Goal: Task Accomplishment & Management: Manage account settings

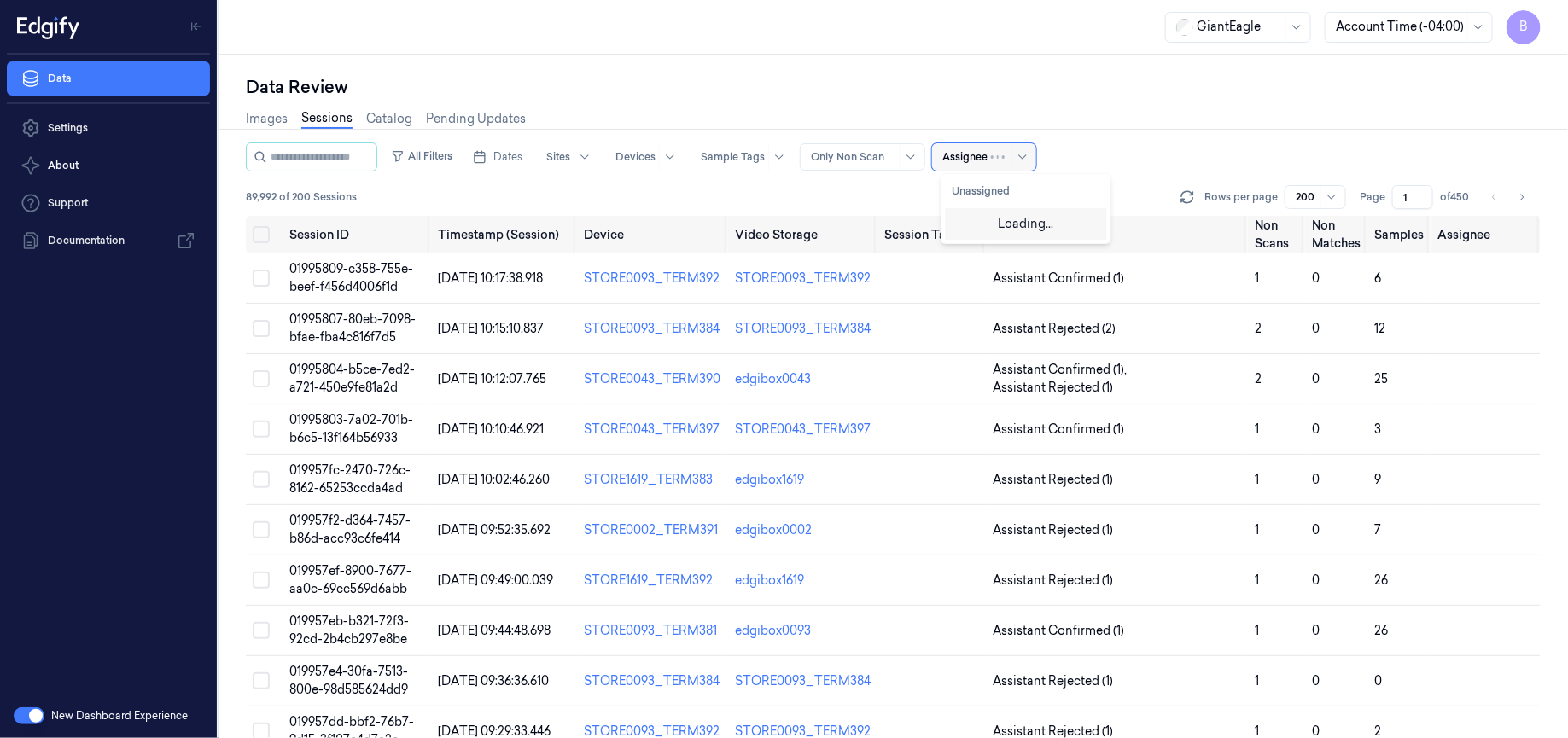
click at [976, 152] on div at bounding box center [965, 157] width 45 height 16
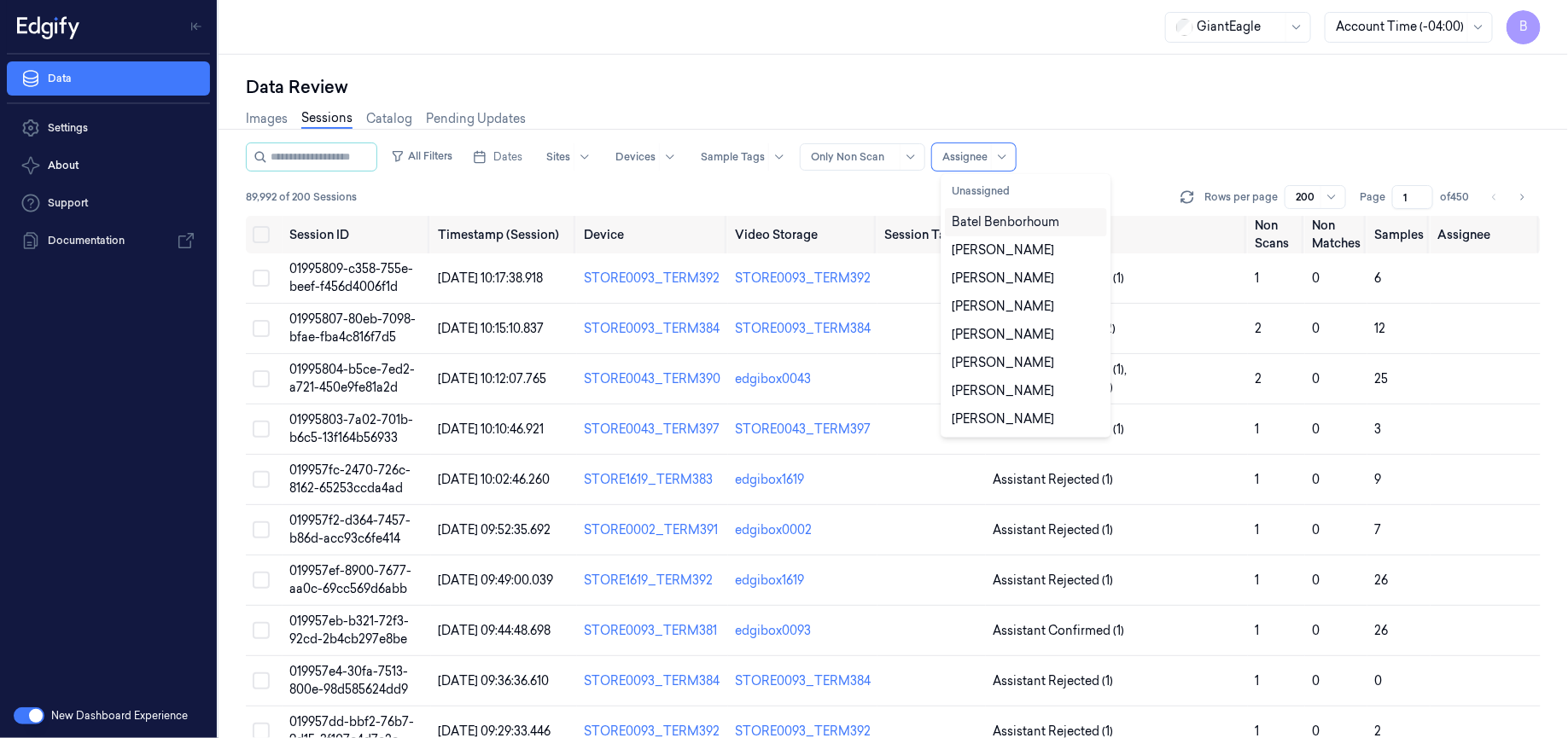
click at [993, 219] on div "Batel Benborhoum" at bounding box center [1004, 222] width 107 height 18
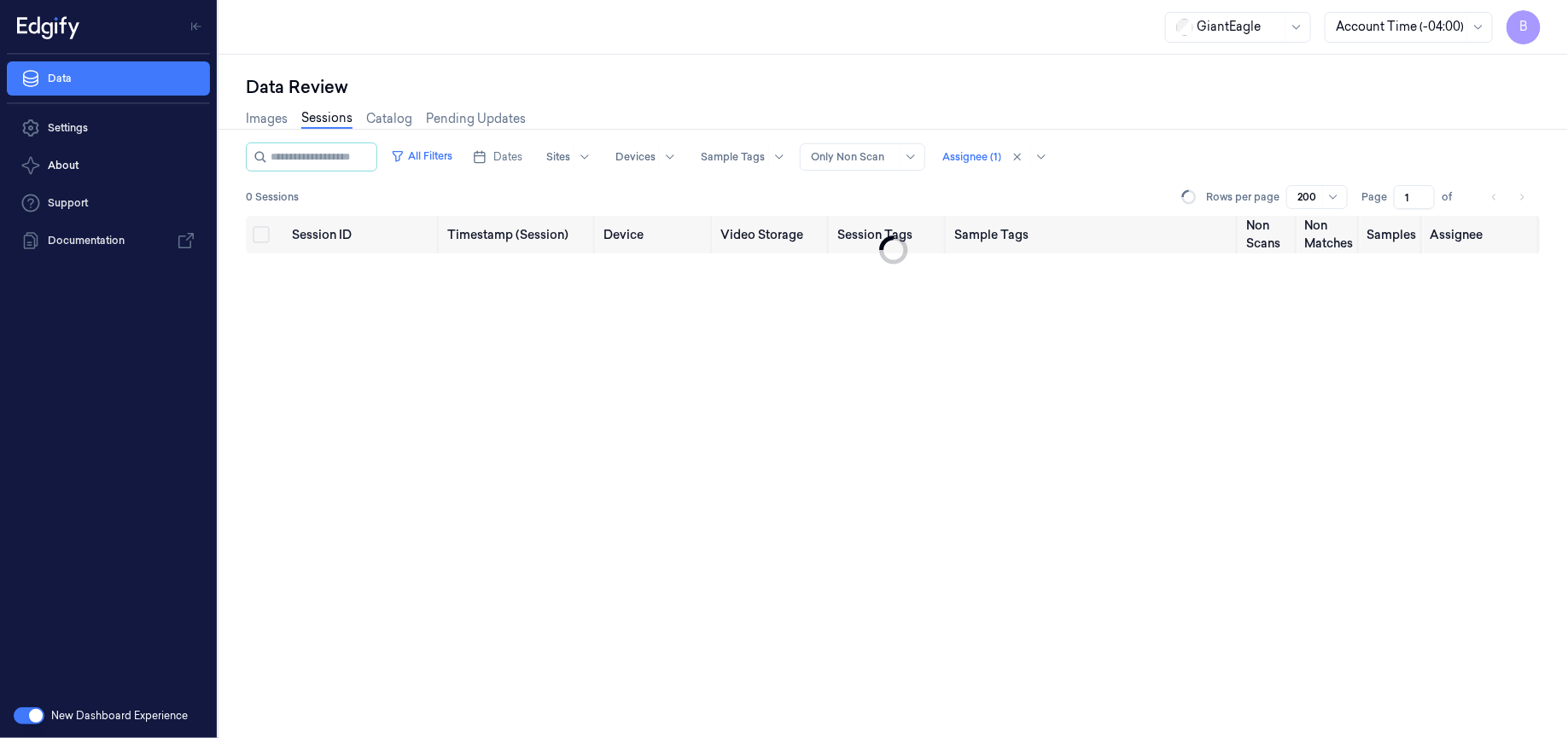
click at [1138, 147] on div "All Filters Dates Sites Devices Sample Tags Alert Type Only Non Scan Assignee (…" at bounding box center [893, 156] width 1295 height 29
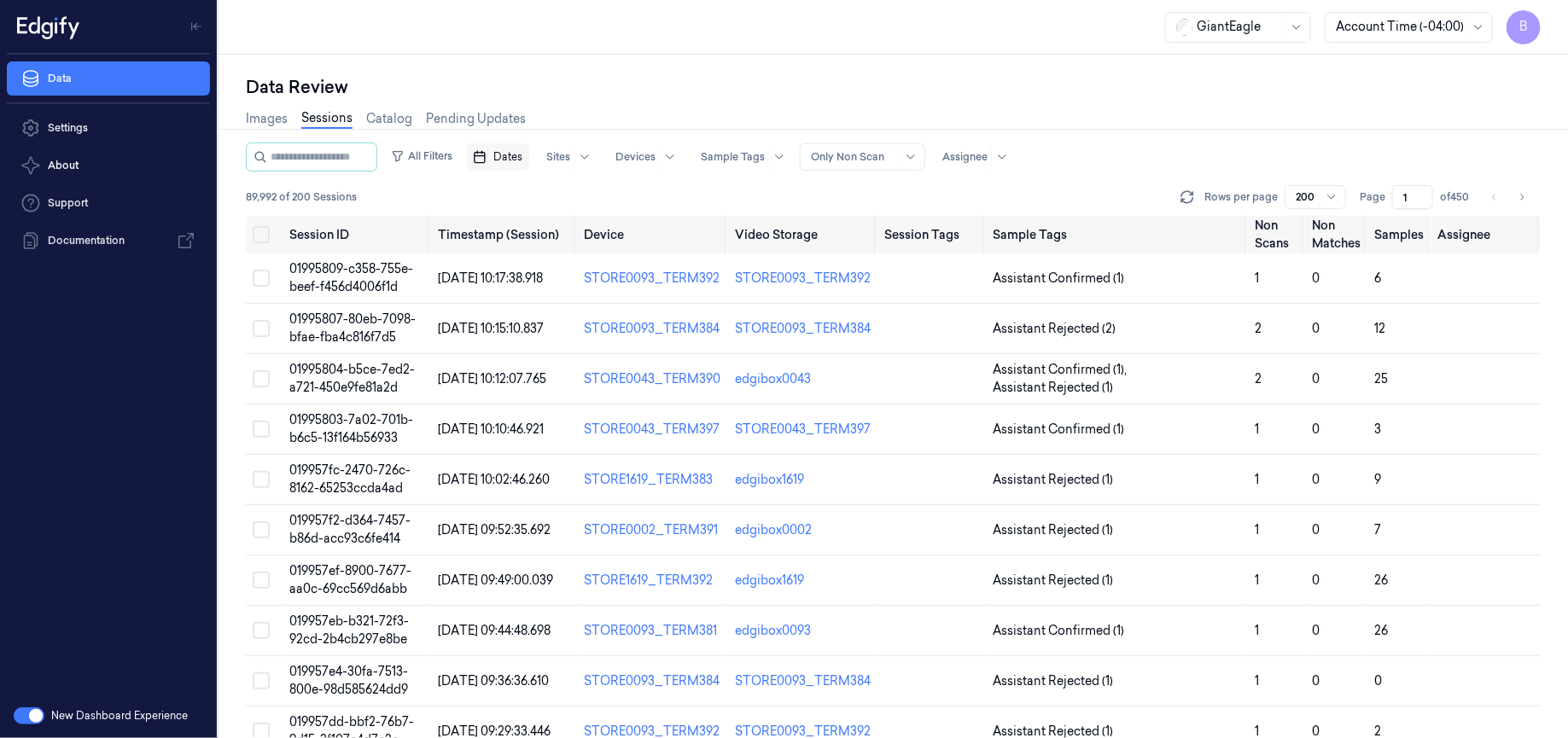
click at [517, 161] on span "Dates" at bounding box center [507, 157] width 29 height 16
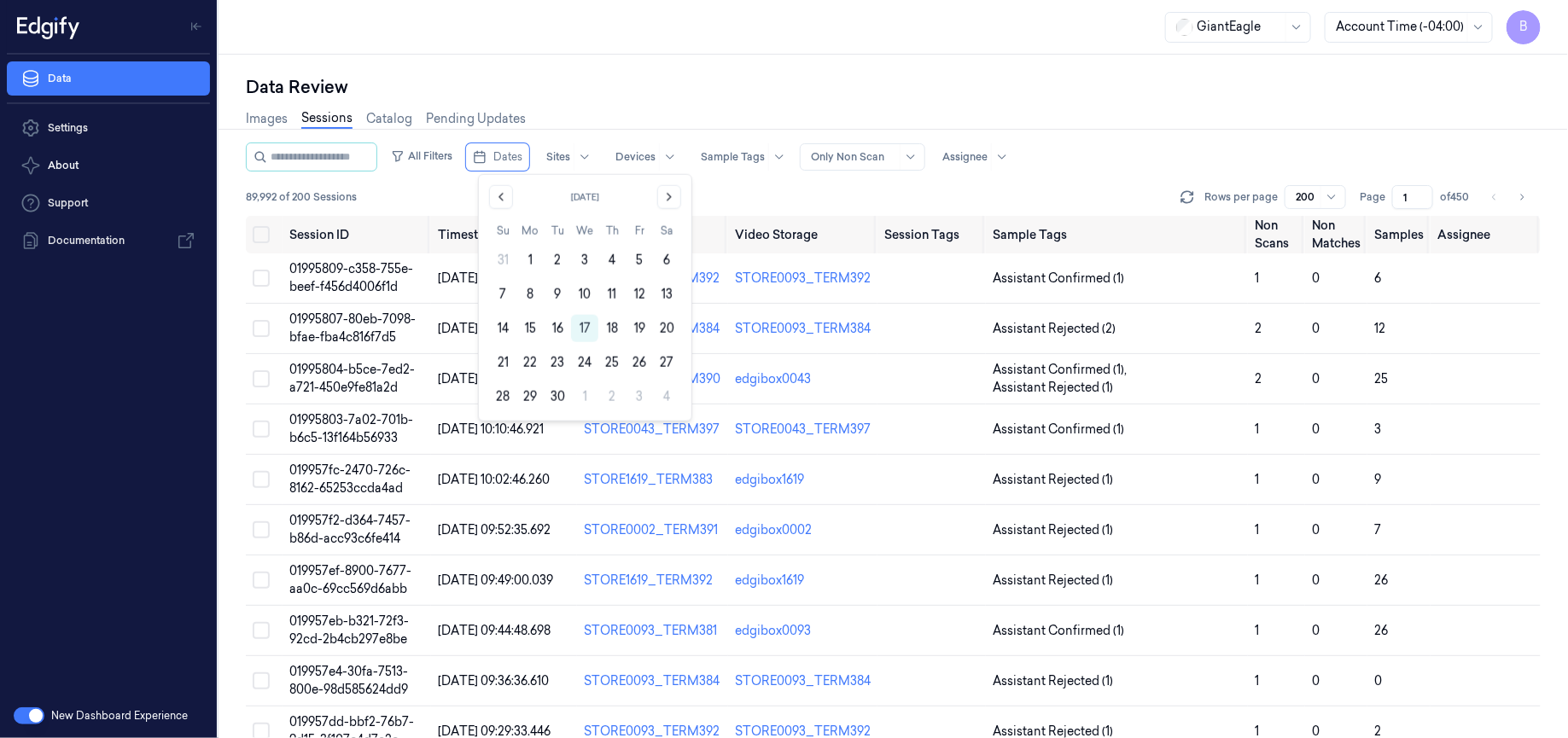
click at [594, 86] on div "Data Review" at bounding box center [893, 87] width 1295 height 24
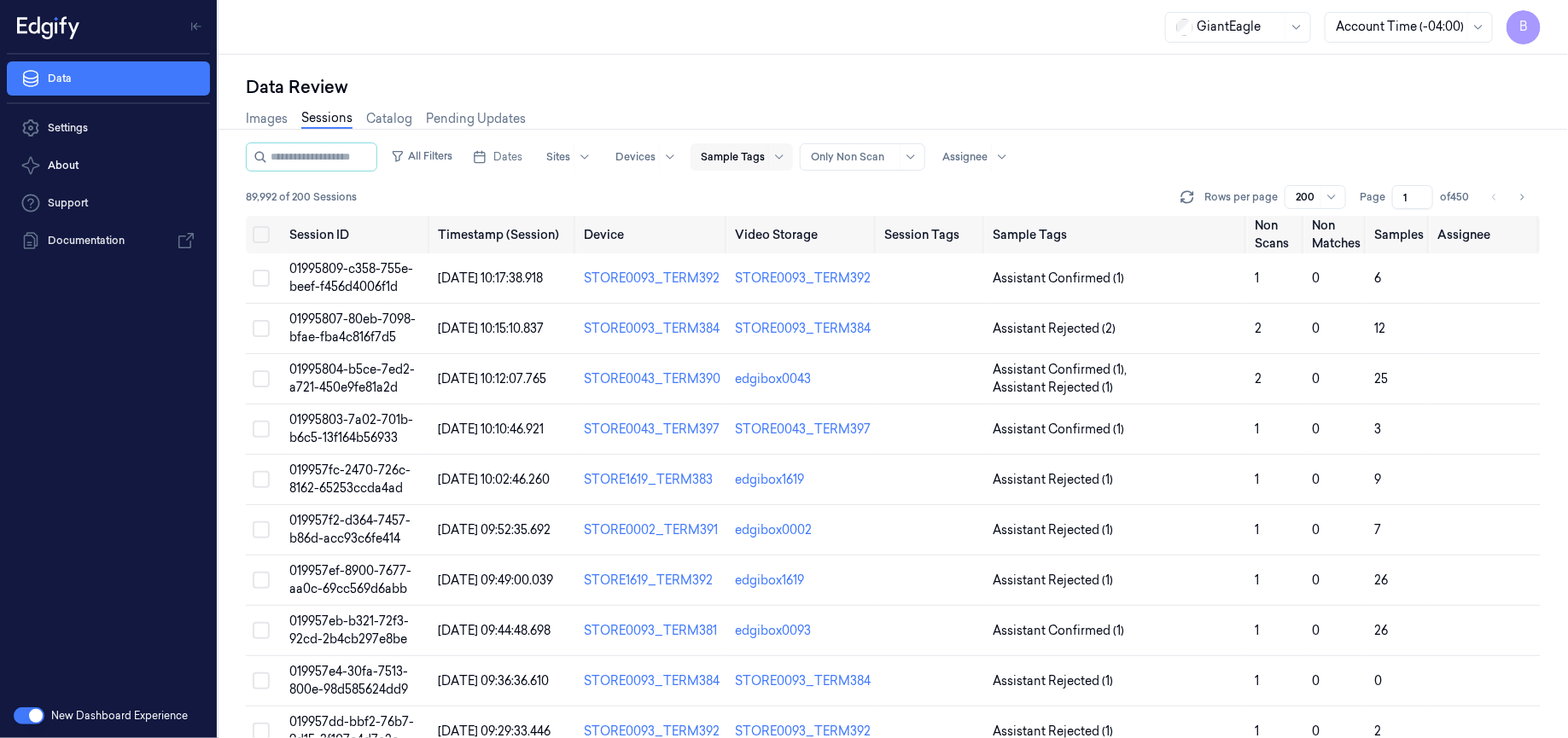
click at [756, 157] on div at bounding box center [732, 157] width 64 height 16
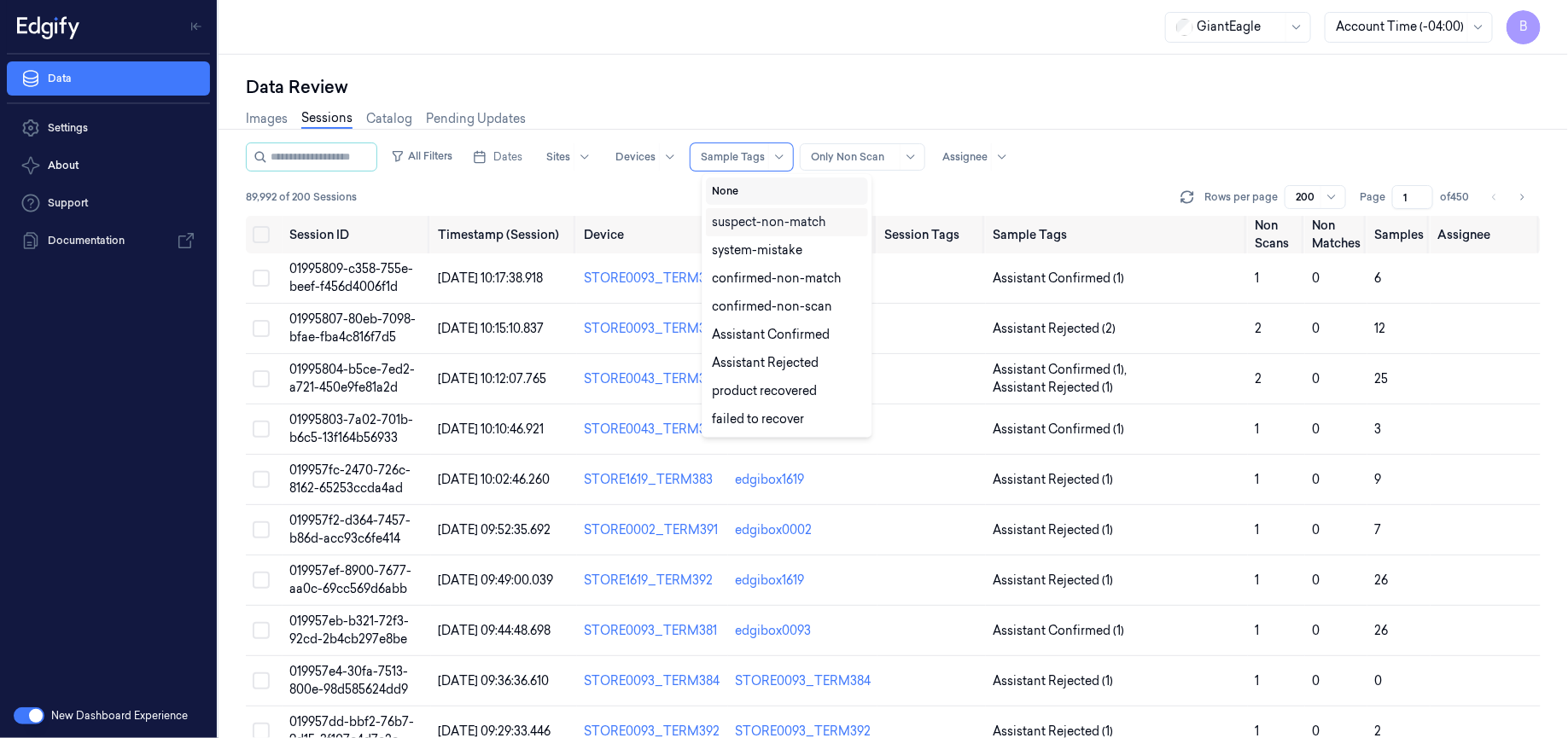
click at [734, 193] on button "None" at bounding box center [786, 191] width 162 height 28
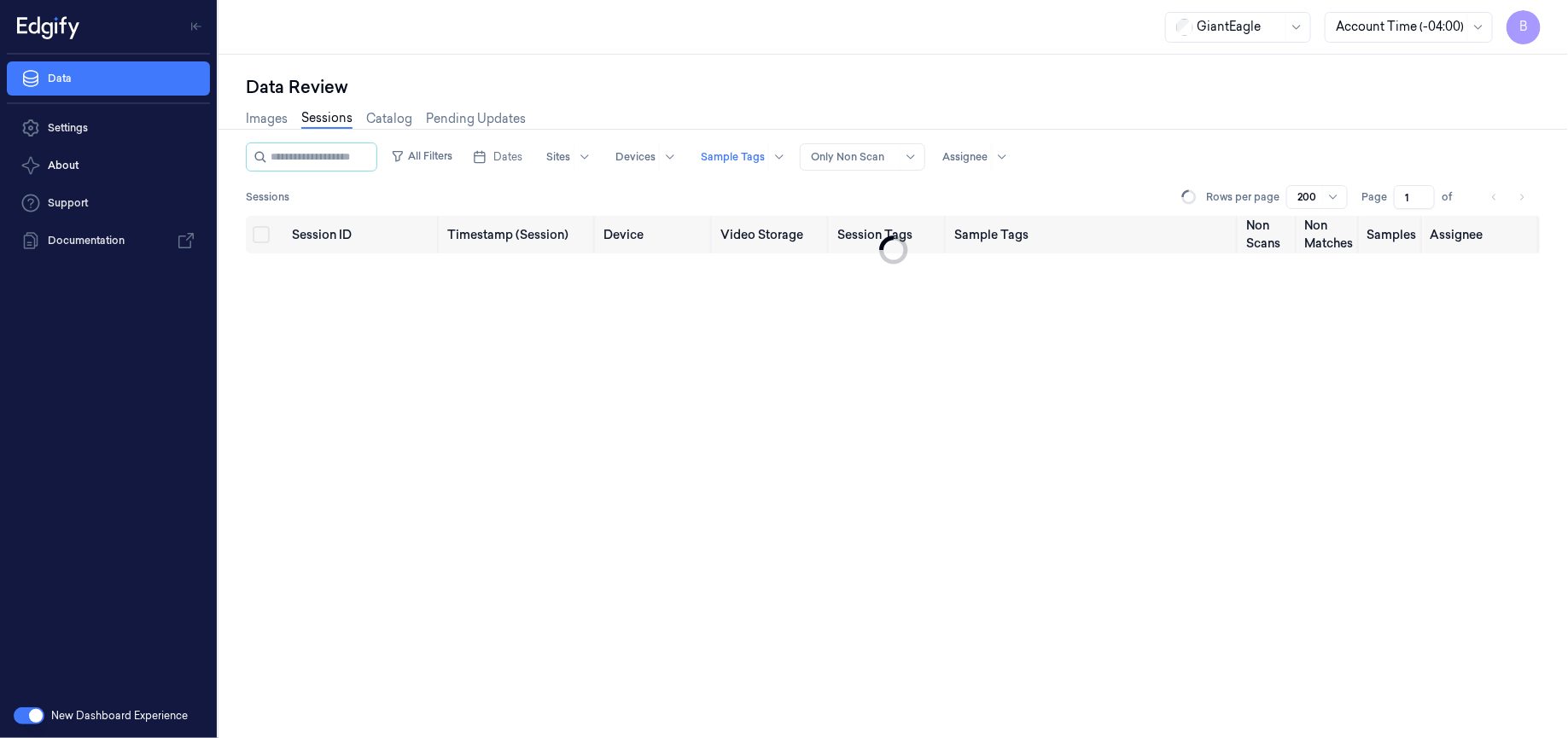
click at [821, 100] on div "Images Sessions Catalog Pending Updates" at bounding box center [893, 121] width 1295 height 43
click at [789, 164] on div at bounding box center [779, 157] width 22 height 28
click at [803, 115] on div "Images Sessions Catalog Pending Updates" at bounding box center [893, 121] width 1295 height 43
click at [761, 165] on div "Sample Tags" at bounding box center [732, 157] width 64 height 28
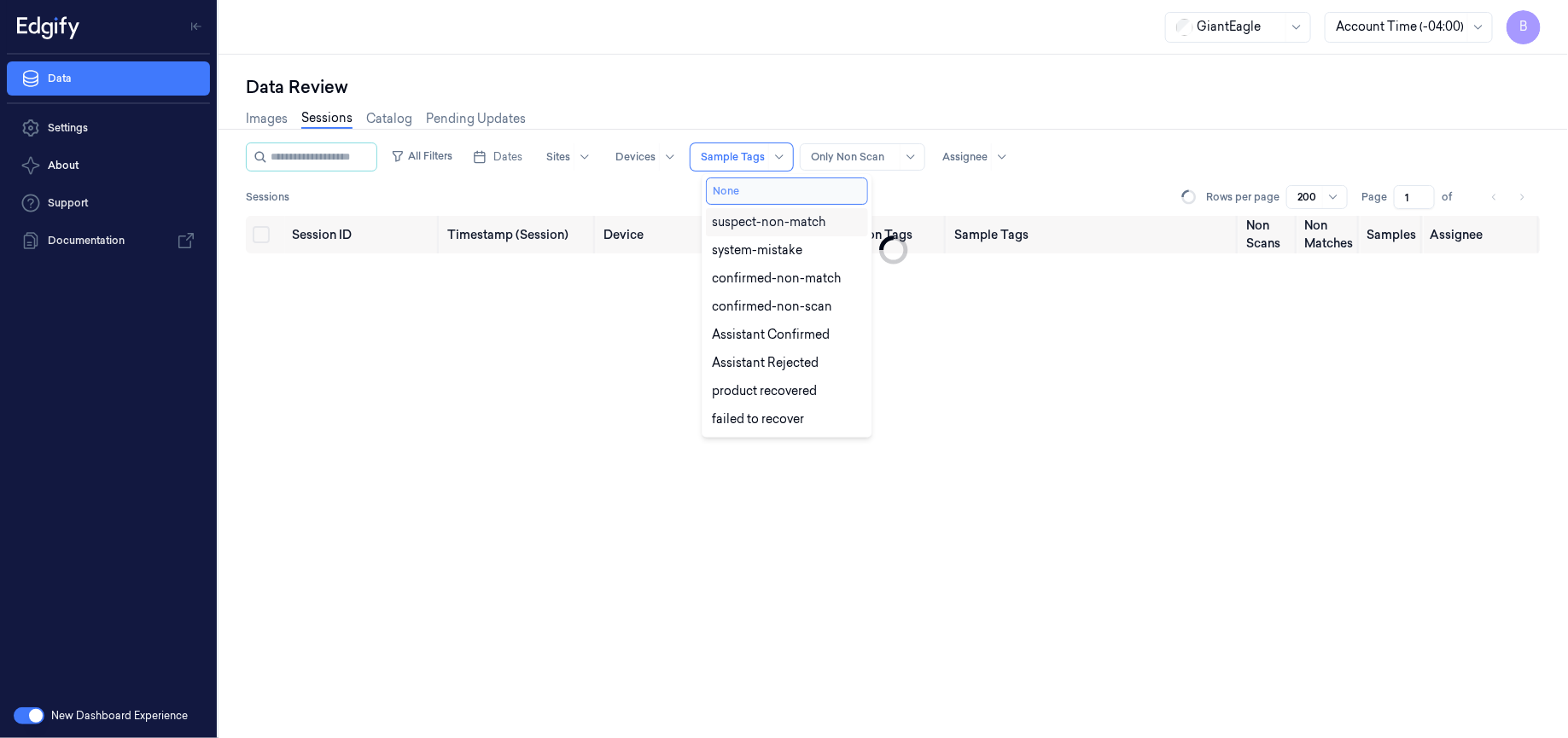
click at [744, 196] on button "None" at bounding box center [786, 191] width 162 height 28
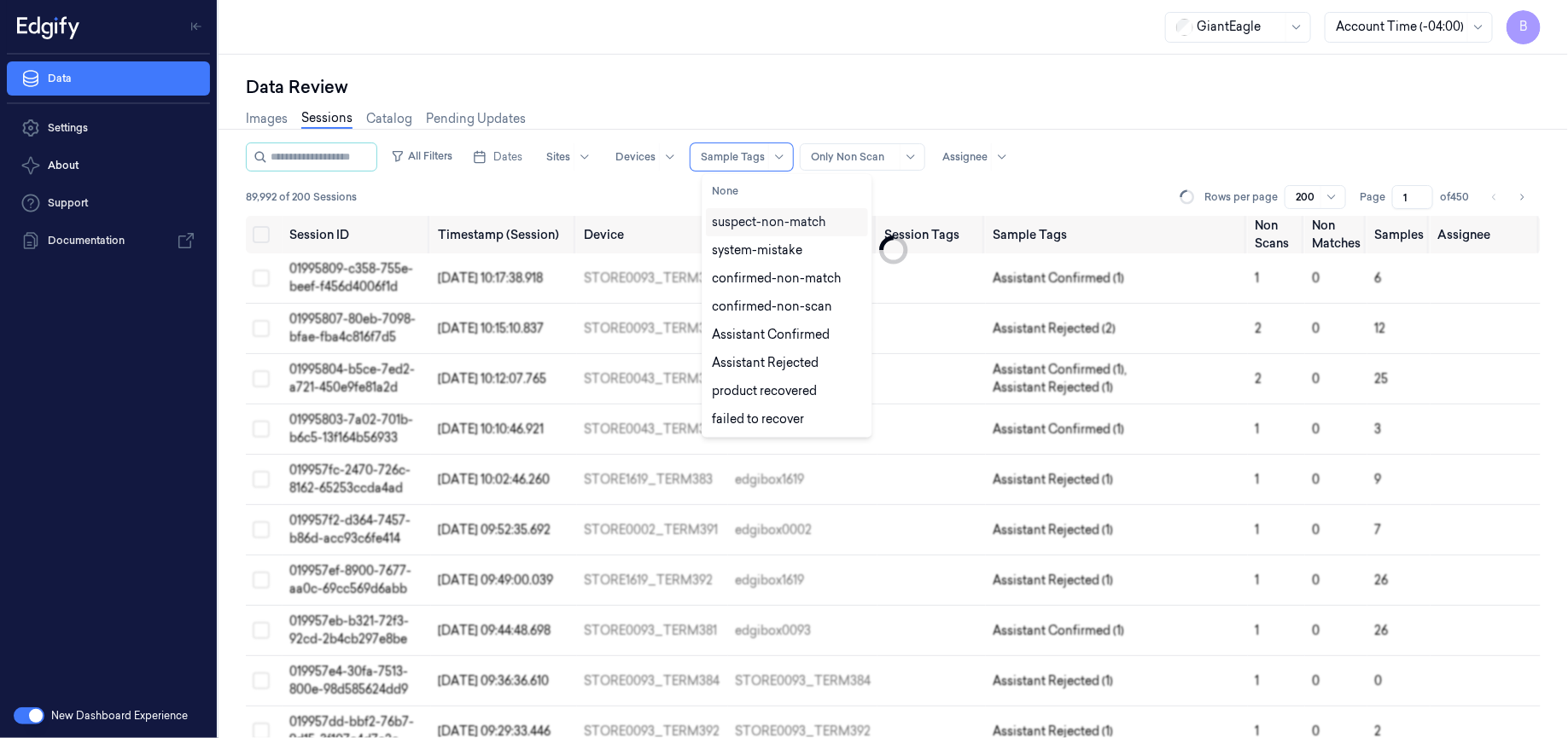
click at [804, 99] on div "Images Sessions Catalog Pending Updates" at bounding box center [893, 121] width 1295 height 43
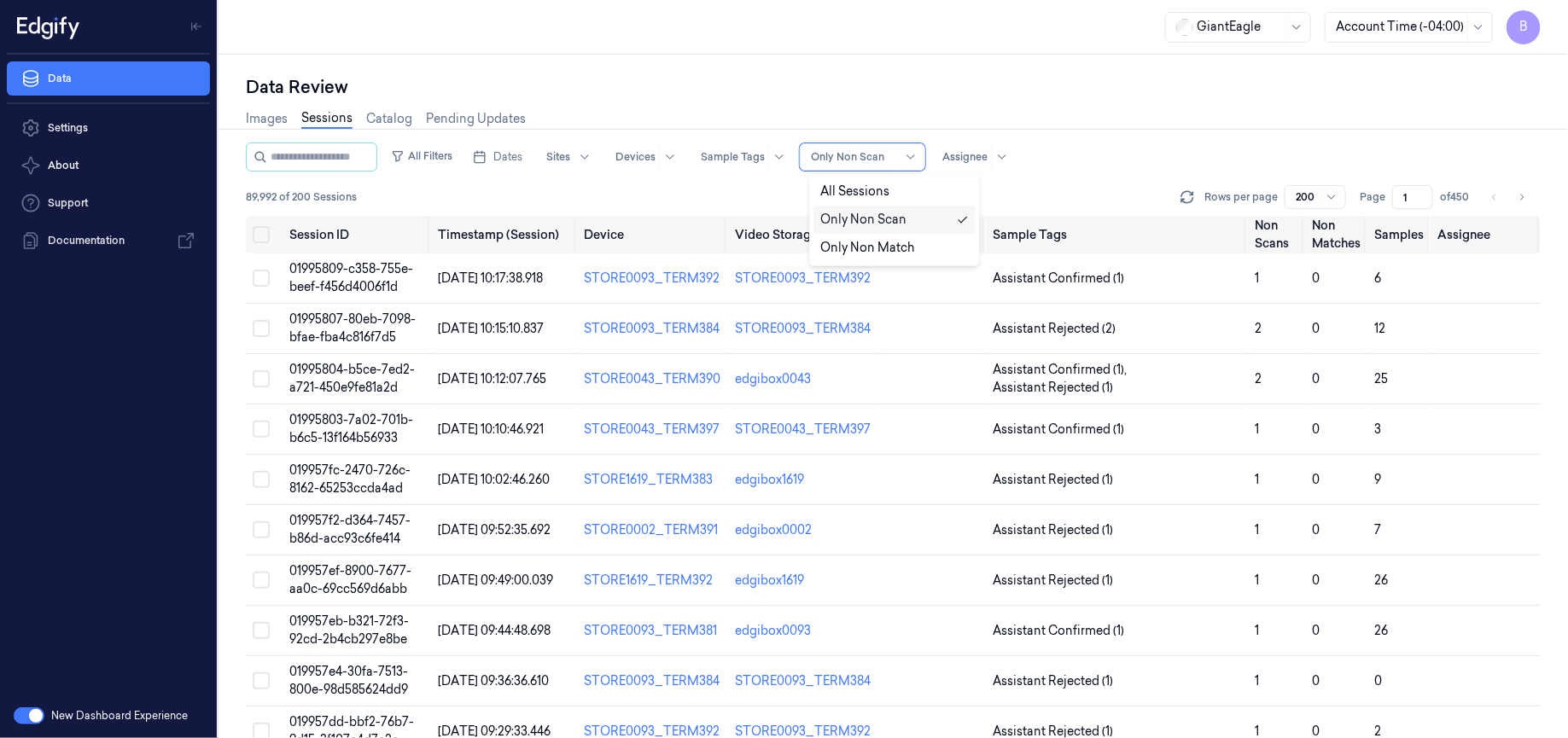
click at [870, 161] on div at bounding box center [853, 157] width 86 height 16
click at [941, 100] on div "Images Sessions Catalog Pending Updates" at bounding box center [893, 121] width 1295 height 43
click at [345, 332] on span "01995807-80eb-7098-bfae-fba4c816f7d5" at bounding box center [352, 329] width 126 height 33
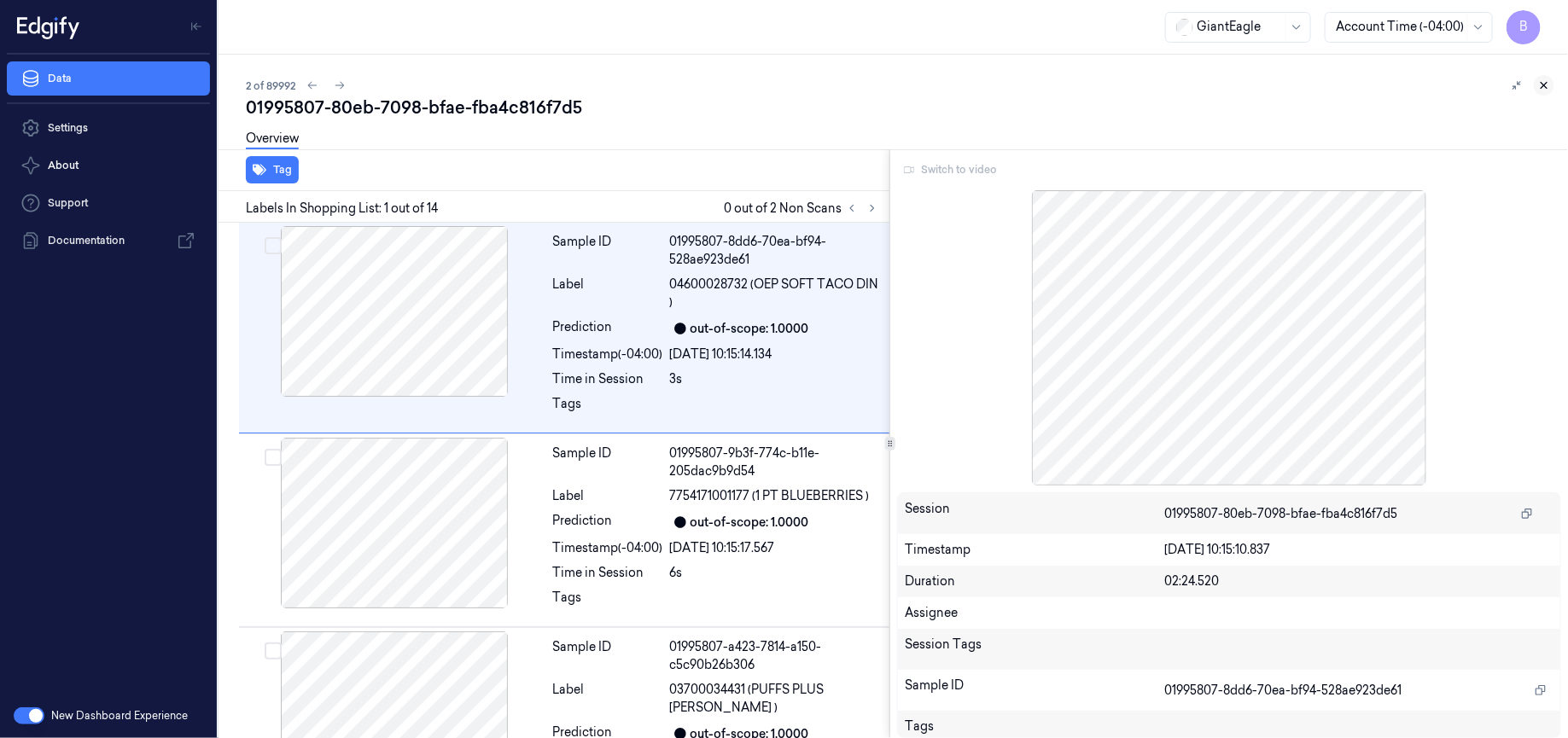
click at [1543, 85] on icon at bounding box center [1544, 86] width 6 height 6
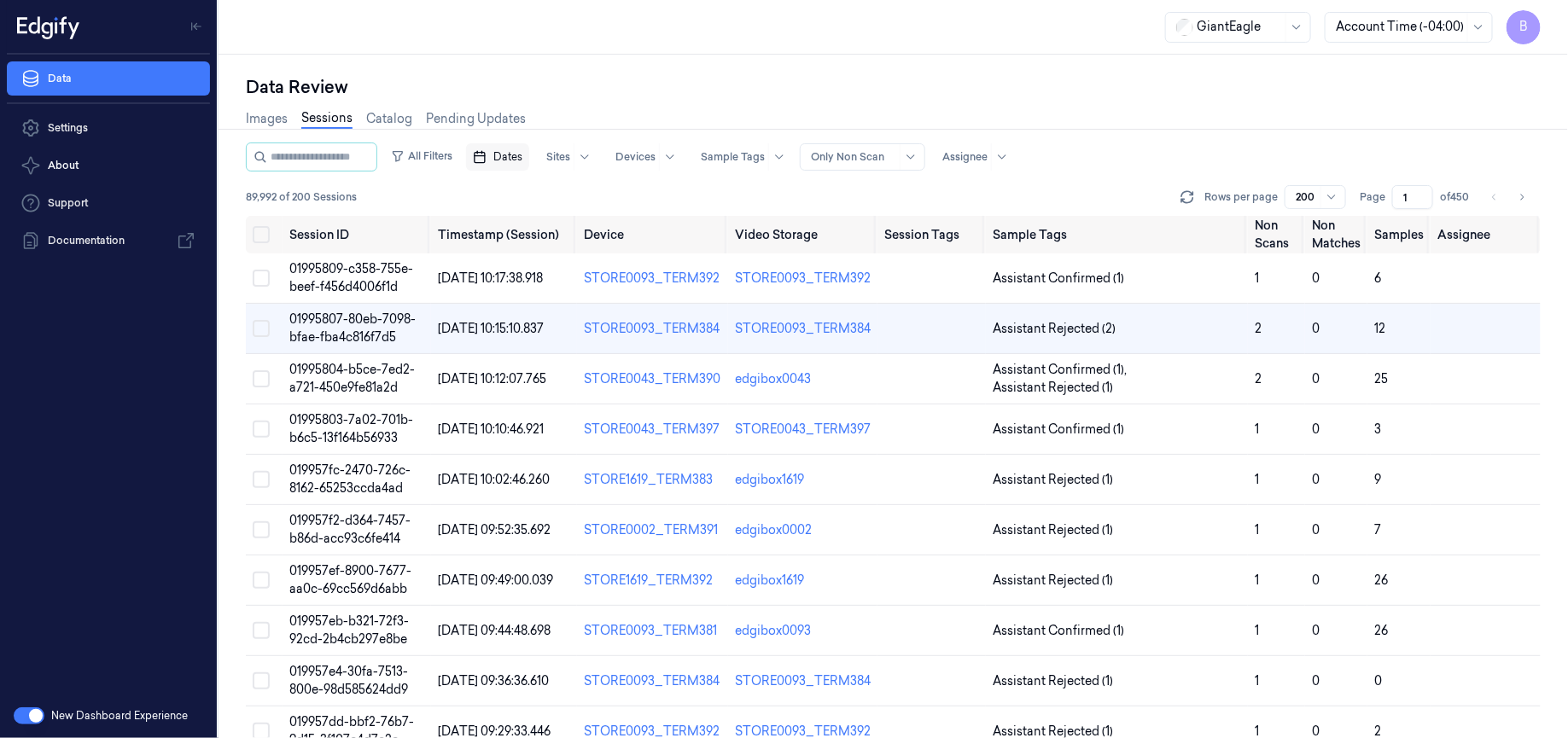
click at [516, 156] on span "Dates" at bounding box center [507, 157] width 29 height 16
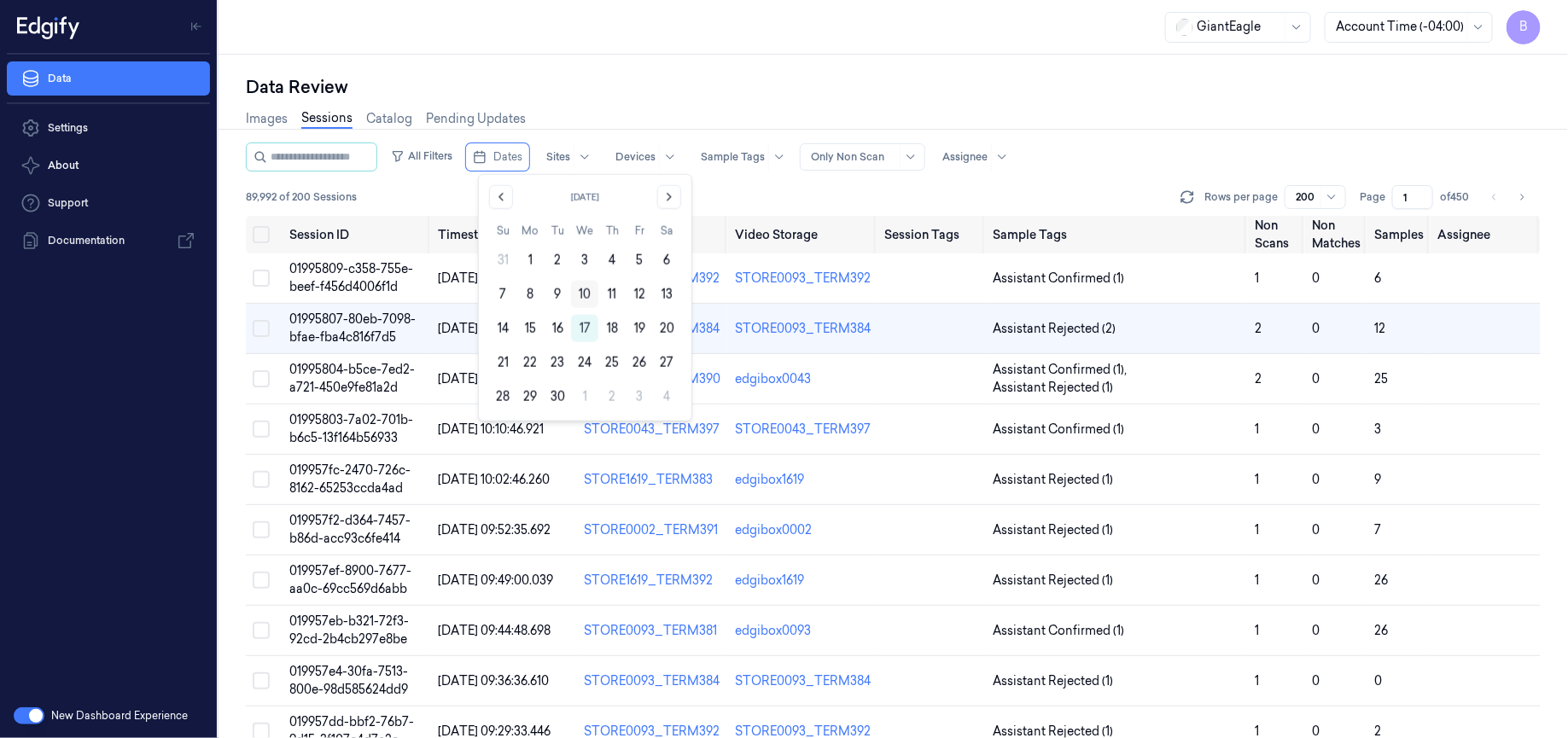
click at [584, 290] on button "10" at bounding box center [584, 294] width 28 height 28
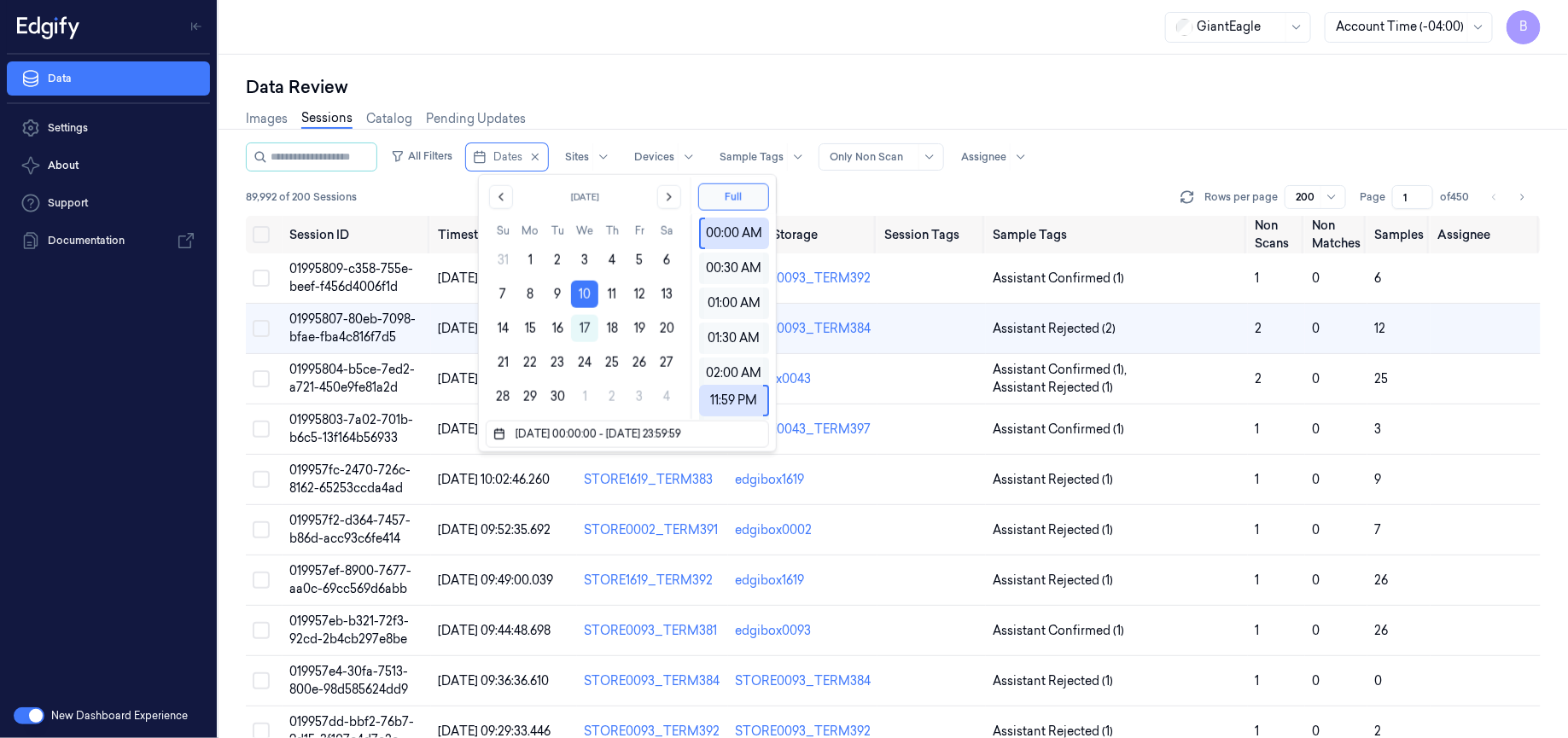
click at [648, 95] on div "Data Review" at bounding box center [893, 87] width 1295 height 24
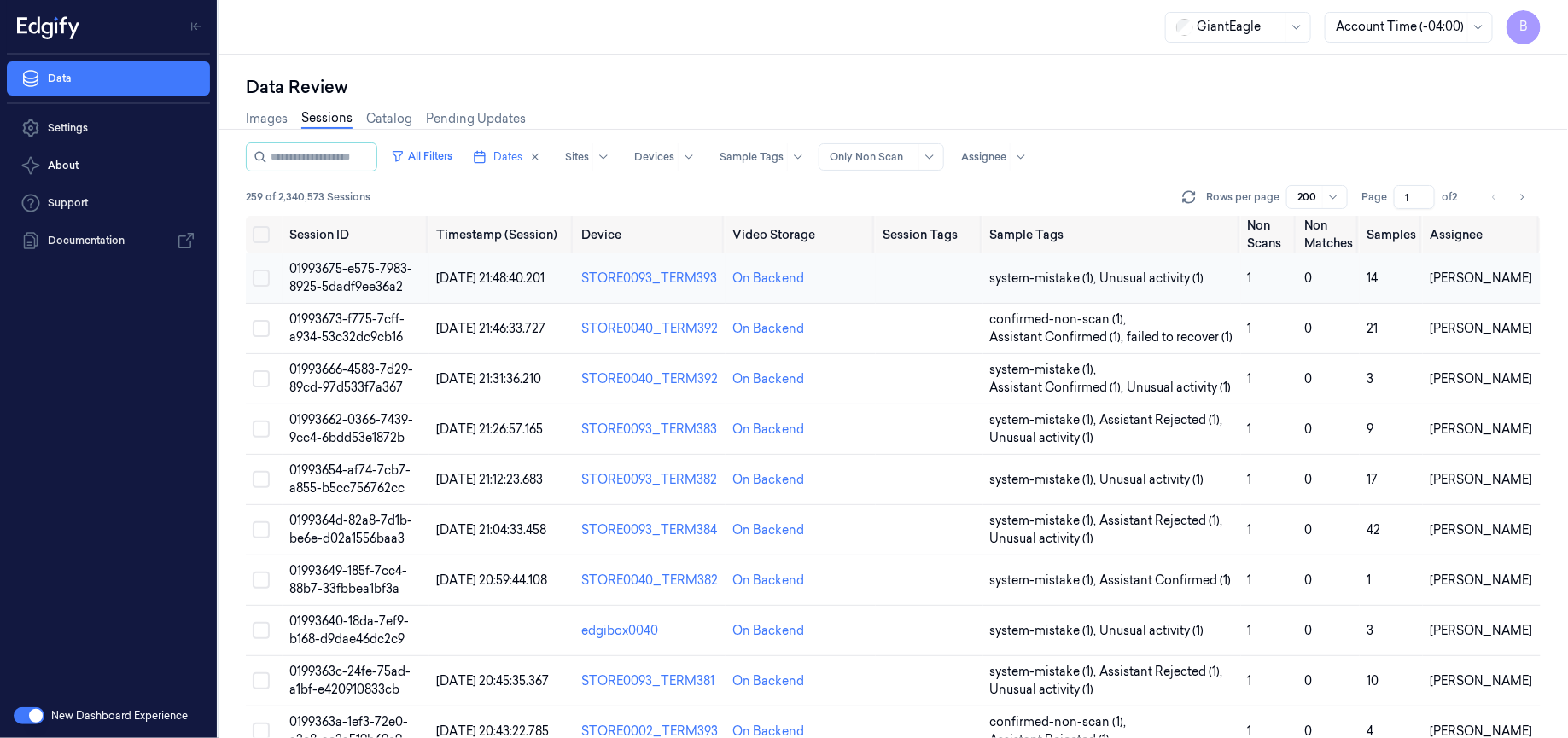
click at [363, 296] on td "01993675-e575-7983-8925-5dadf9ee36a2" at bounding box center [356, 278] width 148 height 50
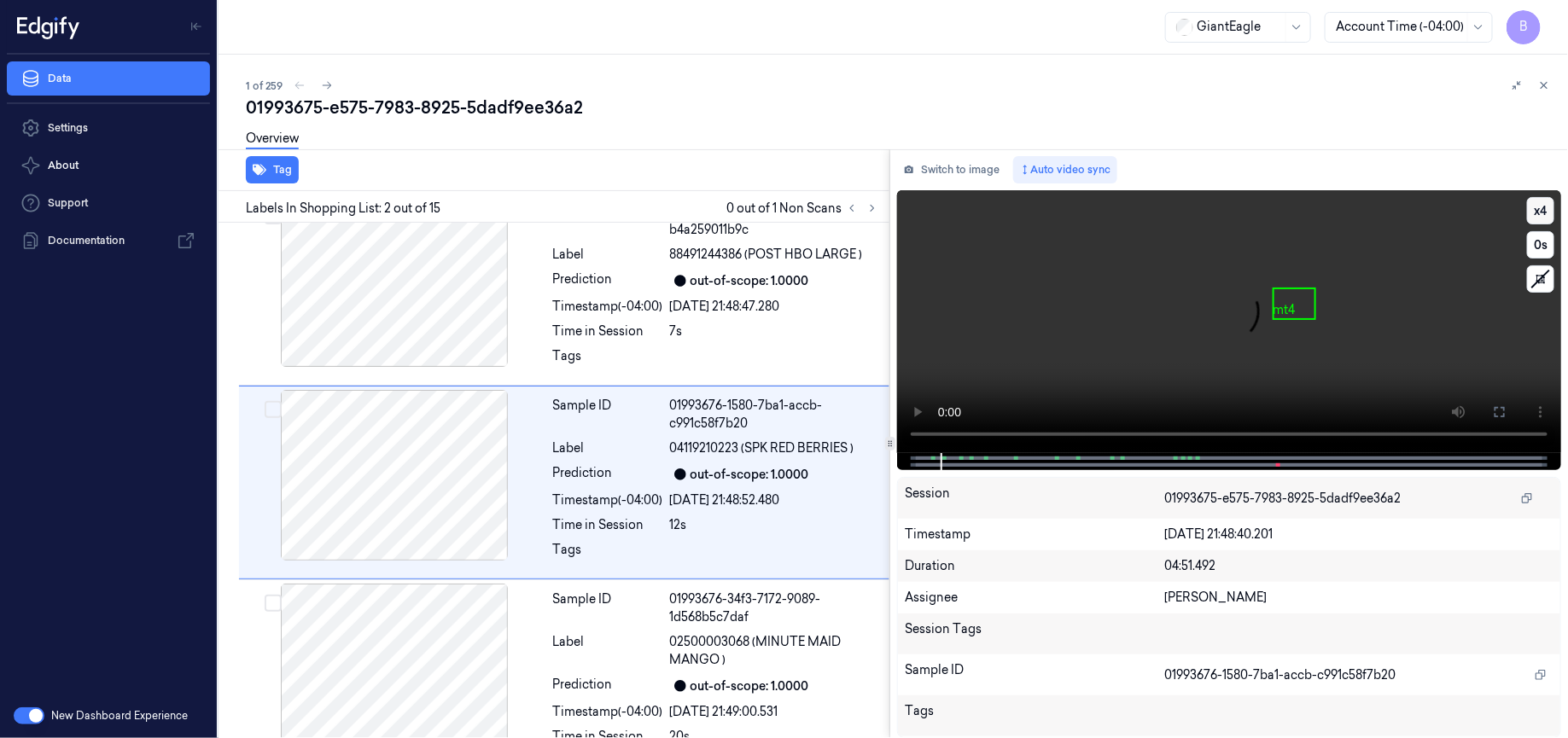
scroll to position [31, 0]
click at [1544, 215] on button "x 4" at bounding box center [1540, 211] width 28 height 28
click at [1540, 84] on icon at bounding box center [1543, 86] width 12 height 12
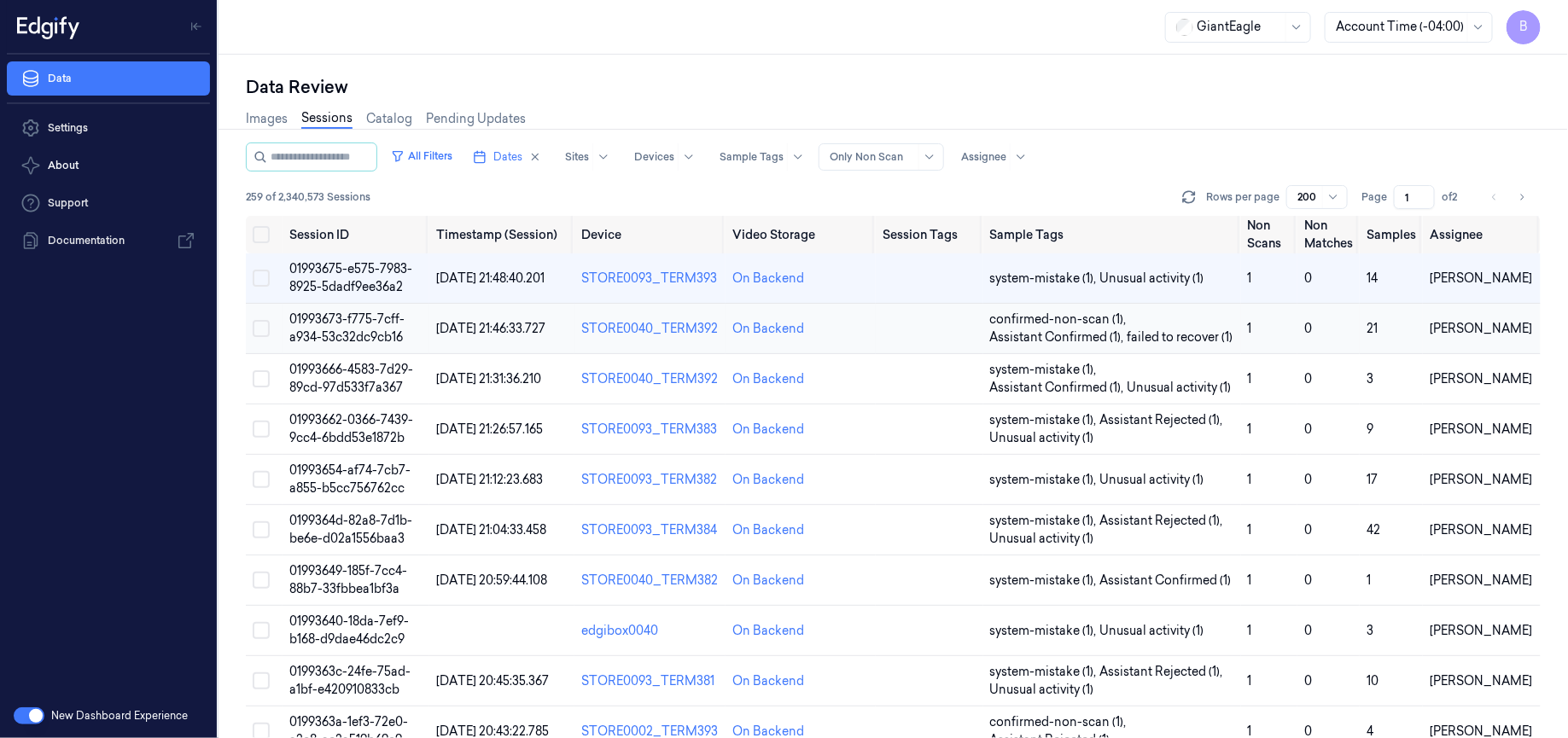
click at [366, 338] on span "01993673-f775-7cff-a934-53c32dc9cb16" at bounding box center [346, 329] width 115 height 33
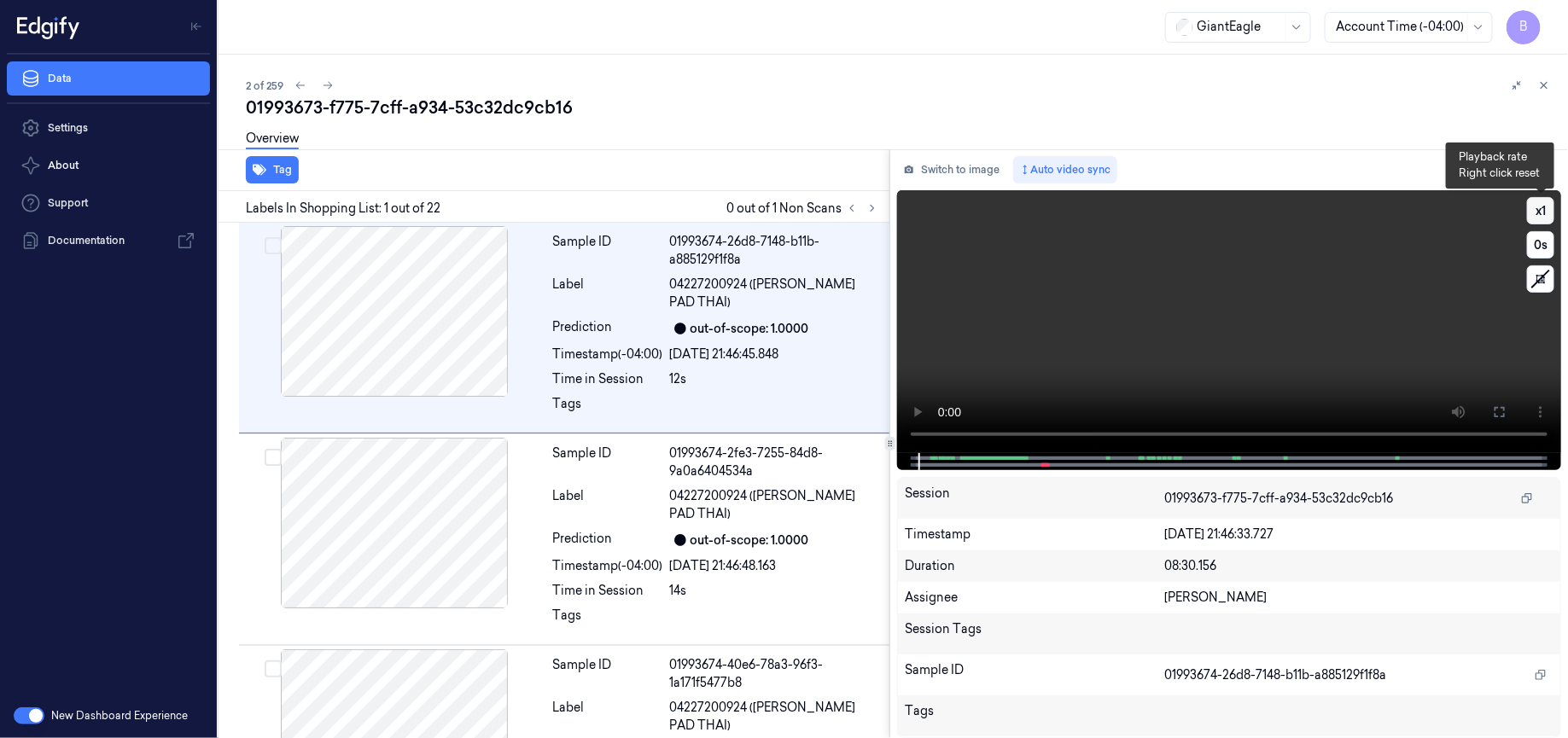
click at [1538, 215] on button "x 1" at bounding box center [1540, 211] width 28 height 28
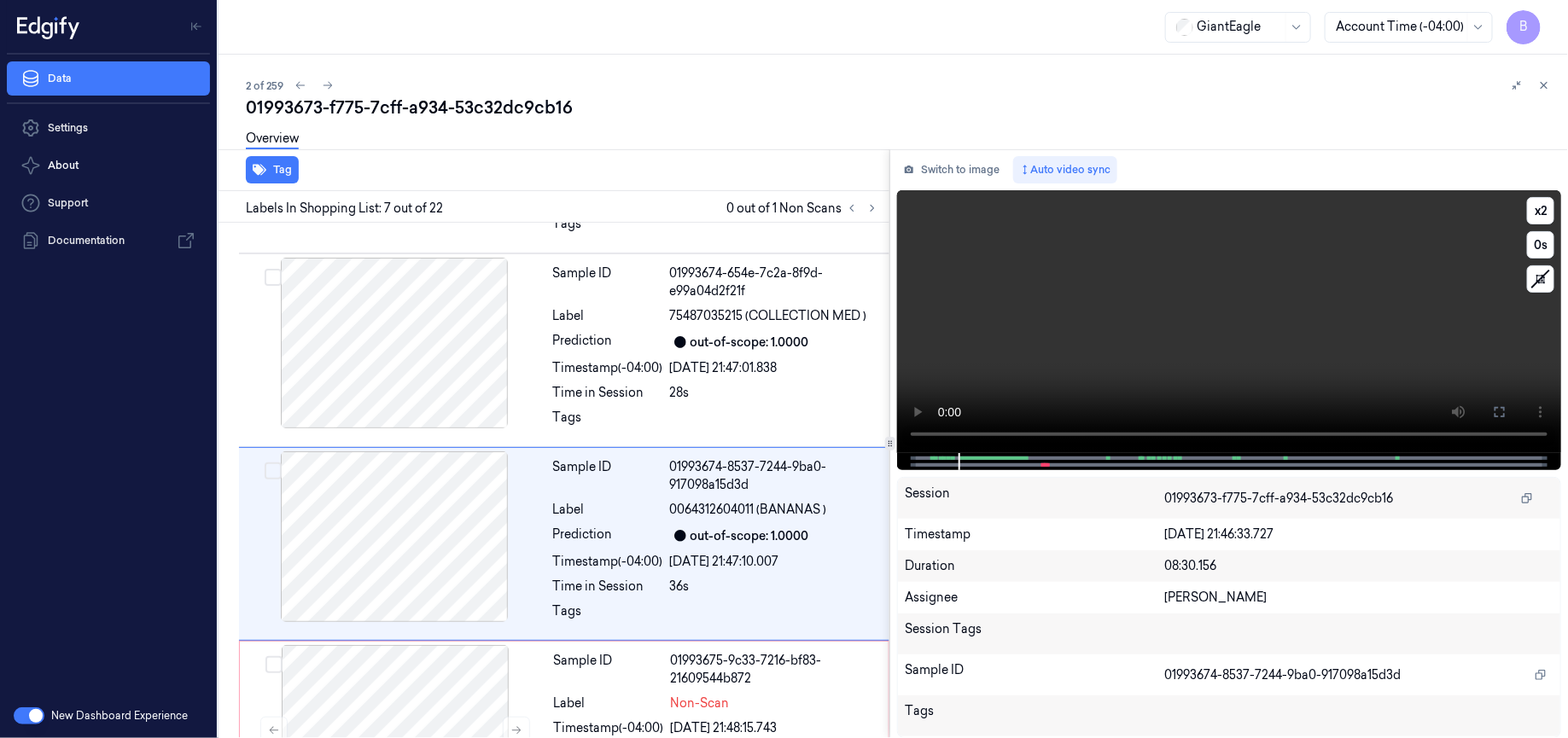
scroll to position [1068, 0]
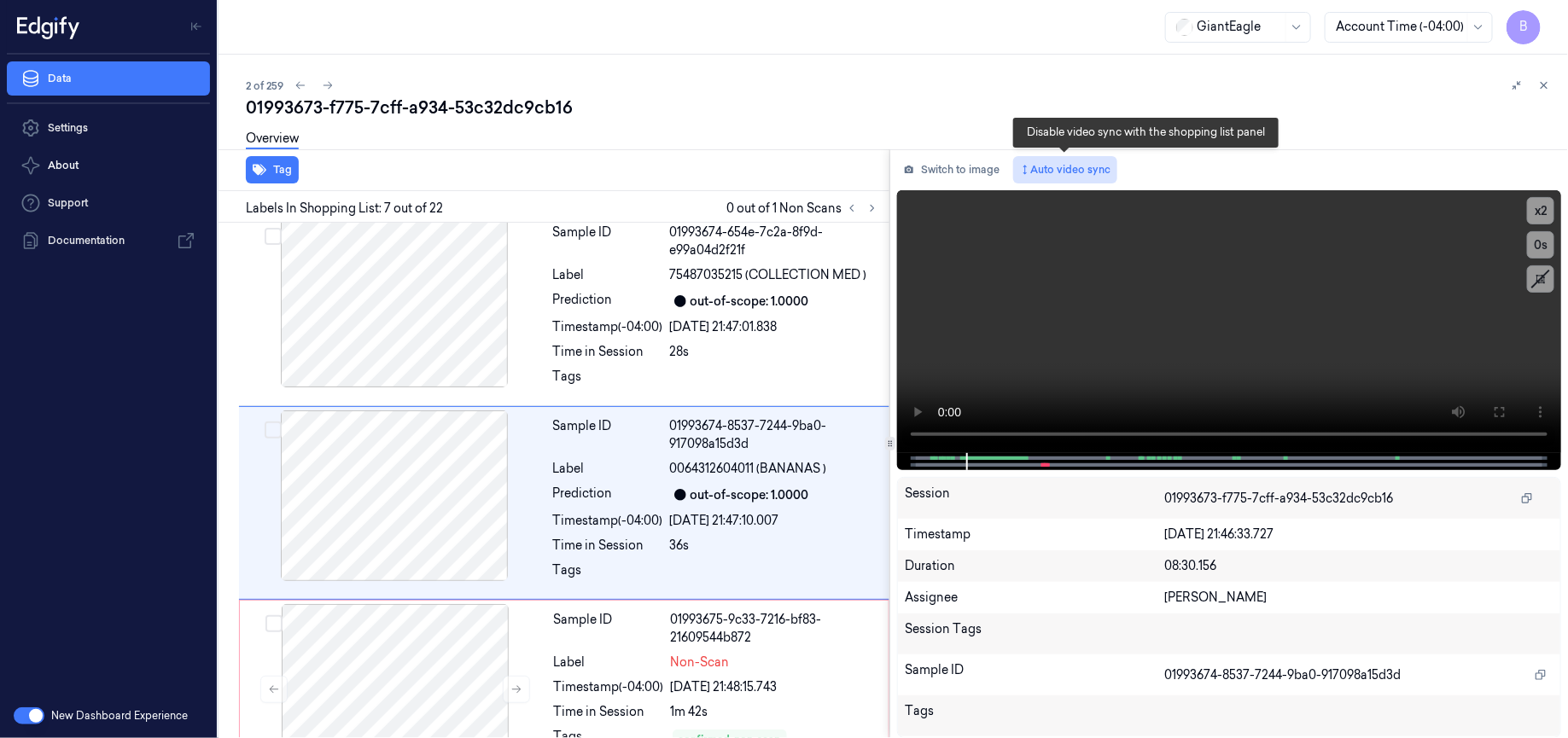
click at [1062, 173] on button "Auto video sync" at bounding box center [1065, 170] width 104 height 28
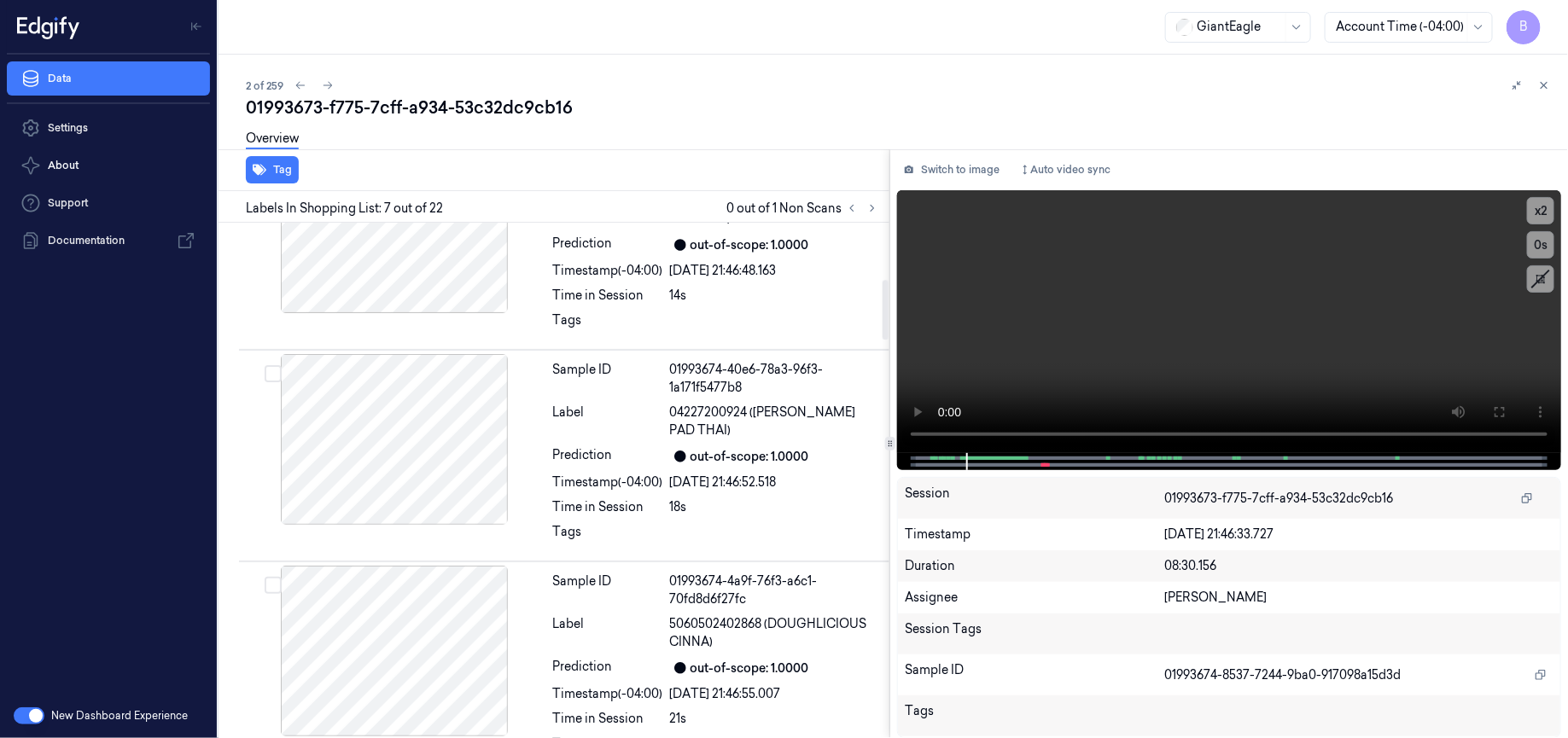
scroll to position [0, 0]
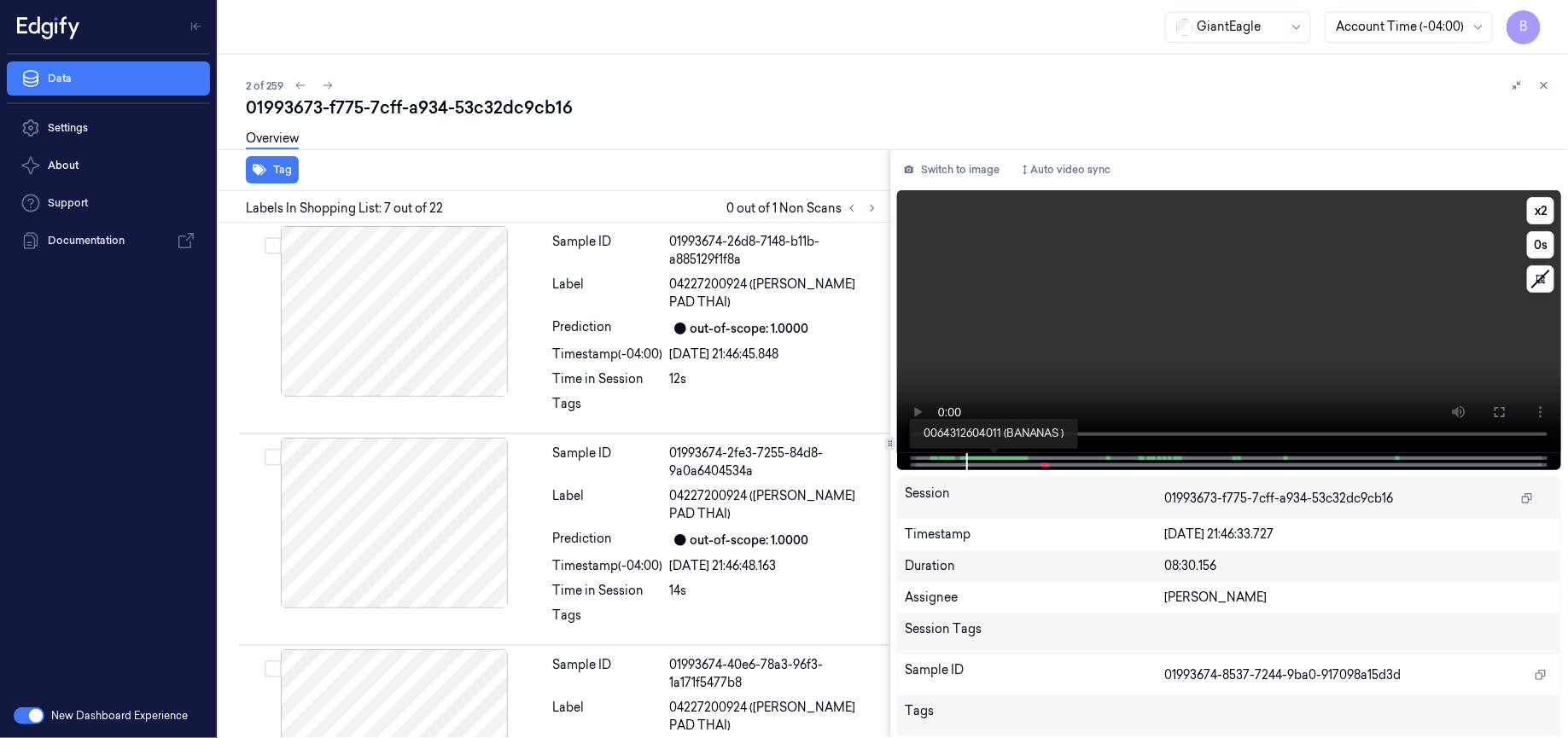
click at [1022, 461] on span at bounding box center [1024, 459] width 9 height 9
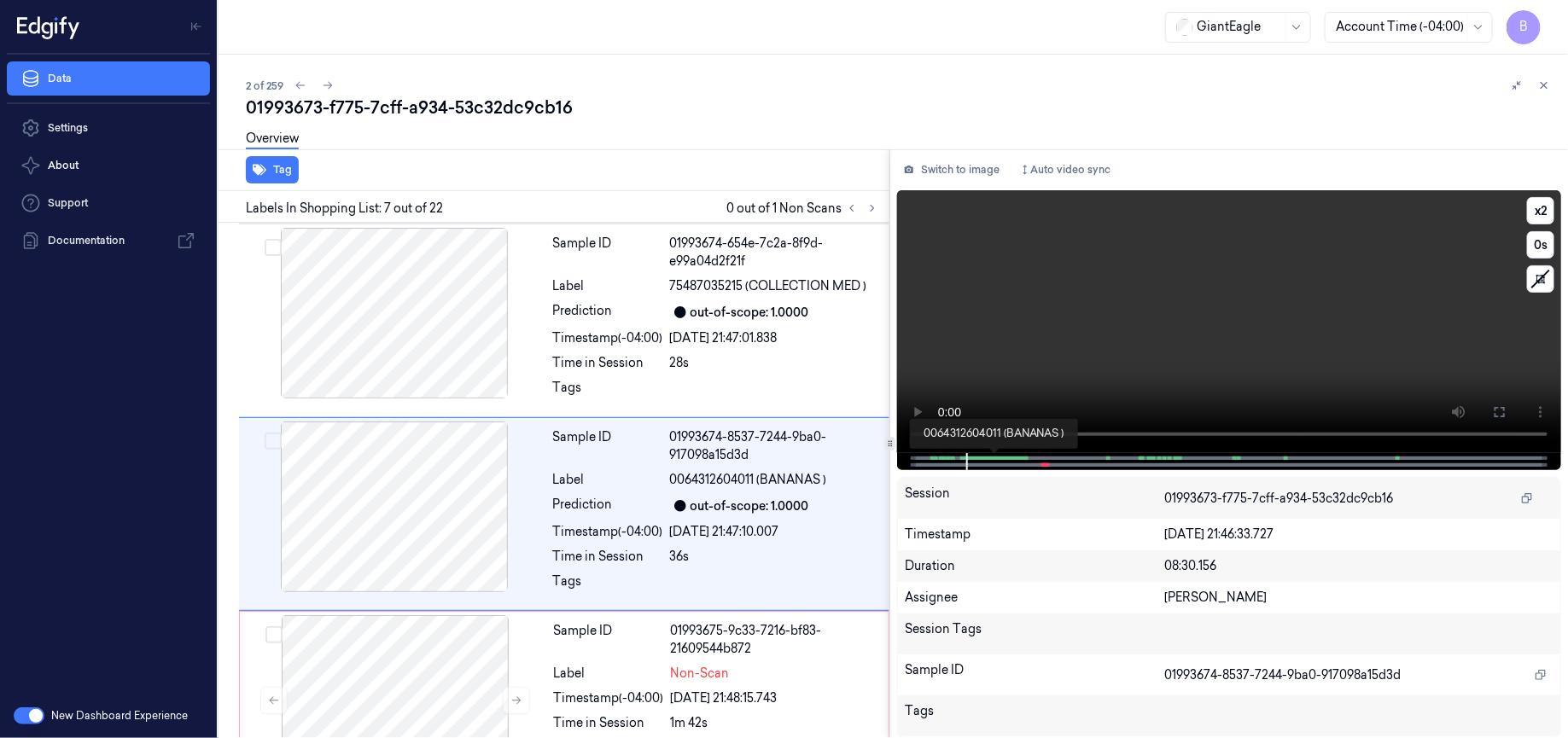
scroll to position [1068, 0]
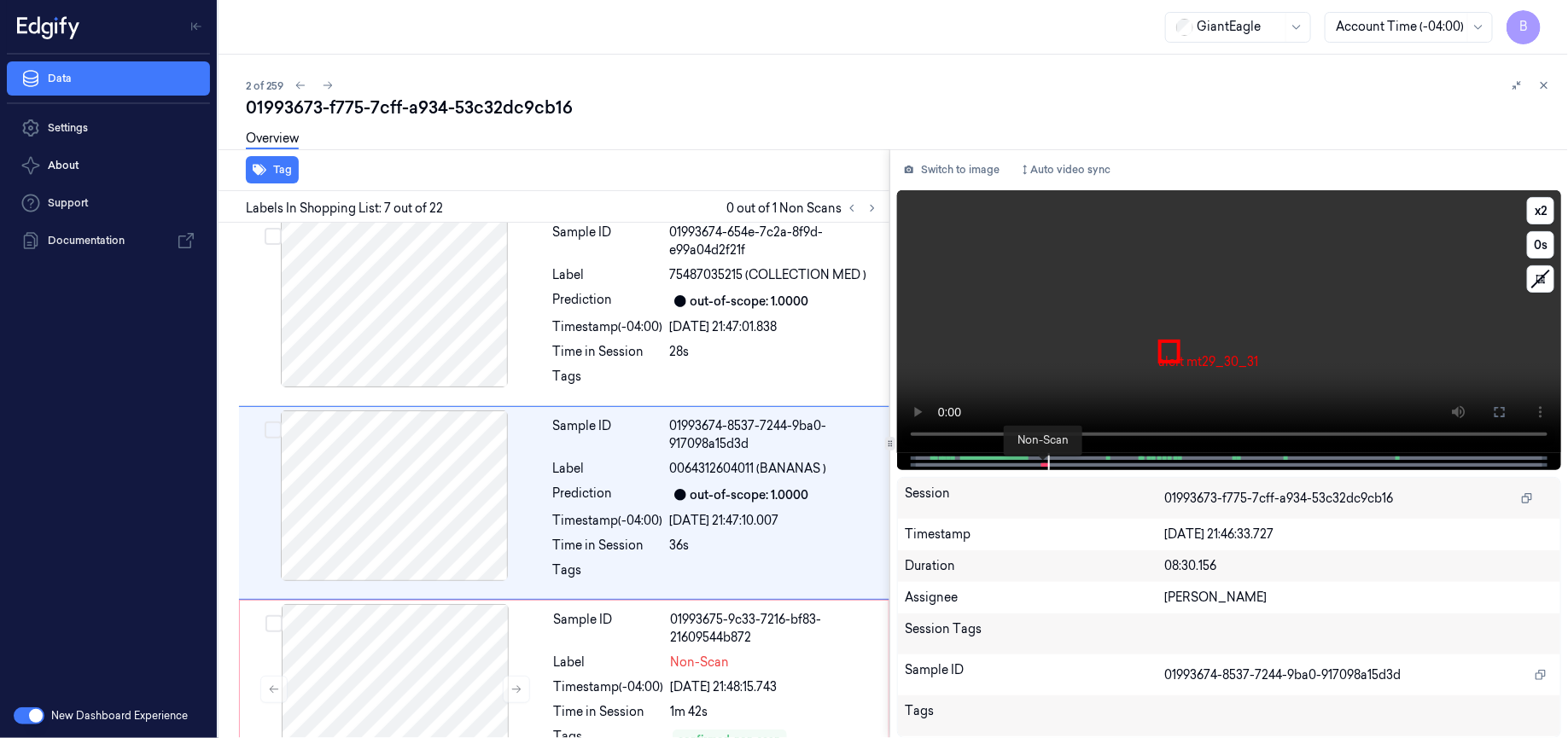
click at [1042, 467] on span at bounding box center [1042, 464] width 3 height 9
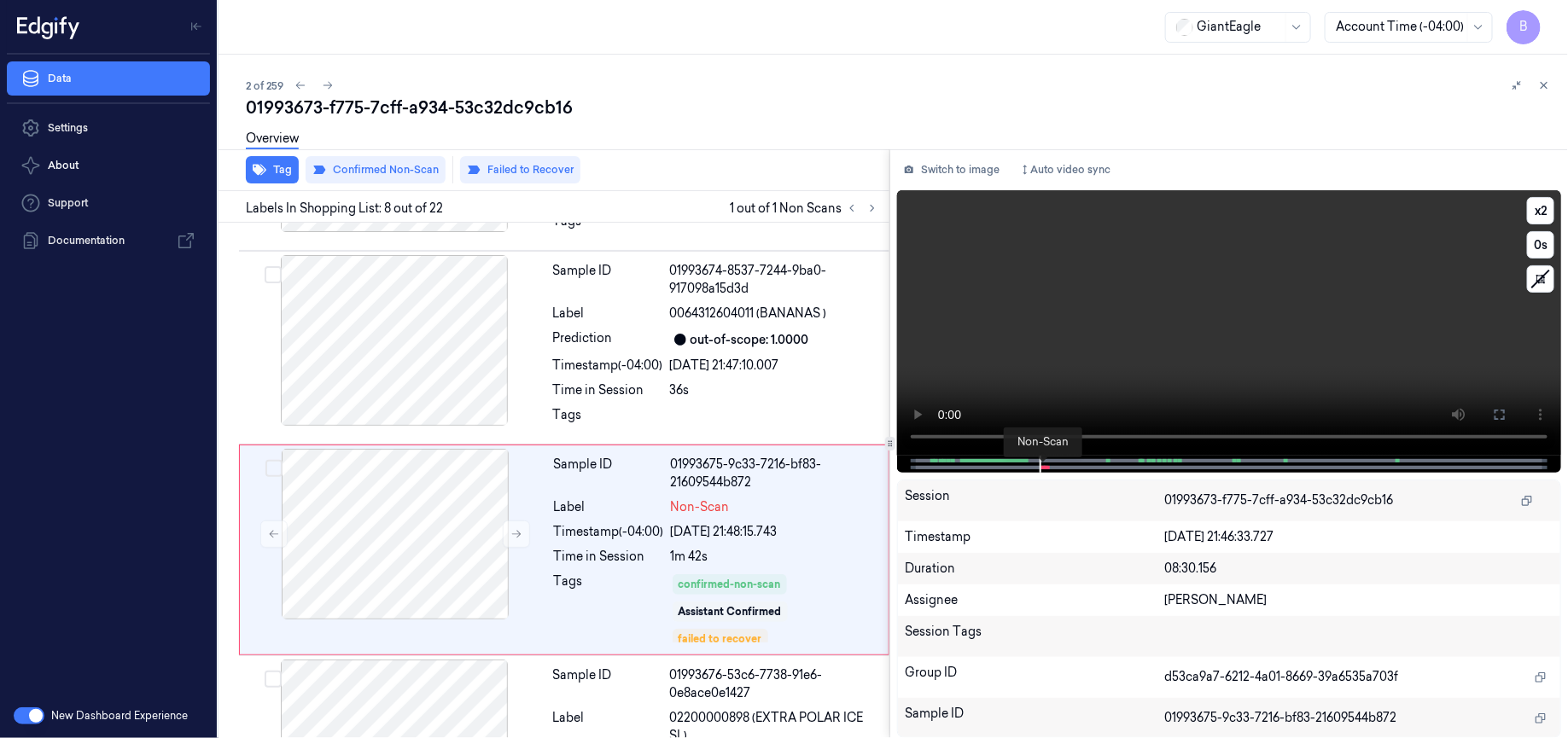
scroll to position [1269, 0]
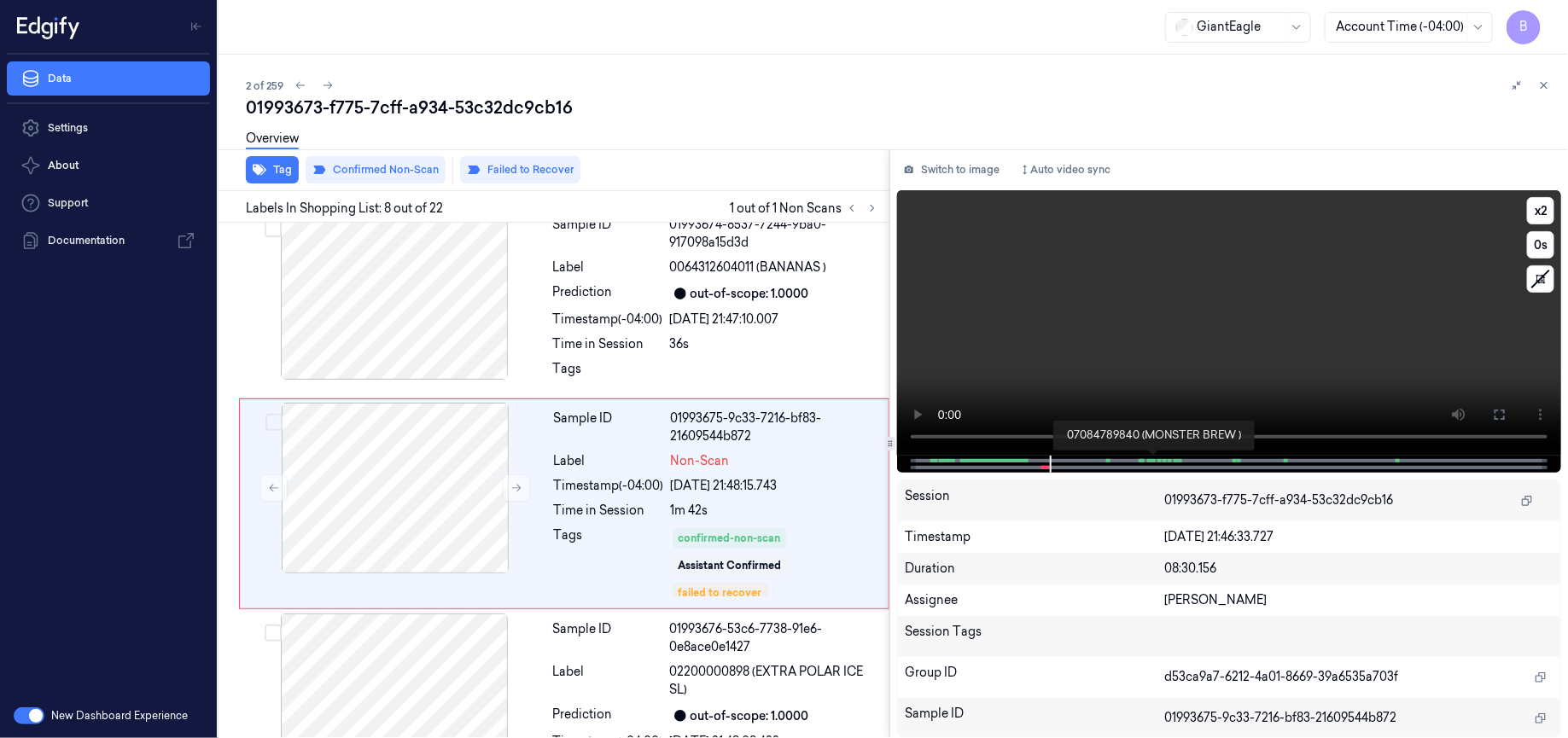
click at [1151, 461] on span at bounding box center [1152, 461] width 3 height 9
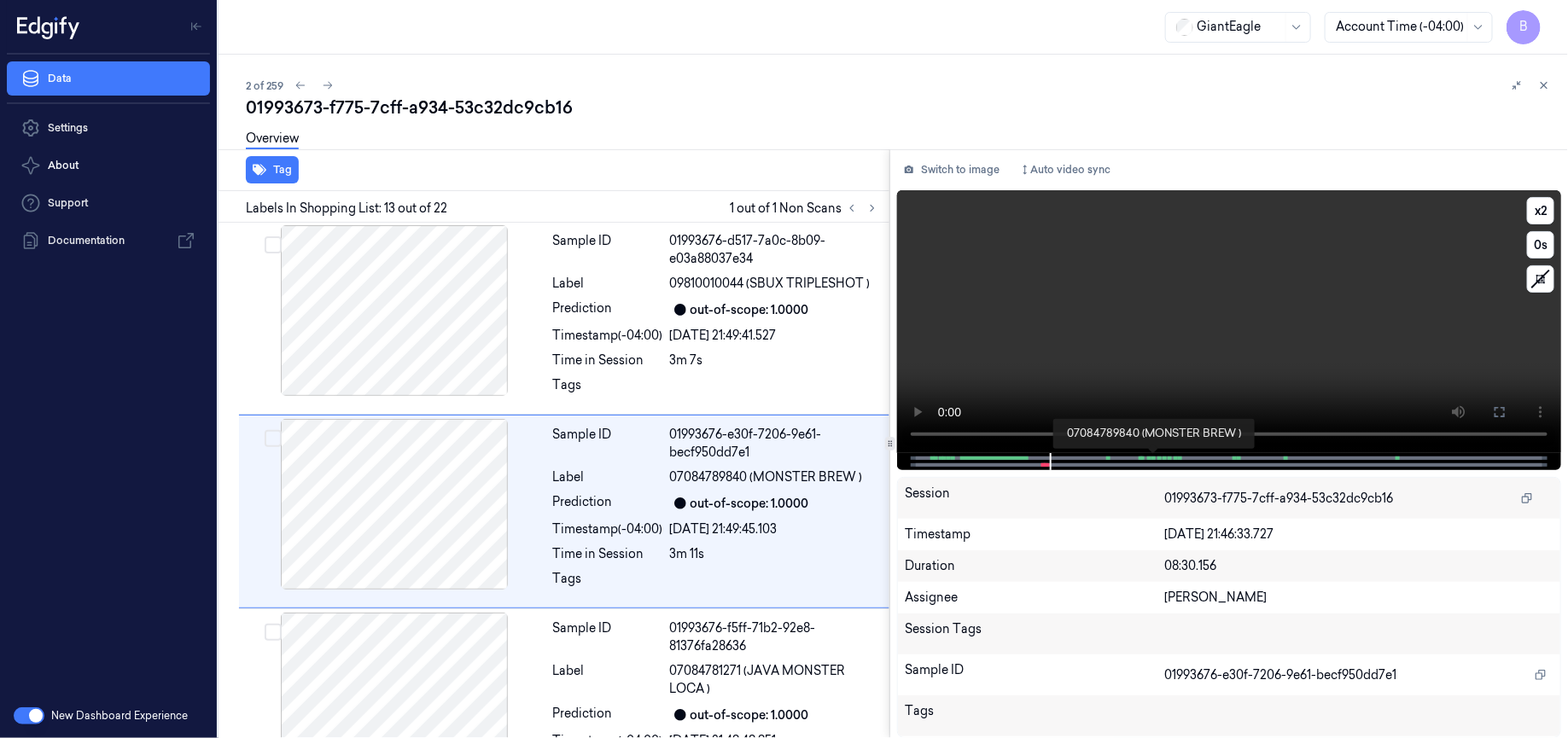
scroll to position [2279, 0]
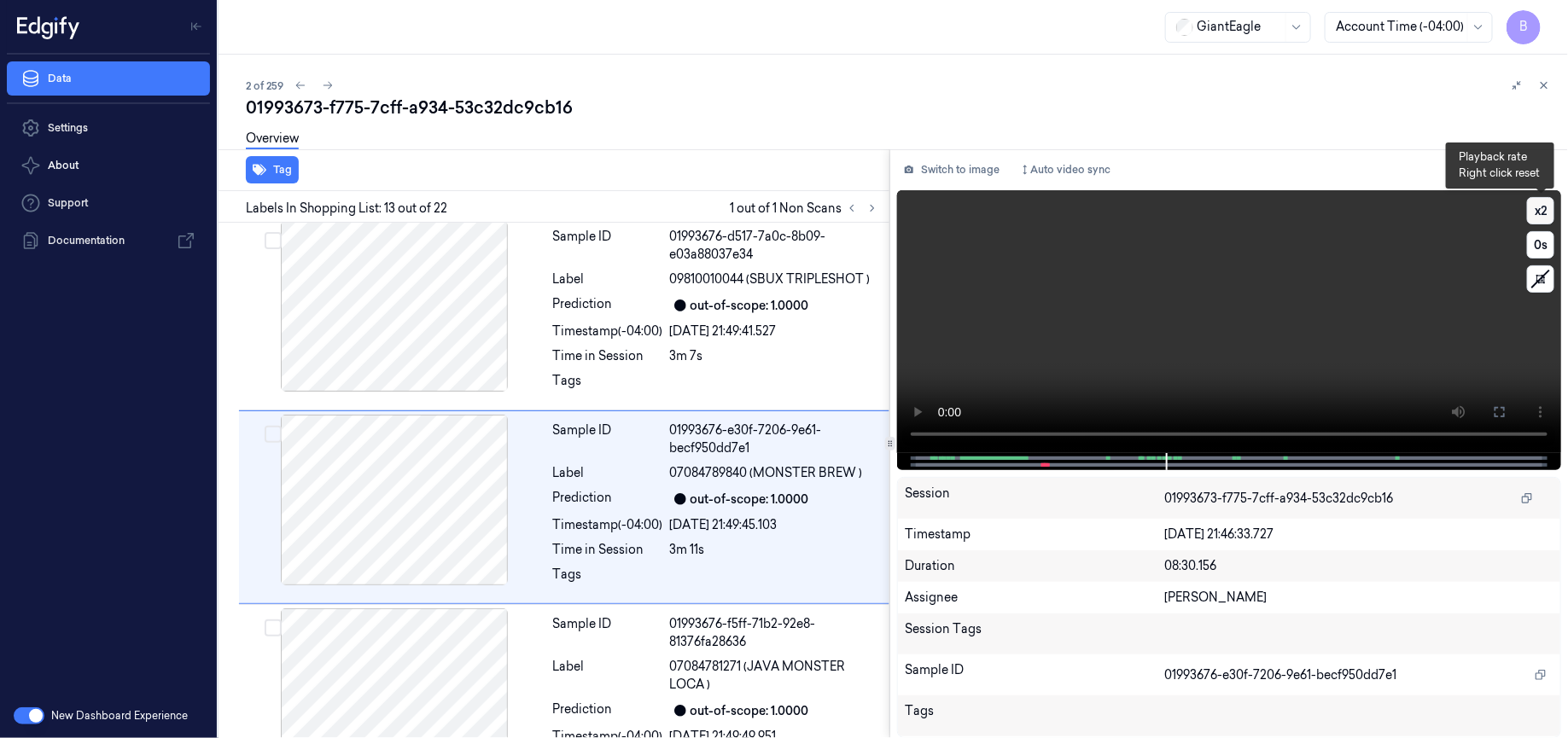
click at [1531, 212] on button "x 2" at bounding box center [1540, 211] width 28 height 28
click at [1541, 81] on icon at bounding box center [1543, 86] width 12 height 12
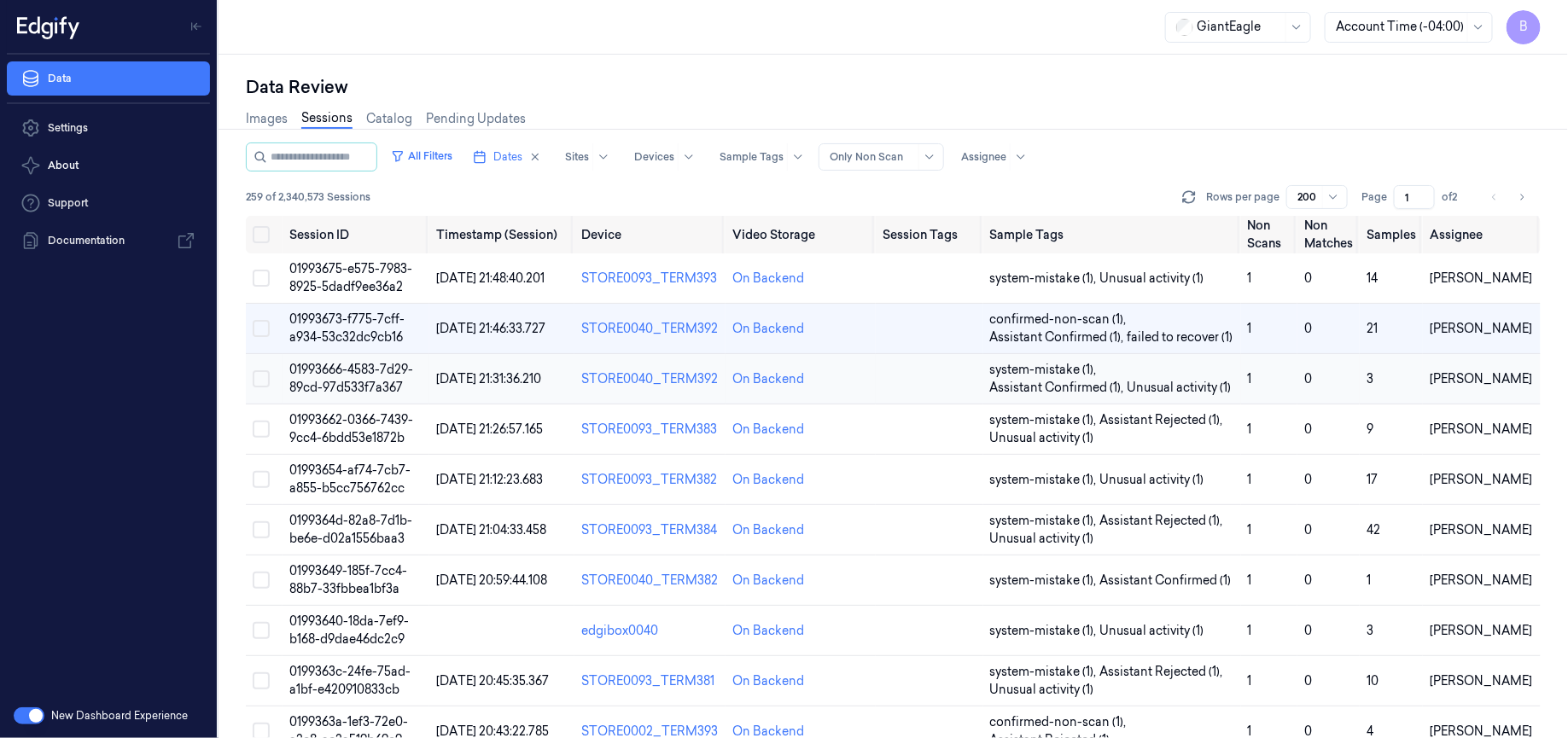
click at [354, 378] on span "01993666-4583-7d29-89cd-97d533f7a367" at bounding box center [351, 379] width 124 height 33
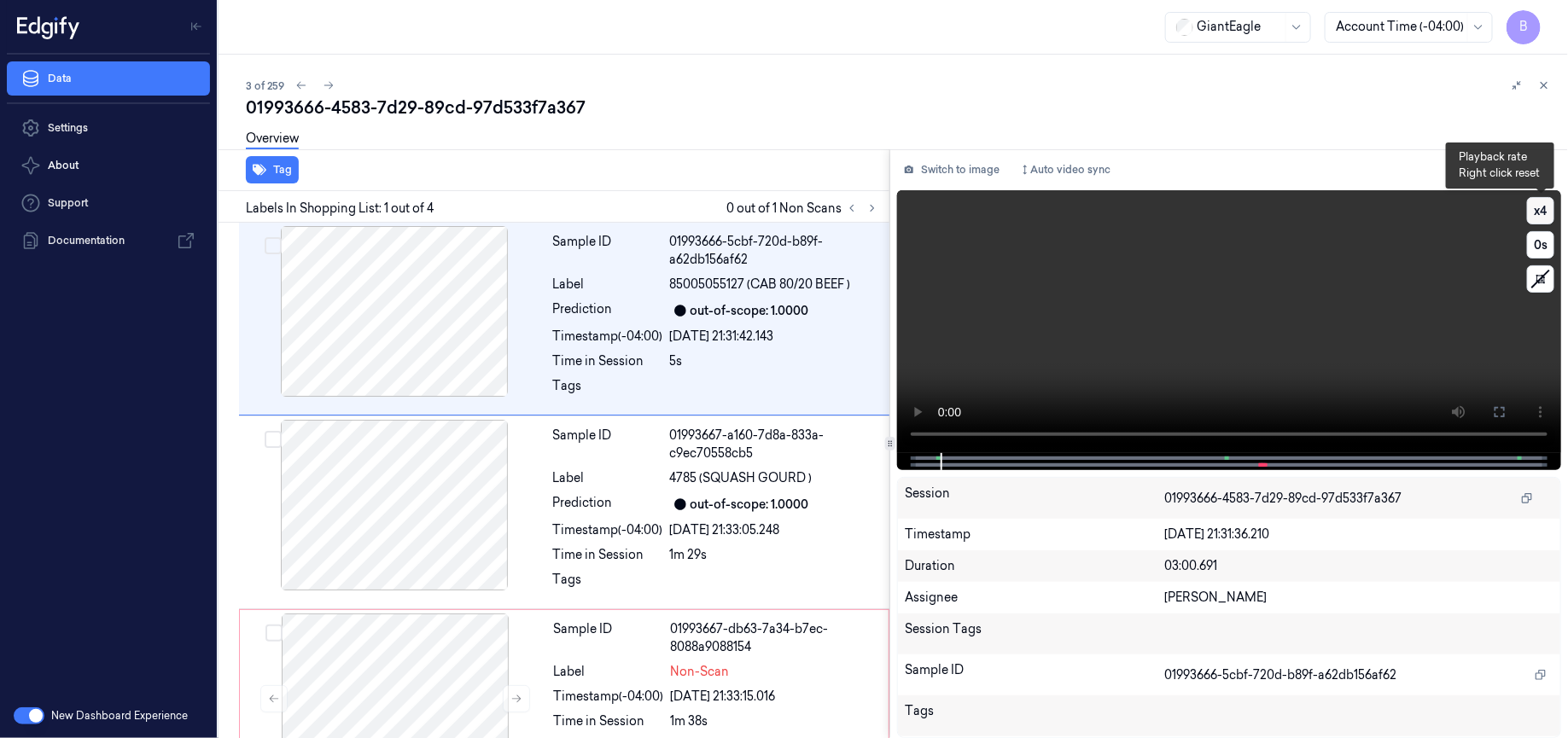
click at [1544, 211] on button "x 4" at bounding box center [1540, 211] width 28 height 28
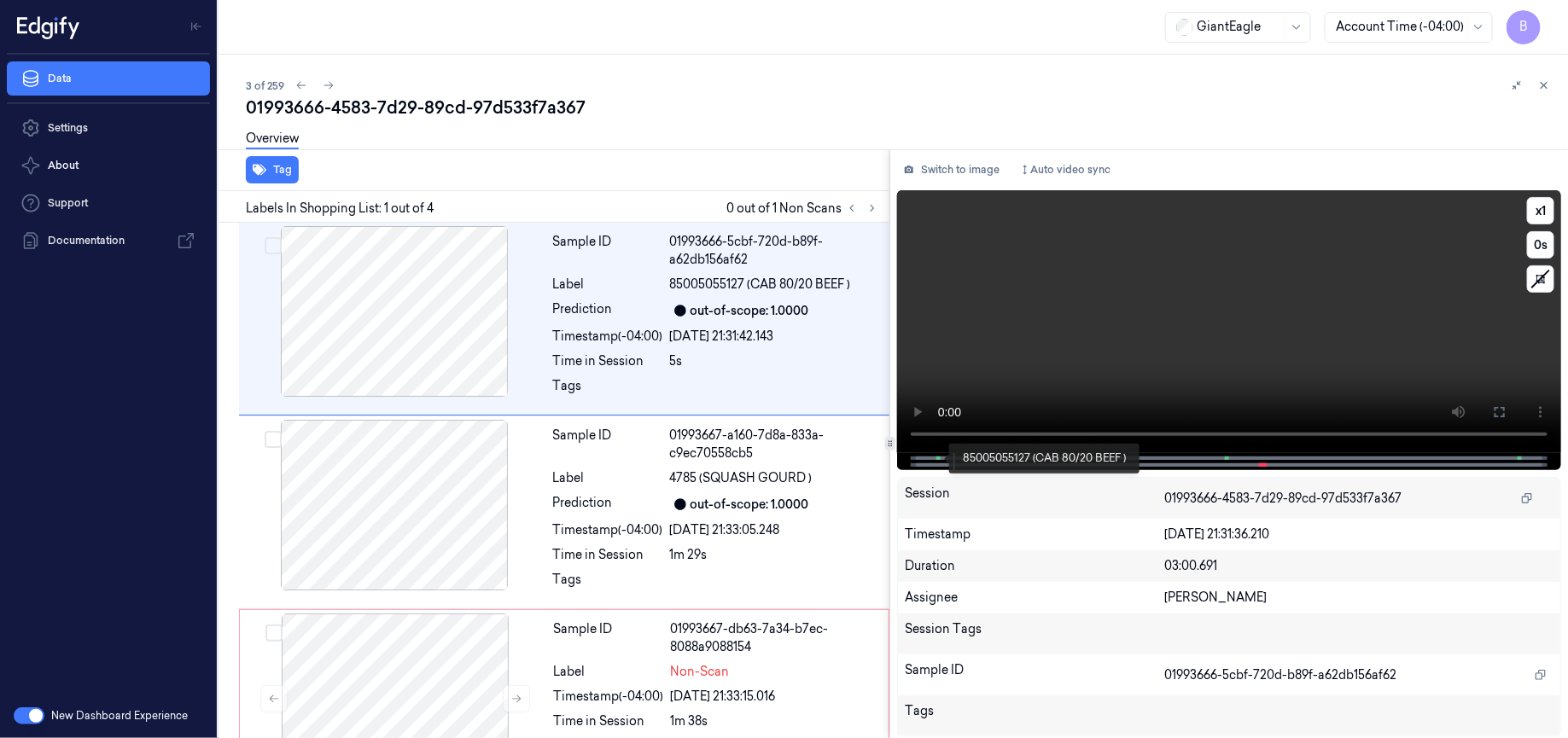
click at [939, 461] on span at bounding box center [939, 459] width 3 height 9
click at [936, 461] on span at bounding box center [937, 459] width 3 height 9
click at [1228, 456] on span at bounding box center [1229, 459] width 3 height 9
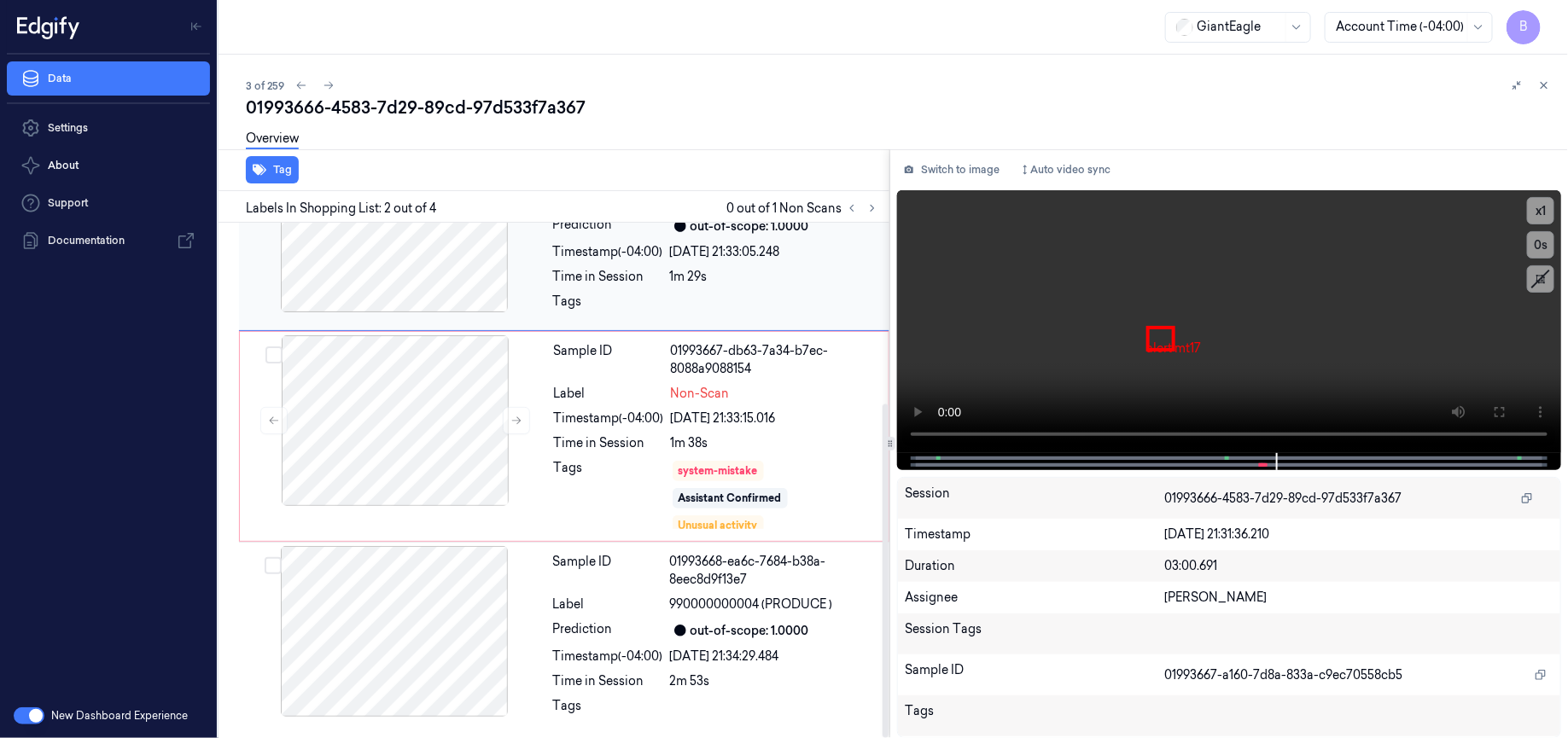
scroll to position [4, 0]
click at [1534, 280] on icon at bounding box center [1540, 279] width 26 height 26
click at [1261, 467] on span at bounding box center [1262, 464] width 3 height 9
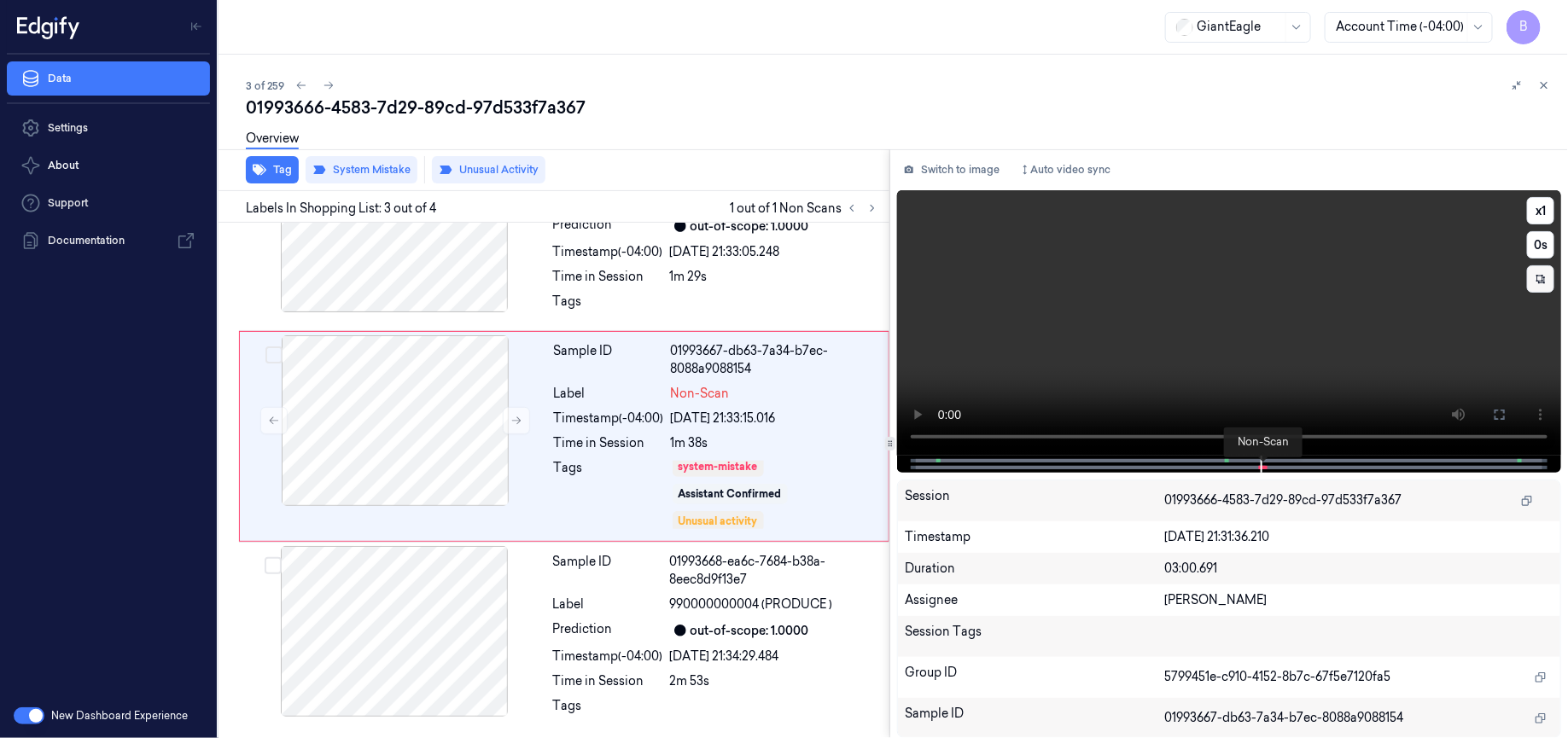
scroll to position [232, 0]
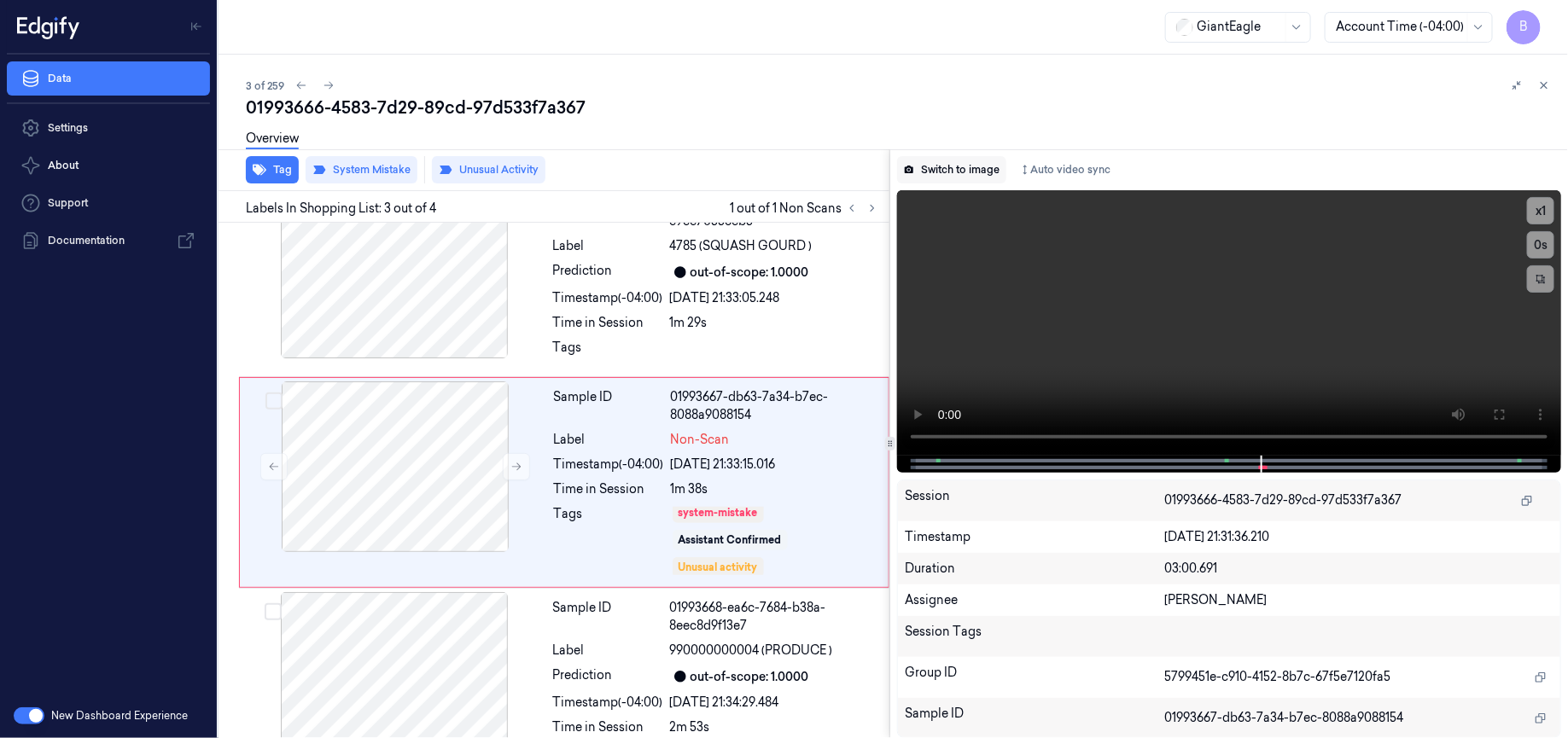
click at [962, 171] on button "Switch to image" at bounding box center [951, 170] width 109 height 28
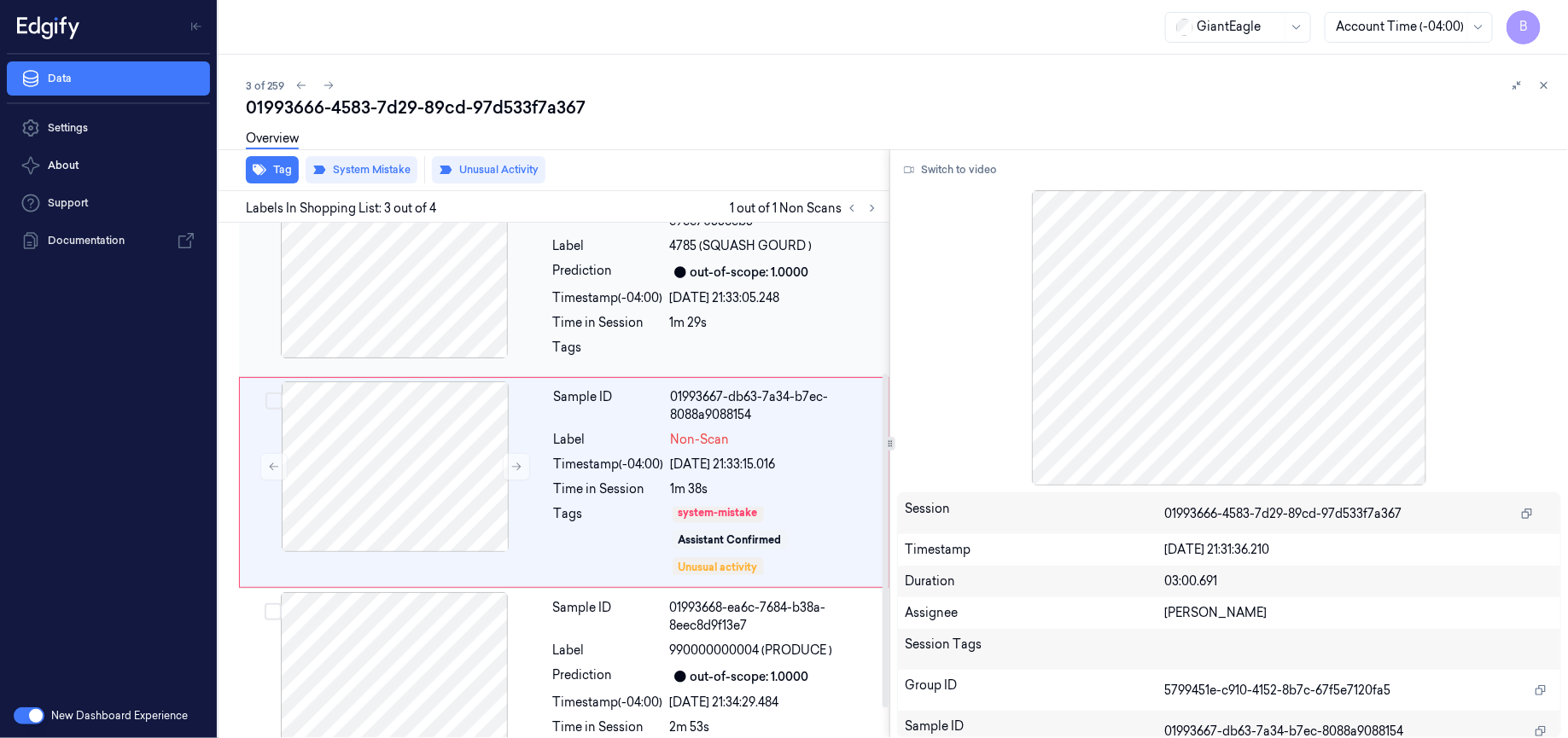
scroll to position [0, 0]
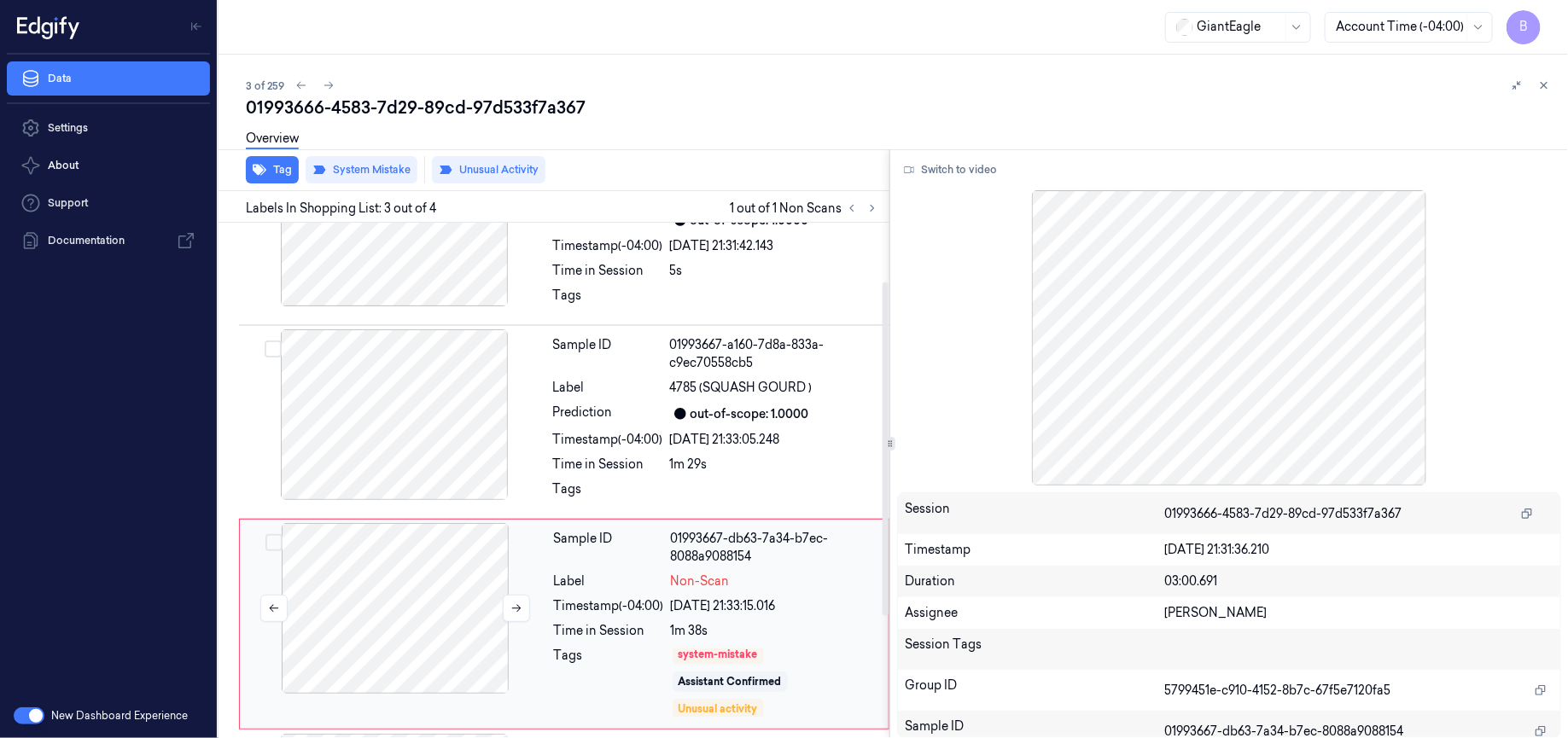
click at [453, 595] on div at bounding box center [394, 609] width 304 height 171
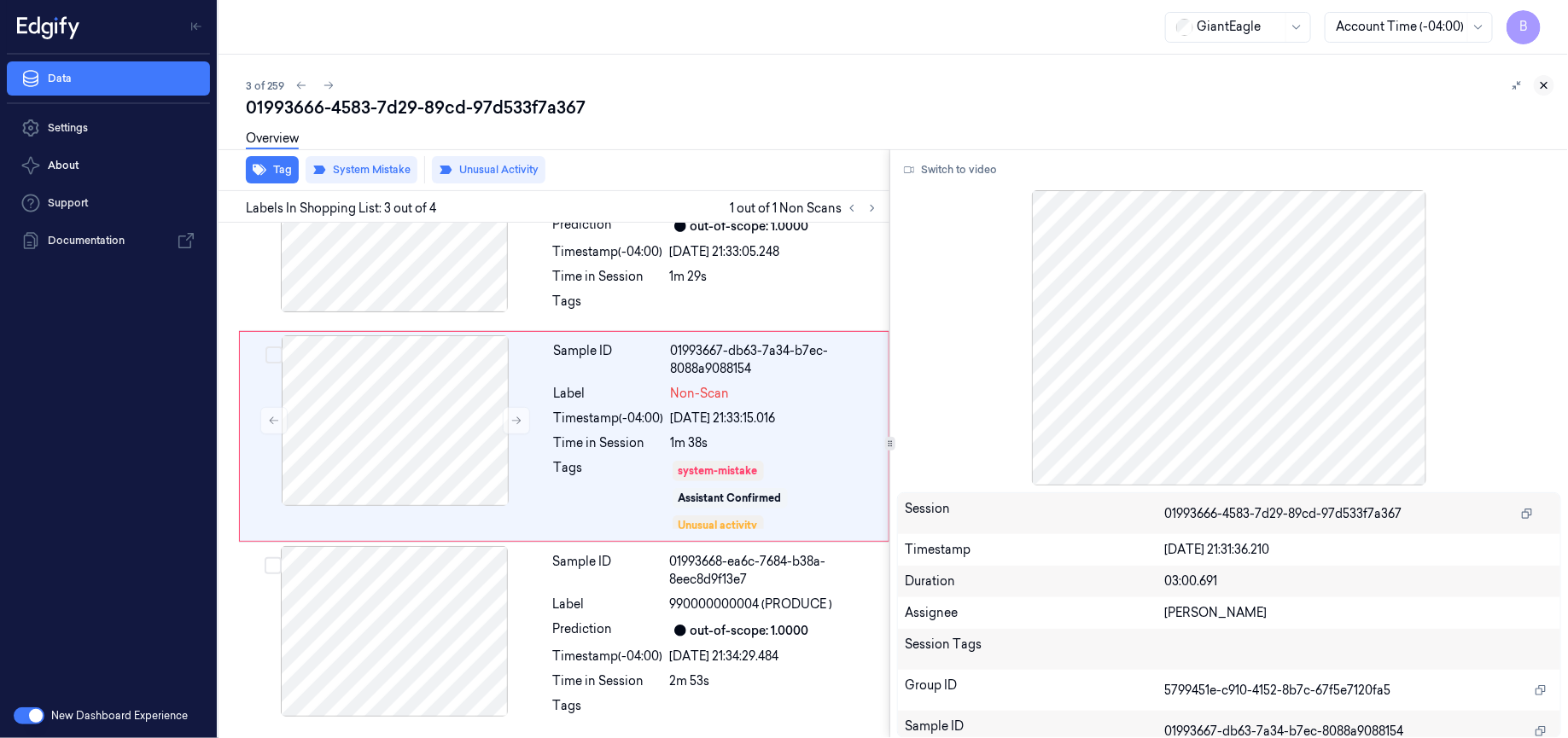
click at [1544, 87] on icon at bounding box center [1544, 86] width 6 height 6
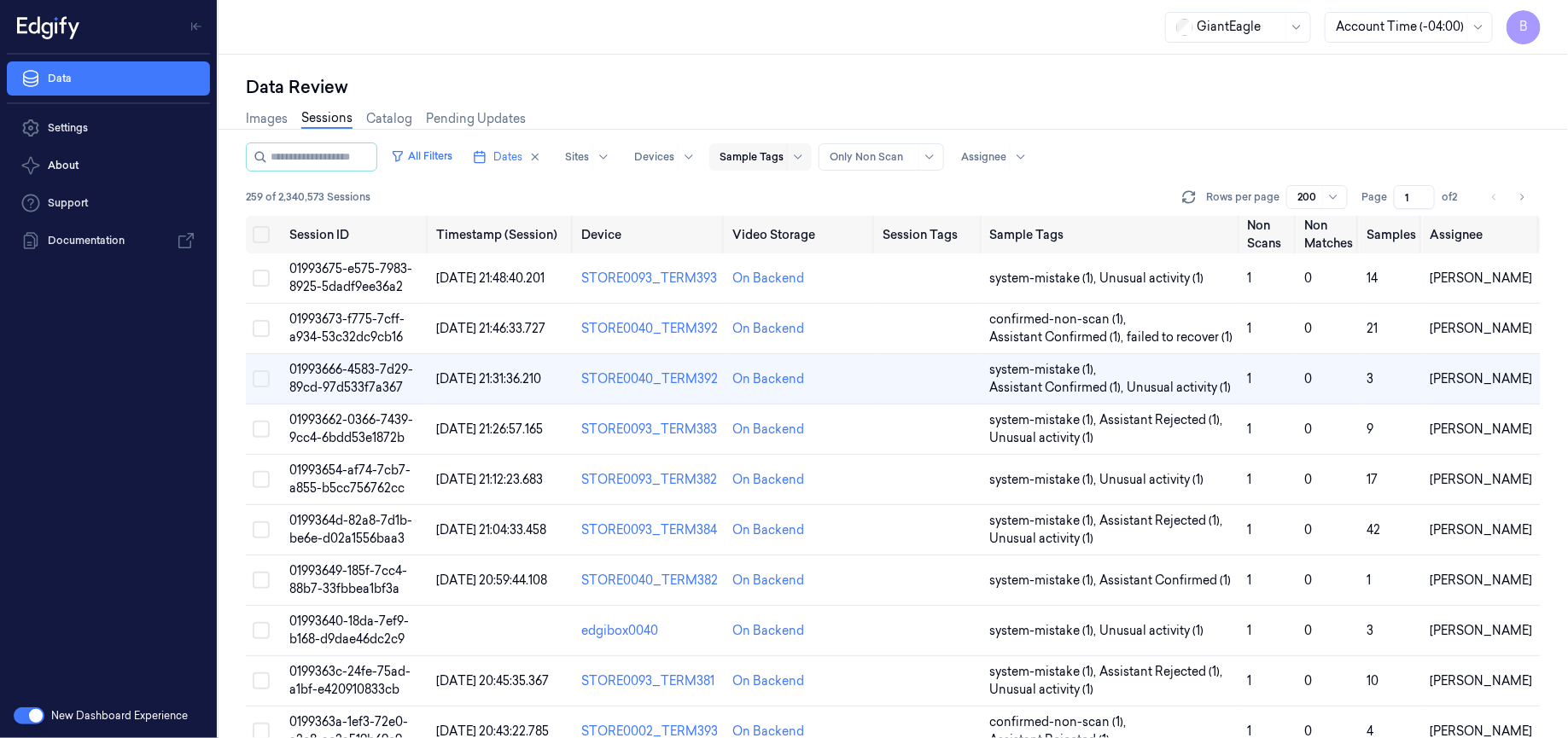
scroll to position [23, 0]
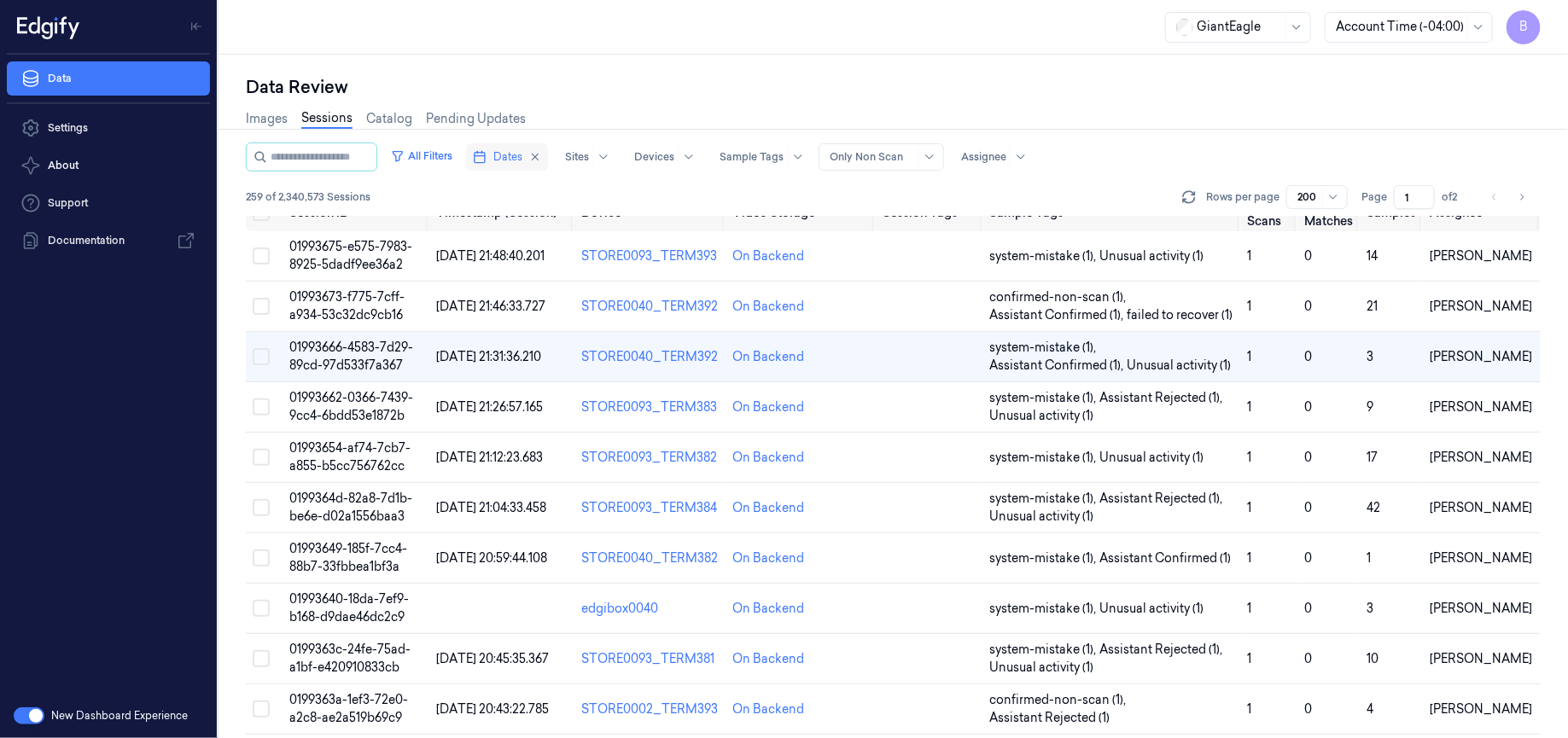
click at [510, 161] on span "Dates" at bounding box center [507, 157] width 29 height 16
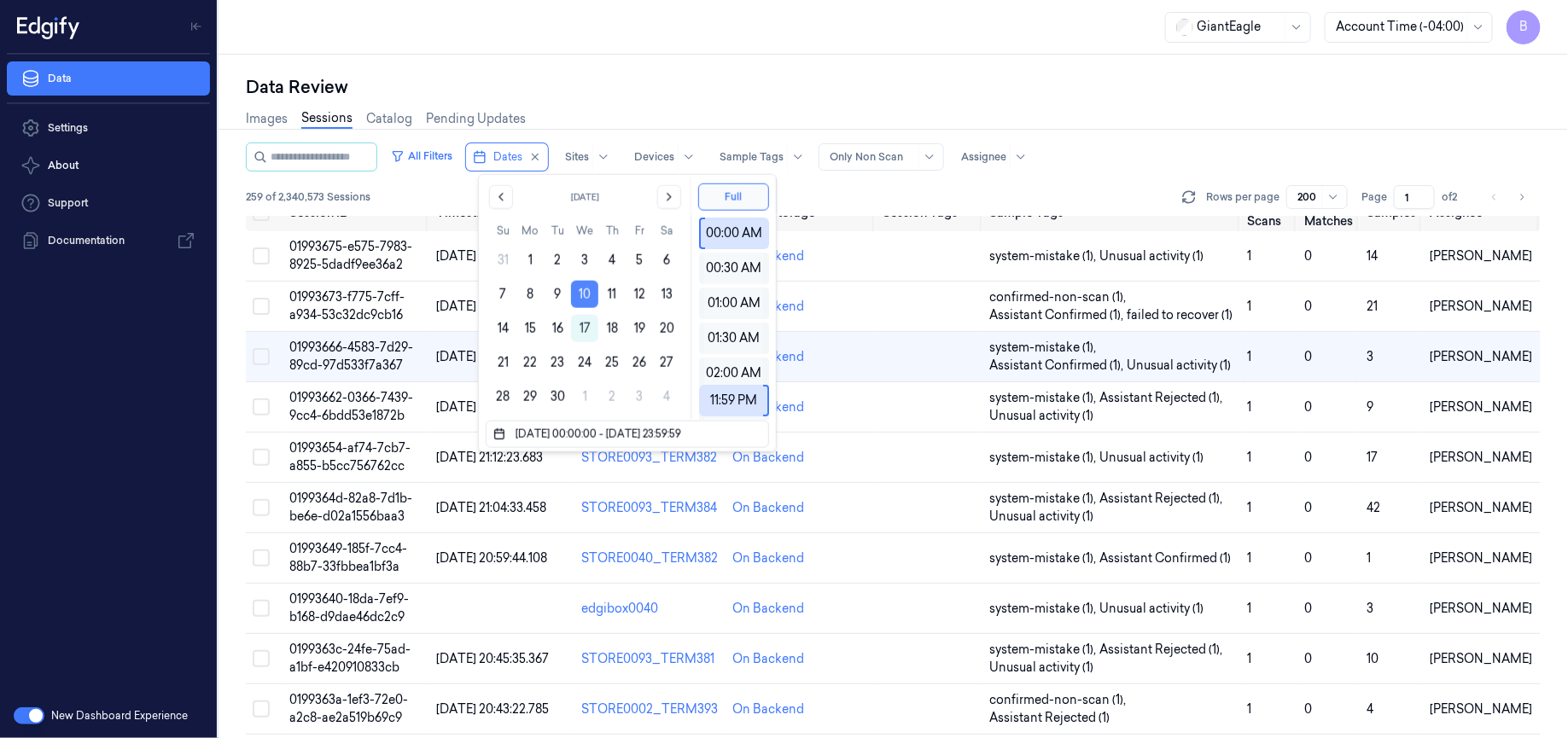
click at [585, 292] on button "10" at bounding box center [584, 294] width 28 height 28
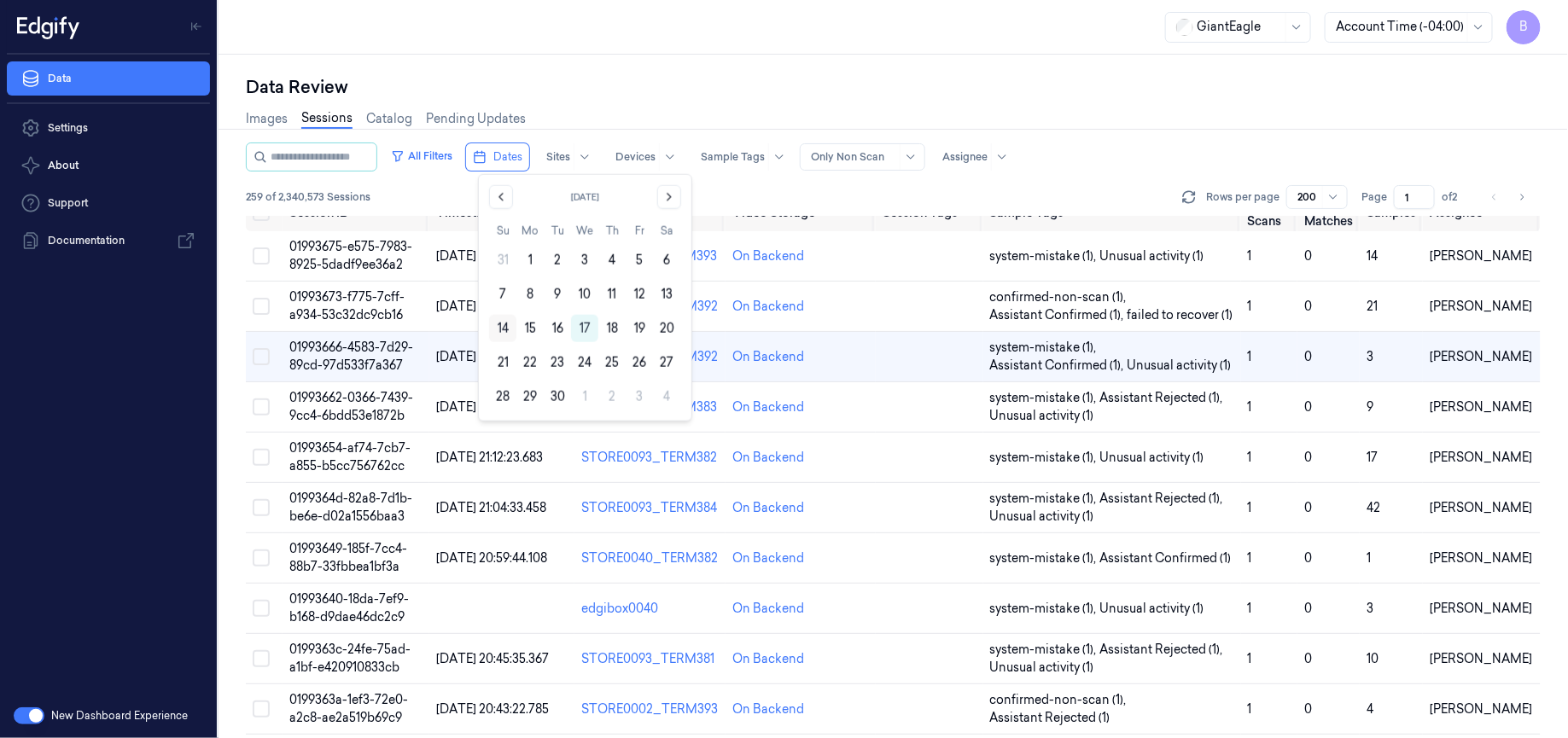
click at [500, 329] on button "14" at bounding box center [503, 329] width 28 height 28
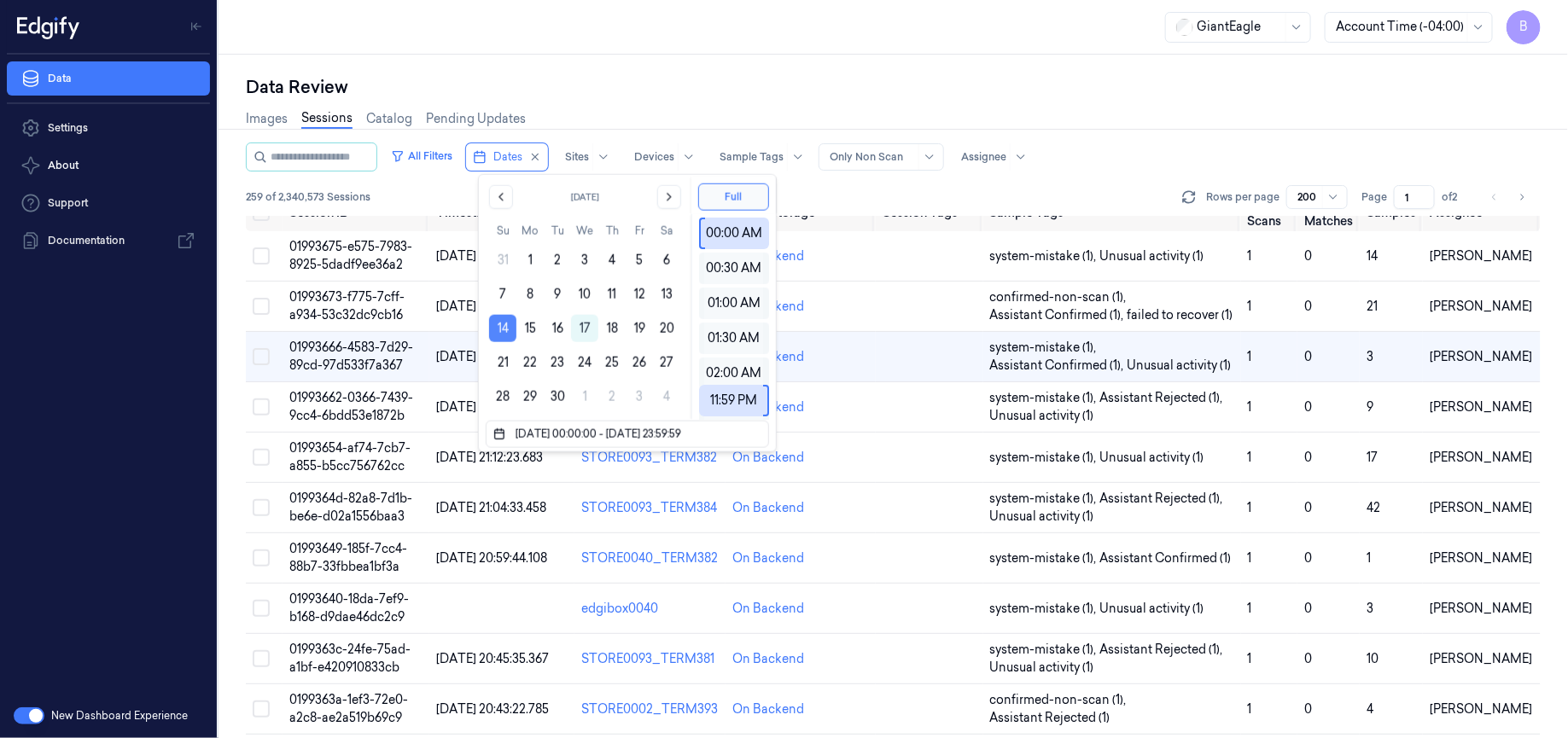
click at [504, 327] on button "14" at bounding box center [503, 329] width 28 height 28
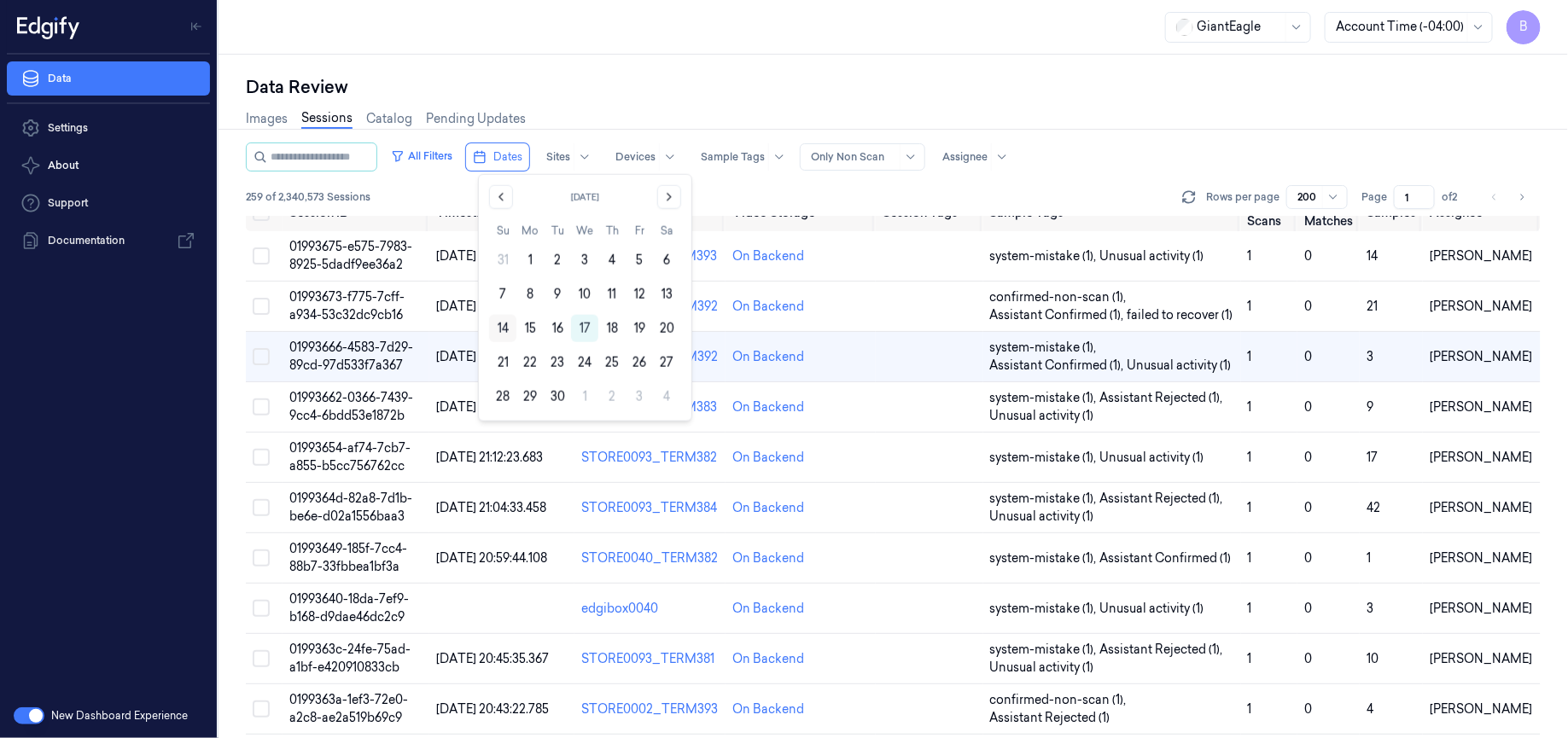
click at [504, 331] on button "14" at bounding box center [503, 329] width 28 height 28
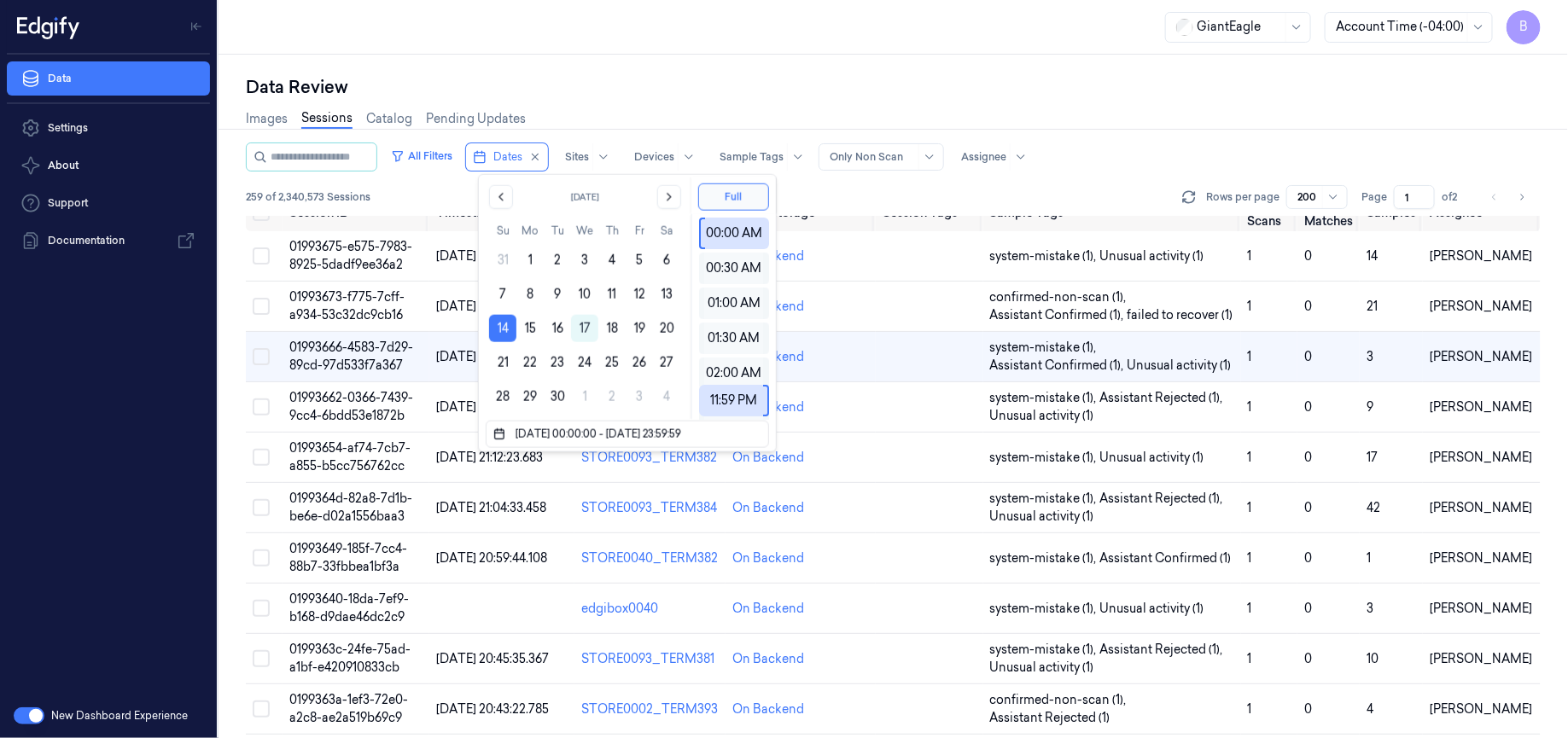
click at [604, 113] on div "Images Sessions Catalog Pending Updates" at bounding box center [893, 121] width 1295 height 43
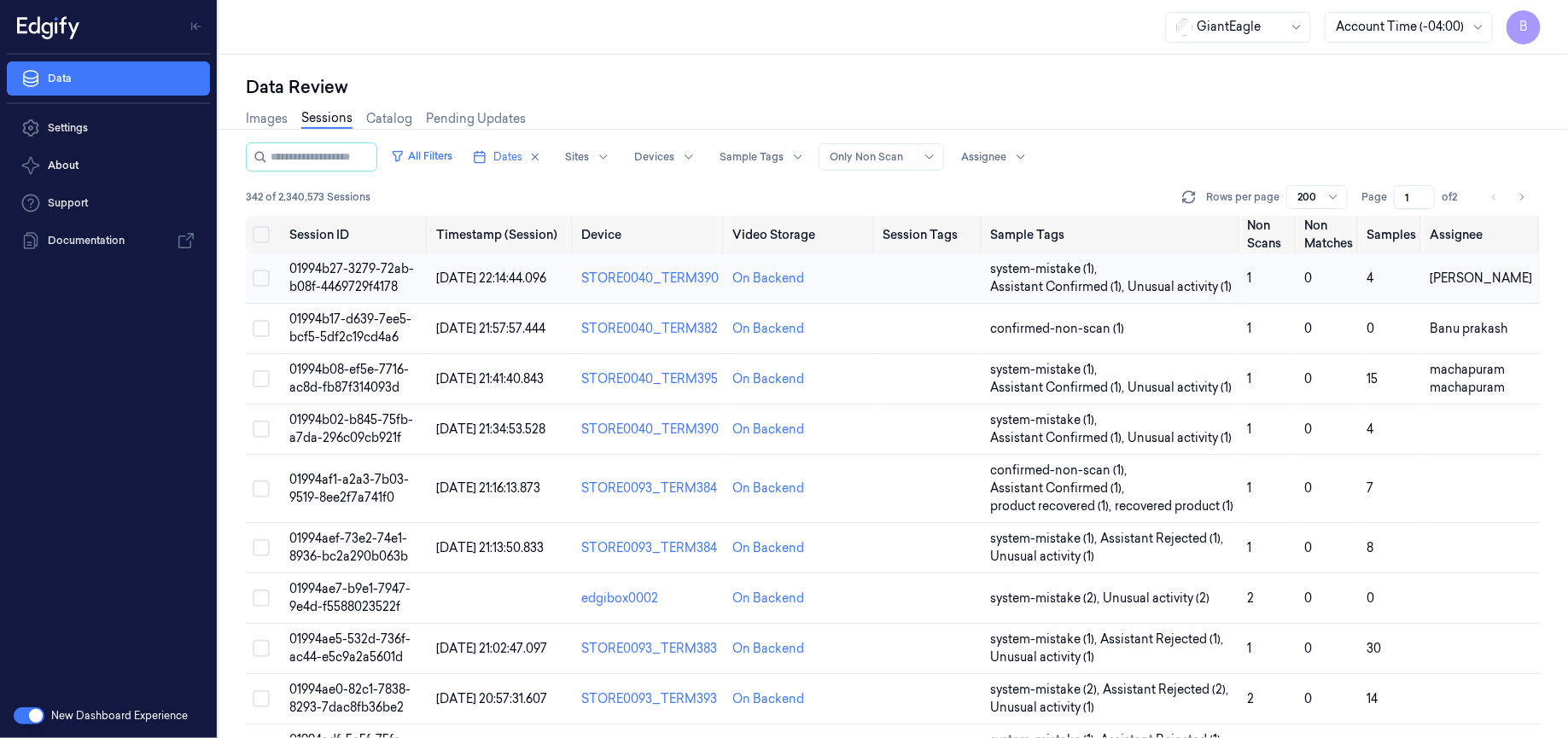
click at [342, 286] on span "01994b27-3279-72ab-b08f-4469729f4178" at bounding box center [351, 277] width 125 height 33
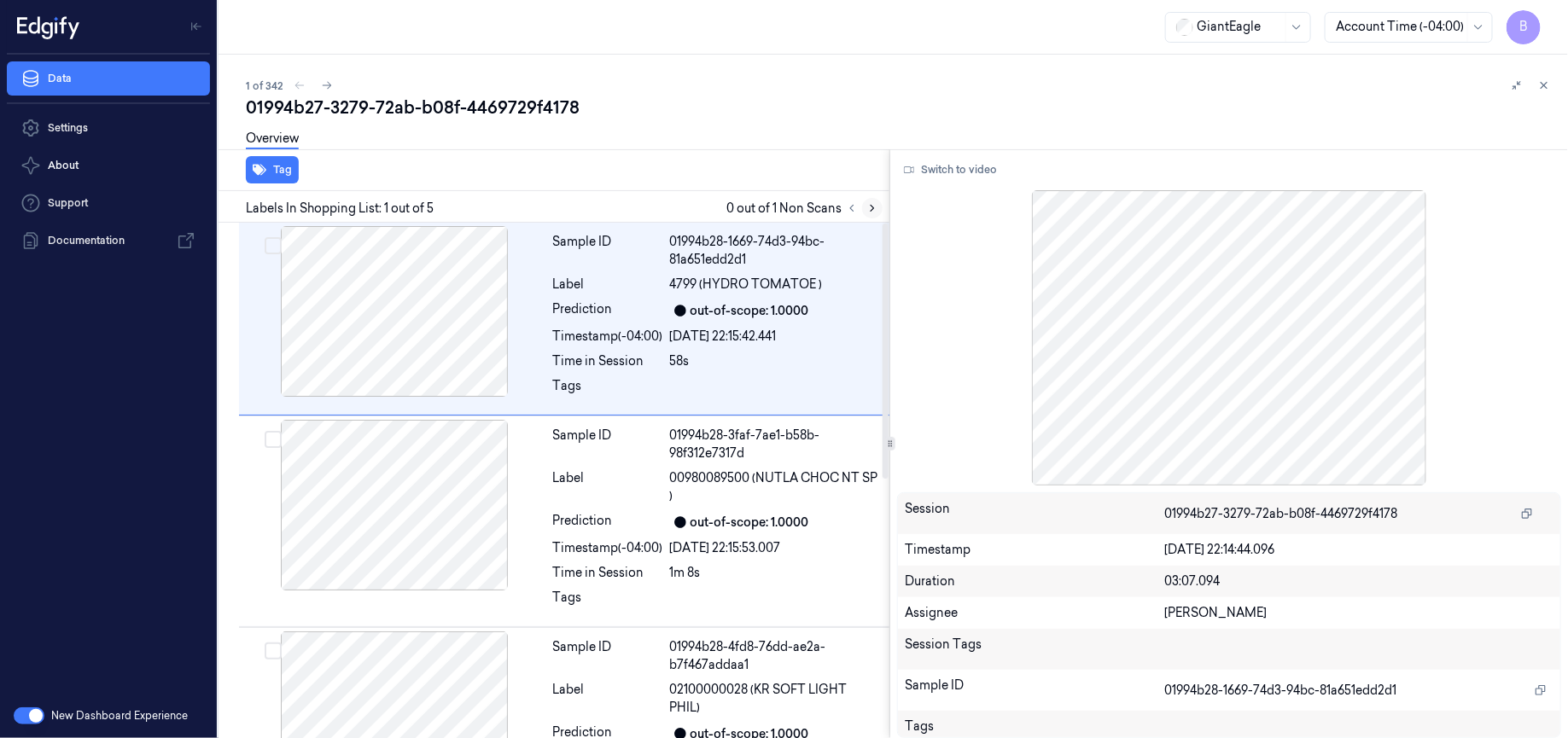
click at [867, 215] on button at bounding box center [872, 208] width 21 height 21
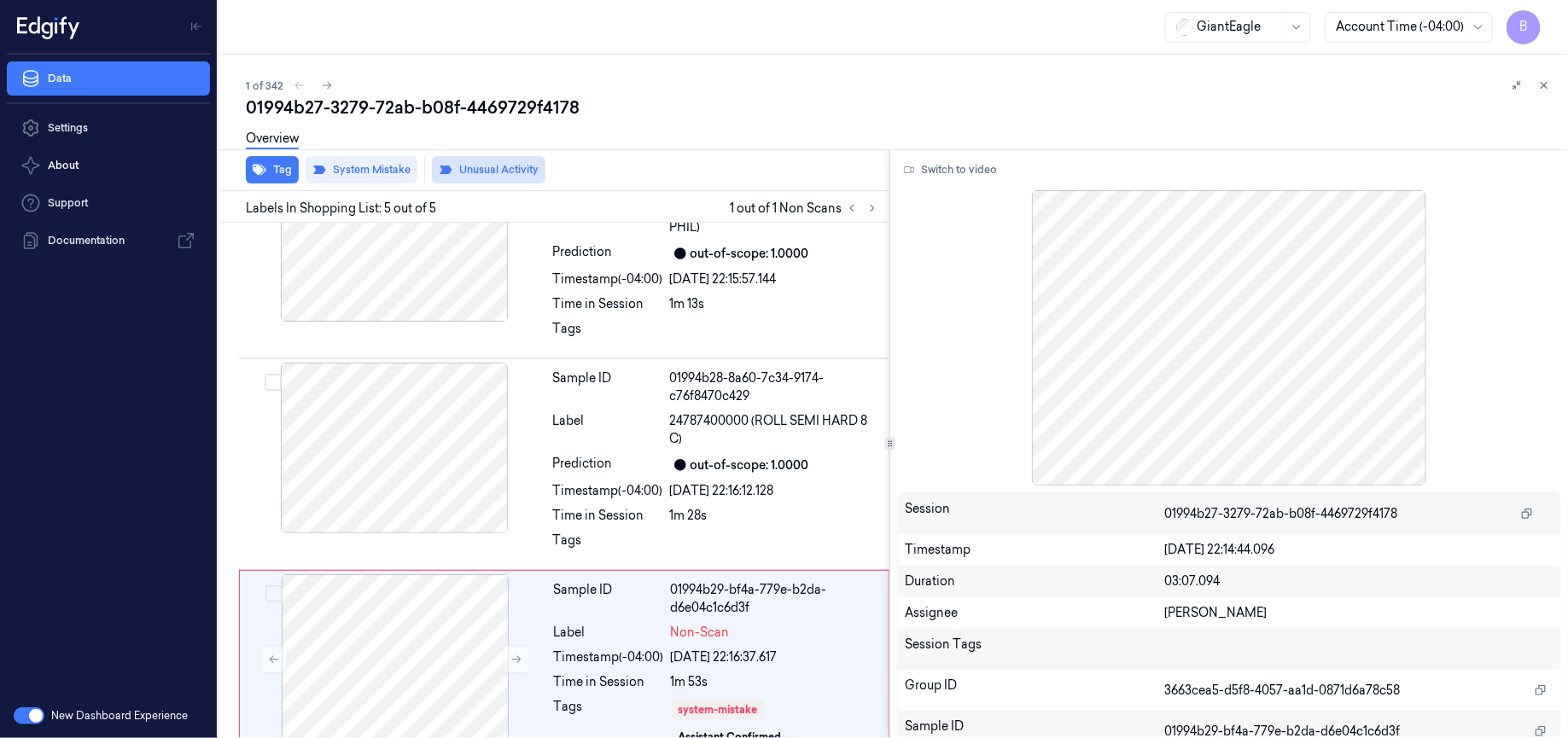
scroll to position [525, 0]
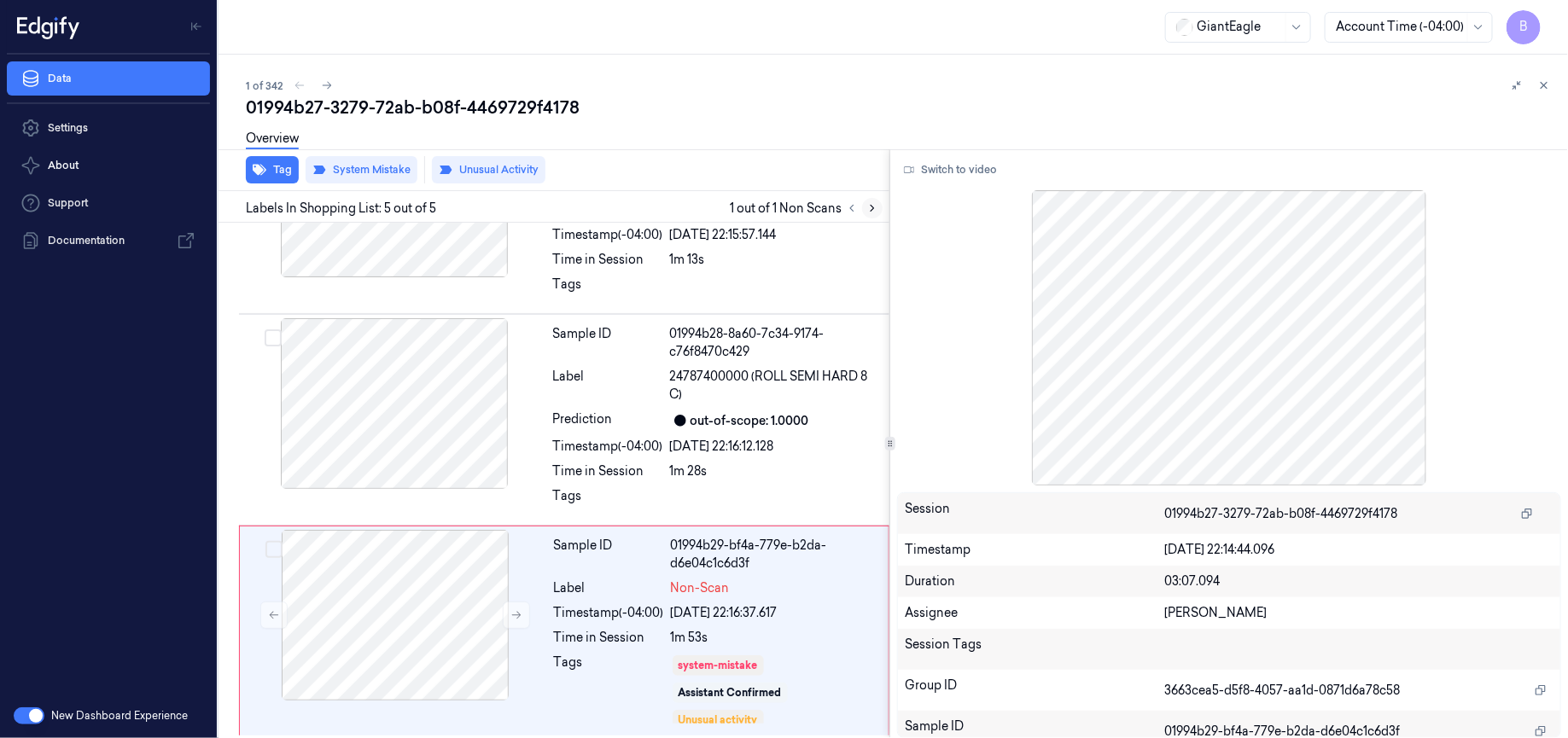
click at [867, 208] on icon at bounding box center [873, 209] width 12 height 12
click at [1542, 86] on icon at bounding box center [1543, 86] width 12 height 12
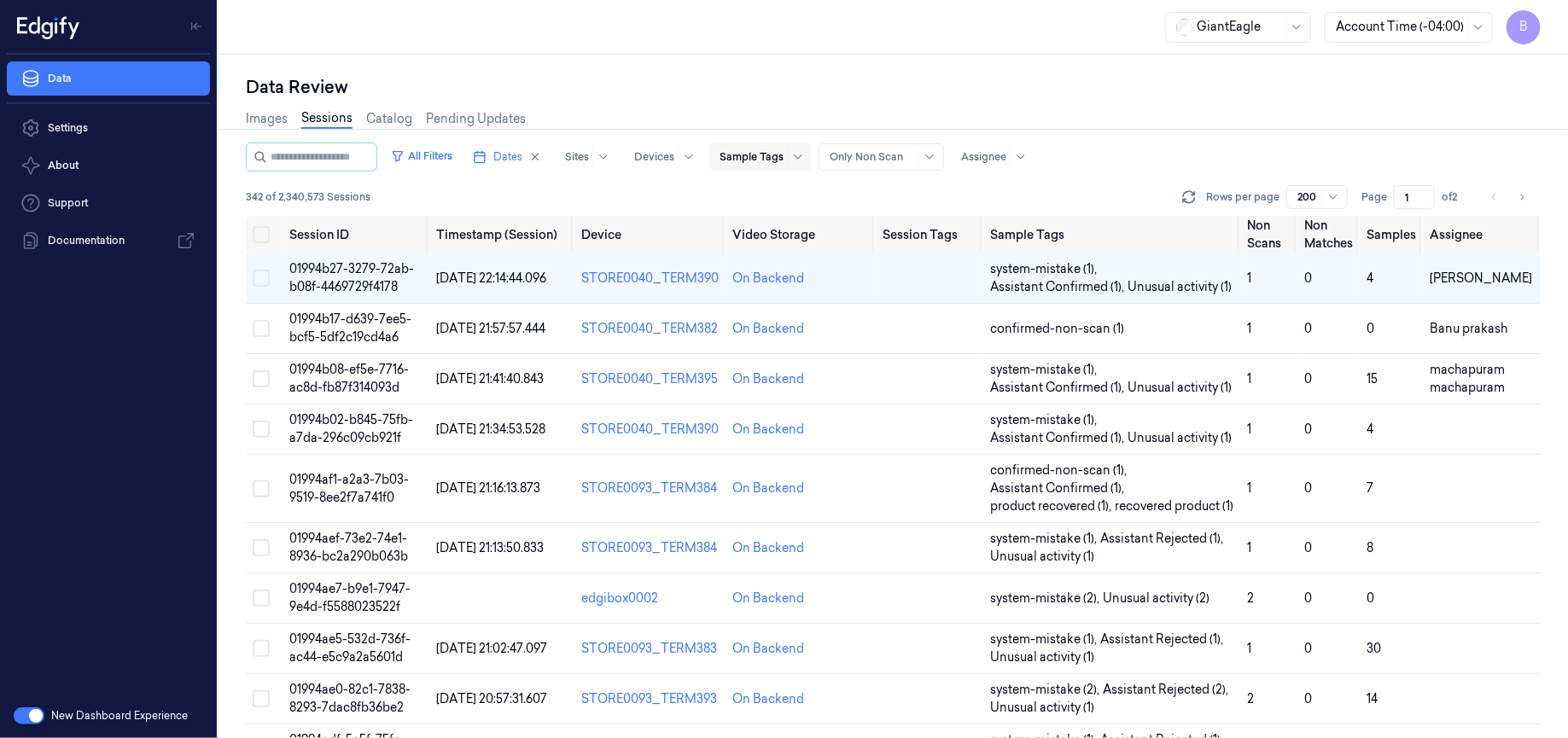
click at [749, 153] on div at bounding box center [751, 157] width 64 height 16
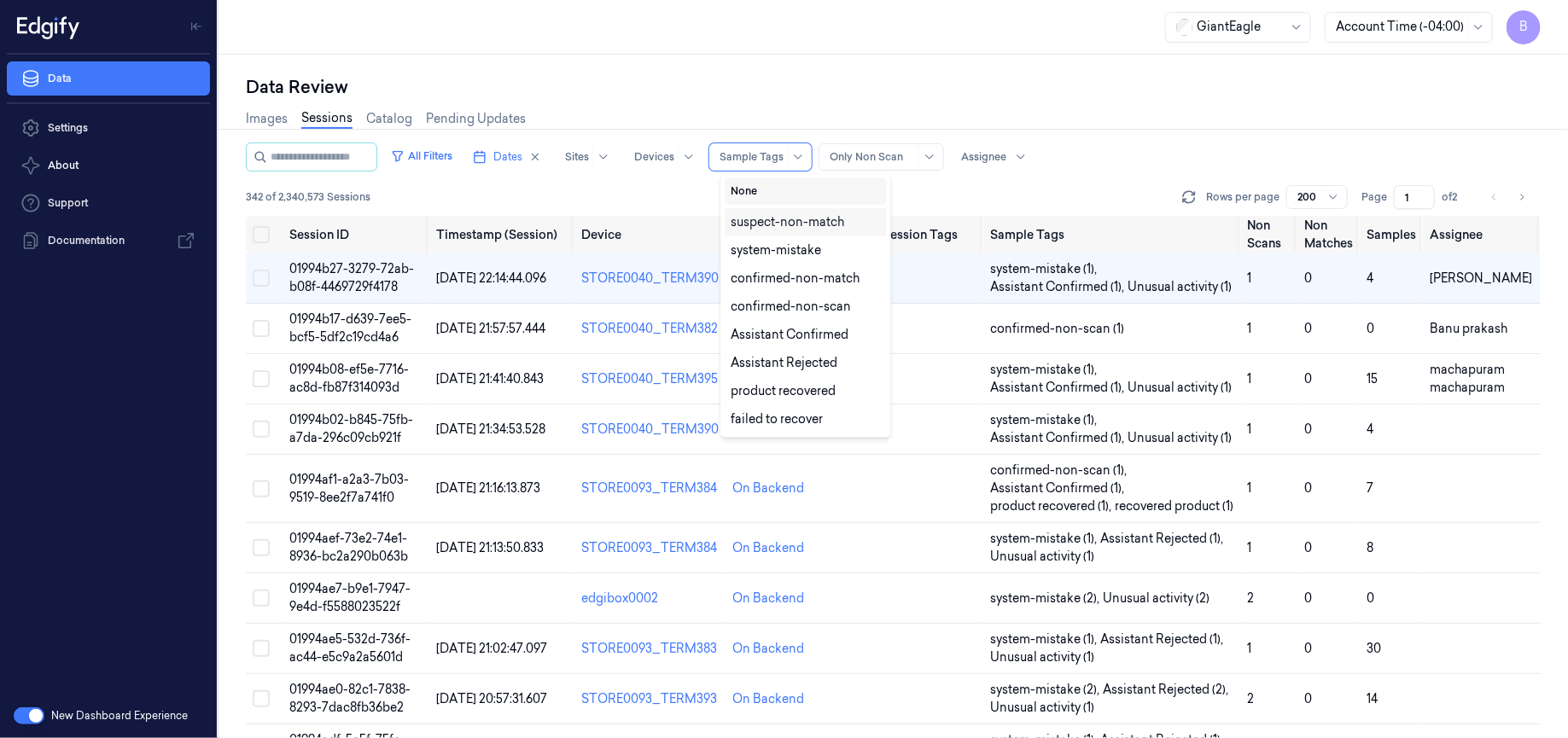
click at [756, 196] on button "None" at bounding box center [806, 191] width 162 height 28
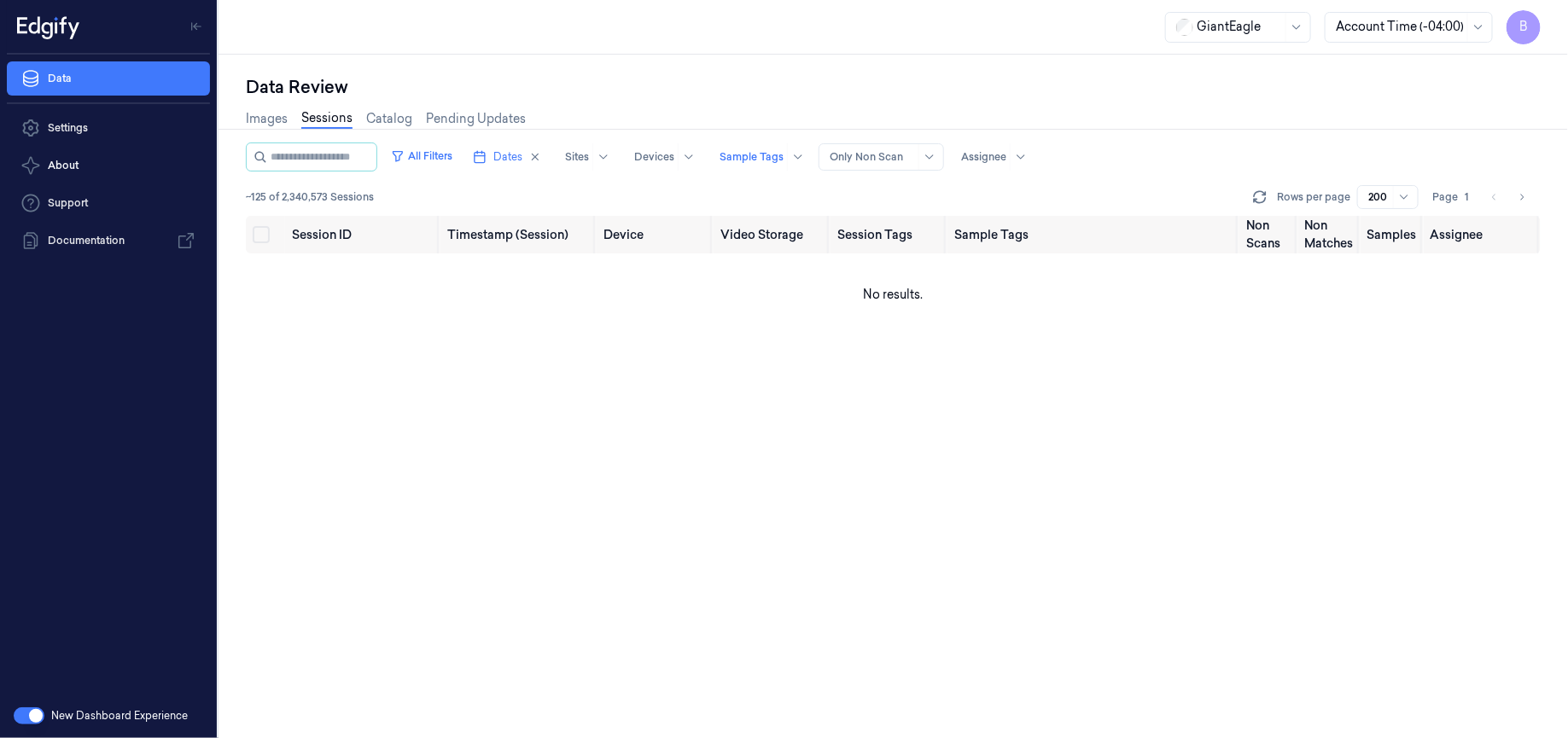
click at [864, 57] on div "Data Review Images Sessions Catalog Pending Updates All Filters Dates Sites Dev…" at bounding box center [893, 397] width 1350 height 684
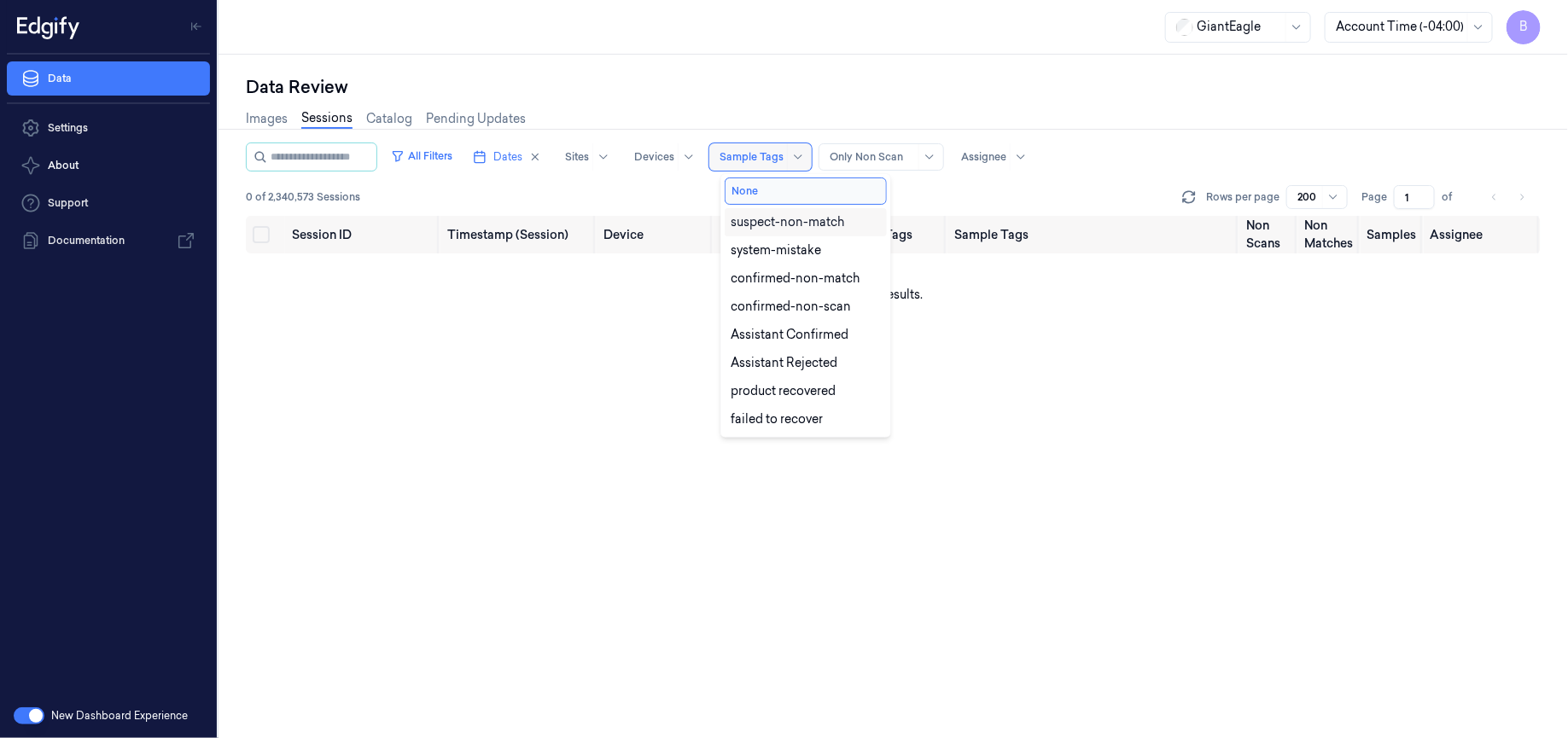
click at [773, 163] on div at bounding box center [751, 157] width 64 height 16
click at [768, 196] on button "None" at bounding box center [806, 191] width 162 height 28
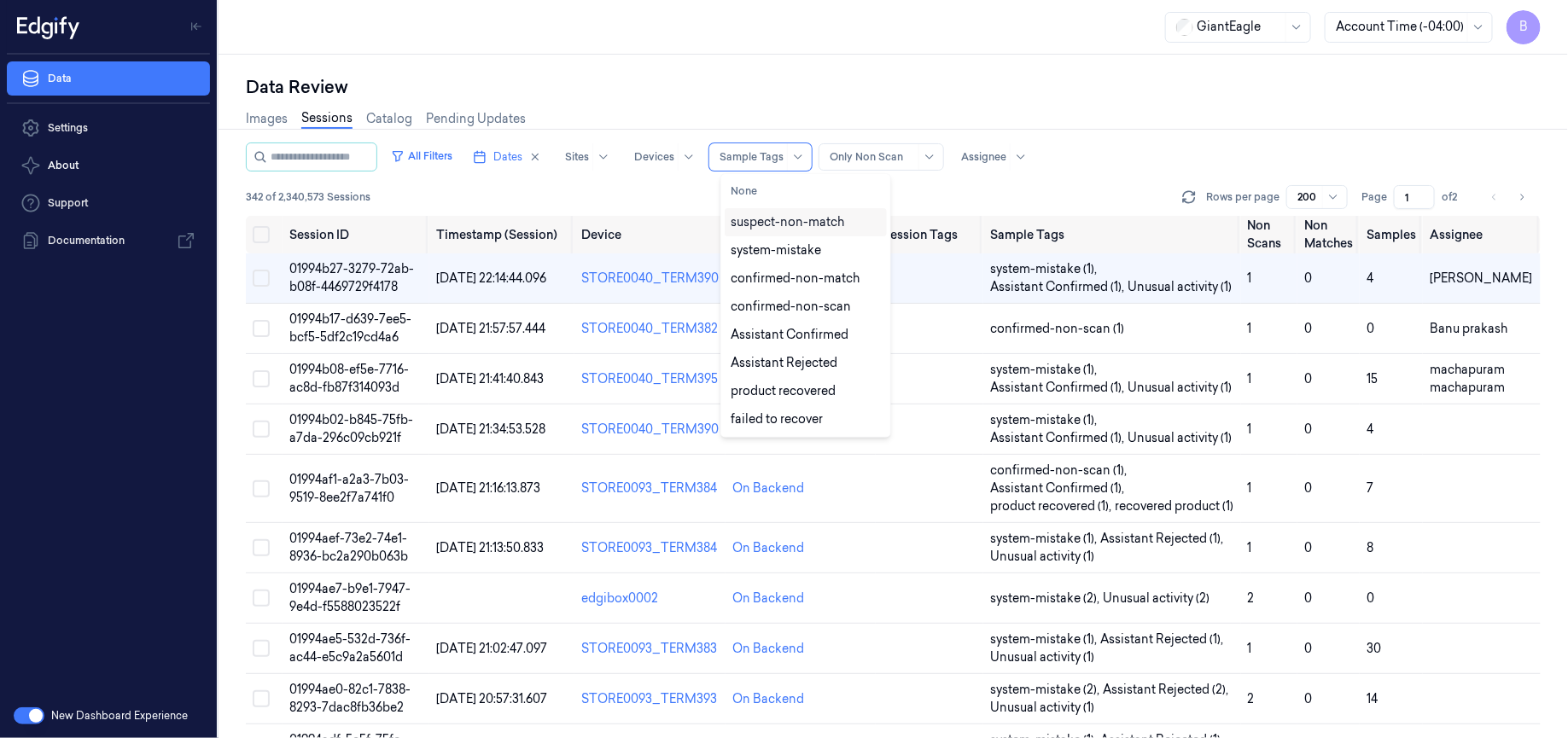
click at [694, 63] on div "Data Review Images Sessions Catalog Pending Updates All Filters Dates Sites Dev…" at bounding box center [893, 397] width 1350 height 684
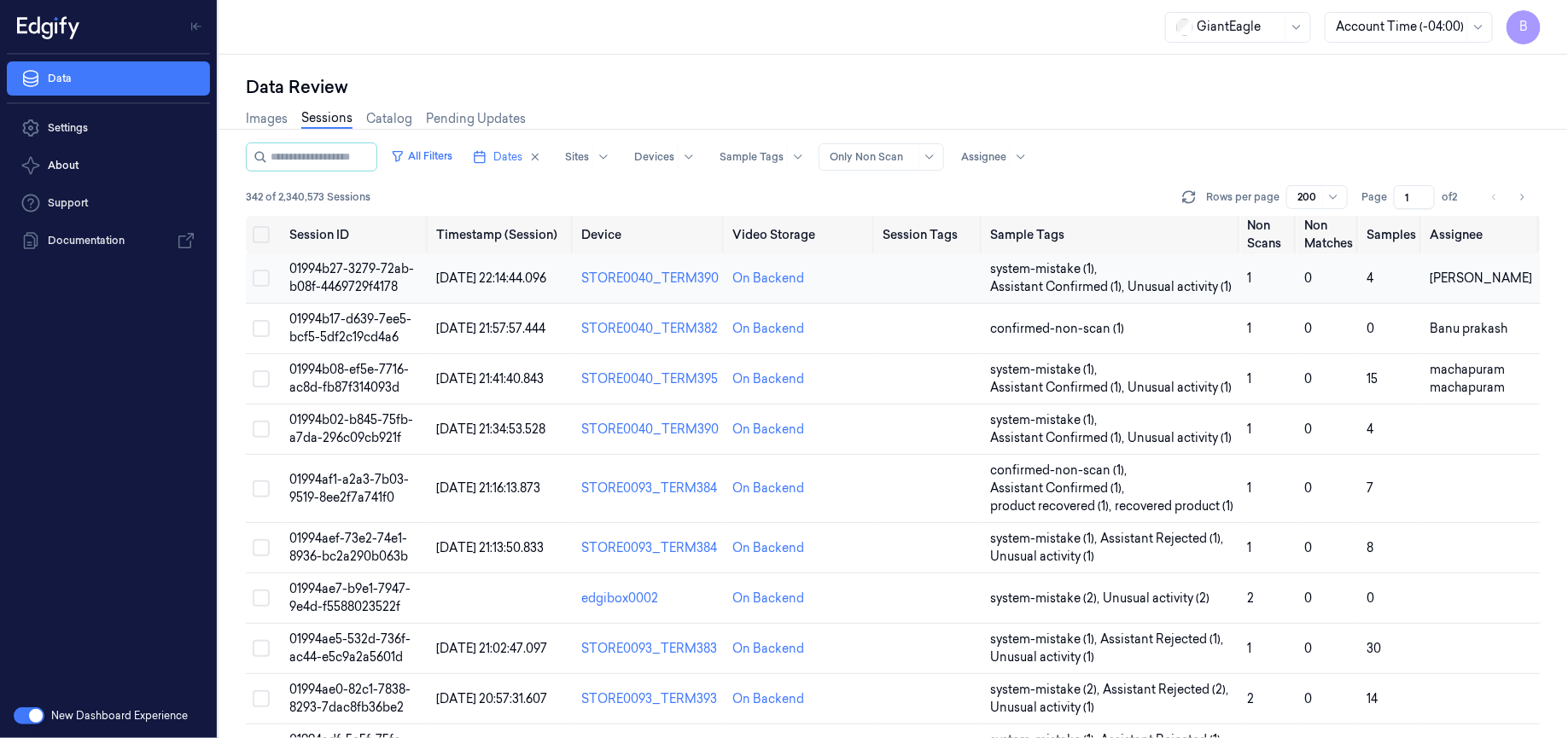
click at [359, 277] on span "01994b27-3279-72ab-b08f-4469729f4178" at bounding box center [351, 277] width 125 height 33
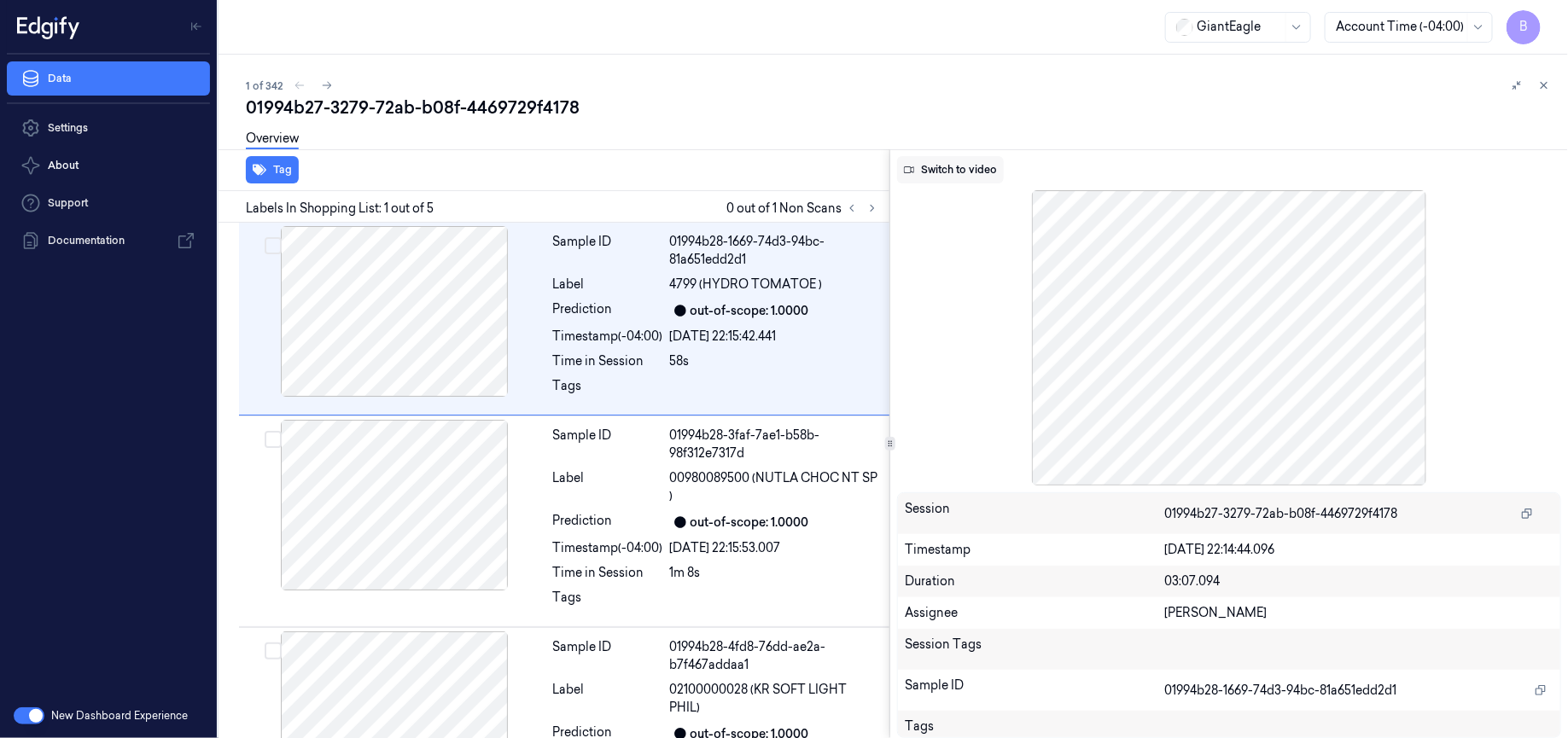
click at [956, 170] on button "Switch to video" at bounding box center [950, 170] width 106 height 28
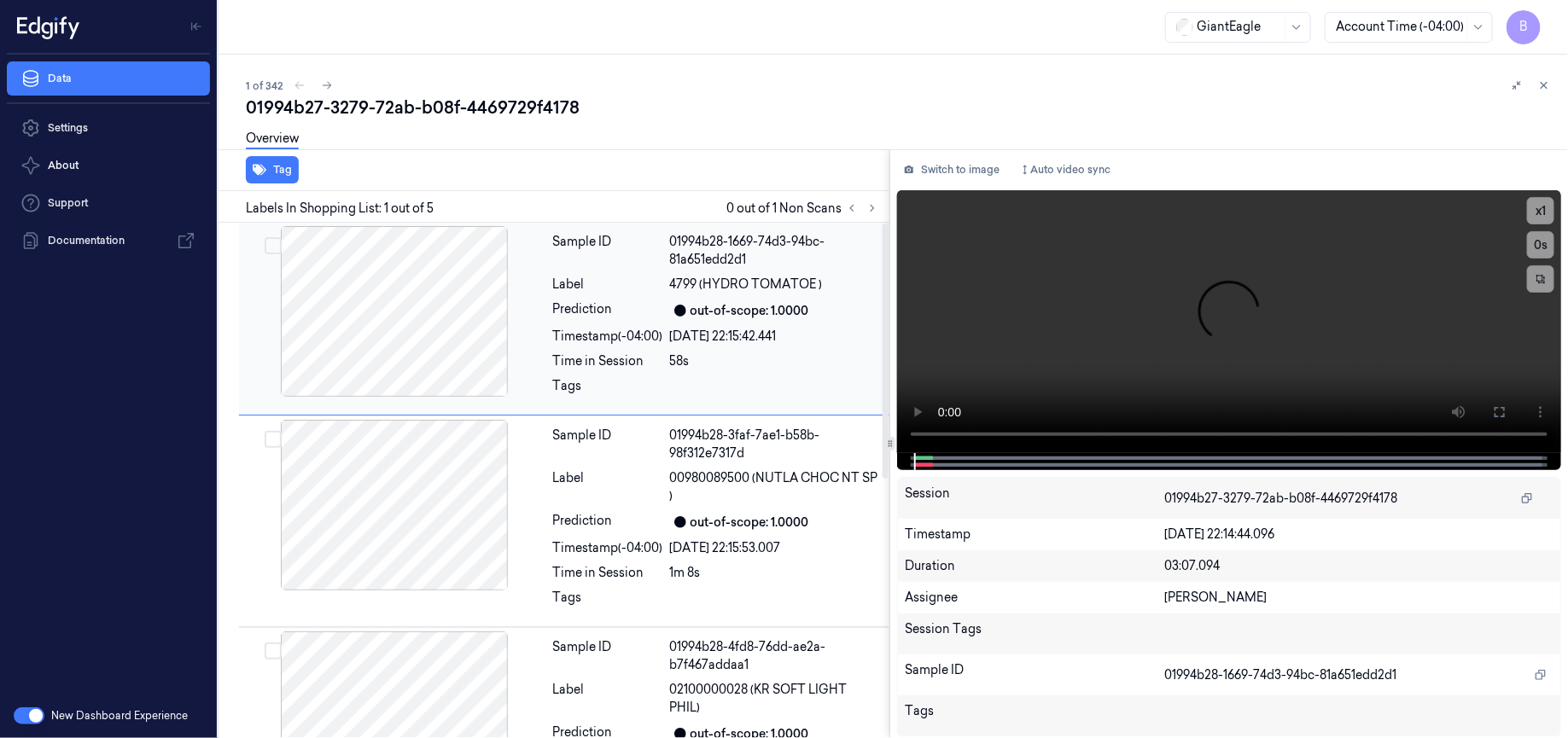
click at [428, 293] on div at bounding box center [393, 312] width 304 height 171
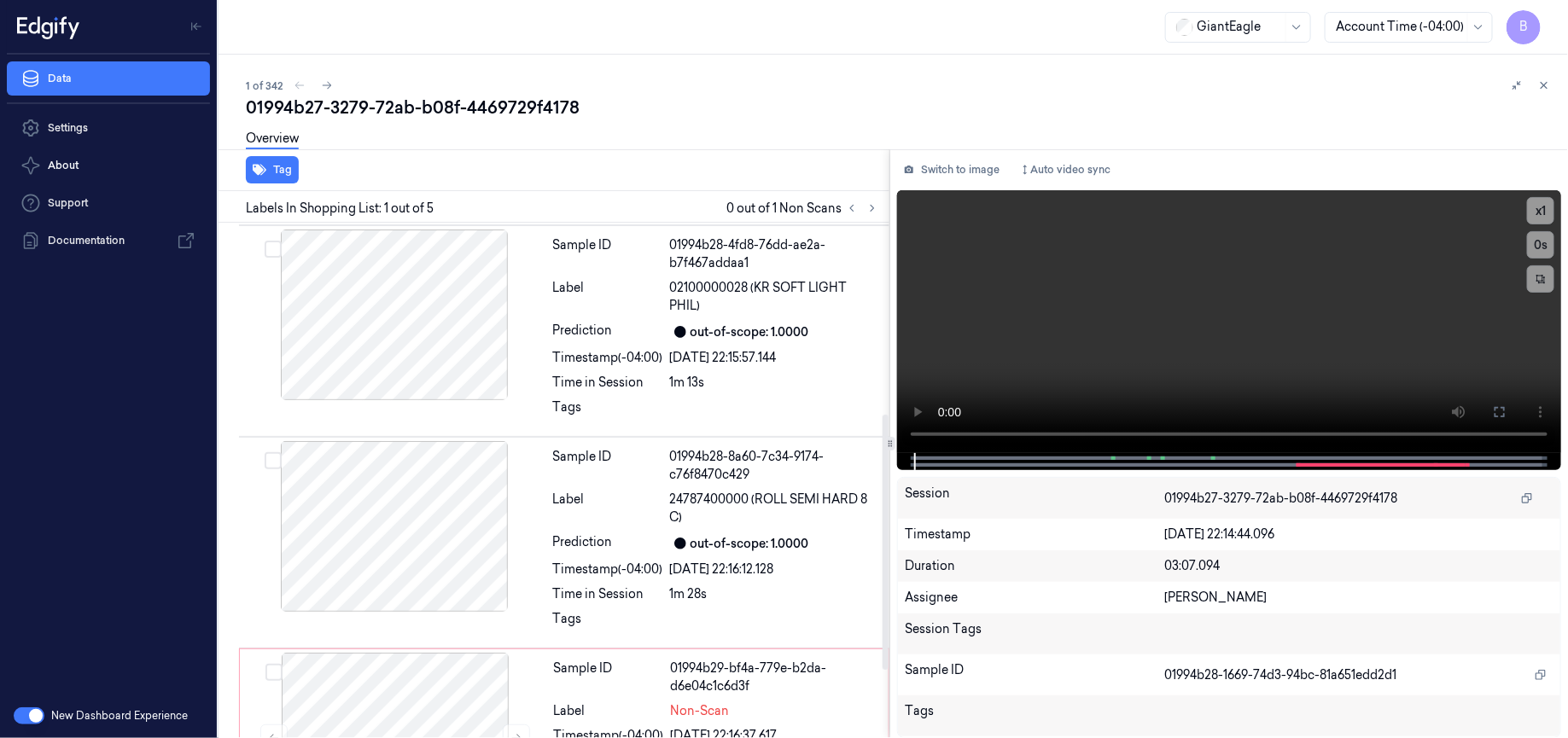
scroll to position [525, 0]
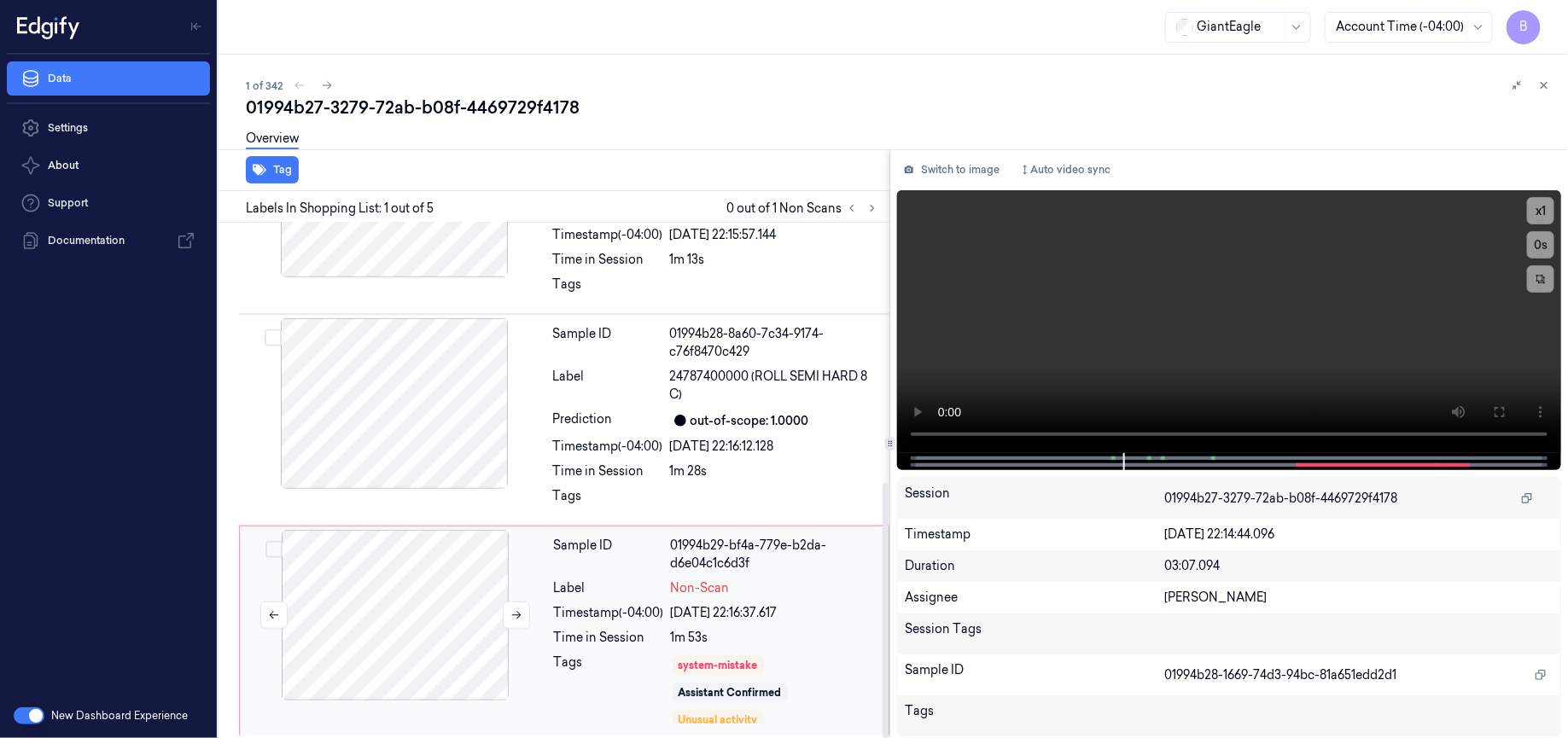
click at [404, 580] on div at bounding box center [394, 616] width 304 height 171
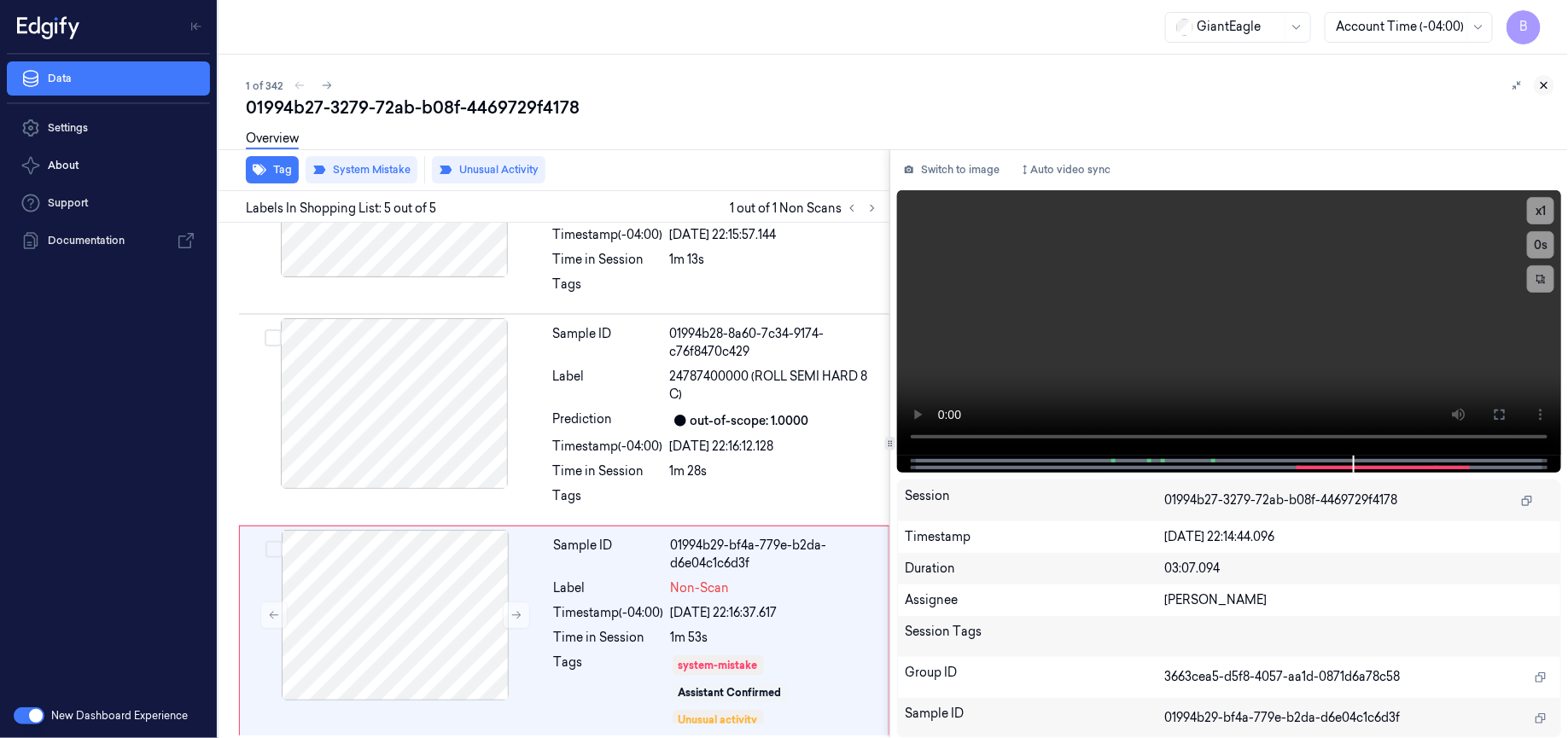
click at [1548, 86] on icon at bounding box center [1543, 86] width 12 height 12
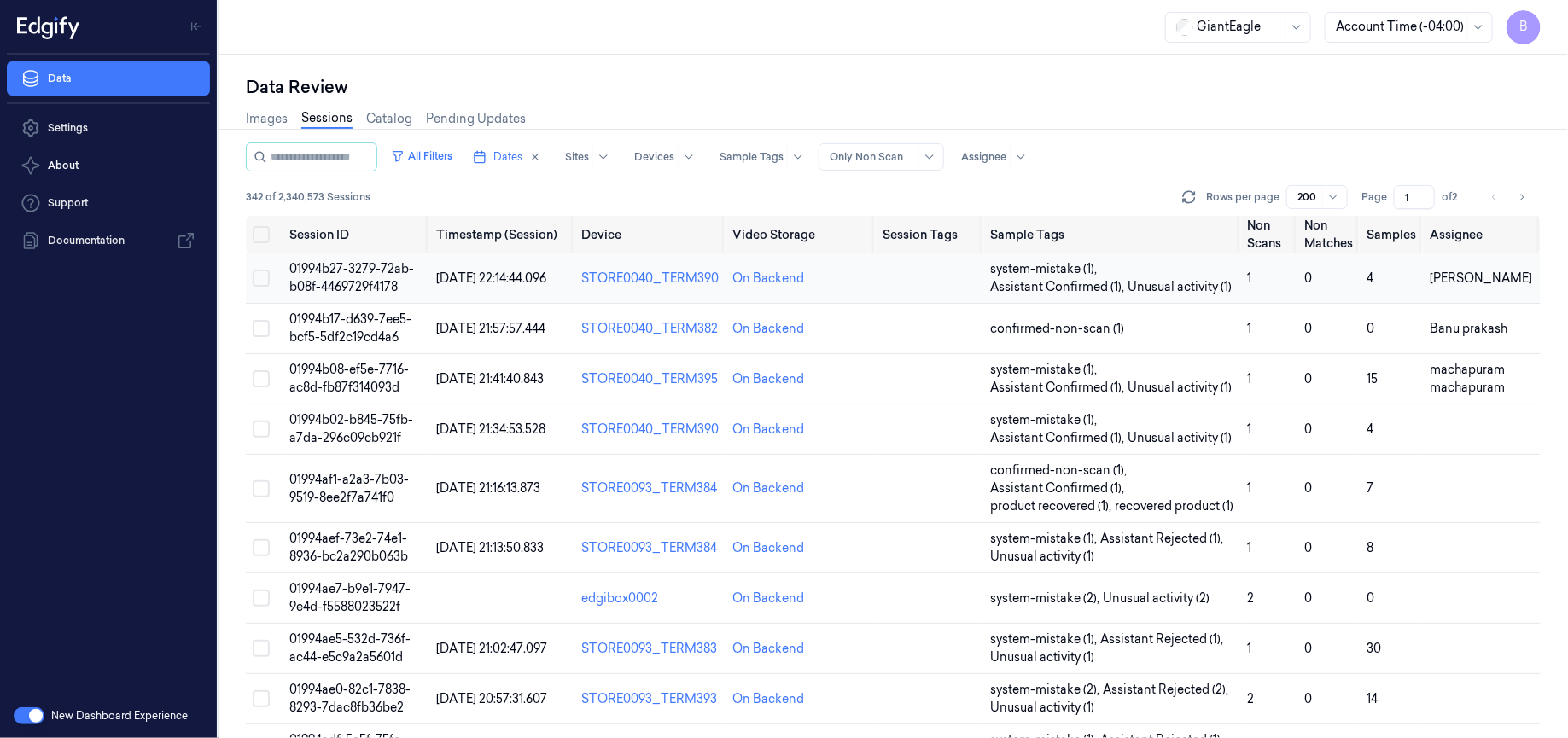
click at [342, 284] on span "01994b27-3279-72ab-b08f-4469729f4178" at bounding box center [351, 277] width 125 height 33
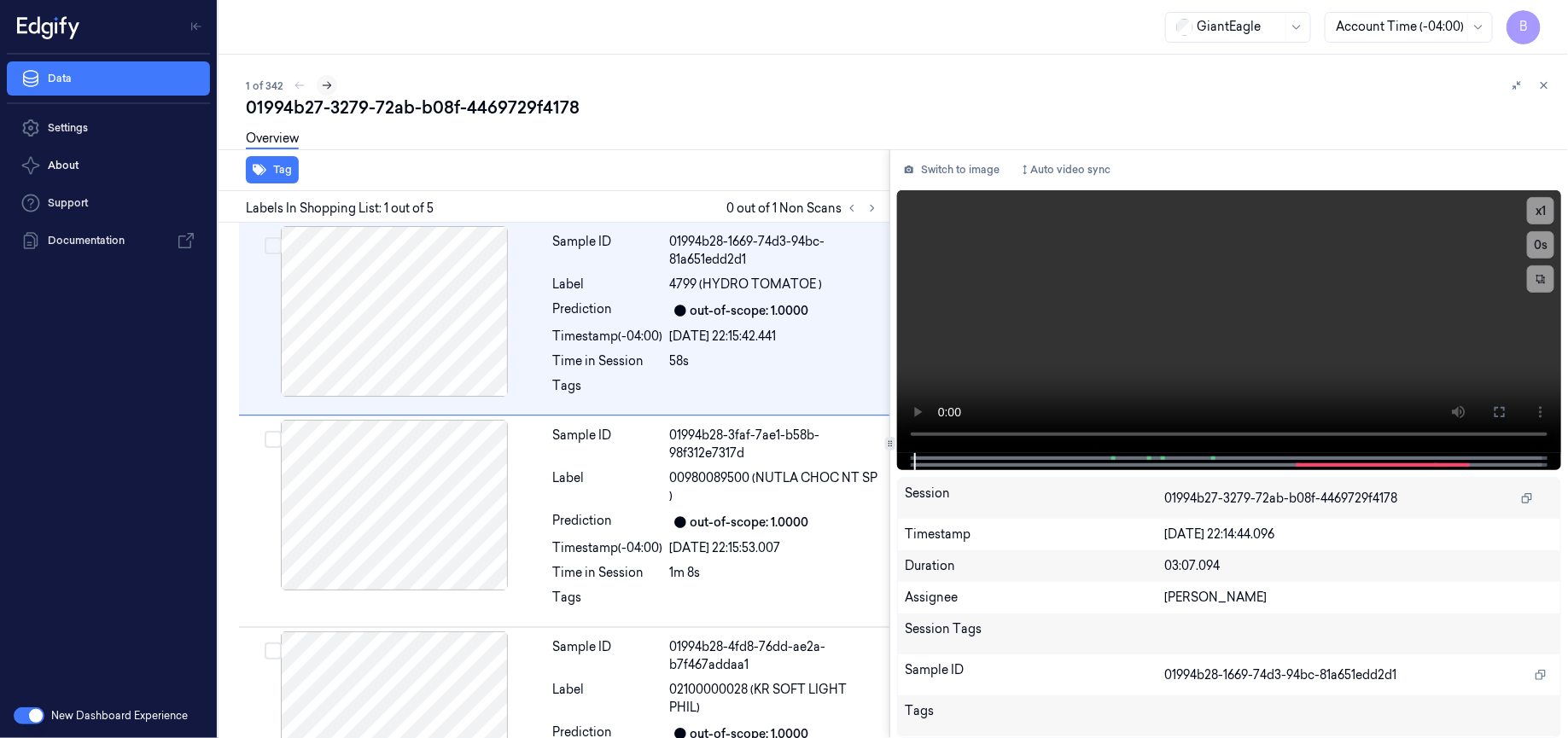
click at [330, 84] on icon at bounding box center [327, 86] width 12 height 12
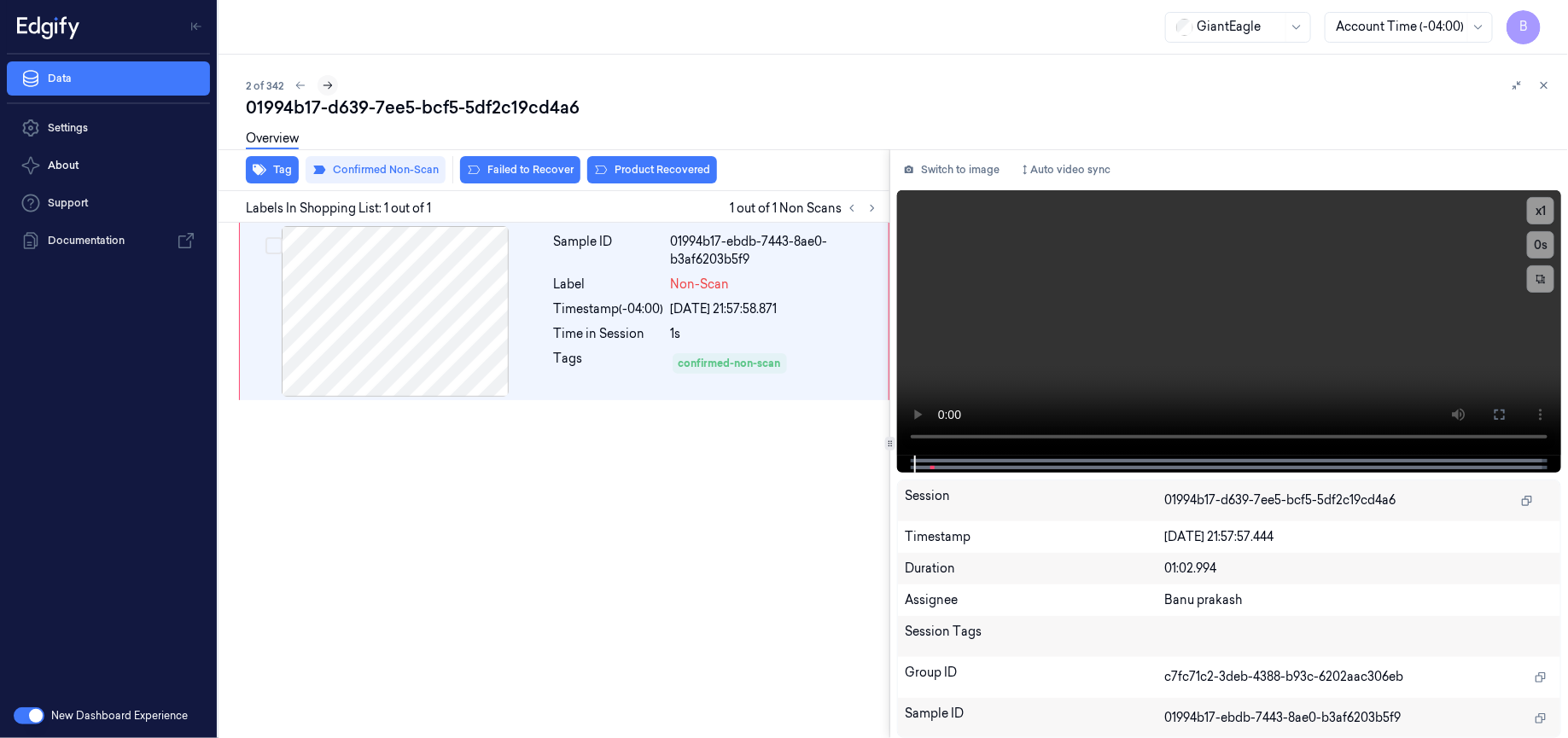
click at [330, 84] on icon at bounding box center [329, 86] width 10 height 8
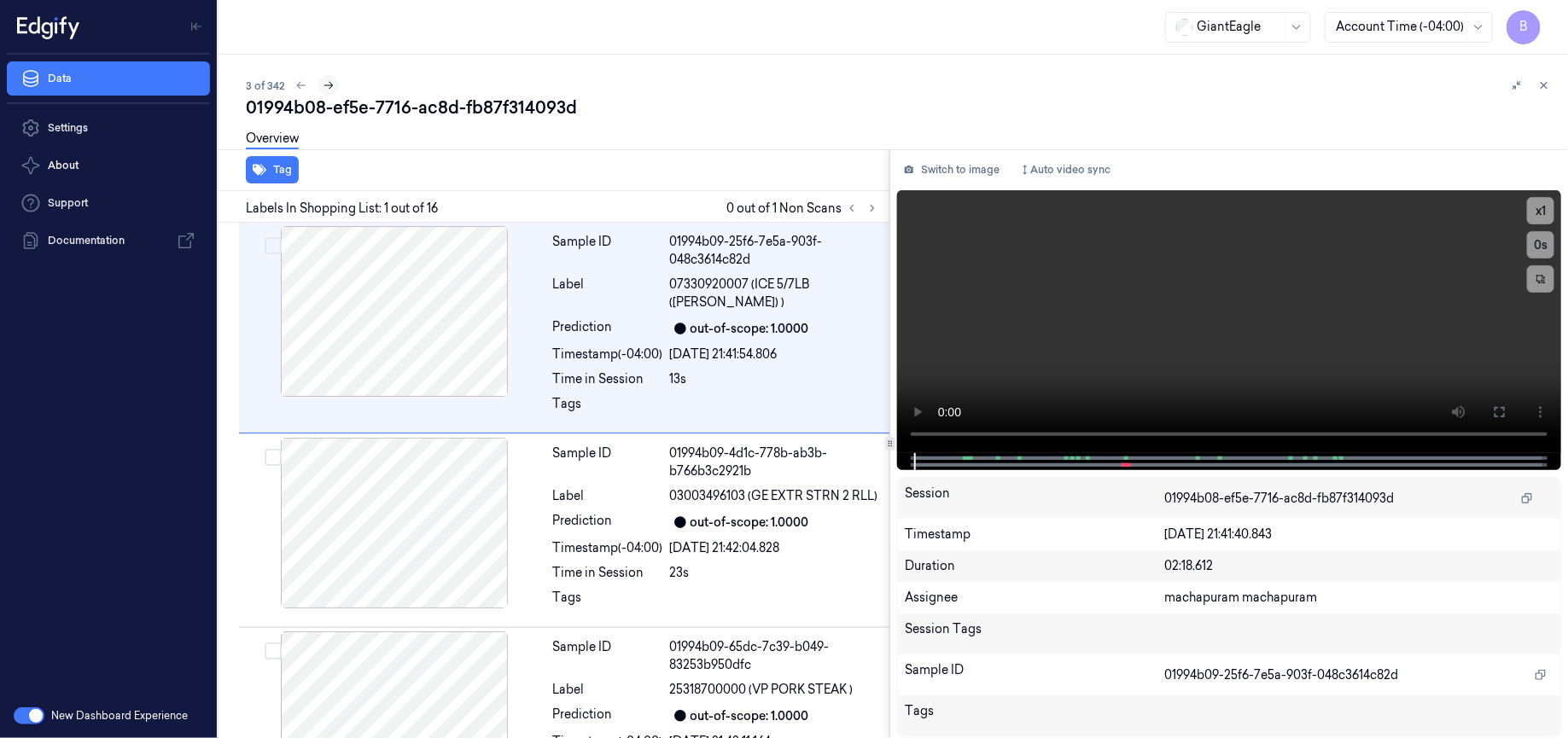
click at [330, 84] on icon at bounding box center [330, 86] width 10 height 8
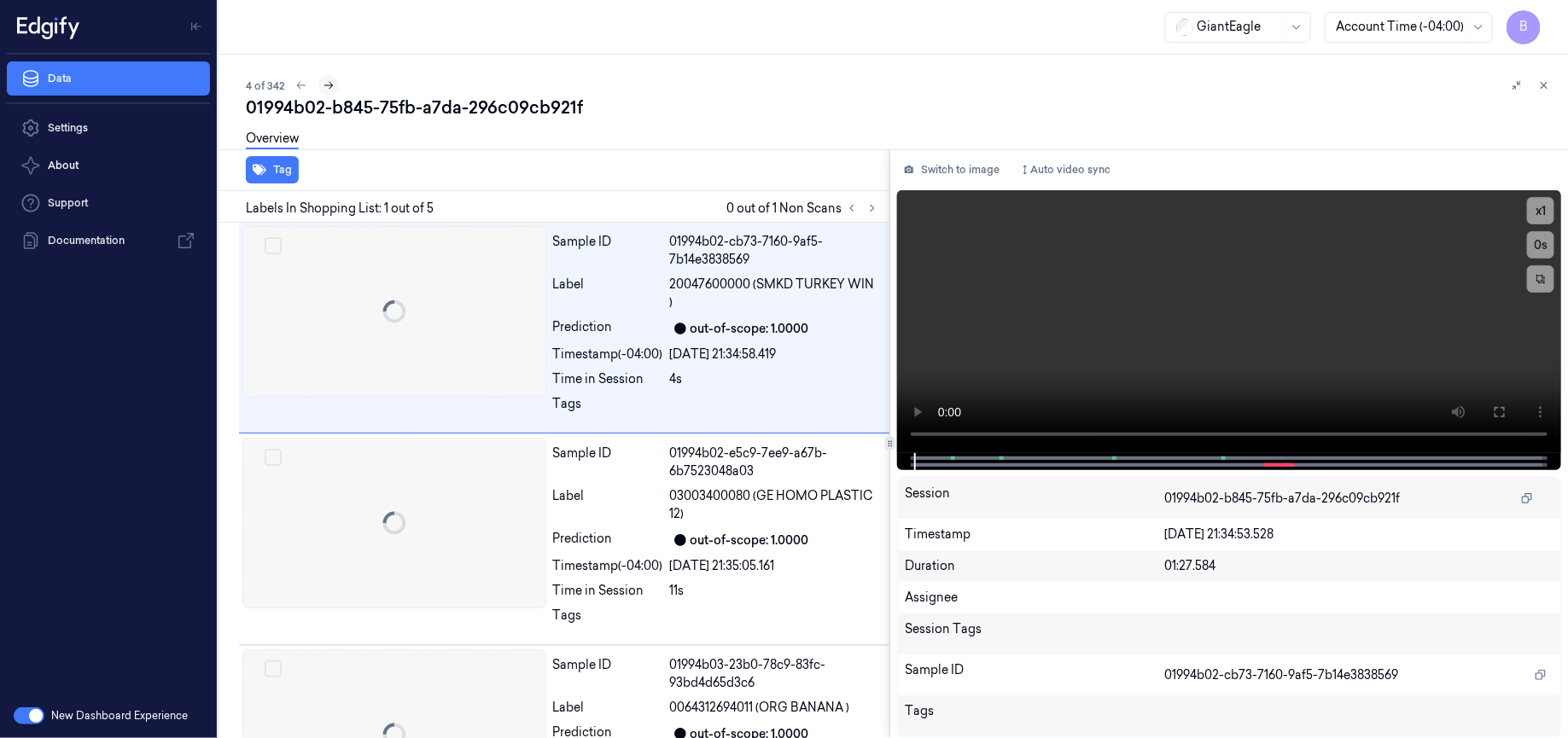
click at [327, 85] on icon at bounding box center [330, 86] width 10 height 8
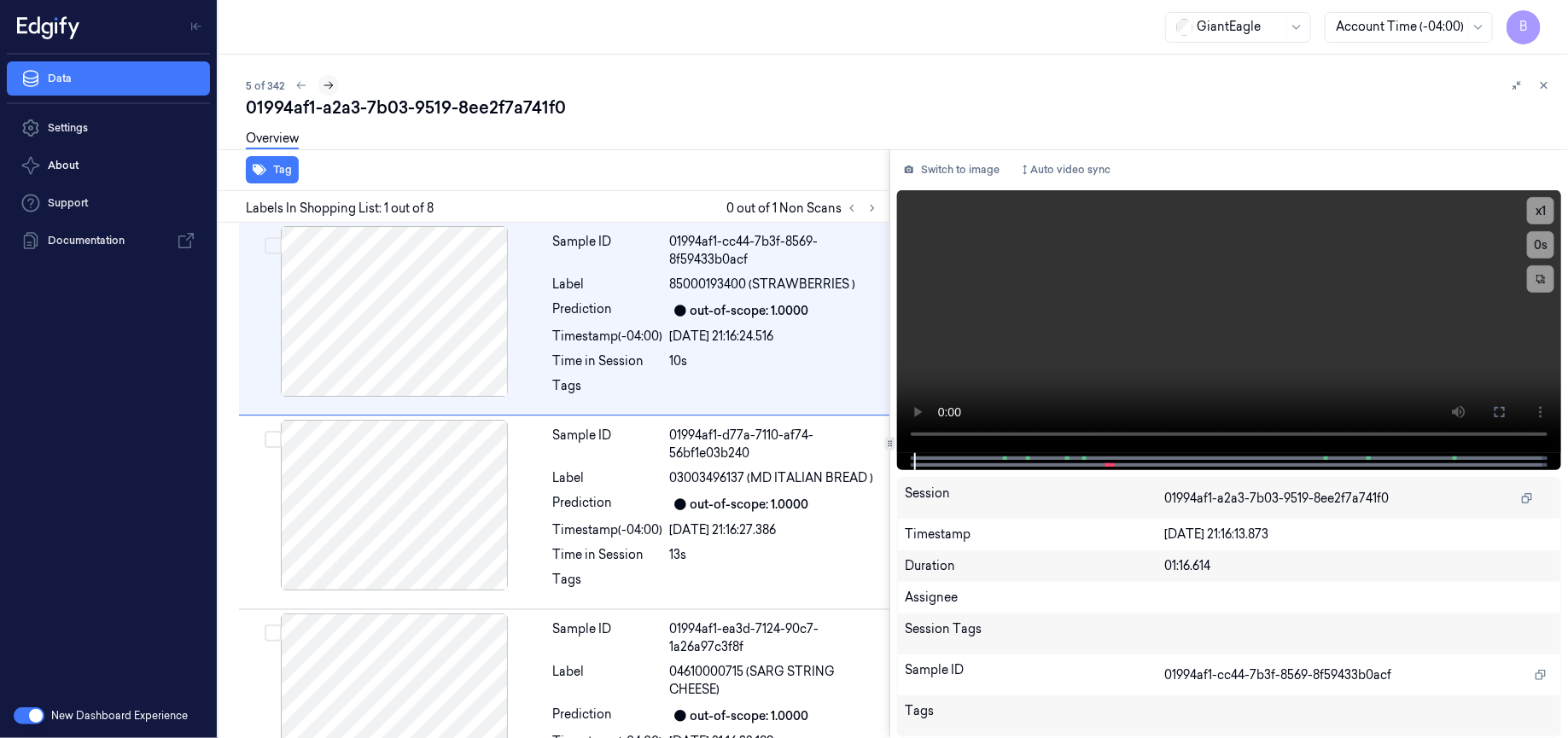
click at [327, 85] on icon at bounding box center [330, 86] width 10 height 8
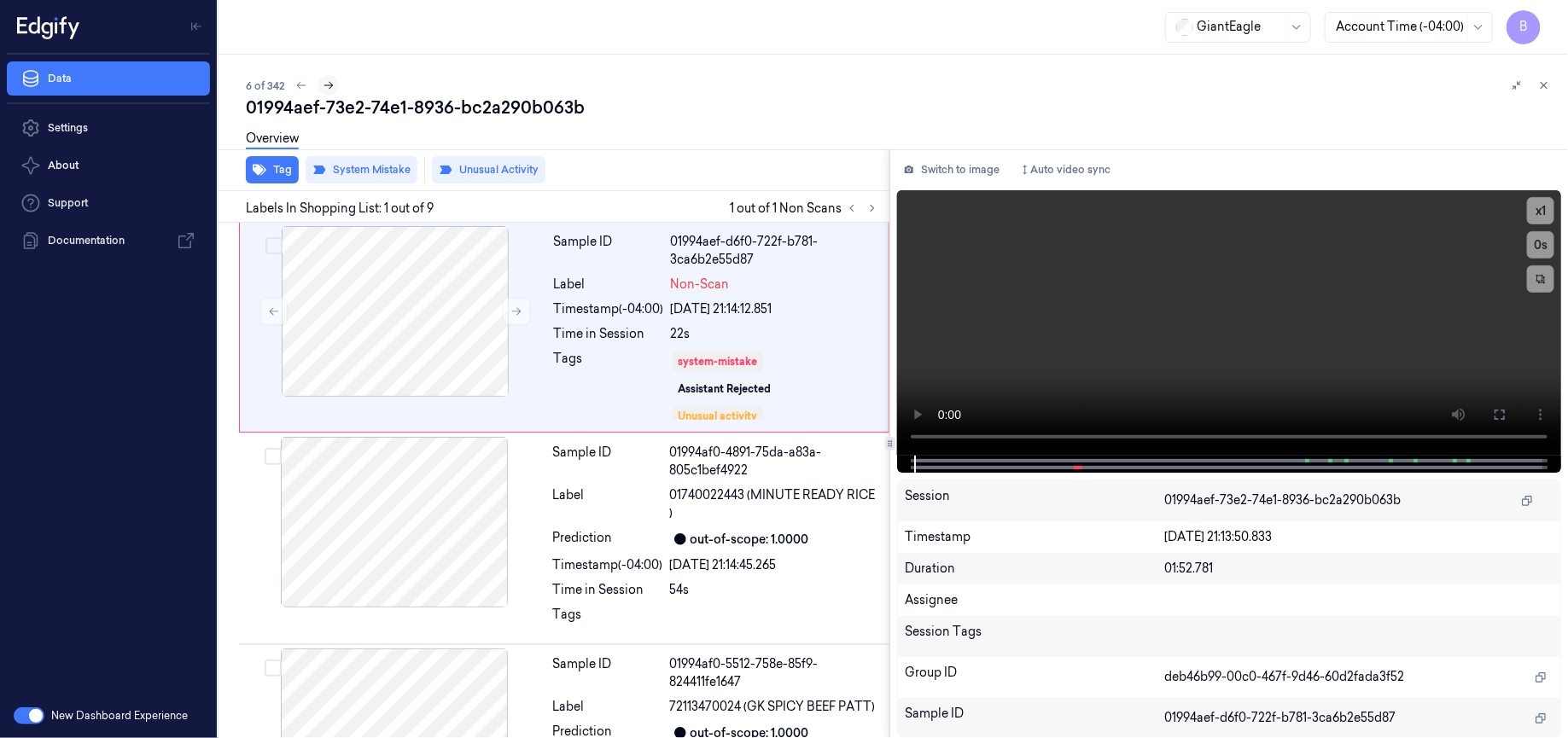
click at [327, 85] on icon at bounding box center [330, 86] width 10 height 8
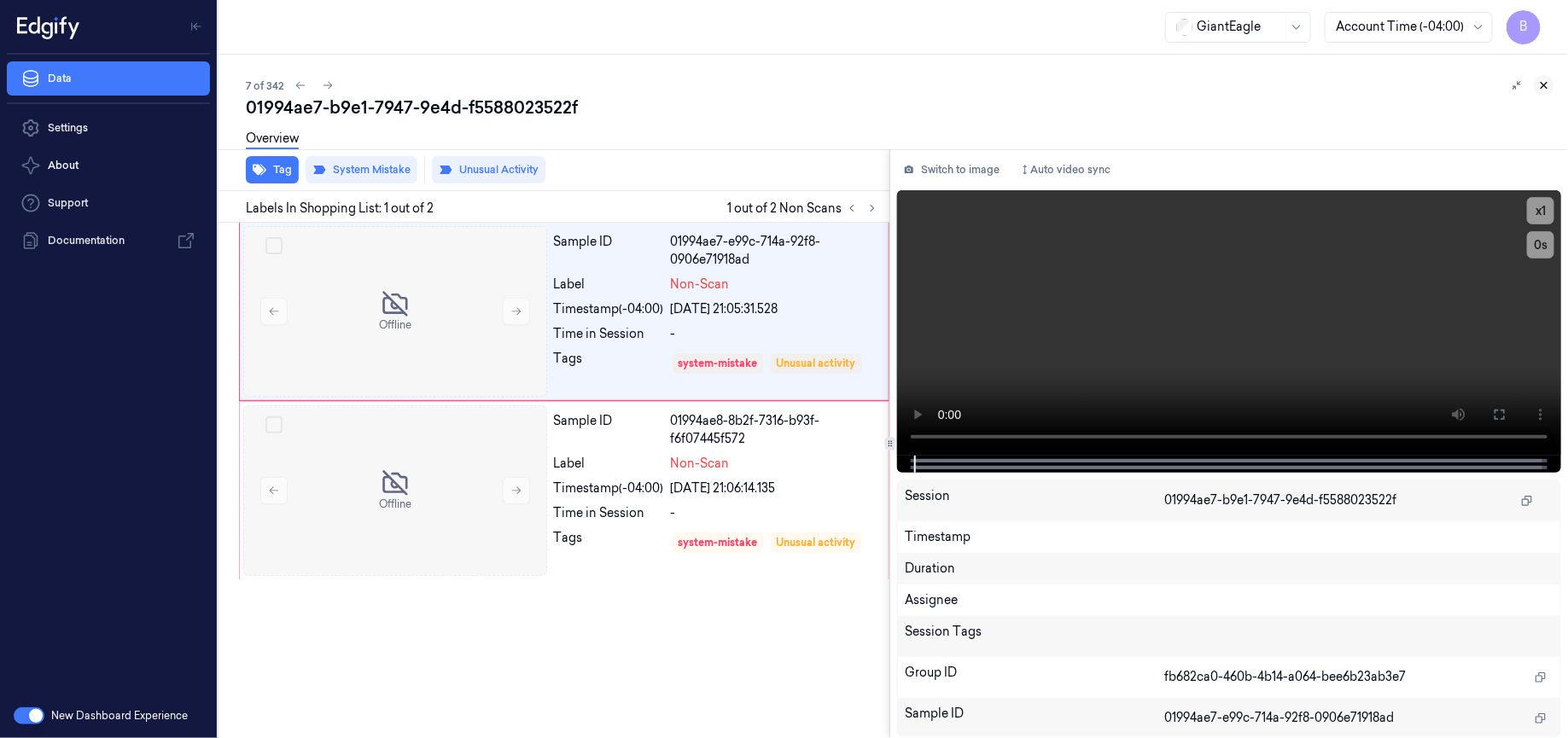
click at [1543, 91] on icon at bounding box center [1543, 86] width 12 height 12
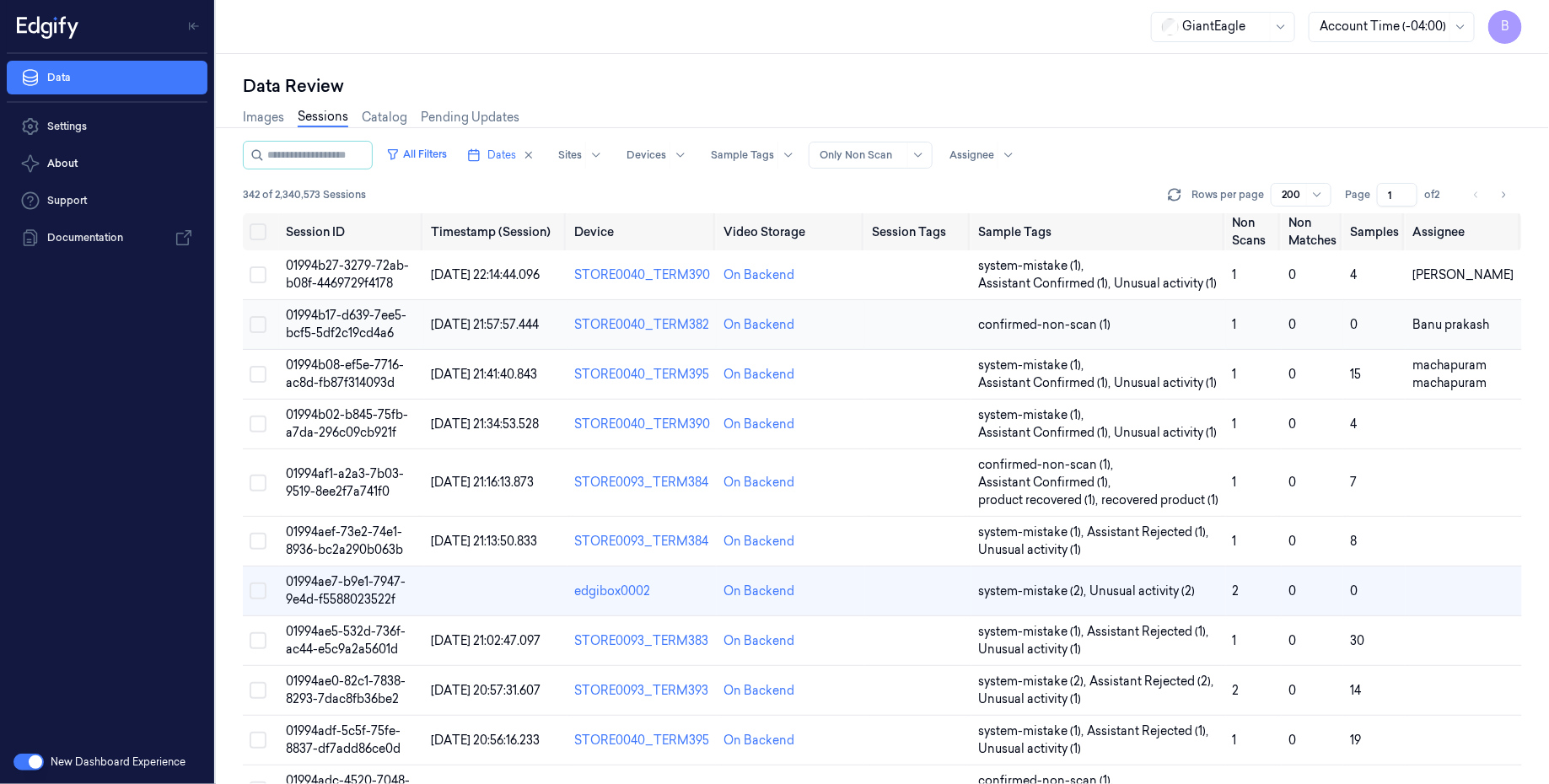
click at [360, 326] on span "01994b17-d639-7ee5-bcf5-5df2c19cd4a6" at bounding box center [346, 324] width 120 height 33
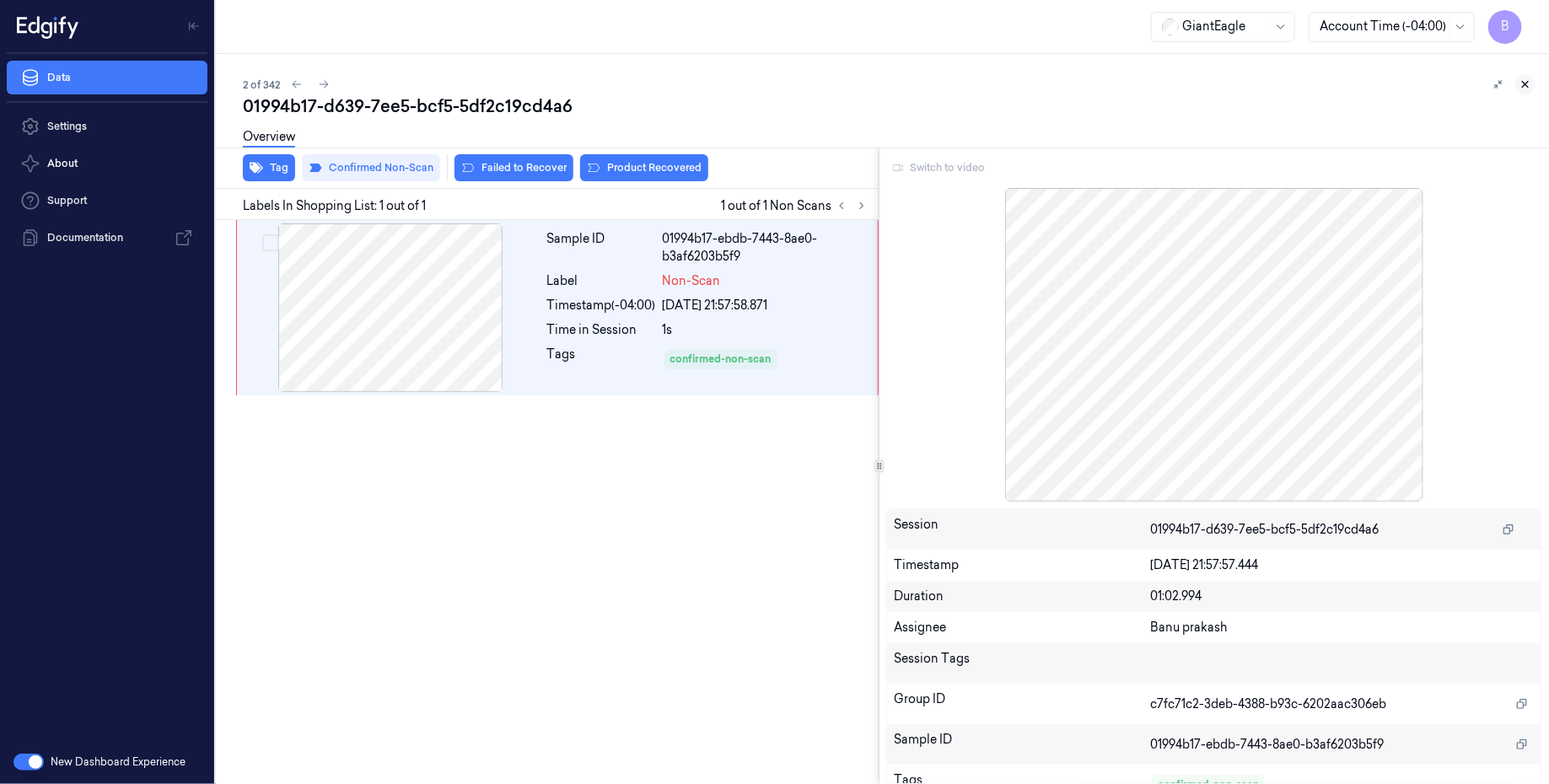
click at [1530, 85] on icon at bounding box center [1525, 85] width 12 height 12
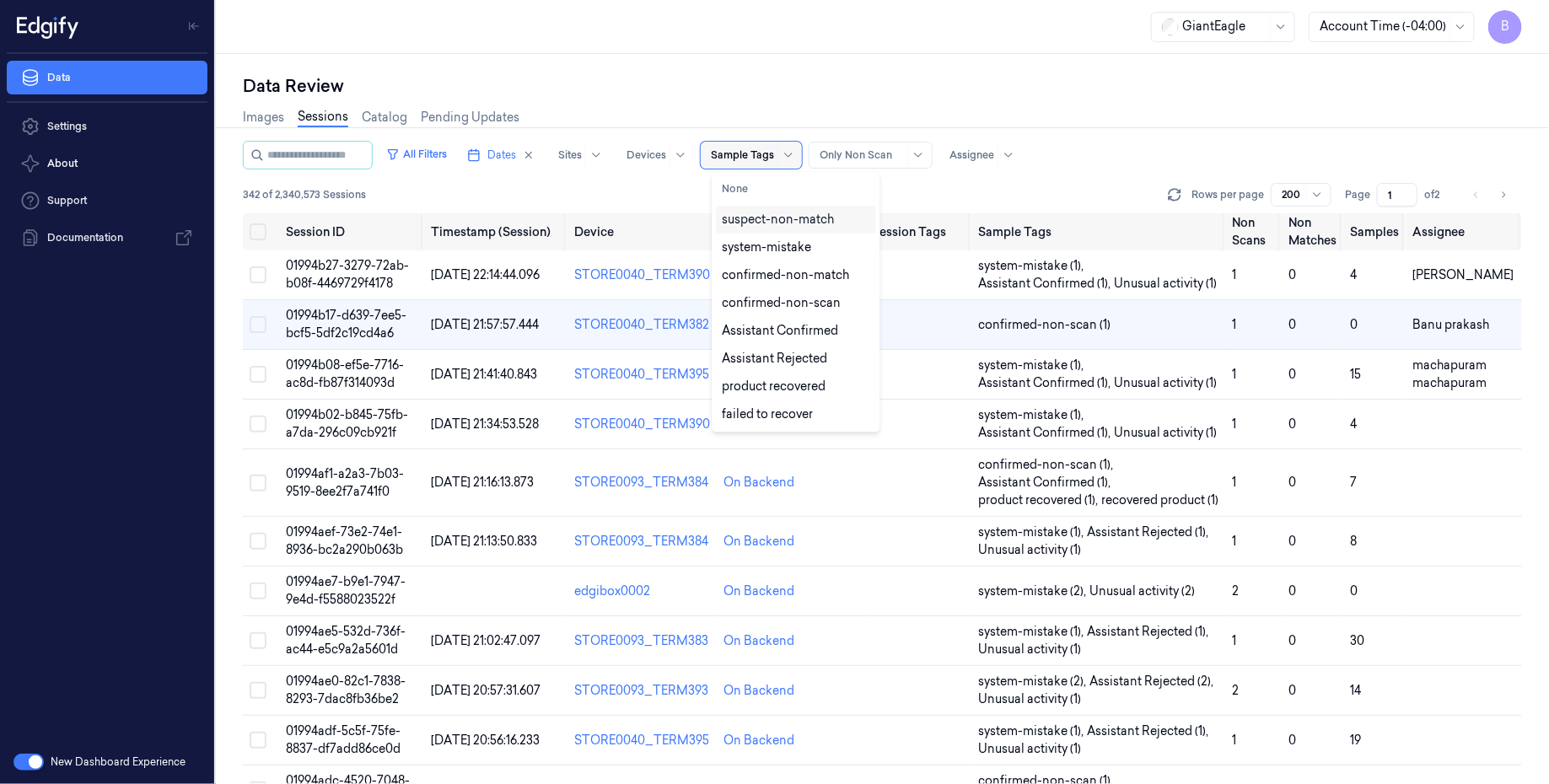
click at [755, 150] on div at bounding box center [741, 155] width 63 height 16
type input "con"
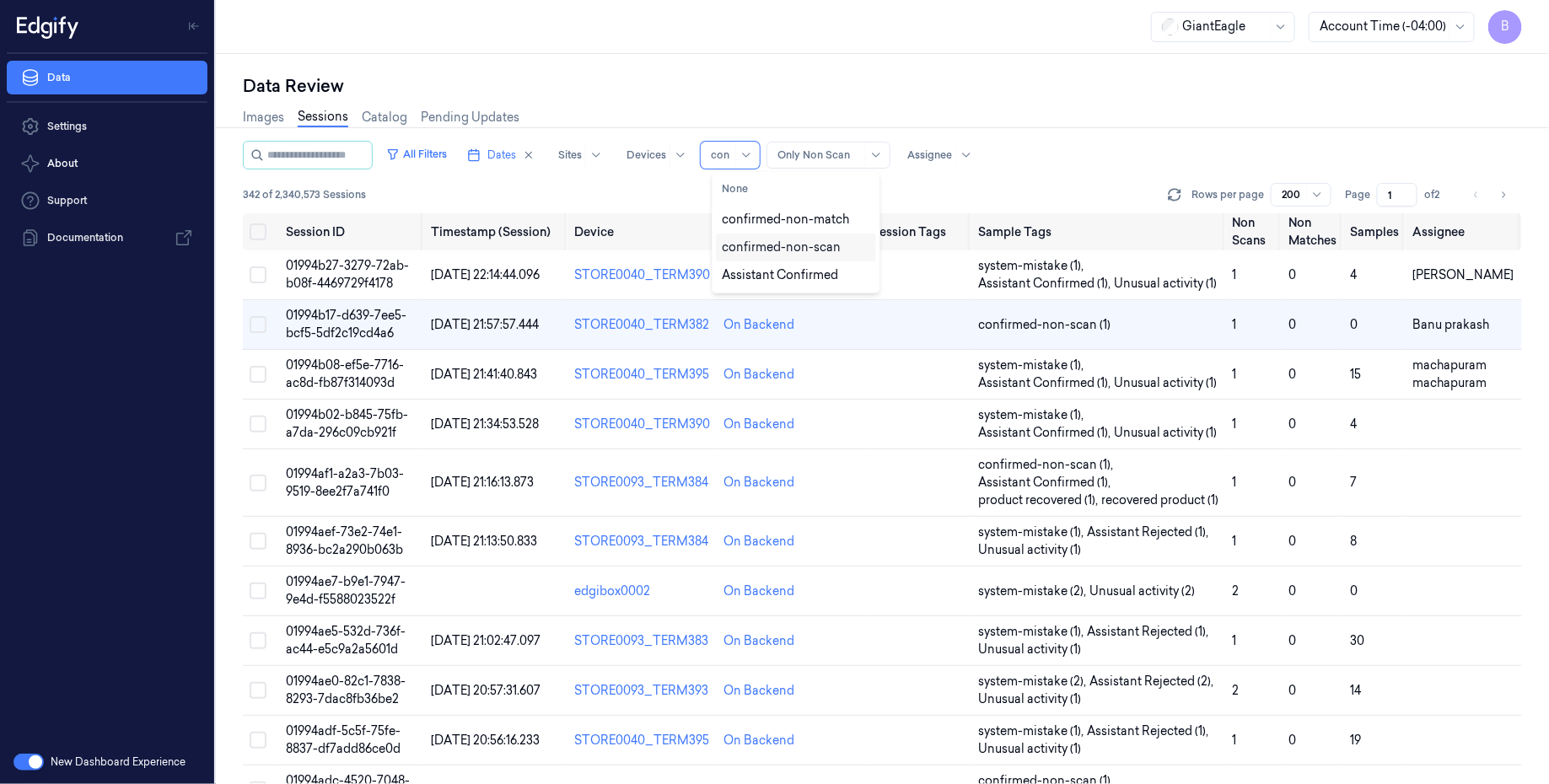
click at [801, 247] on div "confirmed-non-scan" at bounding box center [781, 248] width 119 height 17
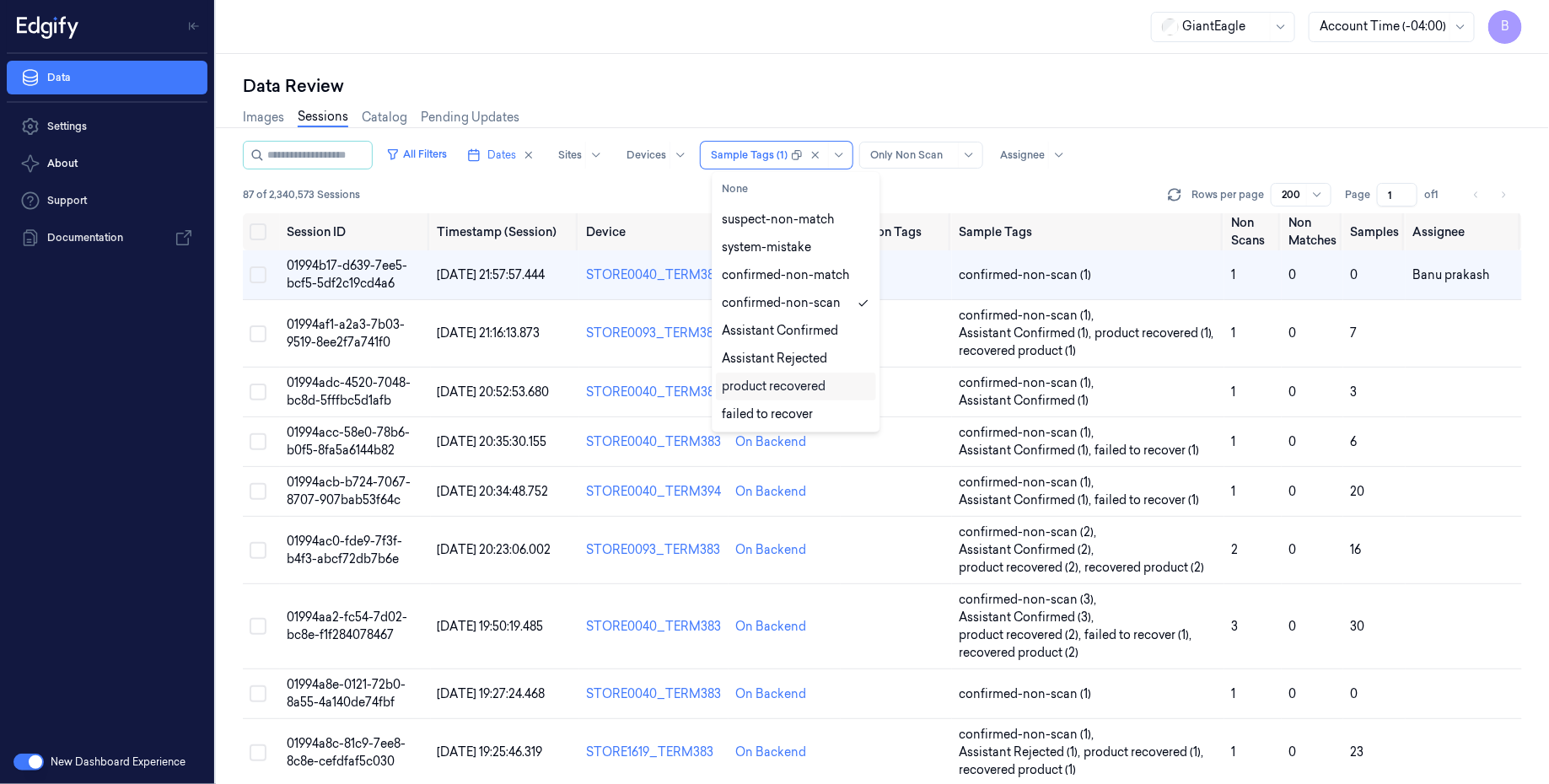
click at [786, 387] on div "product recovered" at bounding box center [774, 387] width 104 height 17
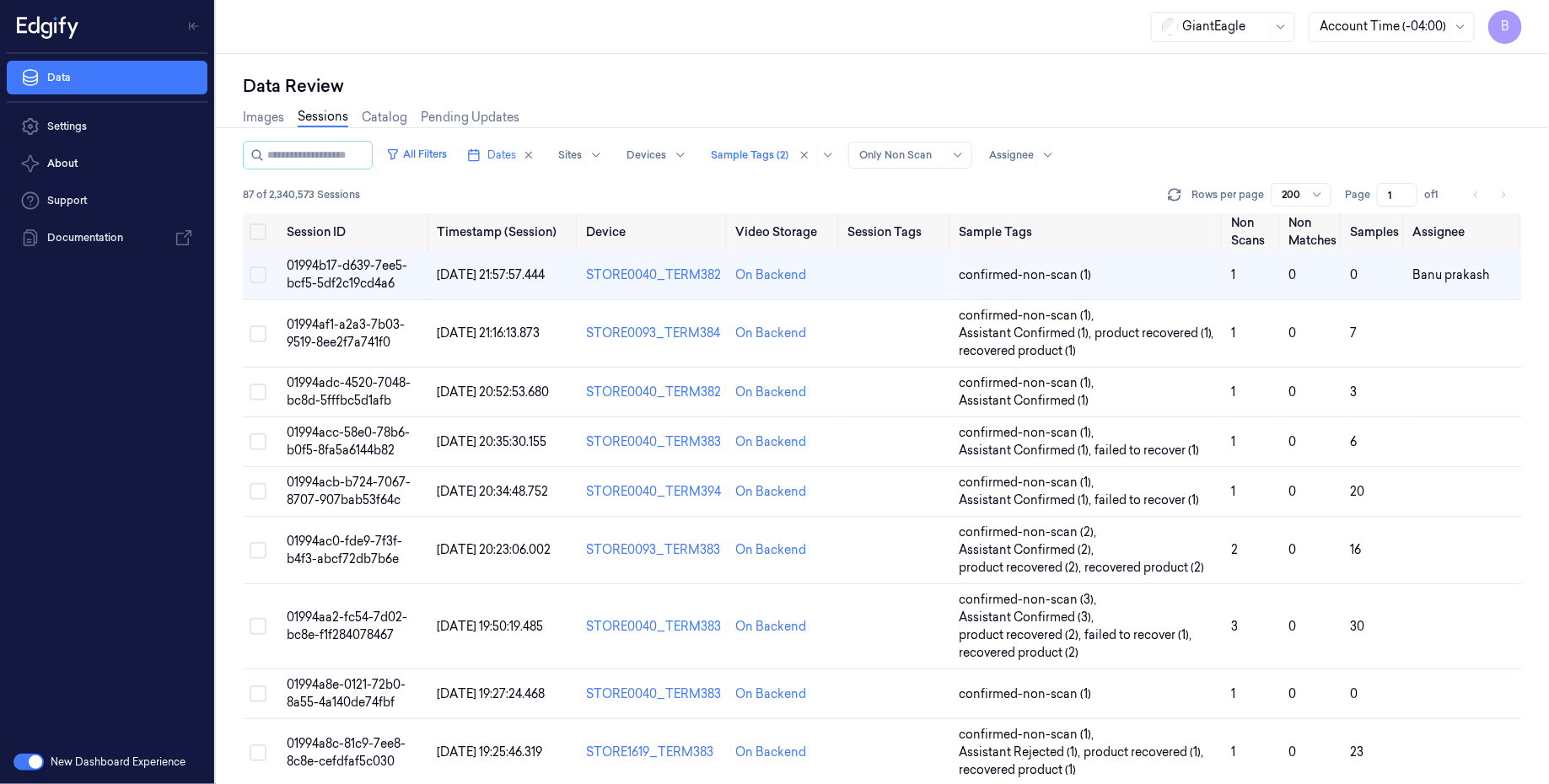
click at [607, 67] on div "Data Review Images Sessions Catalog Pending Updates All Filters Dates Sites Dev…" at bounding box center [882, 419] width 1333 height 730
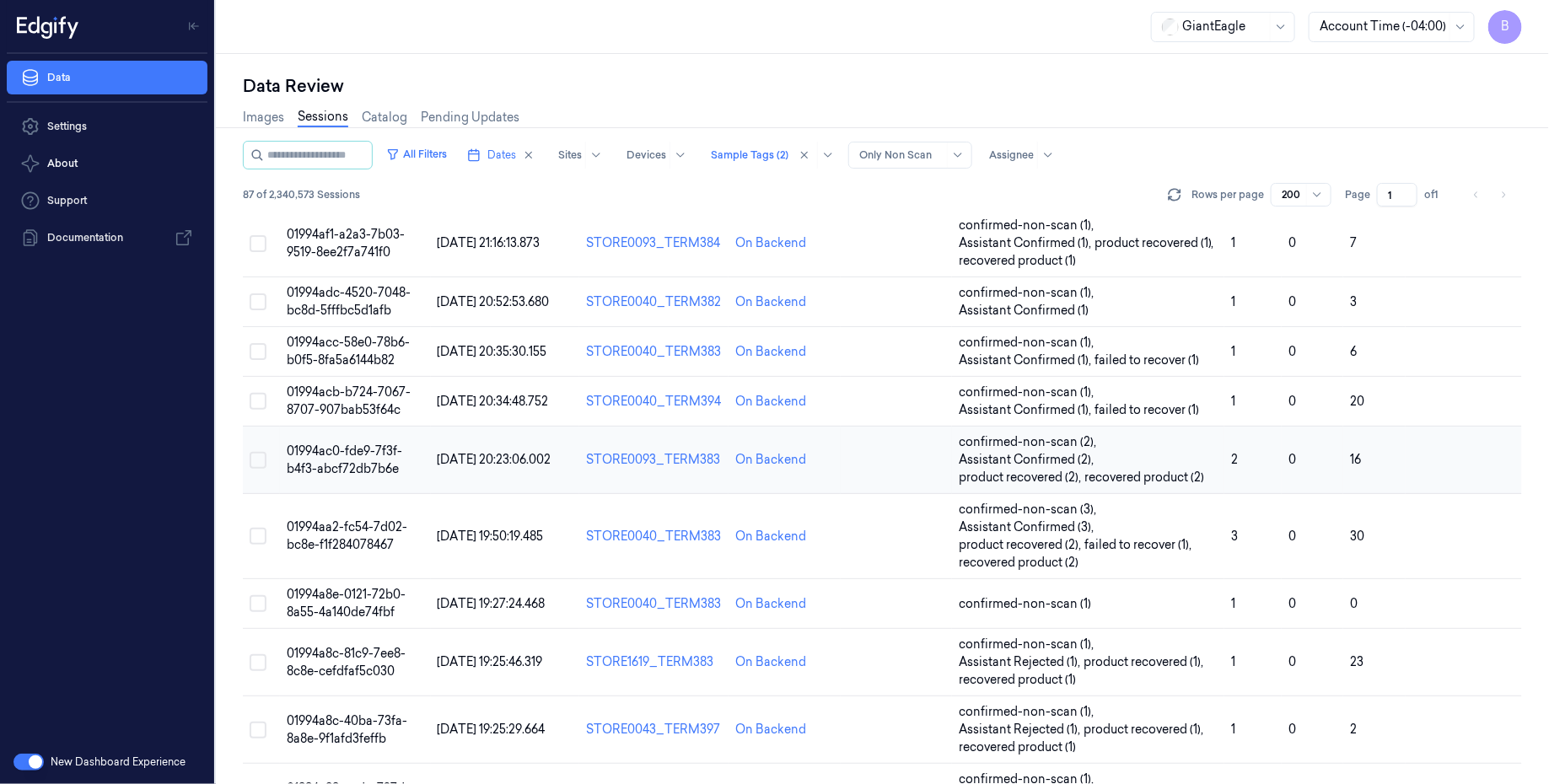
scroll to position [101, 0]
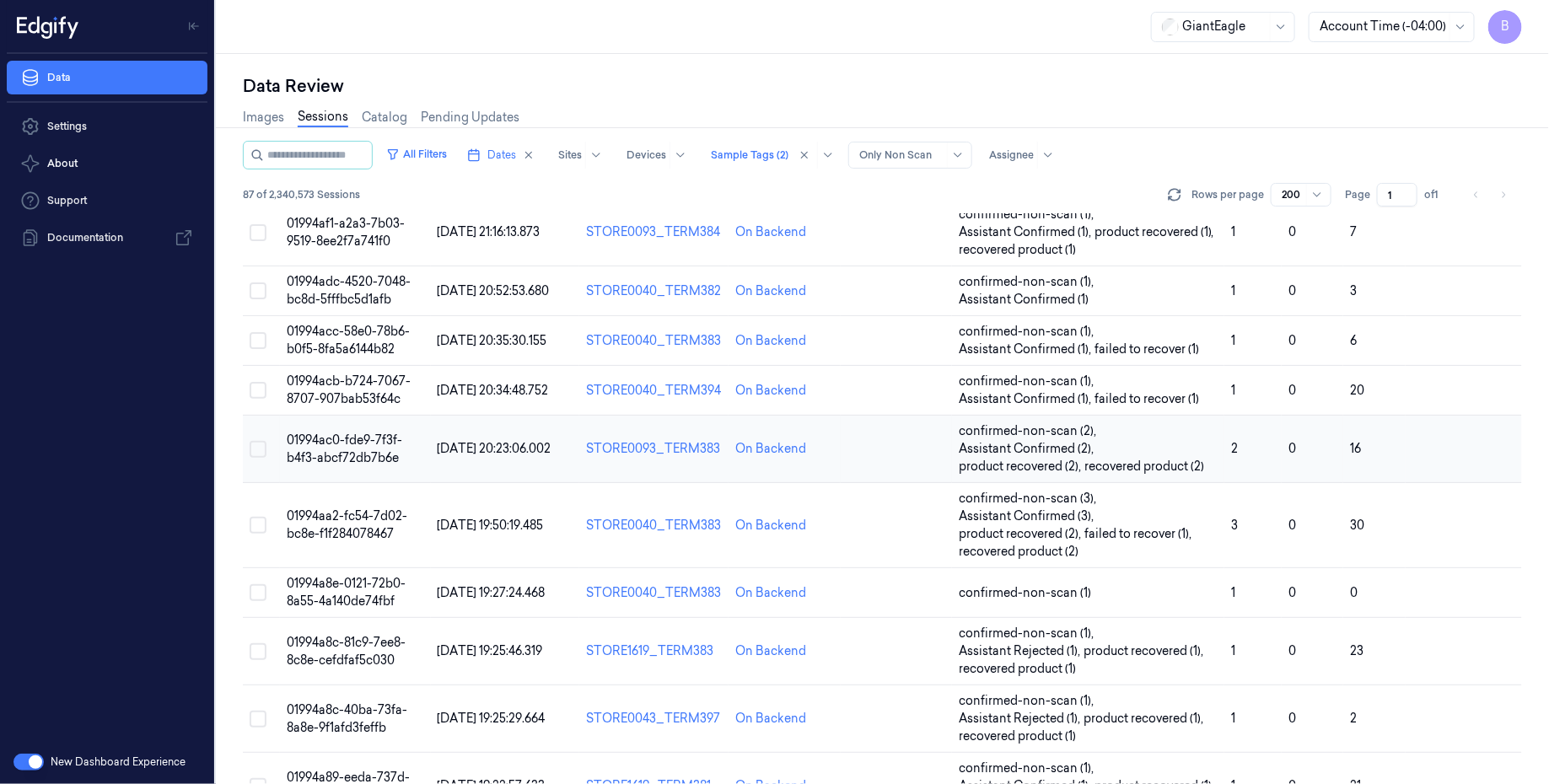
click at [323, 440] on span "01994ac0-fde9-7f3f-b4f3-abcf72db7b6e" at bounding box center [344, 449] width 116 height 33
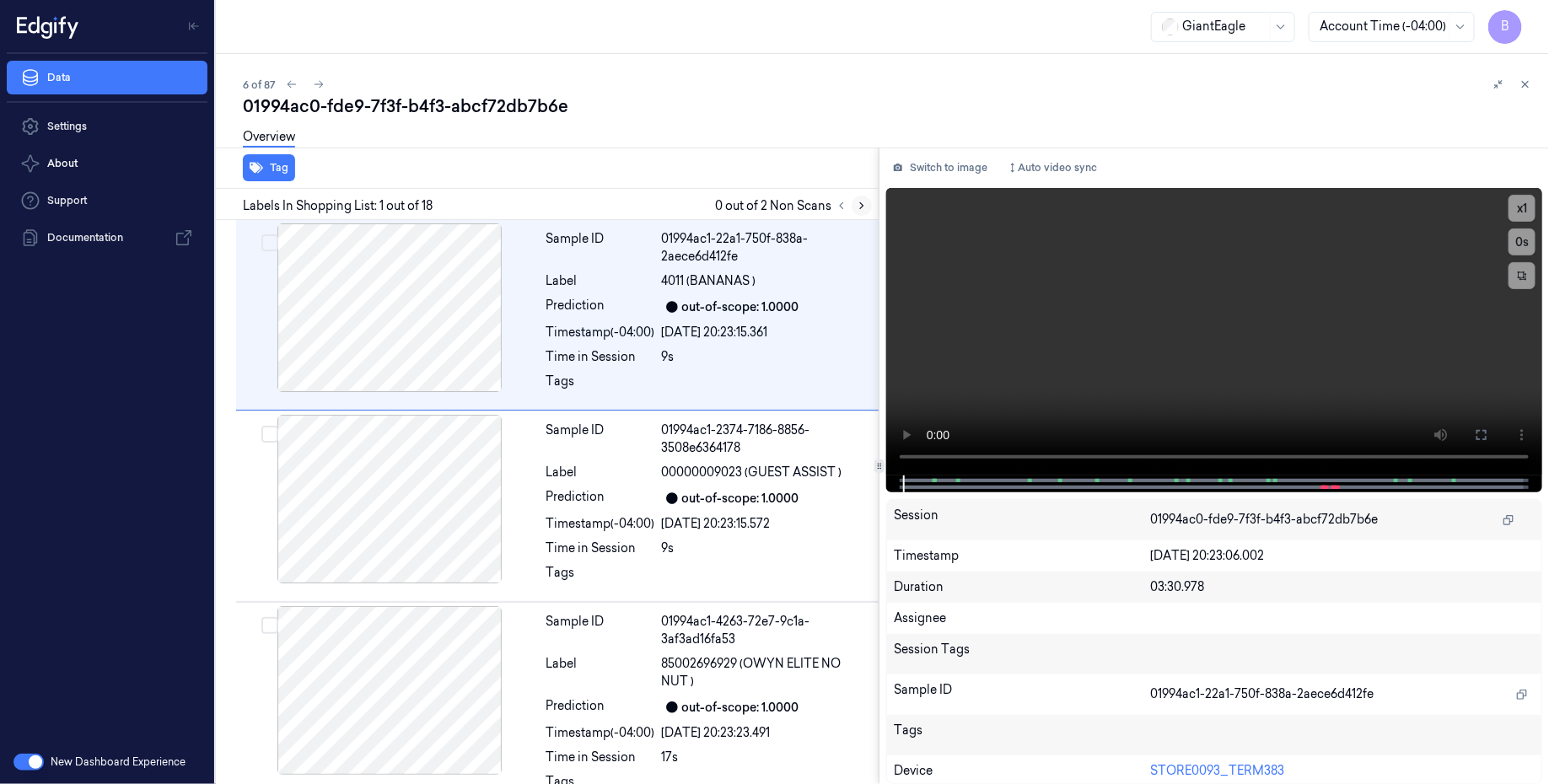
click at [862, 206] on icon at bounding box center [861, 206] width 3 height 6
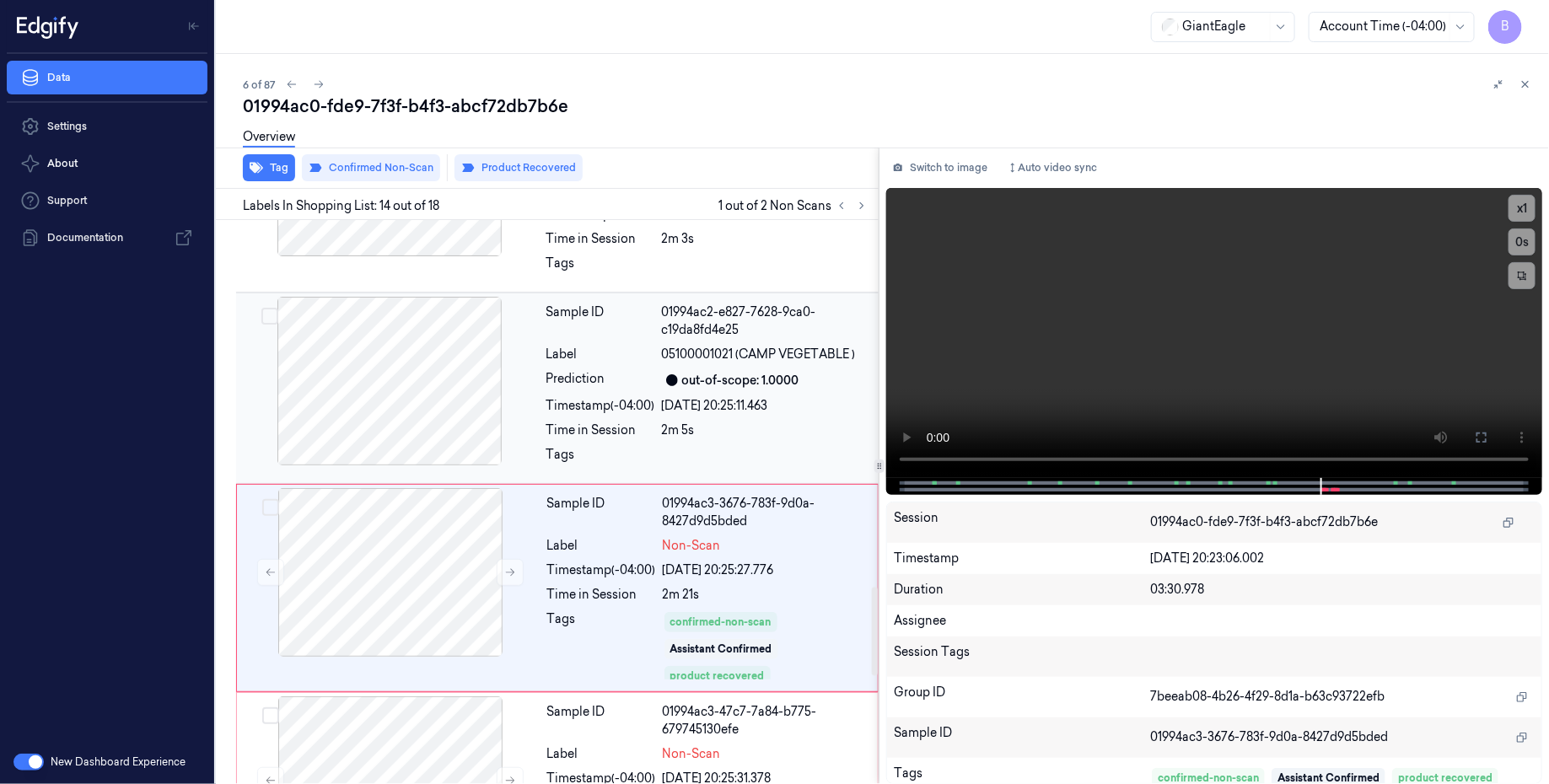
scroll to position [2327, 0]
click at [816, 398] on div "14/09/2025 20:25:11.463" at bounding box center [765, 407] width 207 height 17
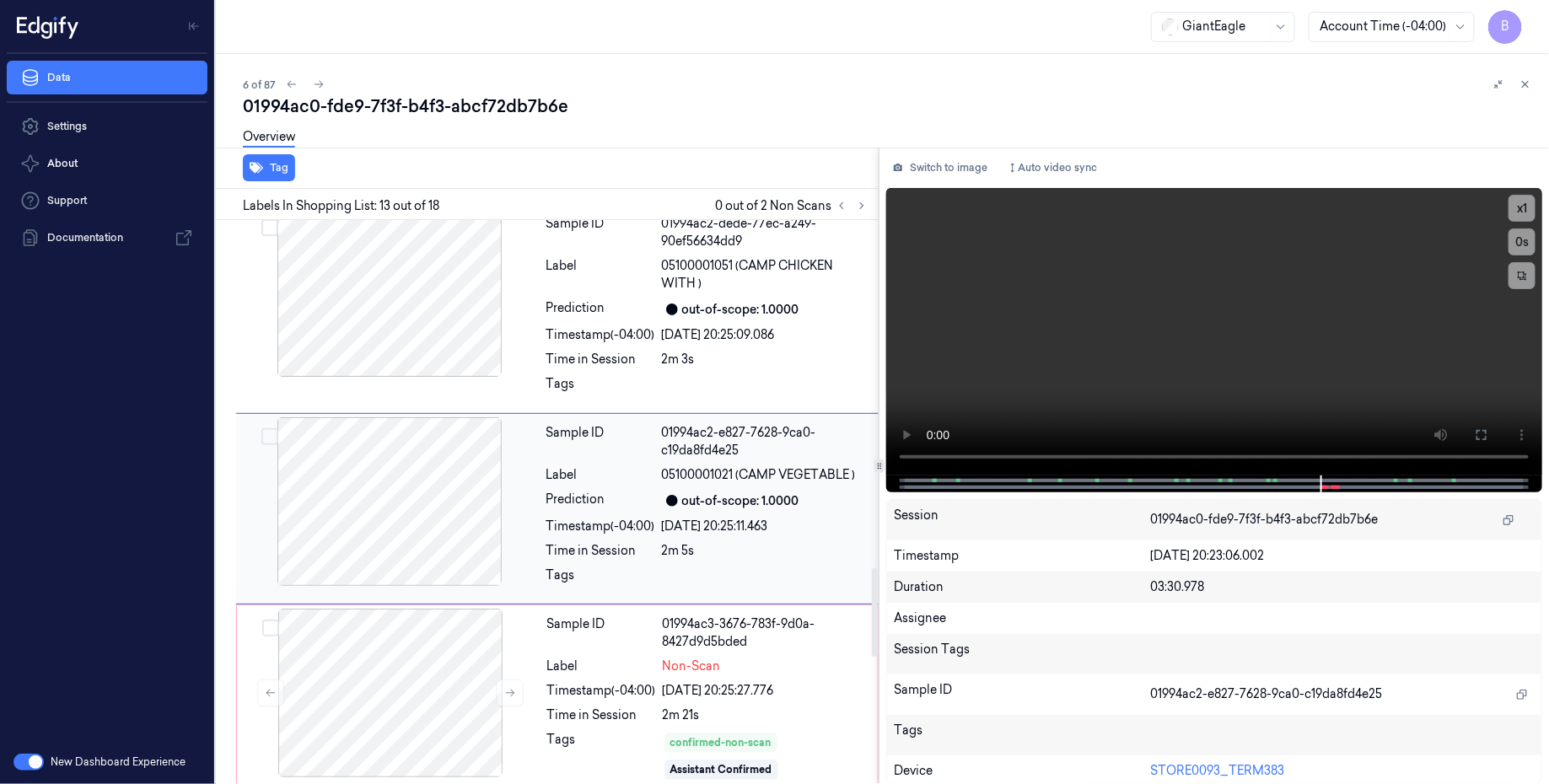
scroll to position [2206, 0]
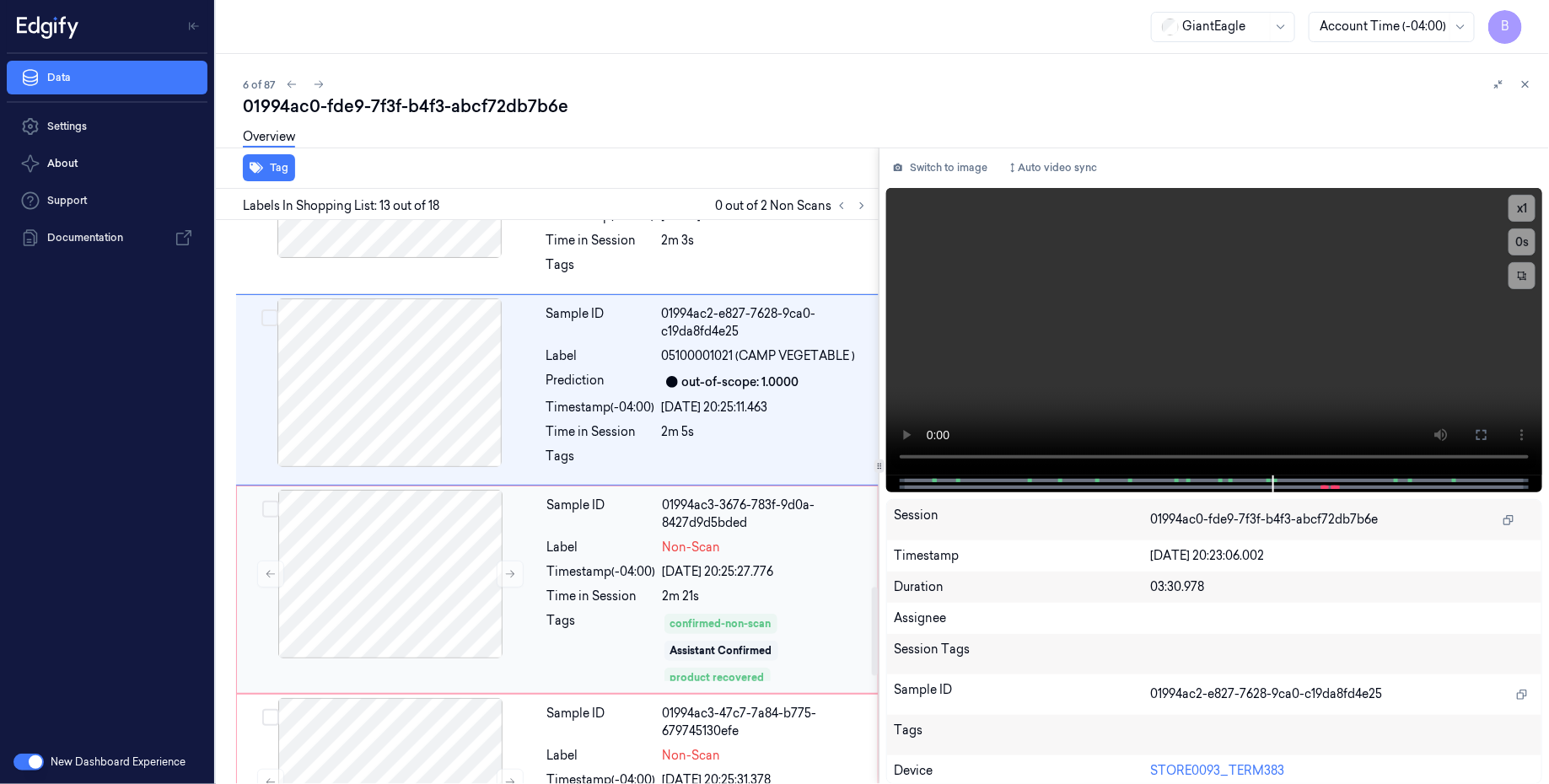
click at [795, 521] on div "01994ac3-3676-783f-9d0a-8427d9d5bded" at bounding box center [765, 514] width 205 height 35
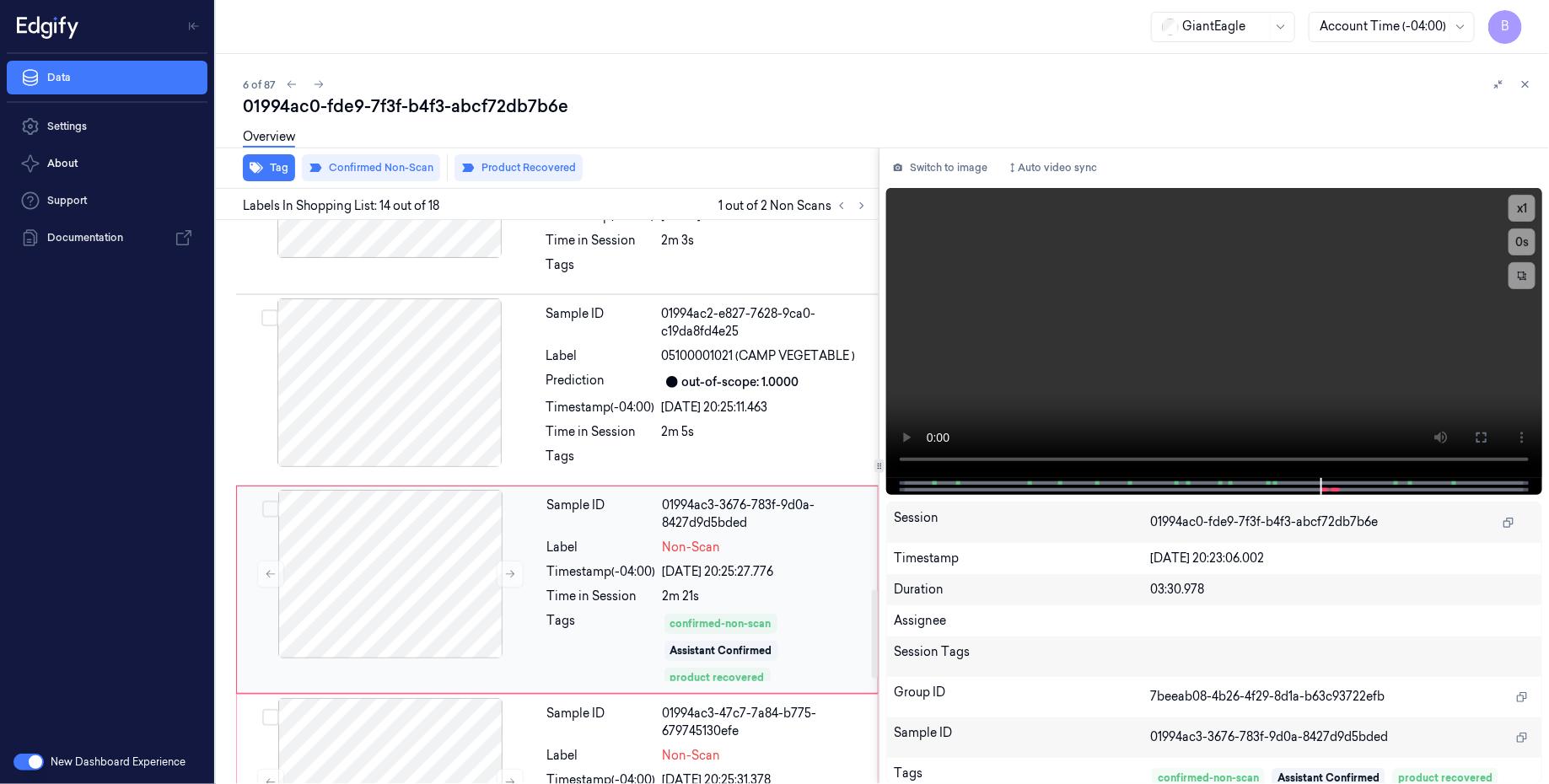
scroll to position [2405, 0]
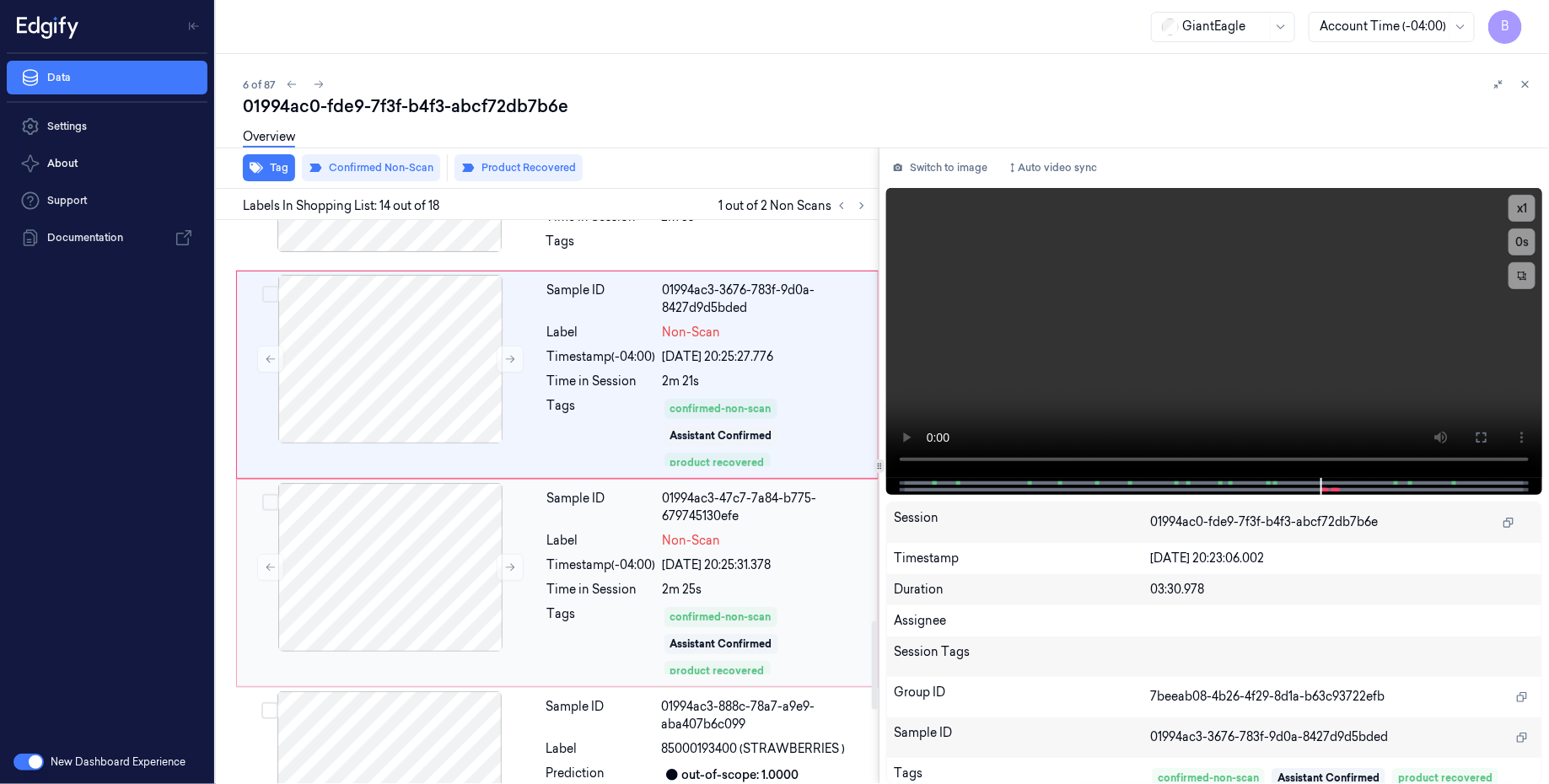
click at [787, 539] on div "Sample ID 01994ac3-47c7-7a84-b775-679745130efe Label Non-Scan Timestamp (-04:00…" at bounding box center [707, 583] width 334 height 200
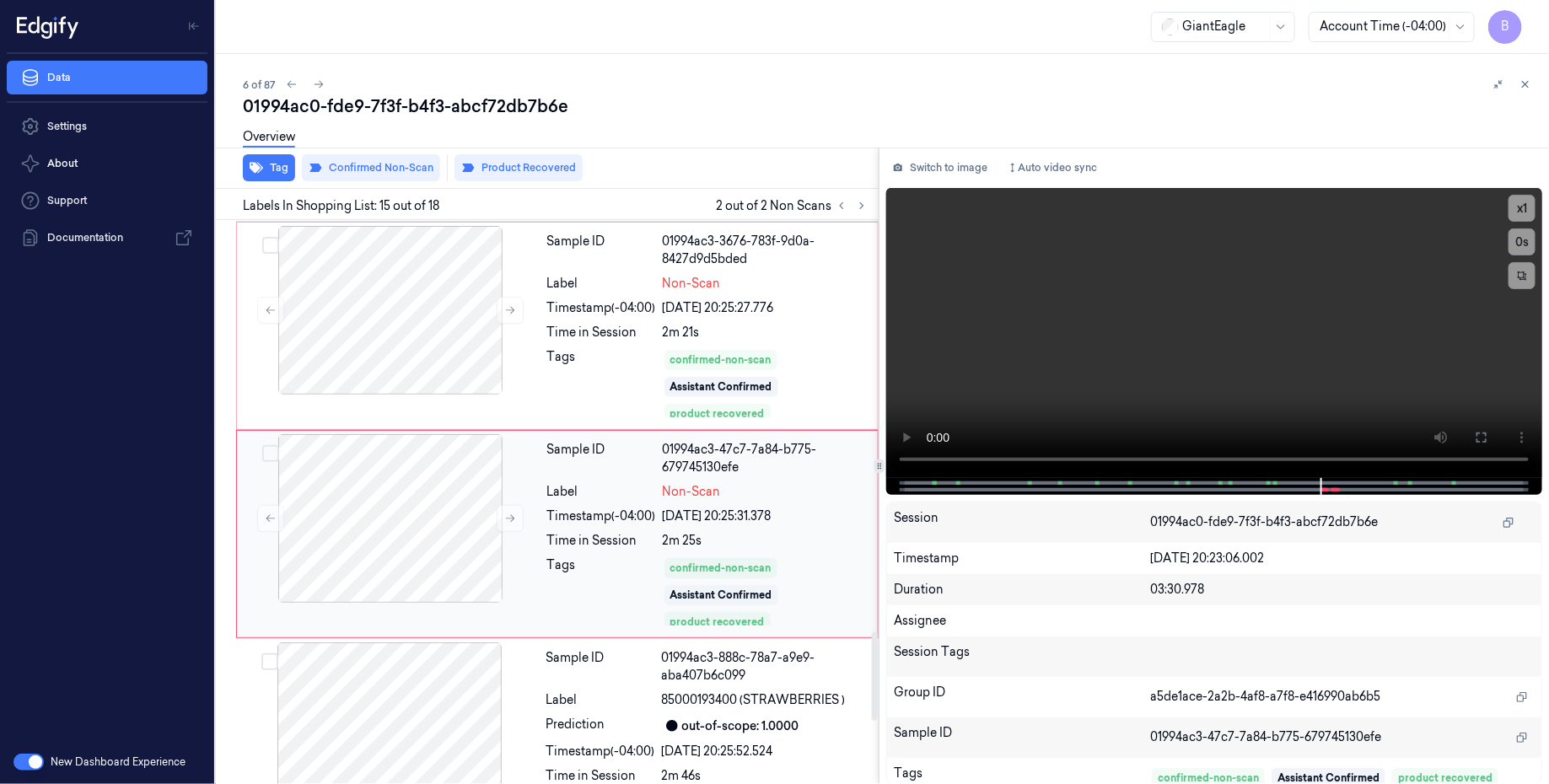
scroll to position [2612, 0]
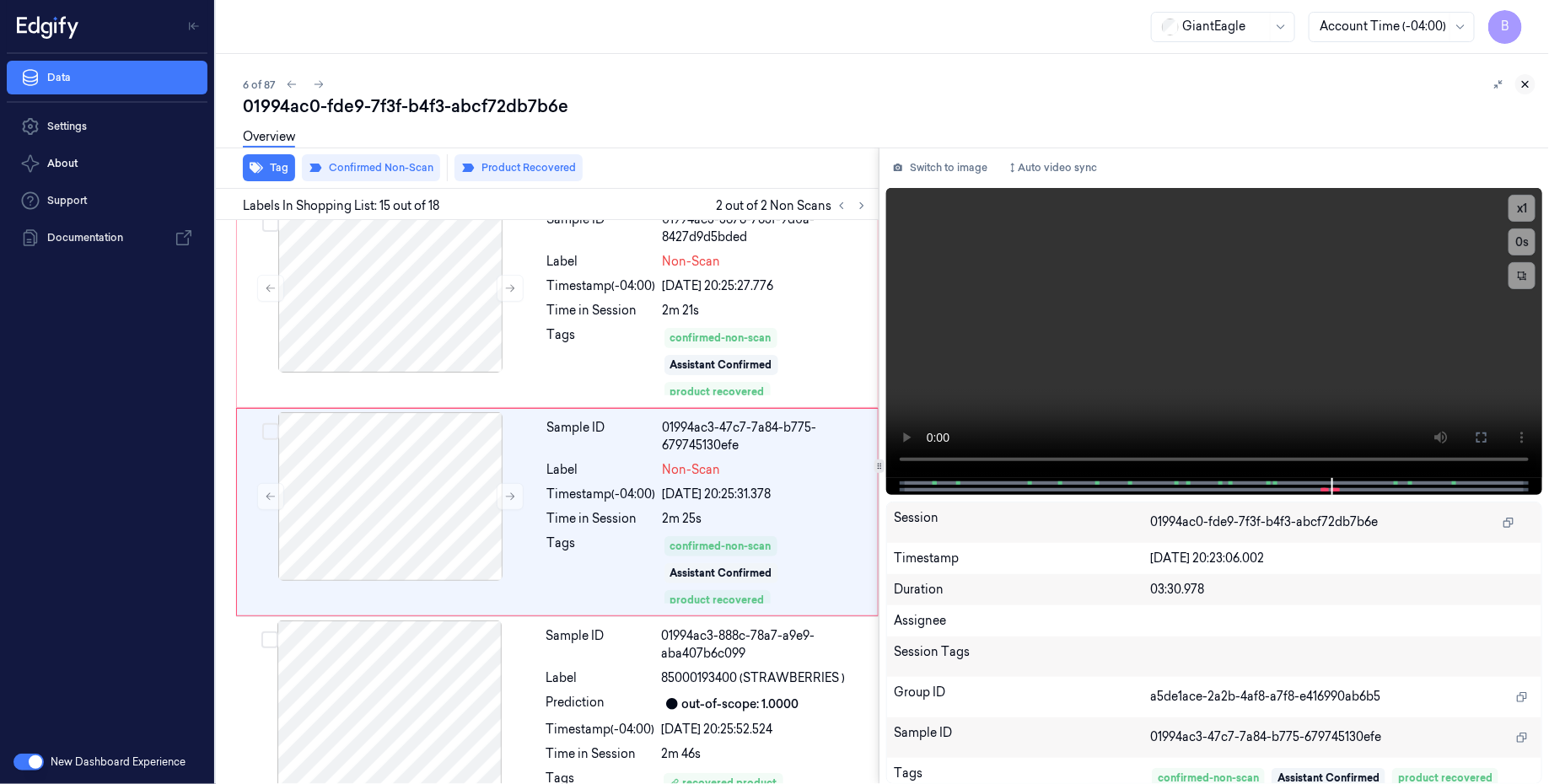
click at [1526, 85] on icon at bounding box center [1525, 85] width 12 height 12
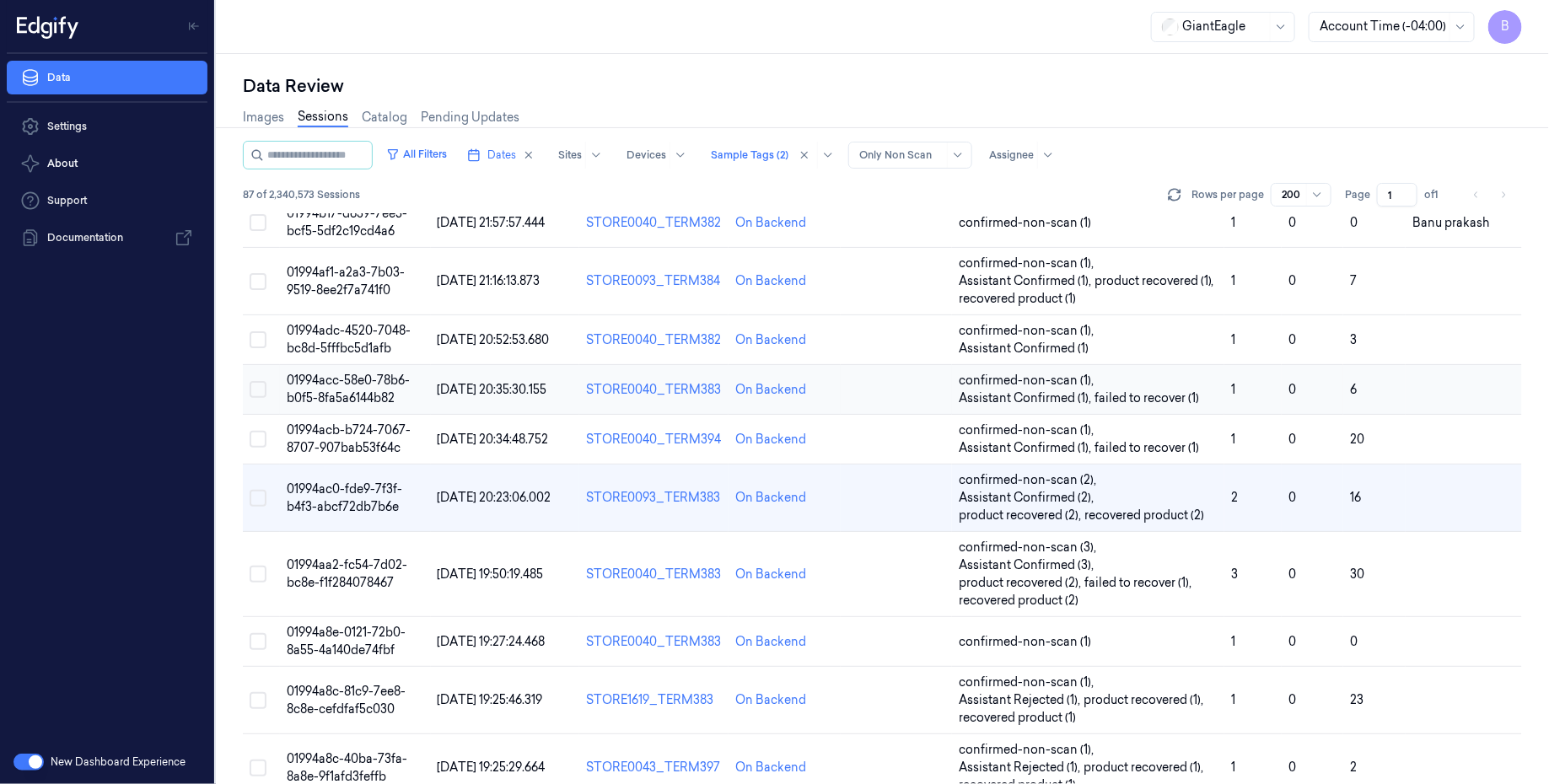
scroll to position [153, 0]
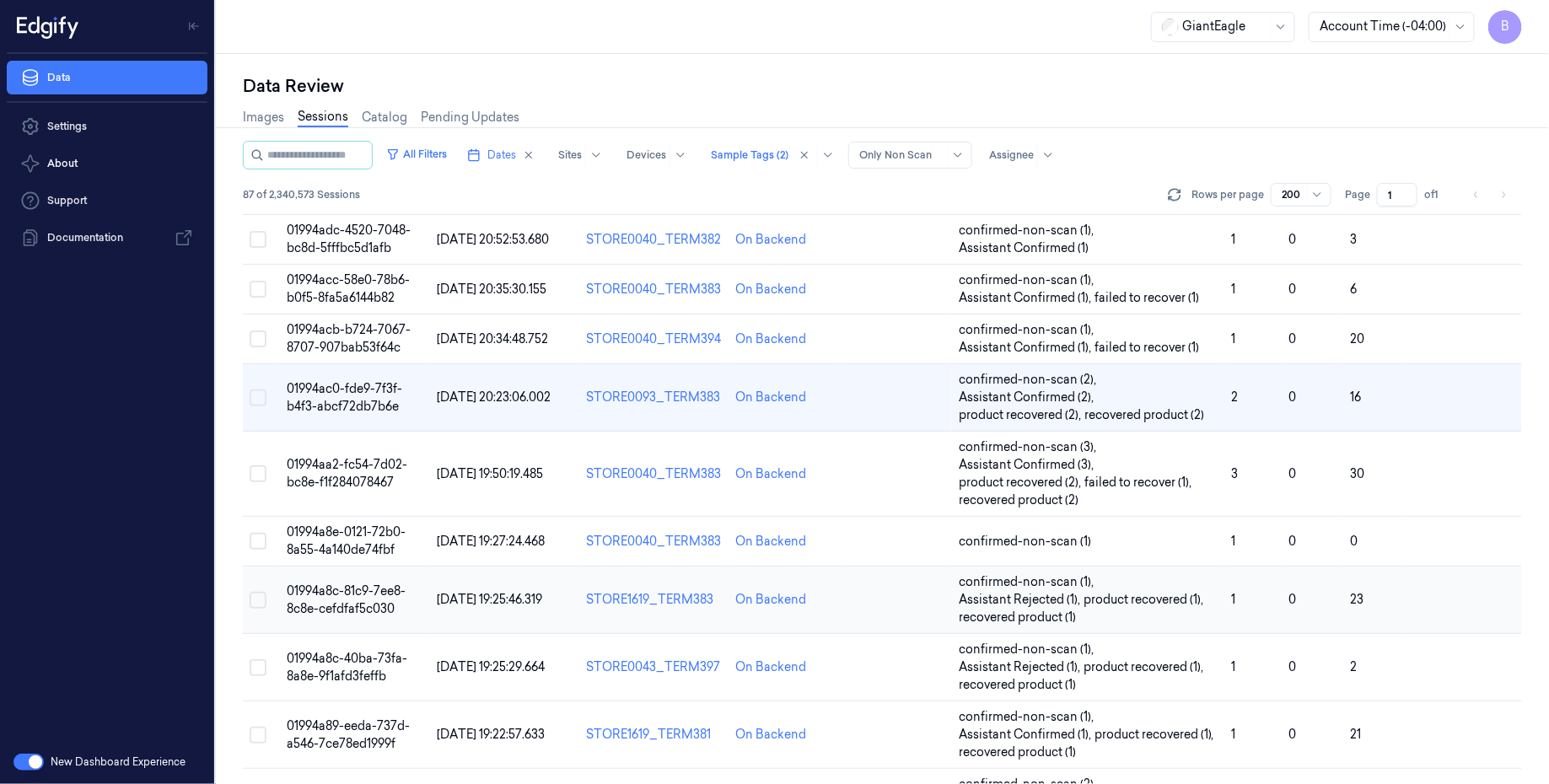
click at [351, 592] on span "01994a8c-81c9-7ee8-8c8e-cefdfaf5c030" at bounding box center [346, 599] width 119 height 33
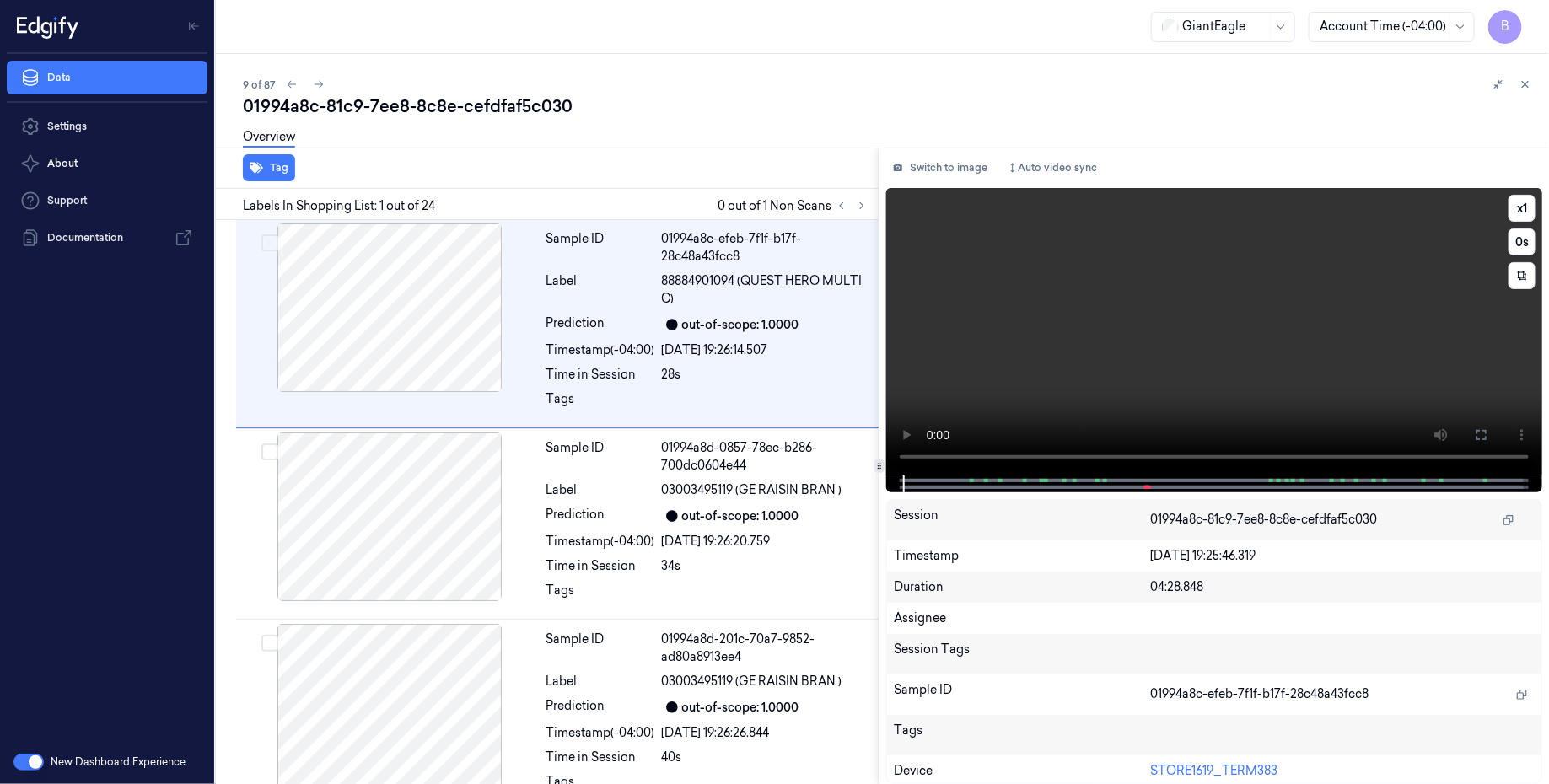
click at [1108, 480] on div at bounding box center [1213, 483] width 620 height 17
click at [1104, 480] on span at bounding box center [1105, 480] width 3 height 9
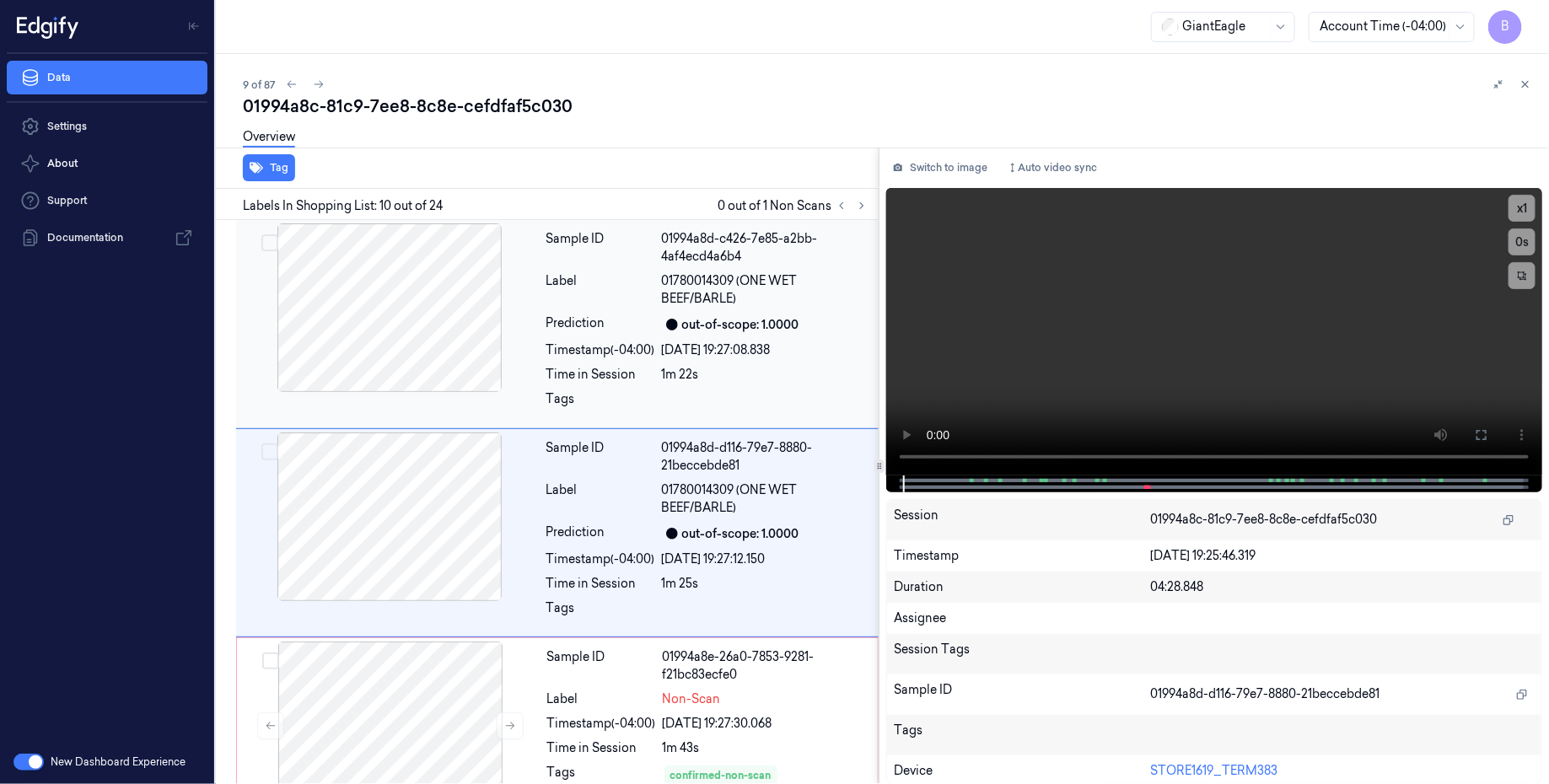
scroll to position [1573, 0]
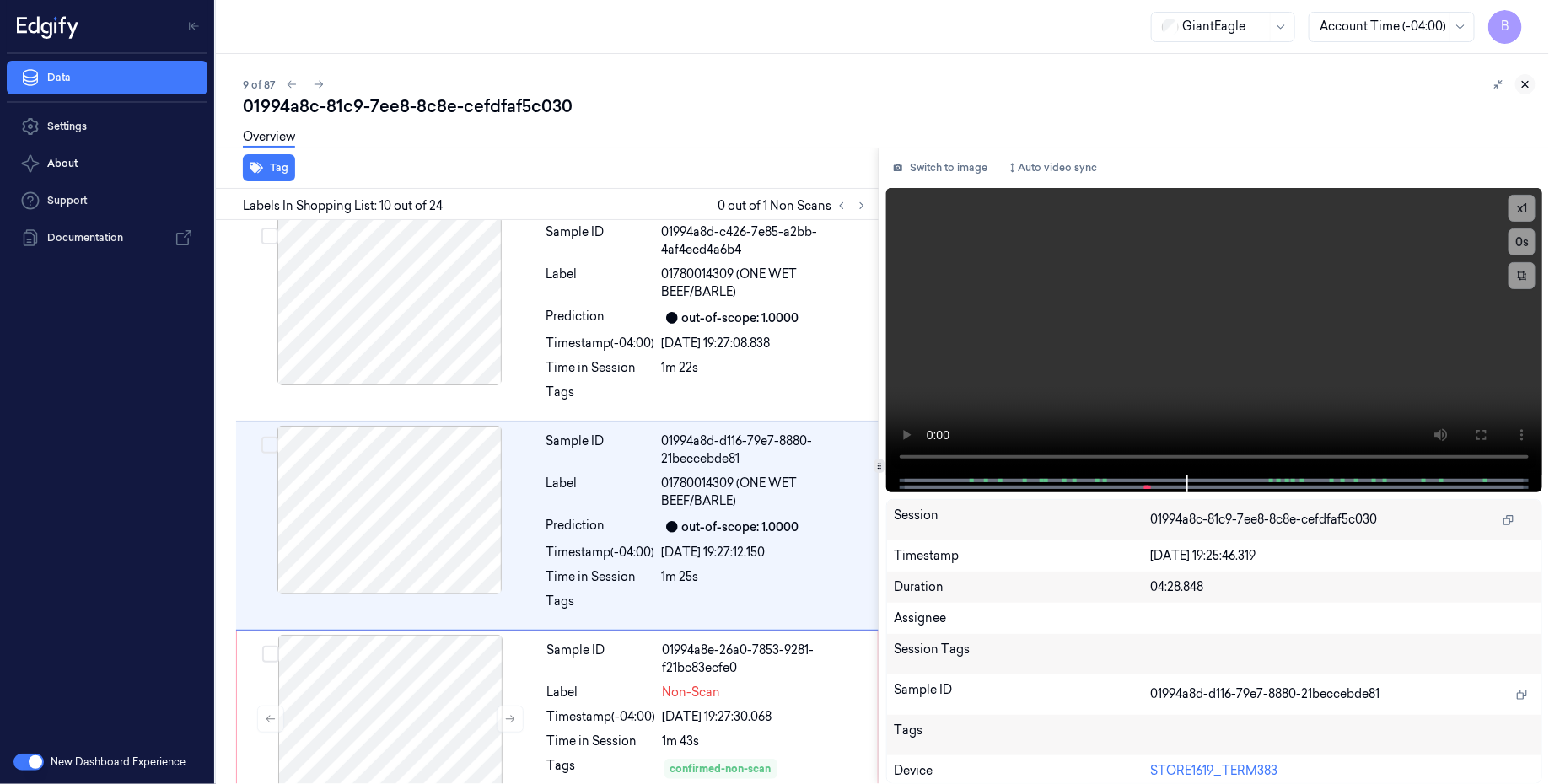
click at [1531, 84] on icon at bounding box center [1525, 85] width 12 height 12
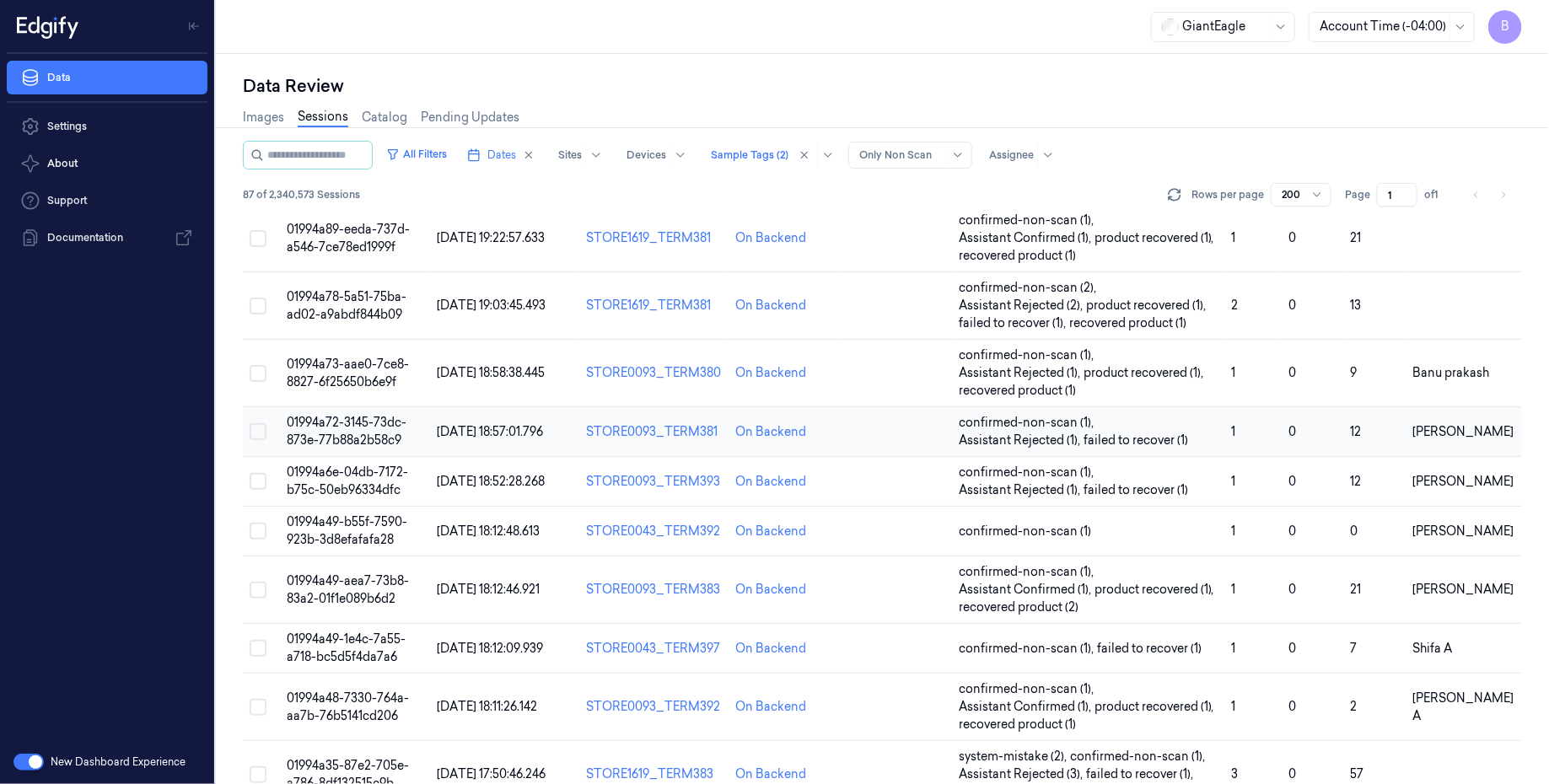
scroll to position [652, 0]
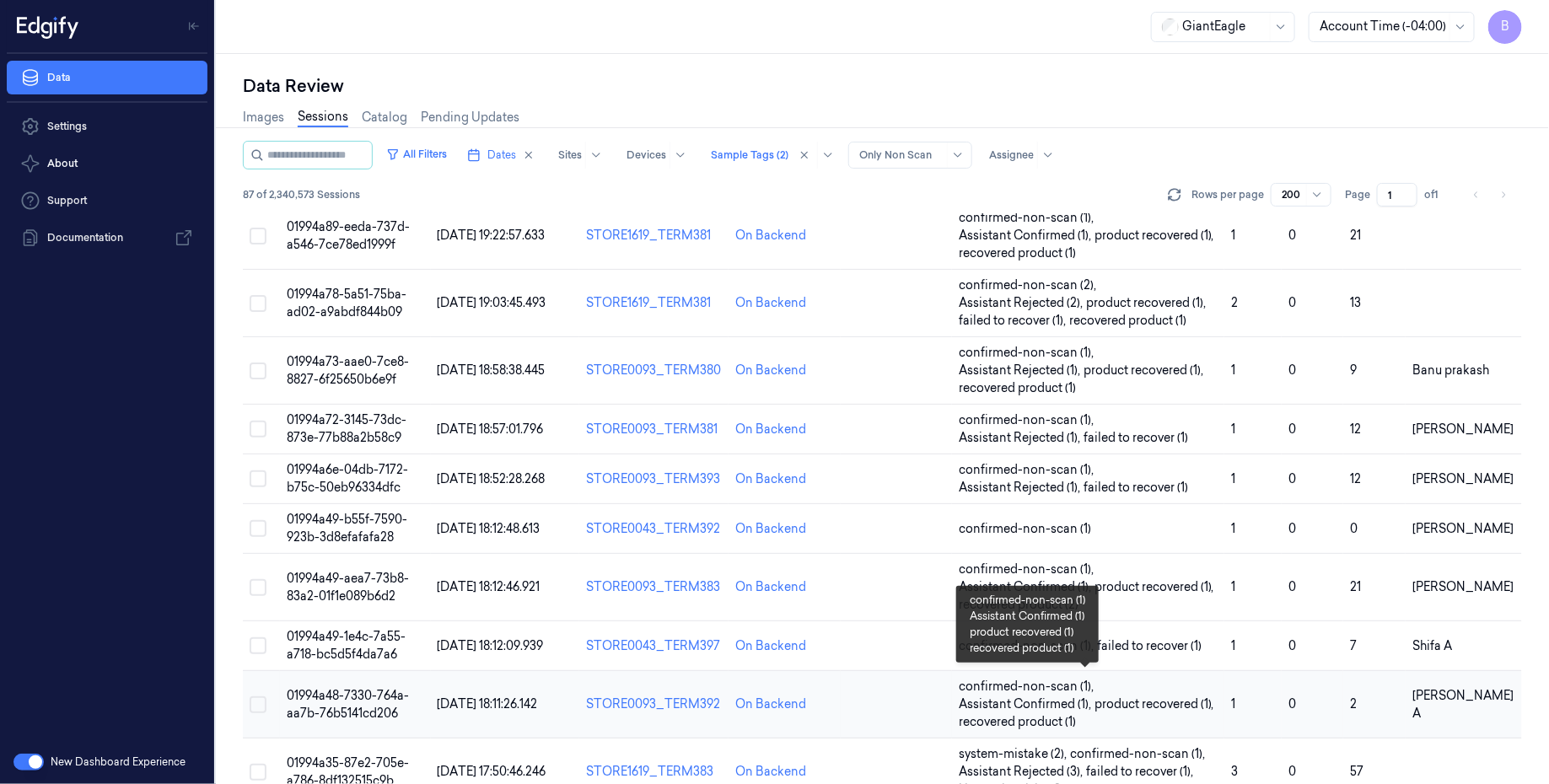
click at [1129, 706] on span "product recovered (1) ," at bounding box center [1155, 704] width 123 height 17
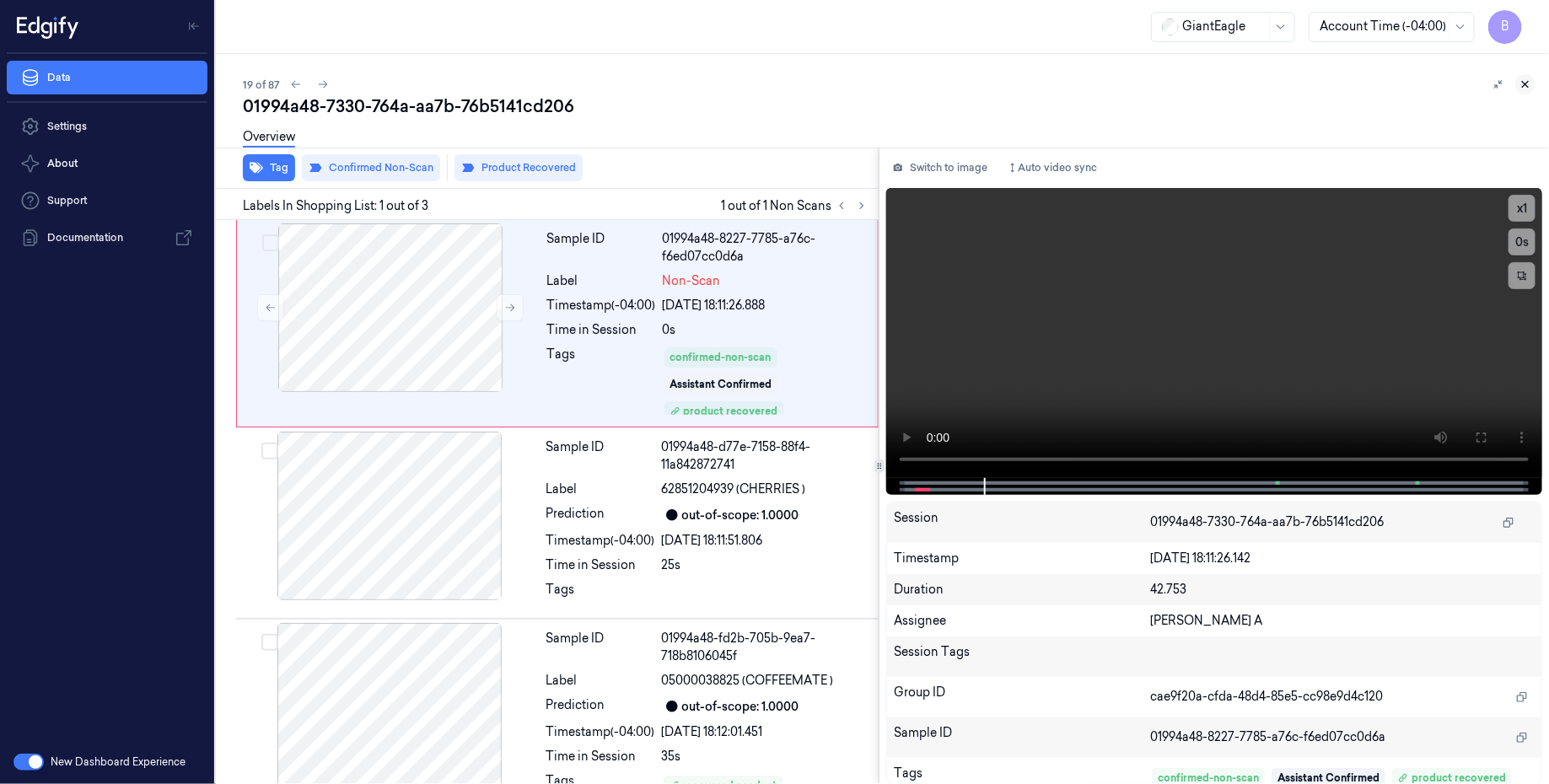
click at [1524, 85] on icon at bounding box center [1525, 85] width 12 height 12
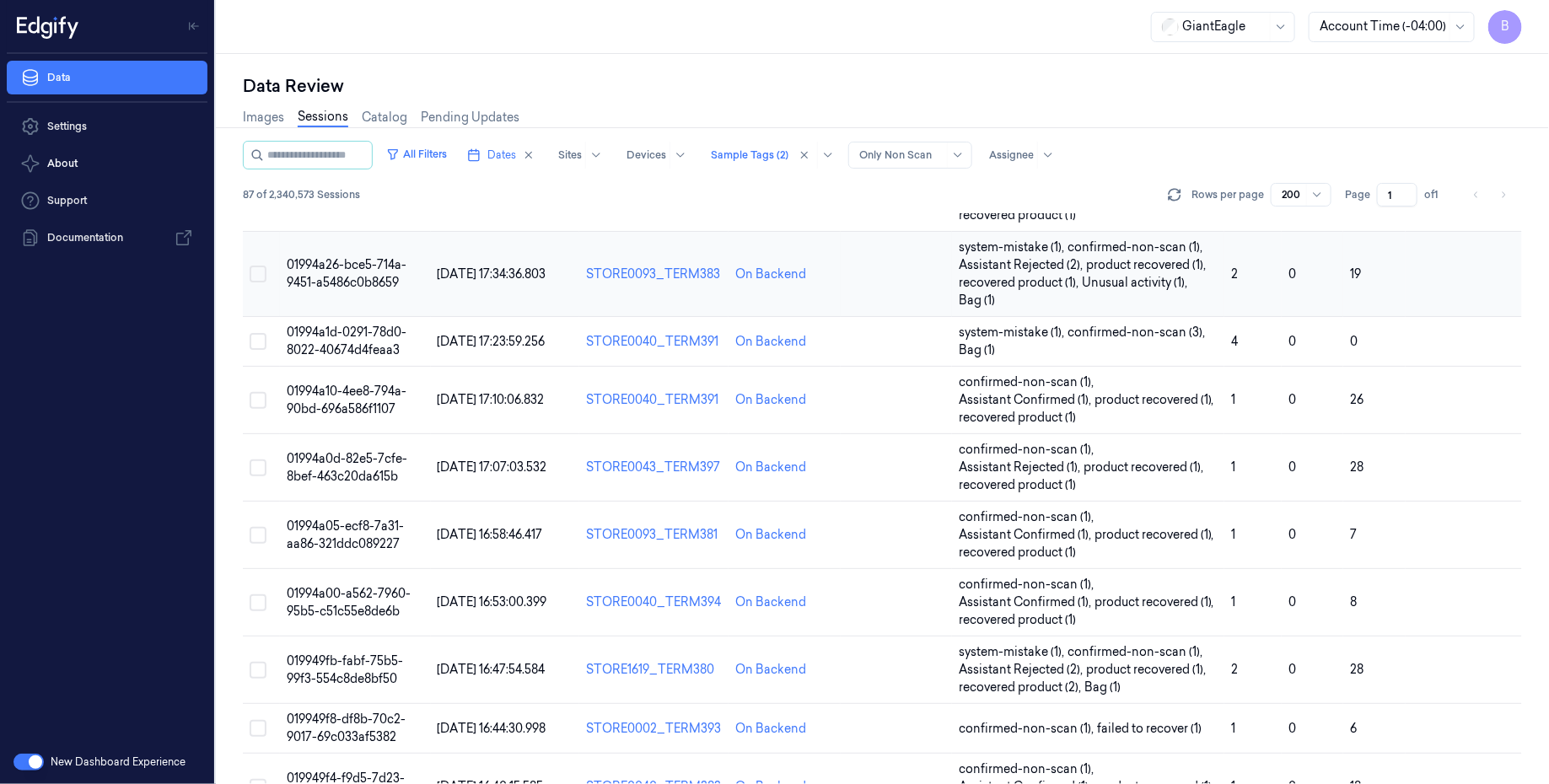
scroll to position [1294, 0]
click at [353, 595] on span "01994a00-a562-7960-95b5-c51c55e8de6b" at bounding box center [349, 601] width 124 height 33
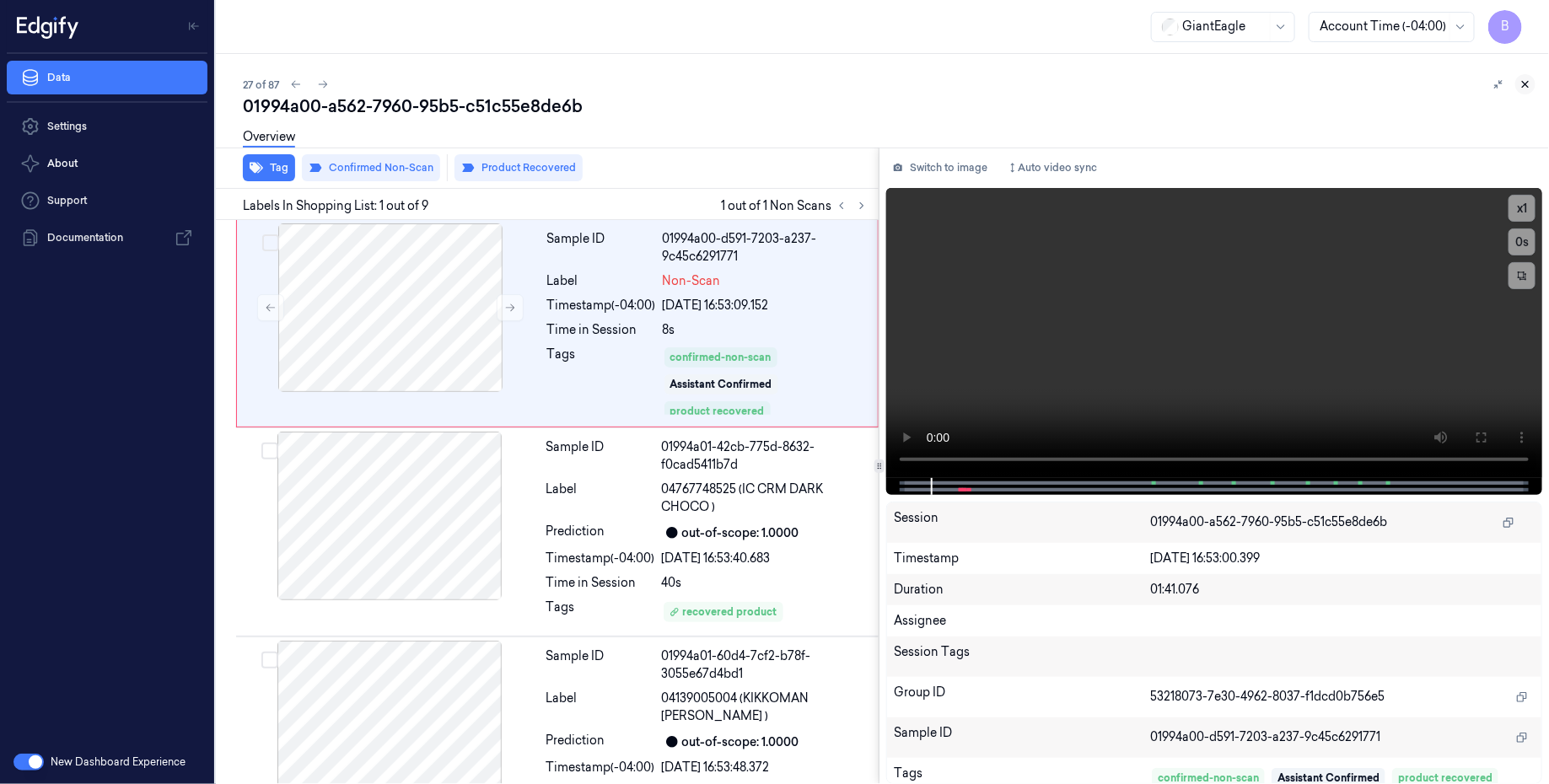
click at [1531, 89] on icon at bounding box center [1525, 85] width 12 height 12
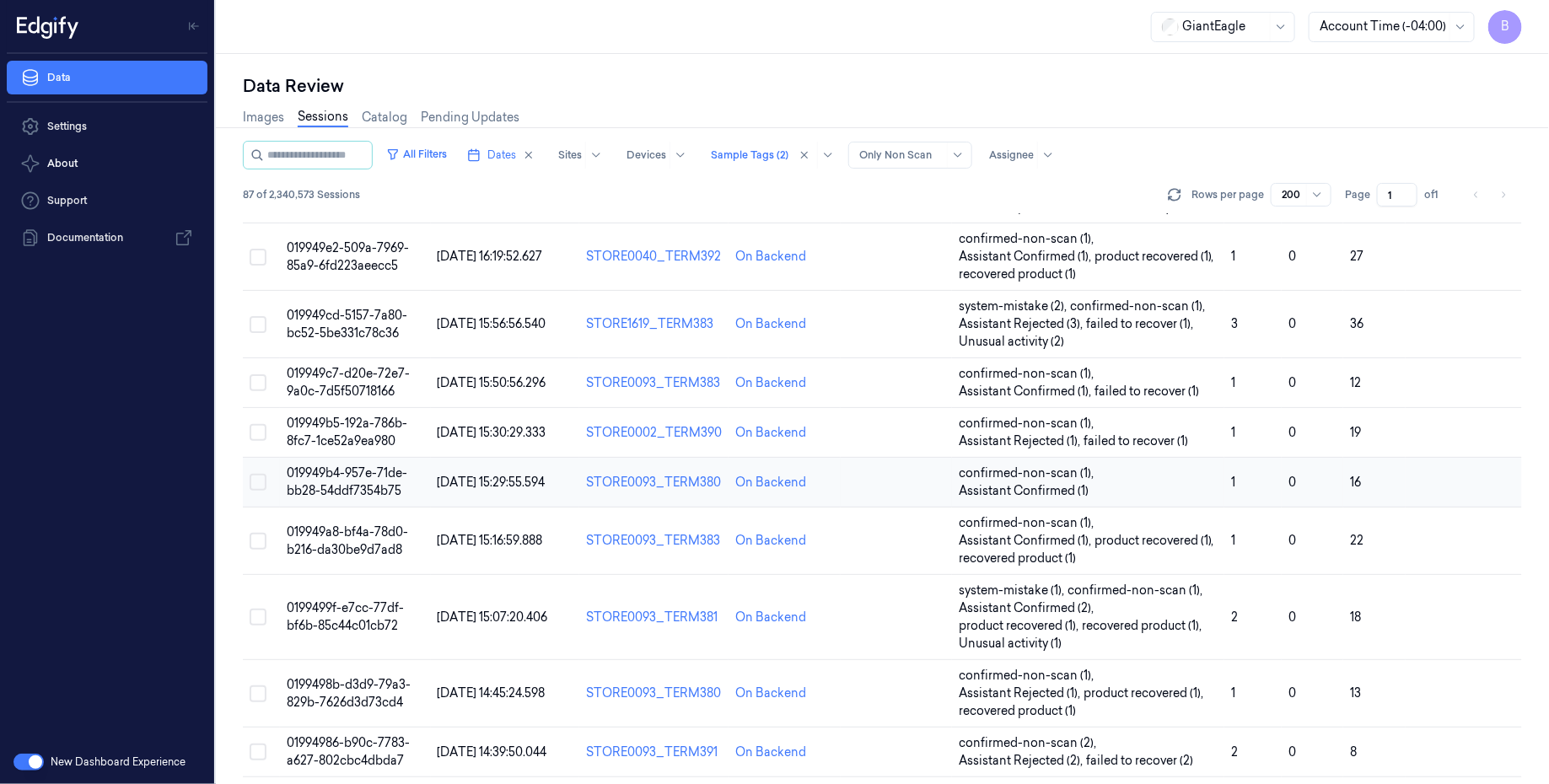
scroll to position [1966, 0]
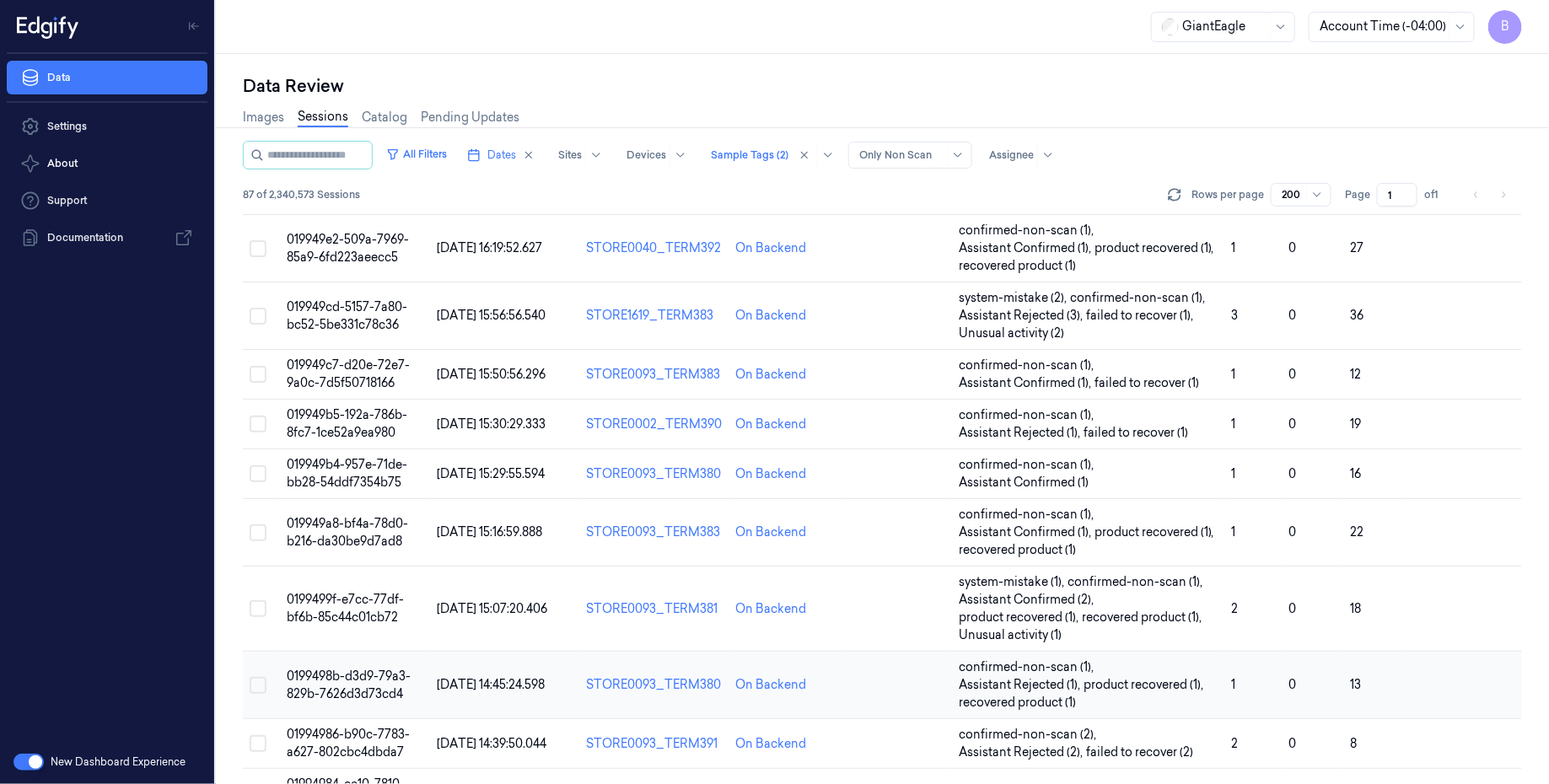
click at [366, 680] on span "0199498b-d3d9-79a3-829b-7626d3d73cd4" at bounding box center [349, 685] width 124 height 33
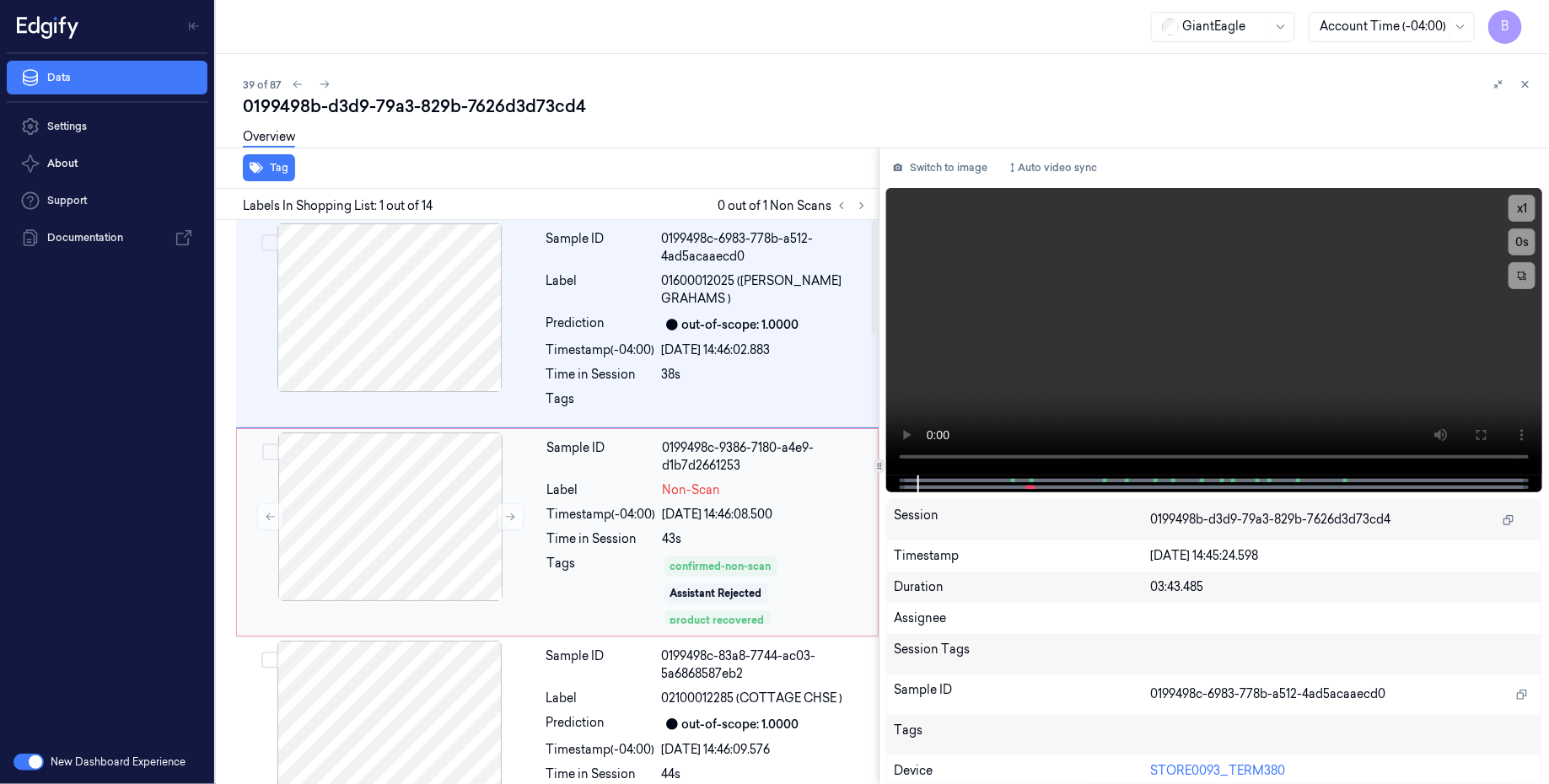
click at [817, 494] on div "Non-Scan" at bounding box center [765, 490] width 205 height 17
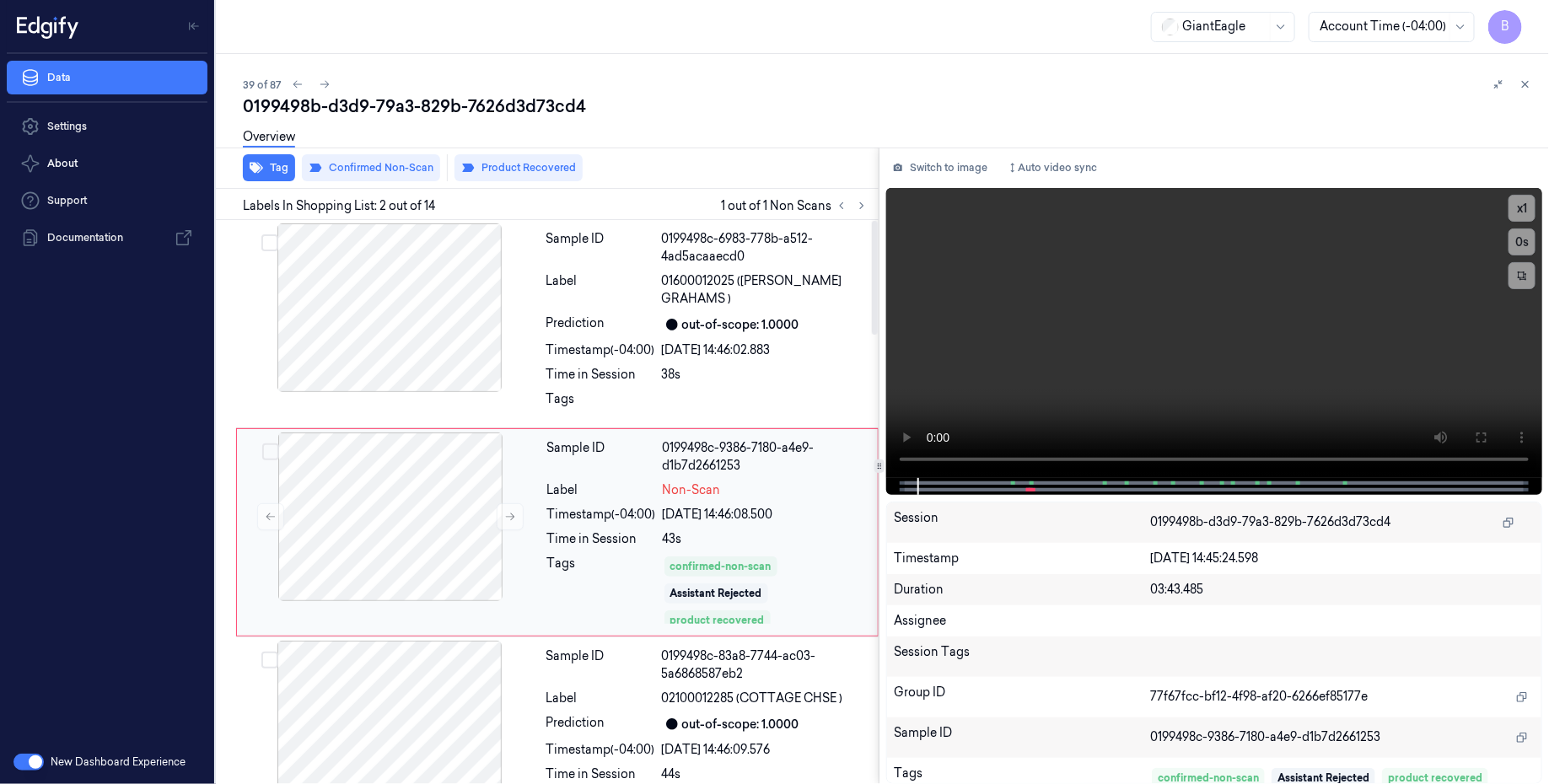
scroll to position [29, 0]
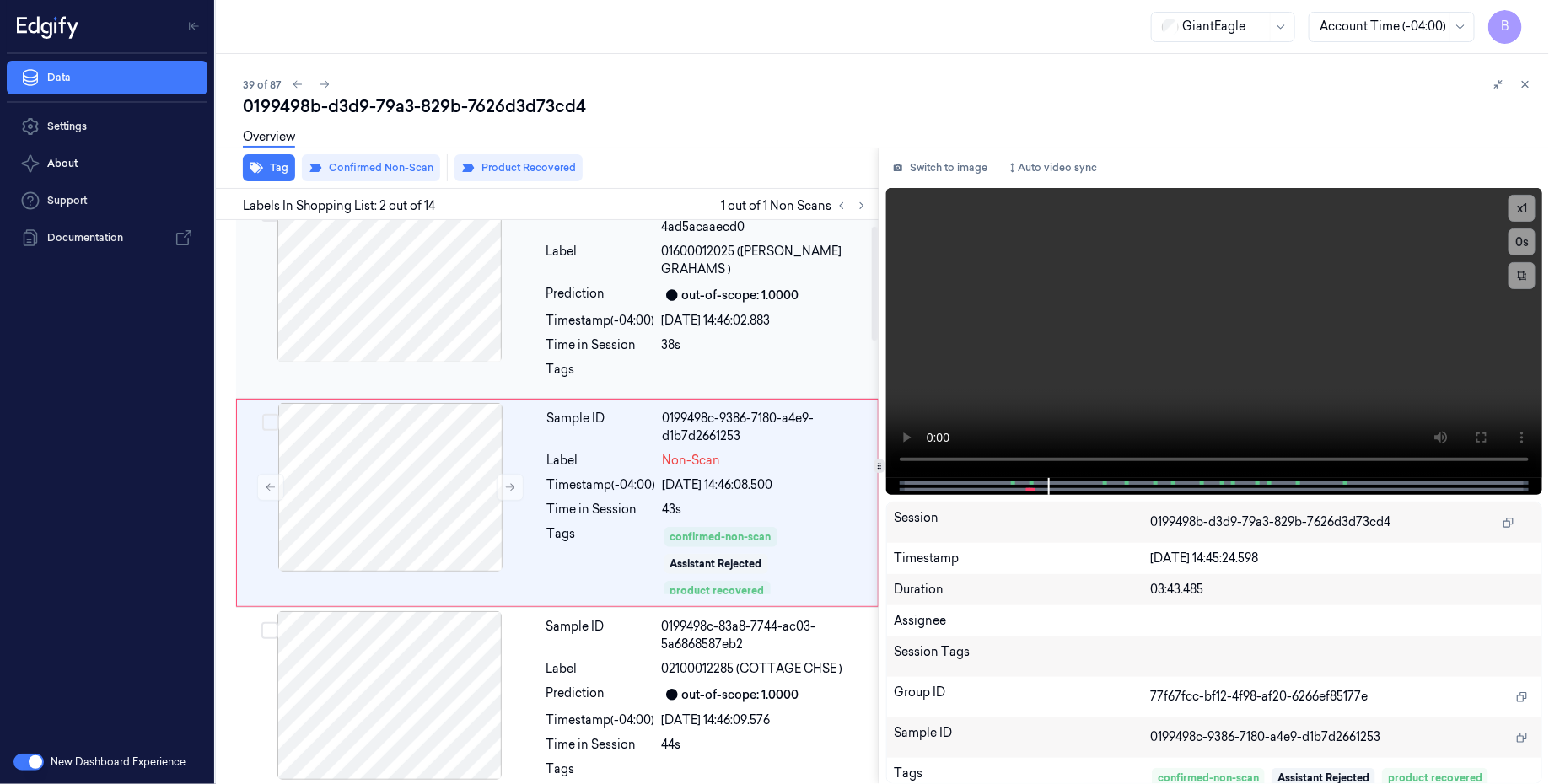
click at [735, 352] on div "38s" at bounding box center [765, 345] width 207 height 17
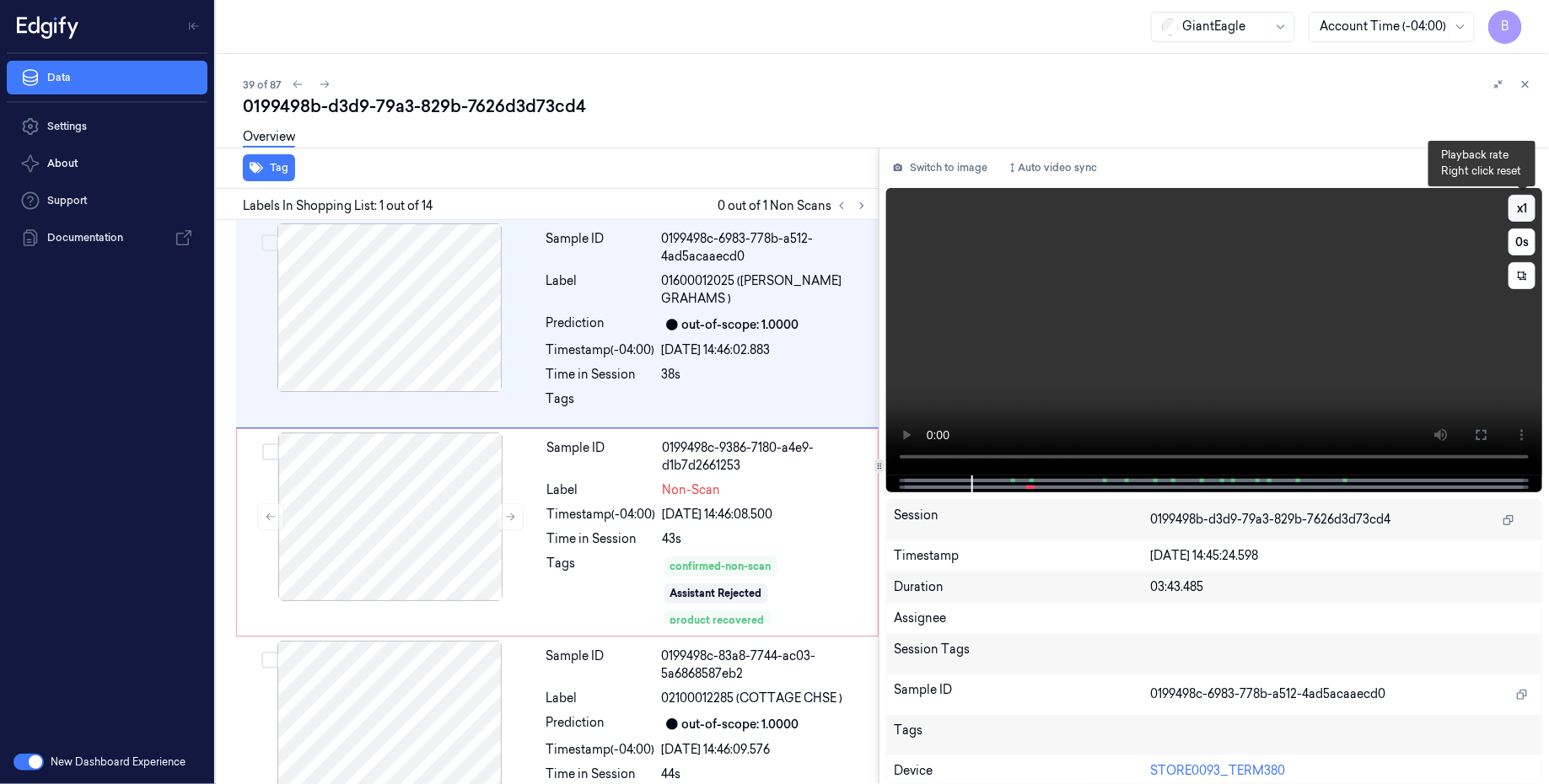
click at [1533, 211] on button "x 1" at bounding box center [1522, 208] width 27 height 27
click at [1521, 85] on icon at bounding box center [1525, 85] width 12 height 12
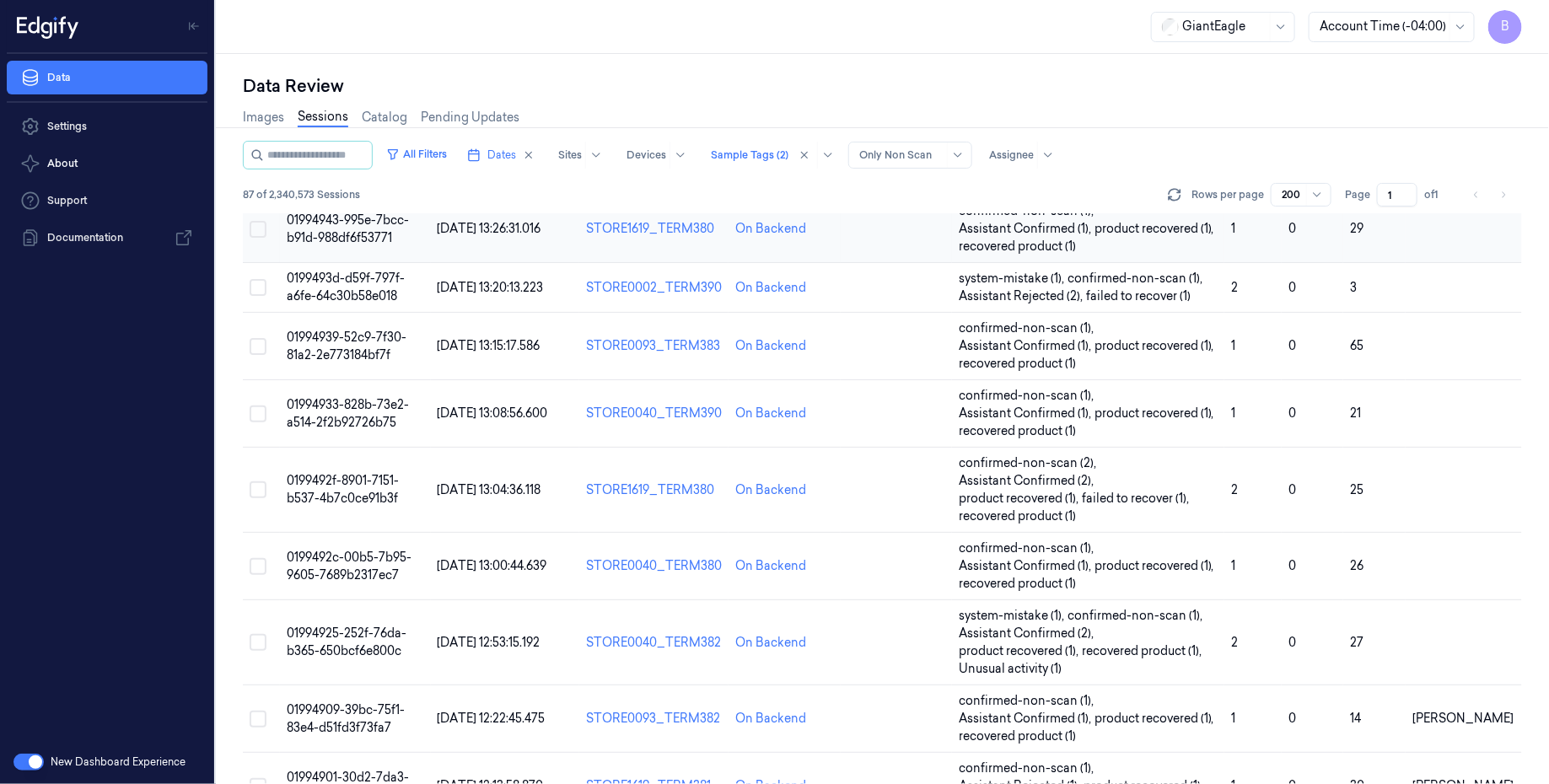
scroll to position [3030, 0]
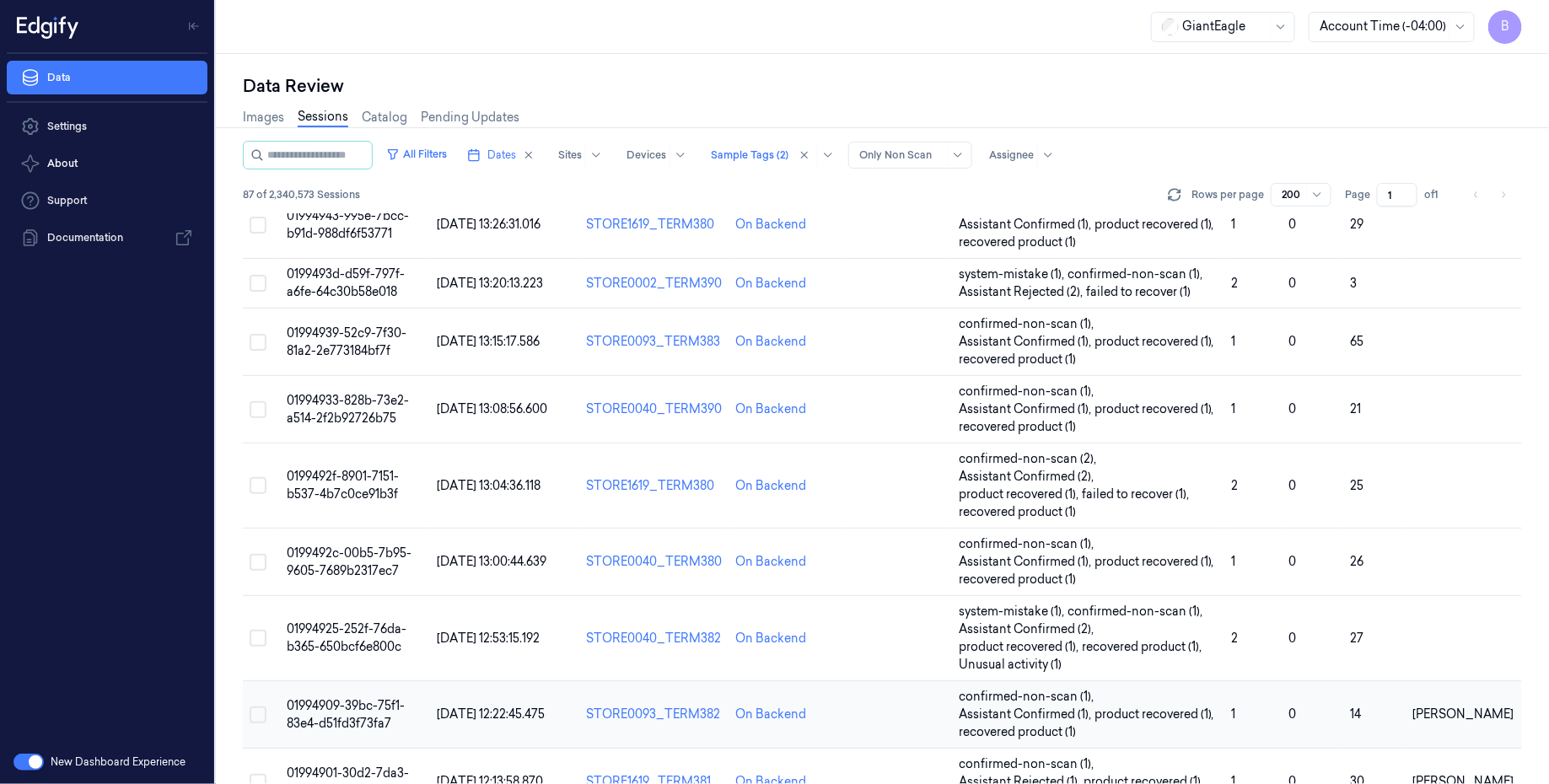
click at [331, 695] on td "01994909-39bc-75f1-83e4-d51fd3f73fa7" at bounding box center [355, 714] width 150 height 67
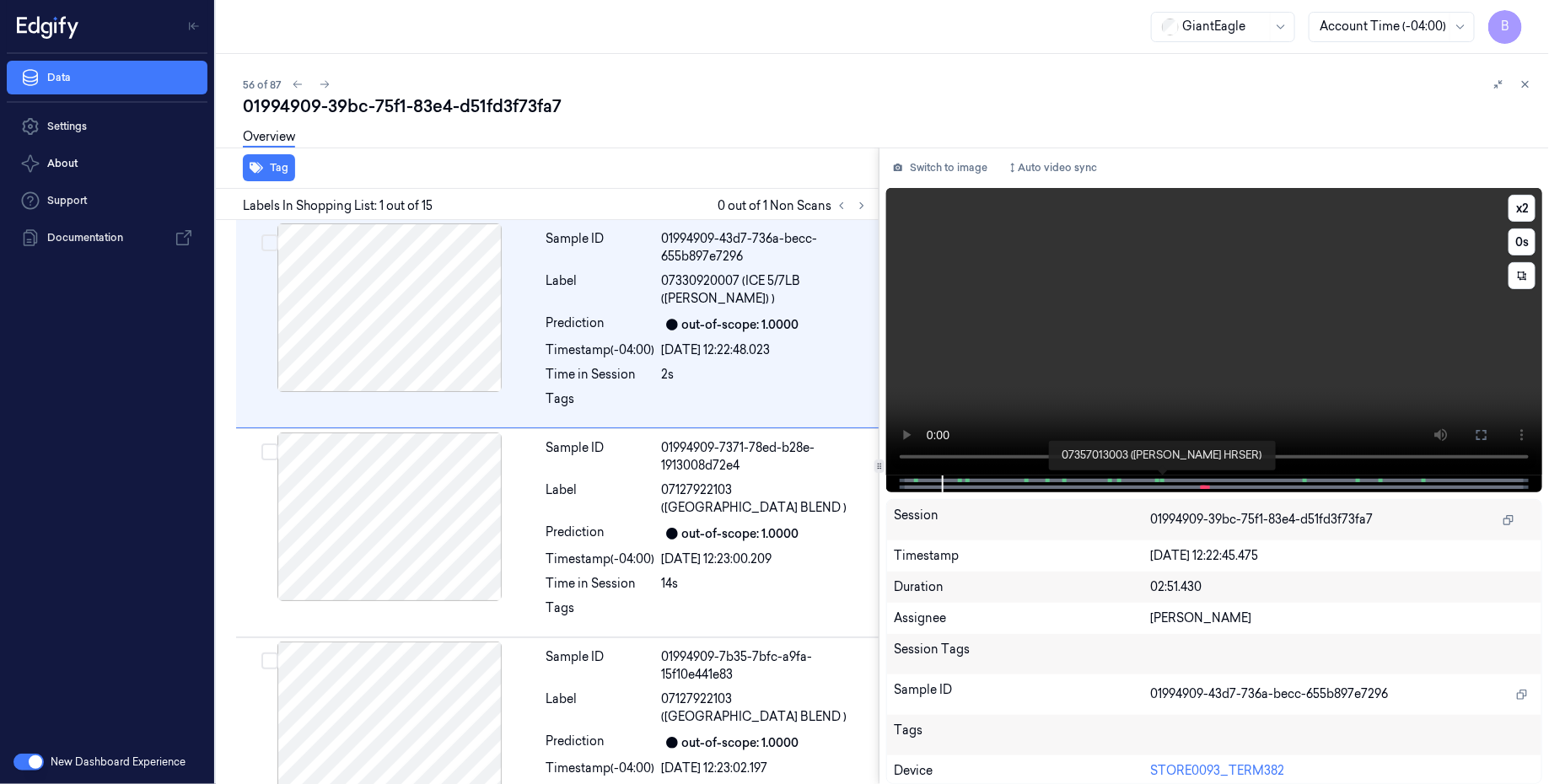
click at [1161, 481] on span at bounding box center [1162, 480] width 3 height 9
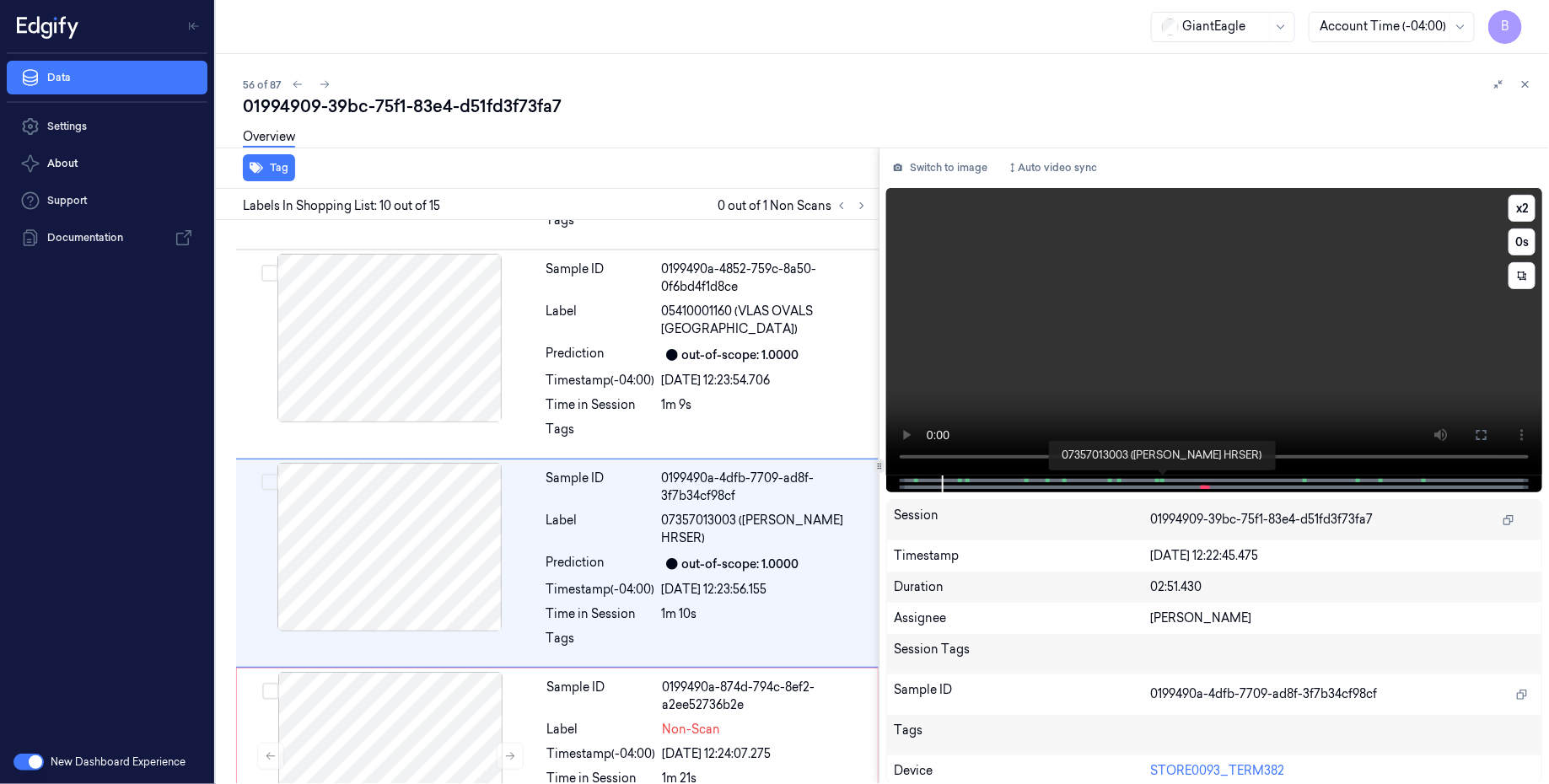
scroll to position [1608, 0]
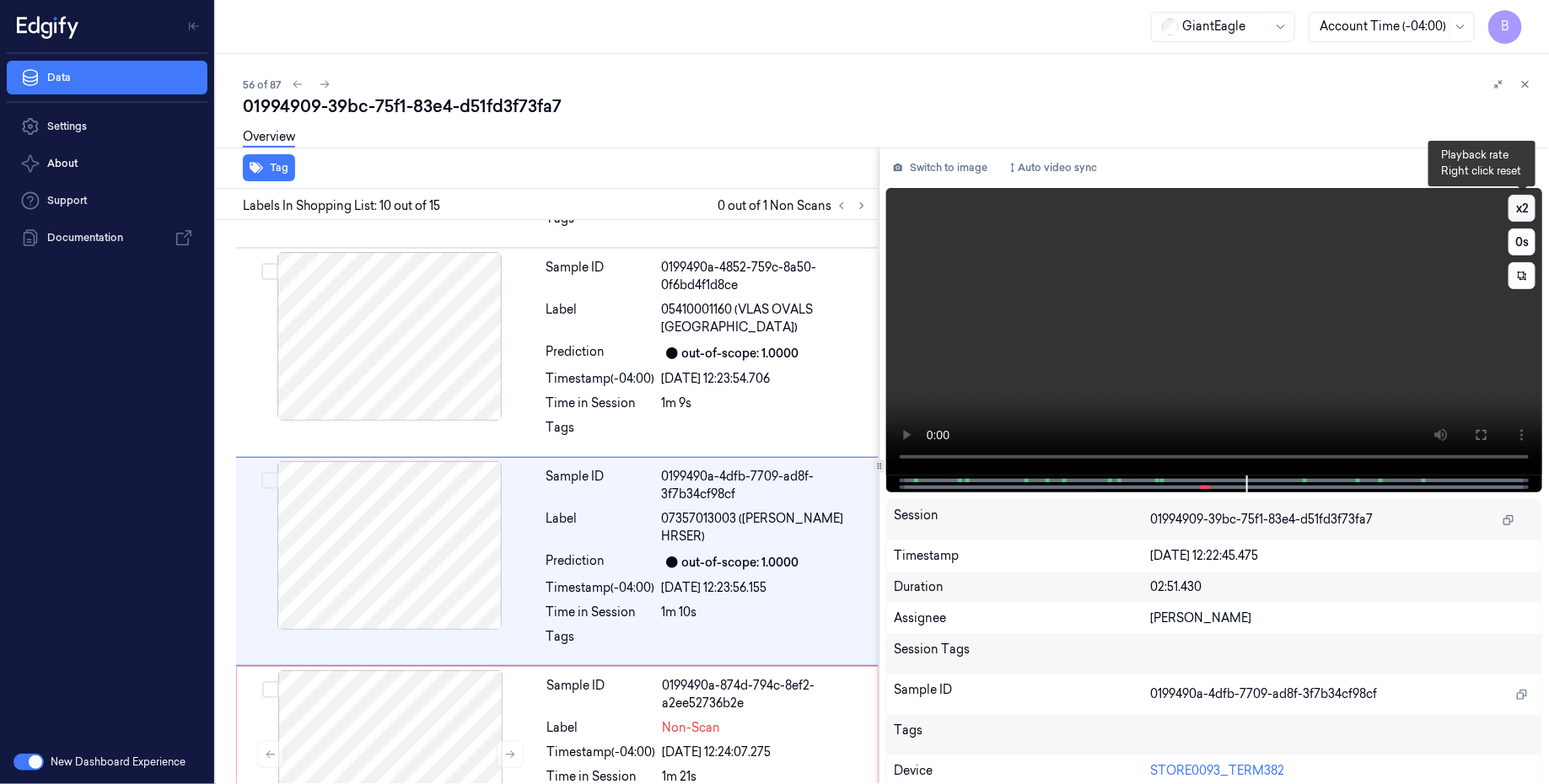
click at [1521, 214] on button "x 2" at bounding box center [1522, 208] width 27 height 27
click at [1204, 484] on span at bounding box center [1203, 487] width 3 height 9
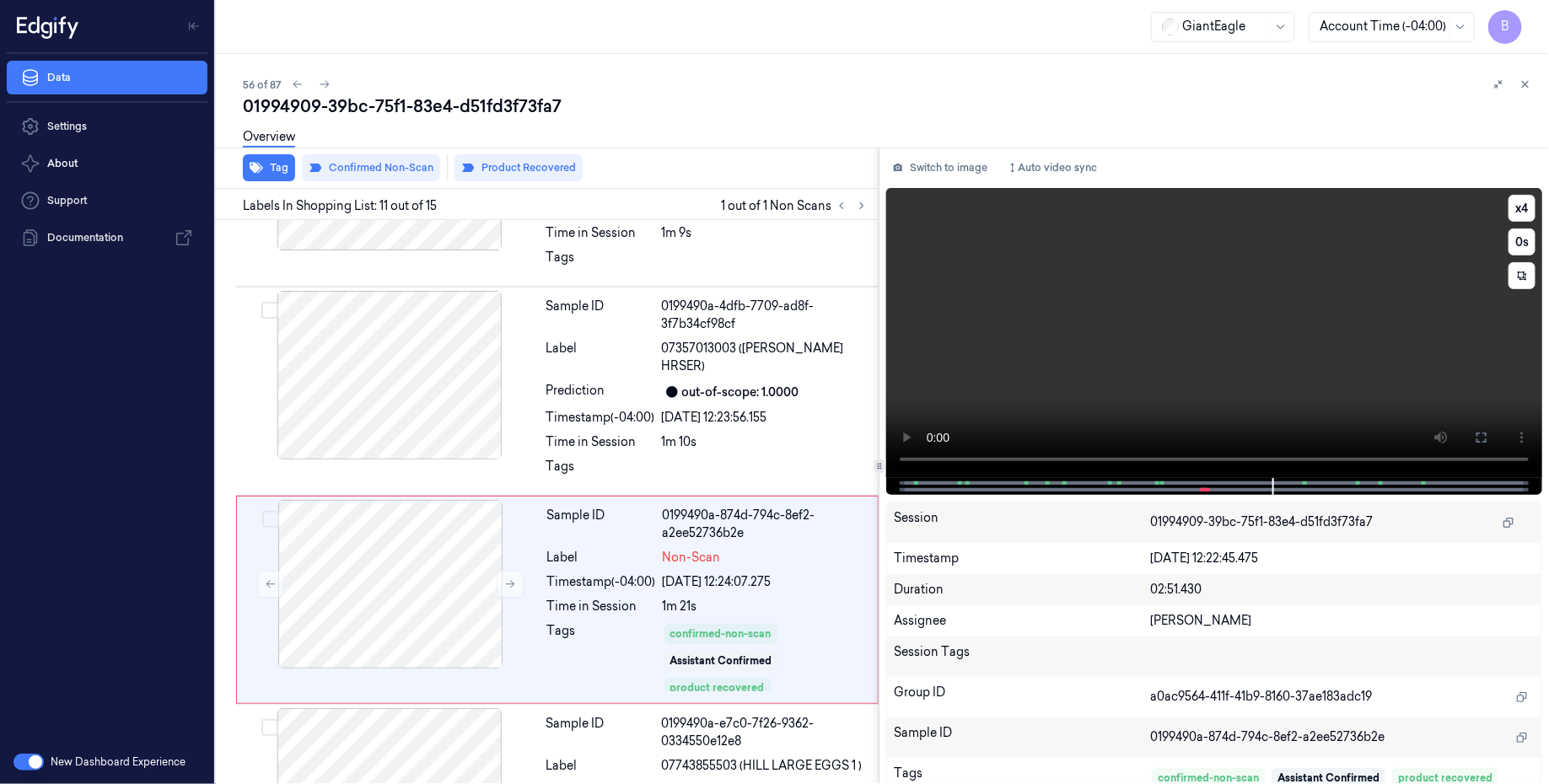
scroll to position [1817, 0]
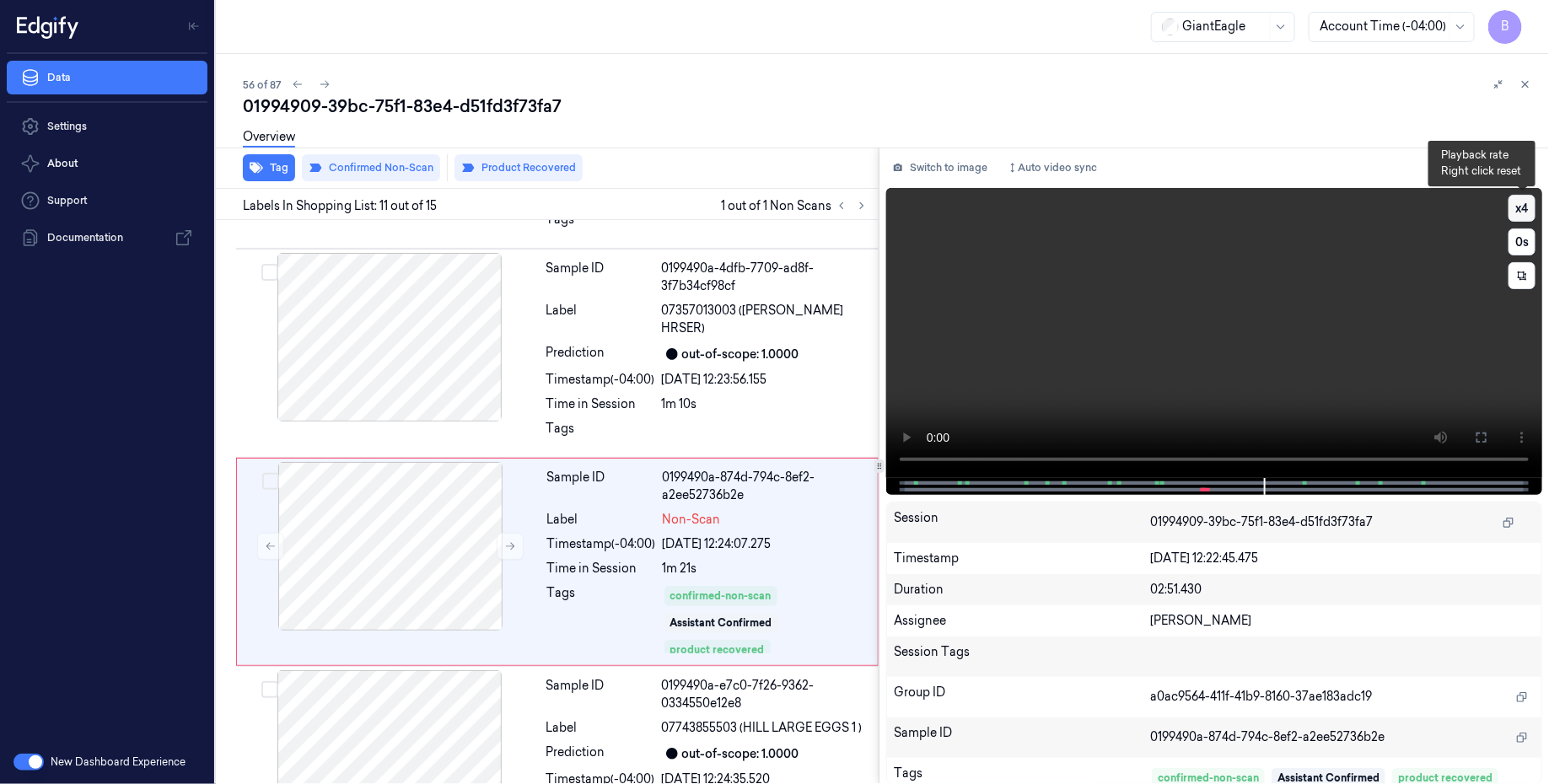
click at [1526, 204] on button "x 4" at bounding box center [1522, 208] width 27 height 27
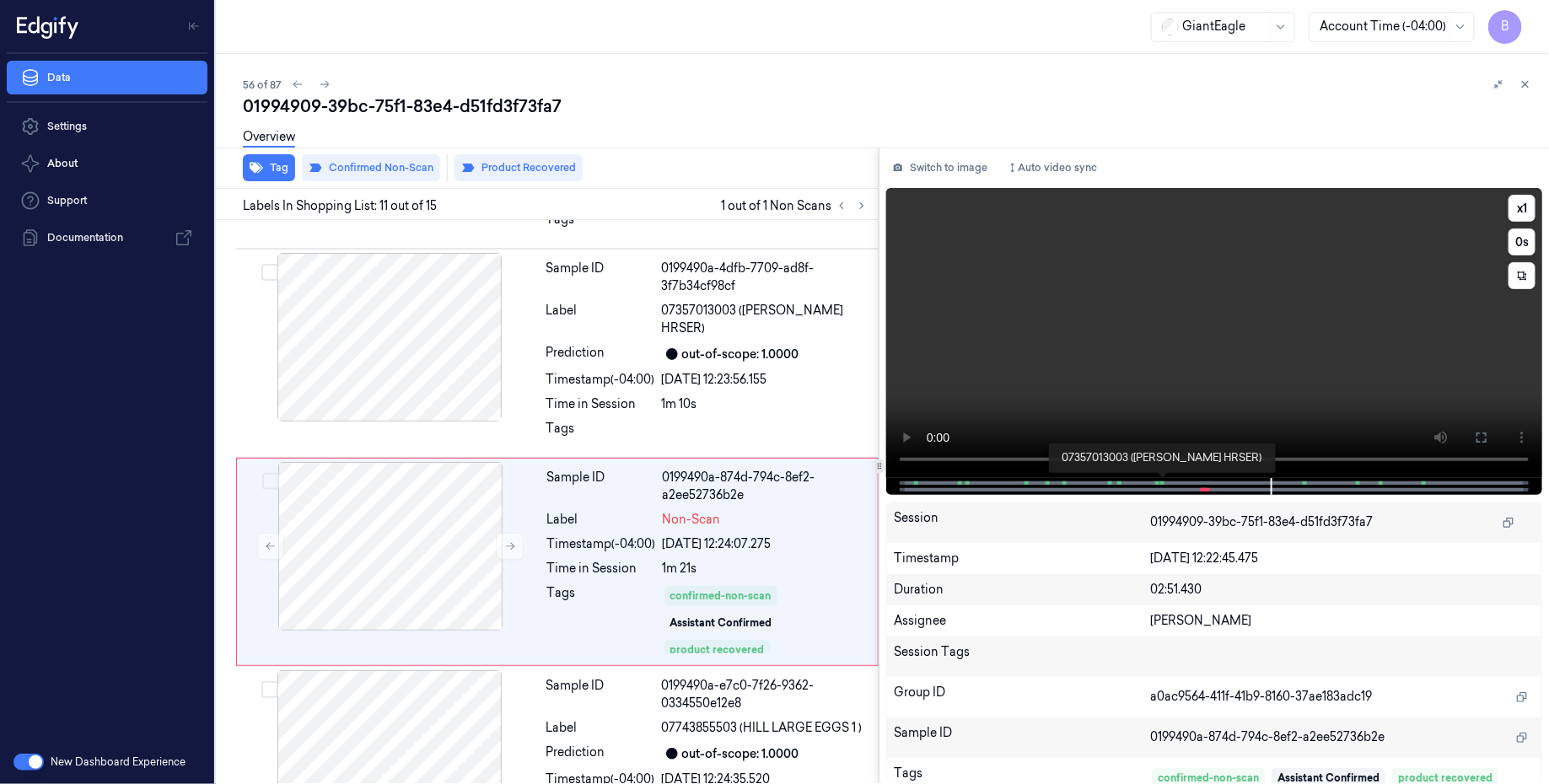
click at [1161, 480] on span at bounding box center [1162, 483] width 3 height 9
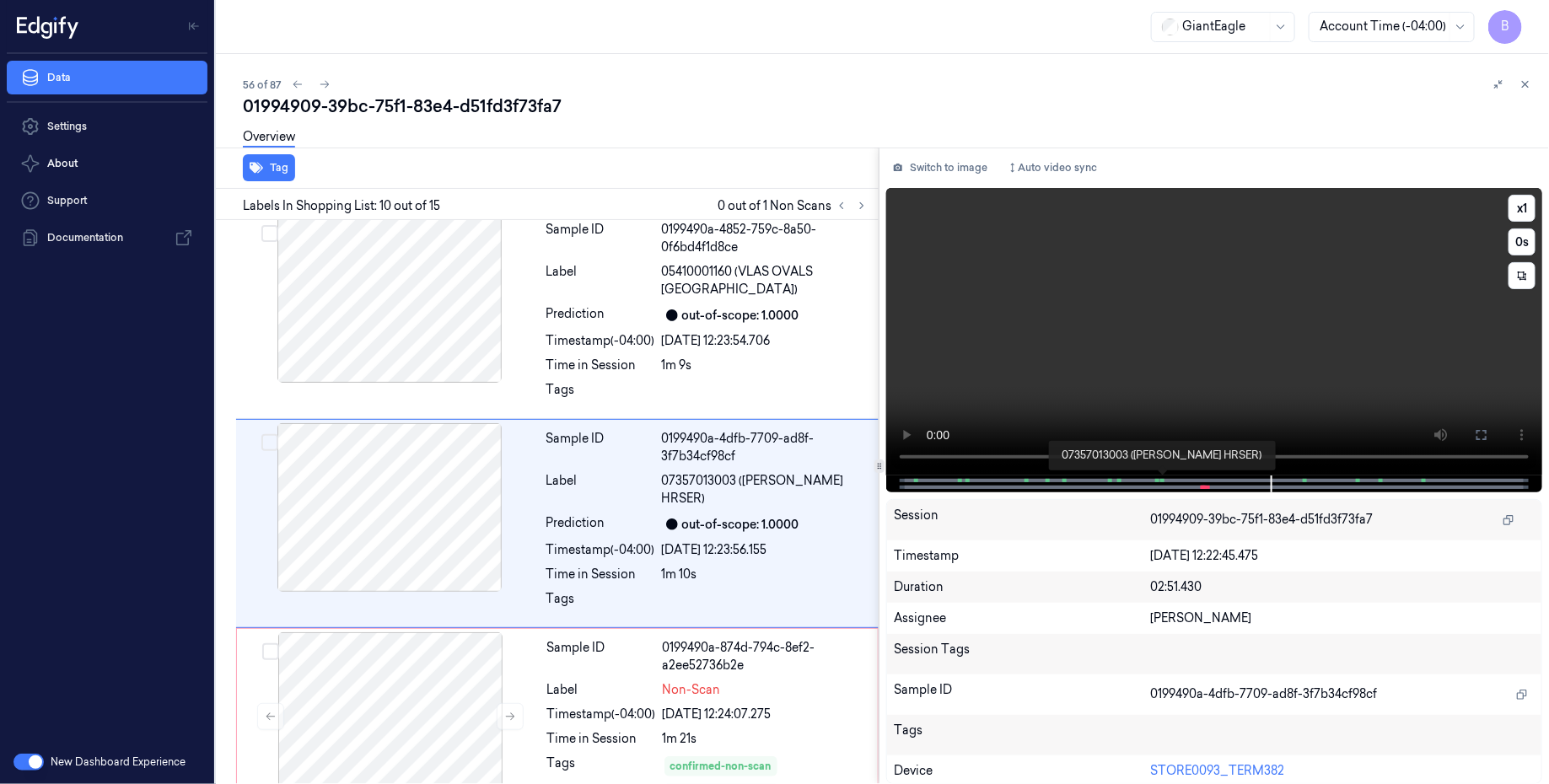
scroll to position [1608, 0]
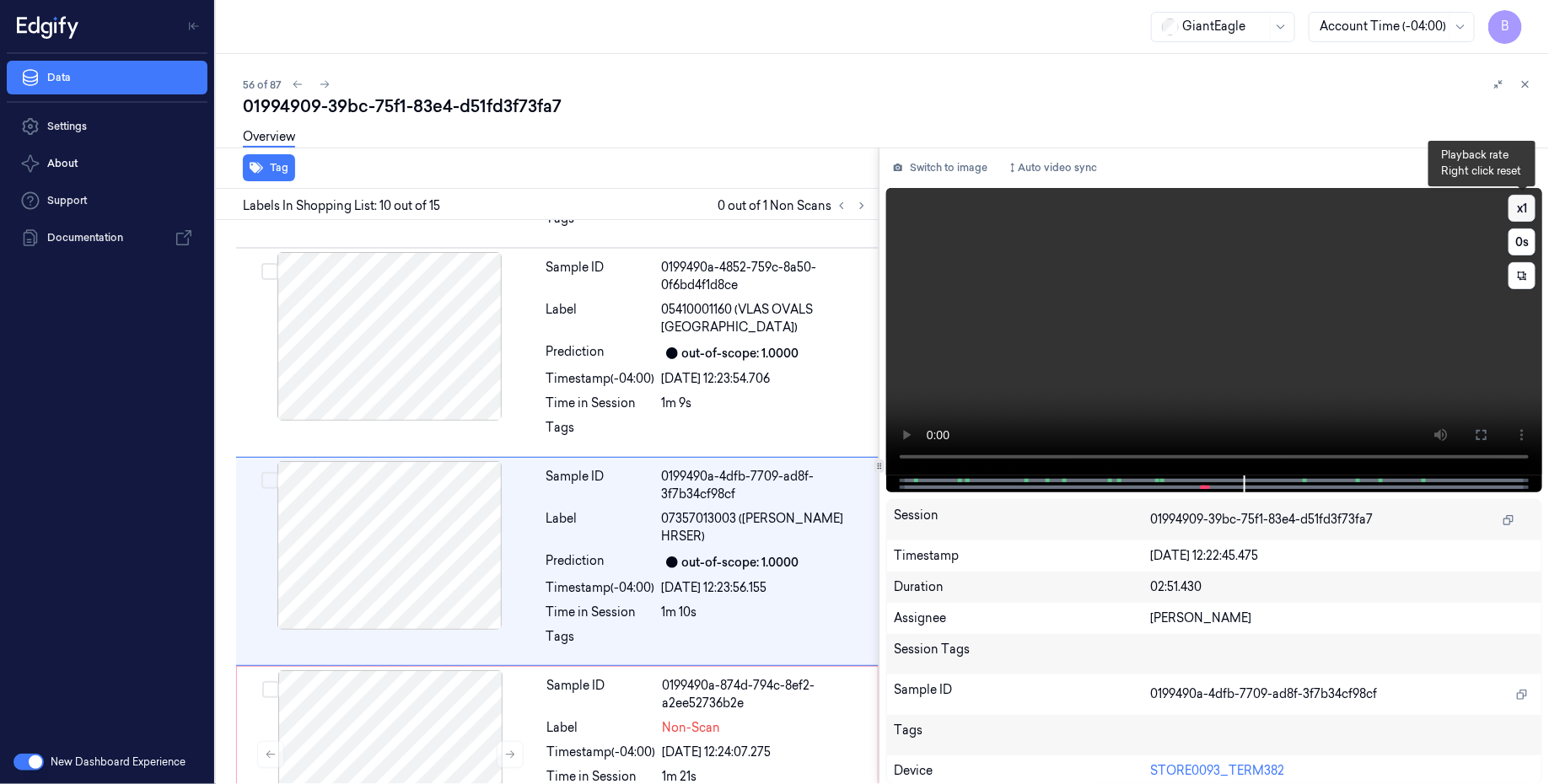
click at [1525, 204] on button "x 1" at bounding box center [1522, 208] width 27 height 27
click at [1525, 204] on button "x 2" at bounding box center [1522, 208] width 27 height 27
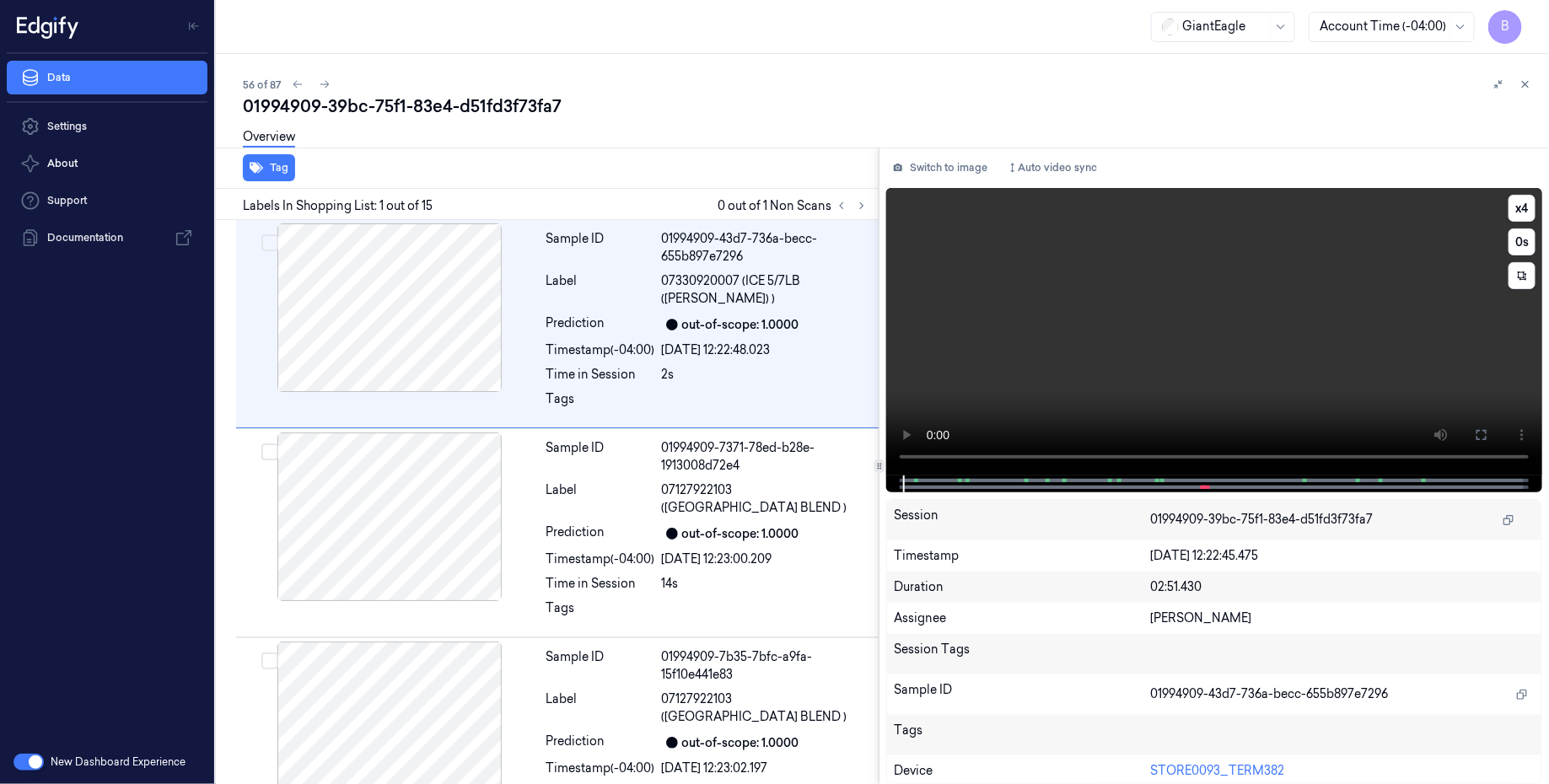
click at [1531, 222] on div "x 4 0 s" at bounding box center [1522, 241] width 27 height 94
click at [1529, 218] on button "x 4" at bounding box center [1522, 208] width 27 height 27
click at [1518, 204] on button "x 1" at bounding box center [1522, 208] width 27 height 27
click at [1518, 204] on button "x 2" at bounding box center [1522, 208] width 27 height 27
click at [1518, 204] on button "x 4" at bounding box center [1522, 208] width 27 height 27
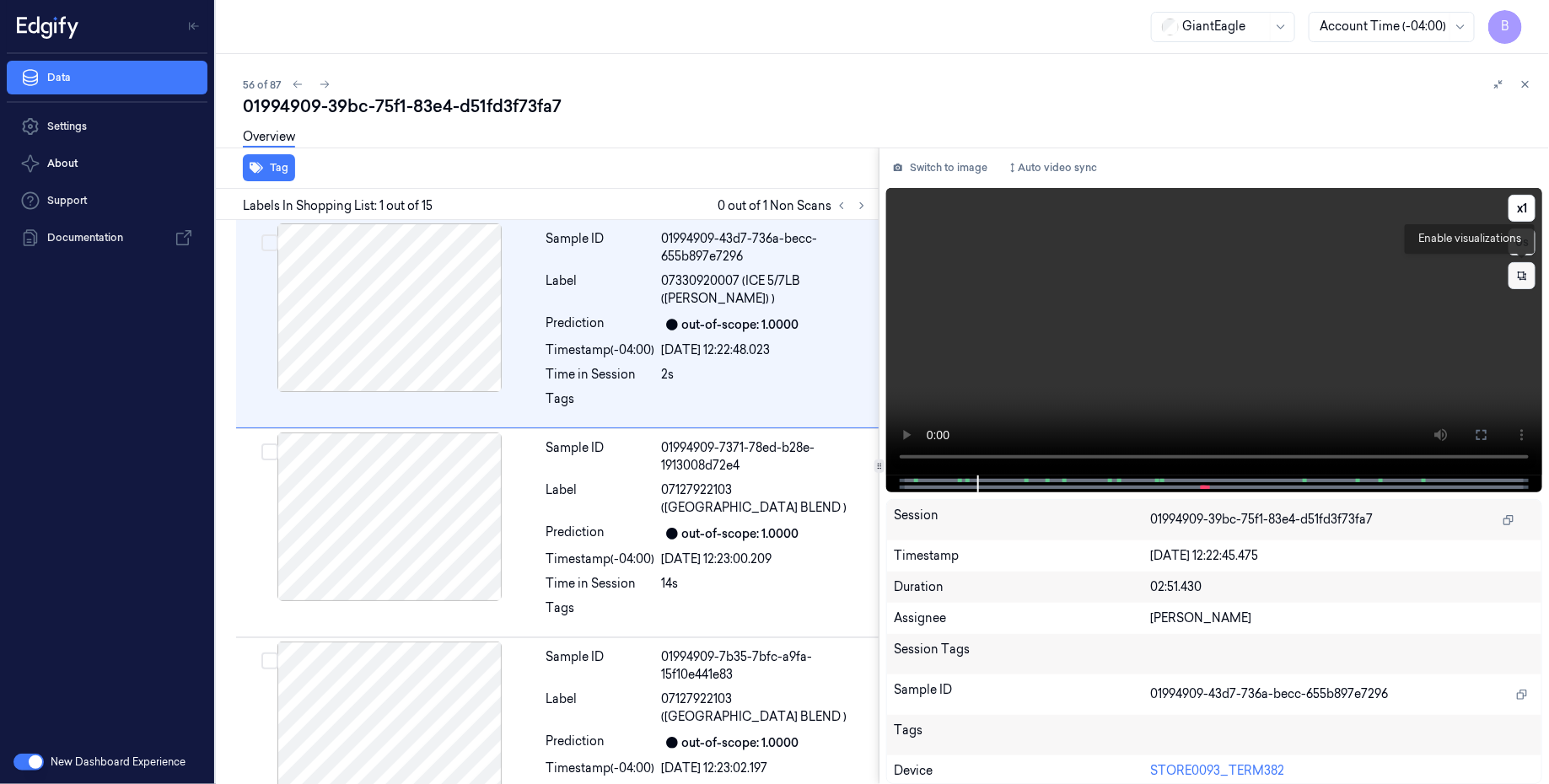
click at [1531, 272] on button at bounding box center [1522, 276] width 27 height 27
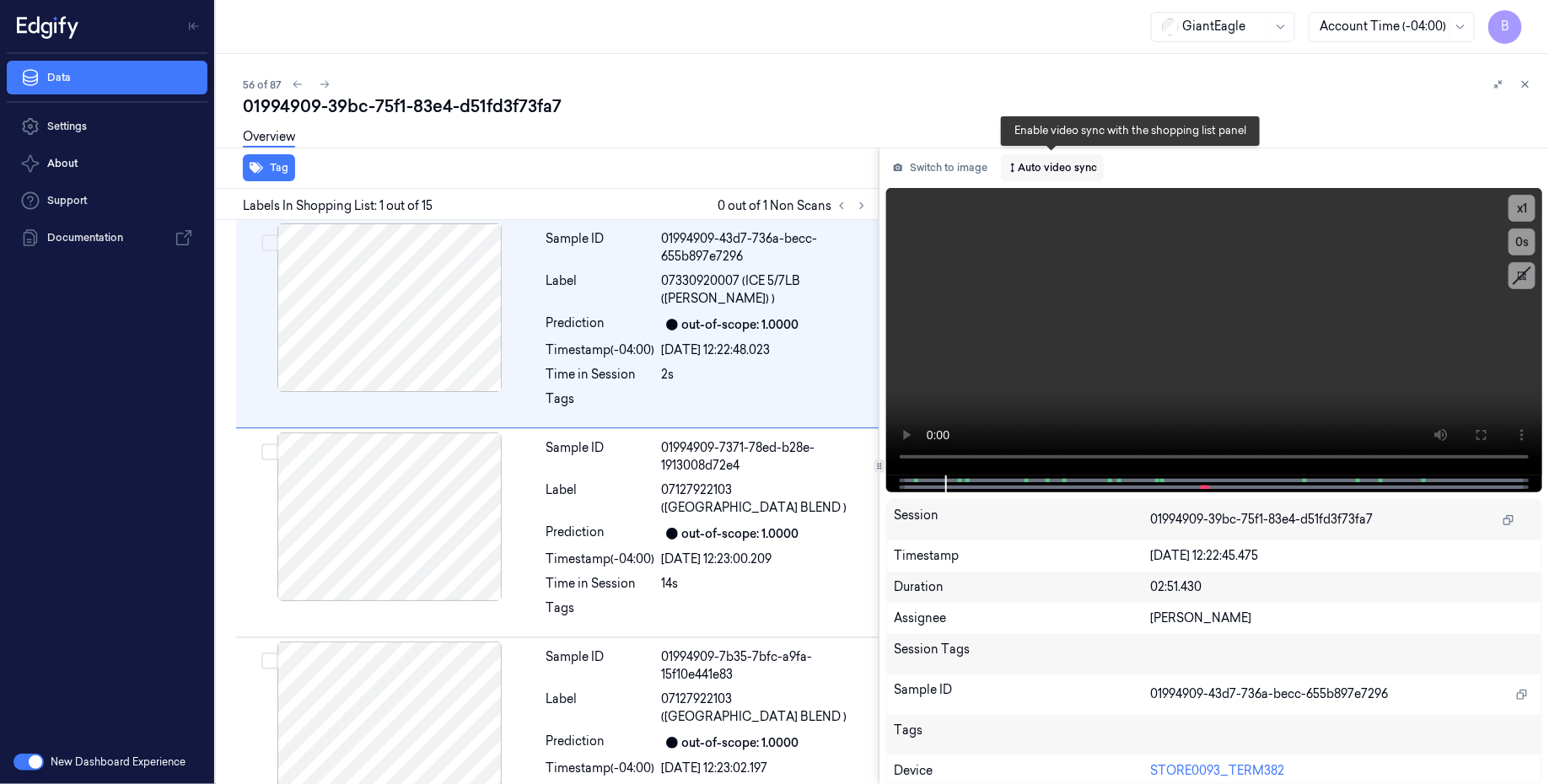
click at [1063, 172] on button "Auto video sync" at bounding box center [1052, 168] width 103 height 27
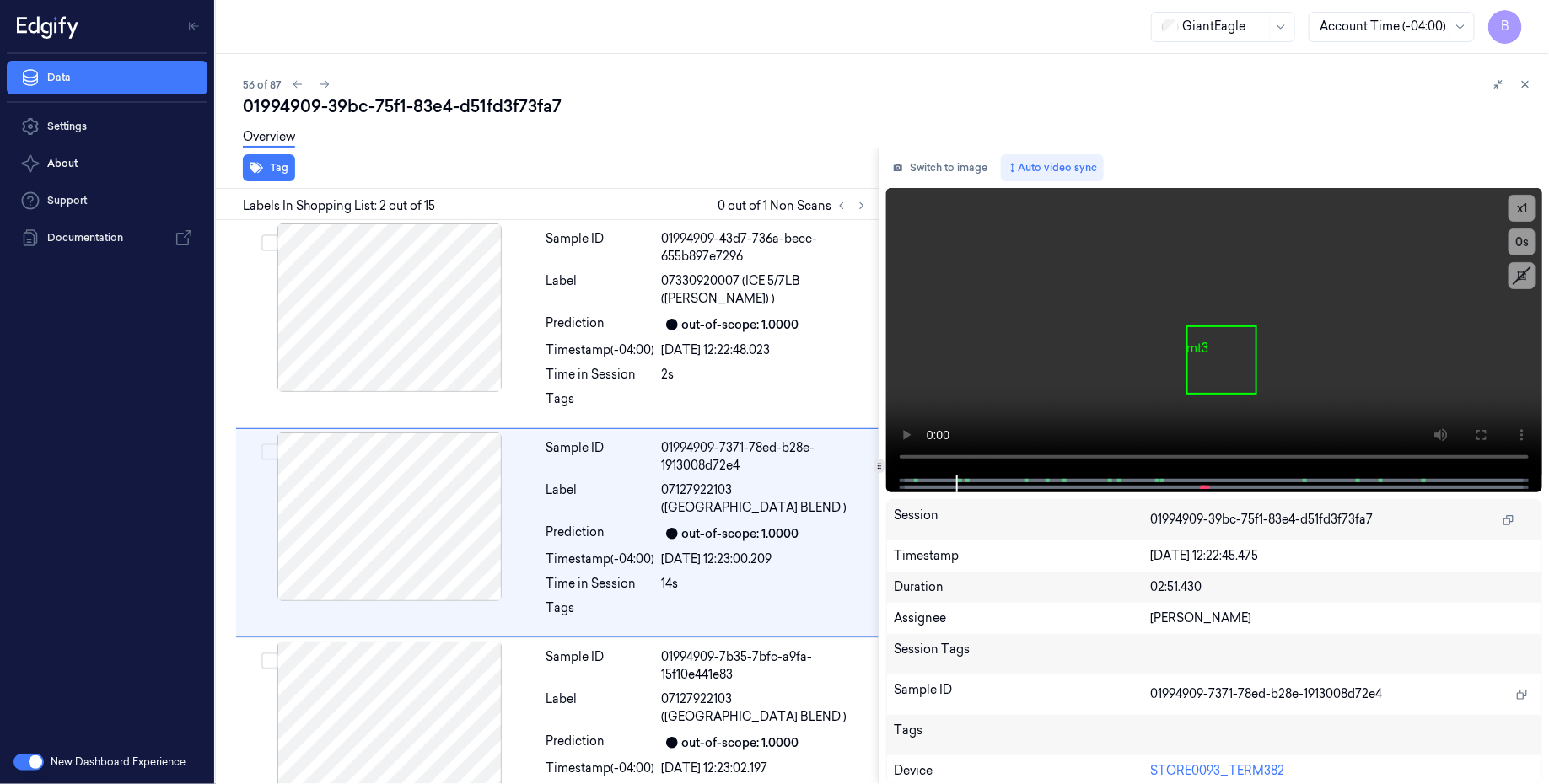
scroll to position [3, 0]
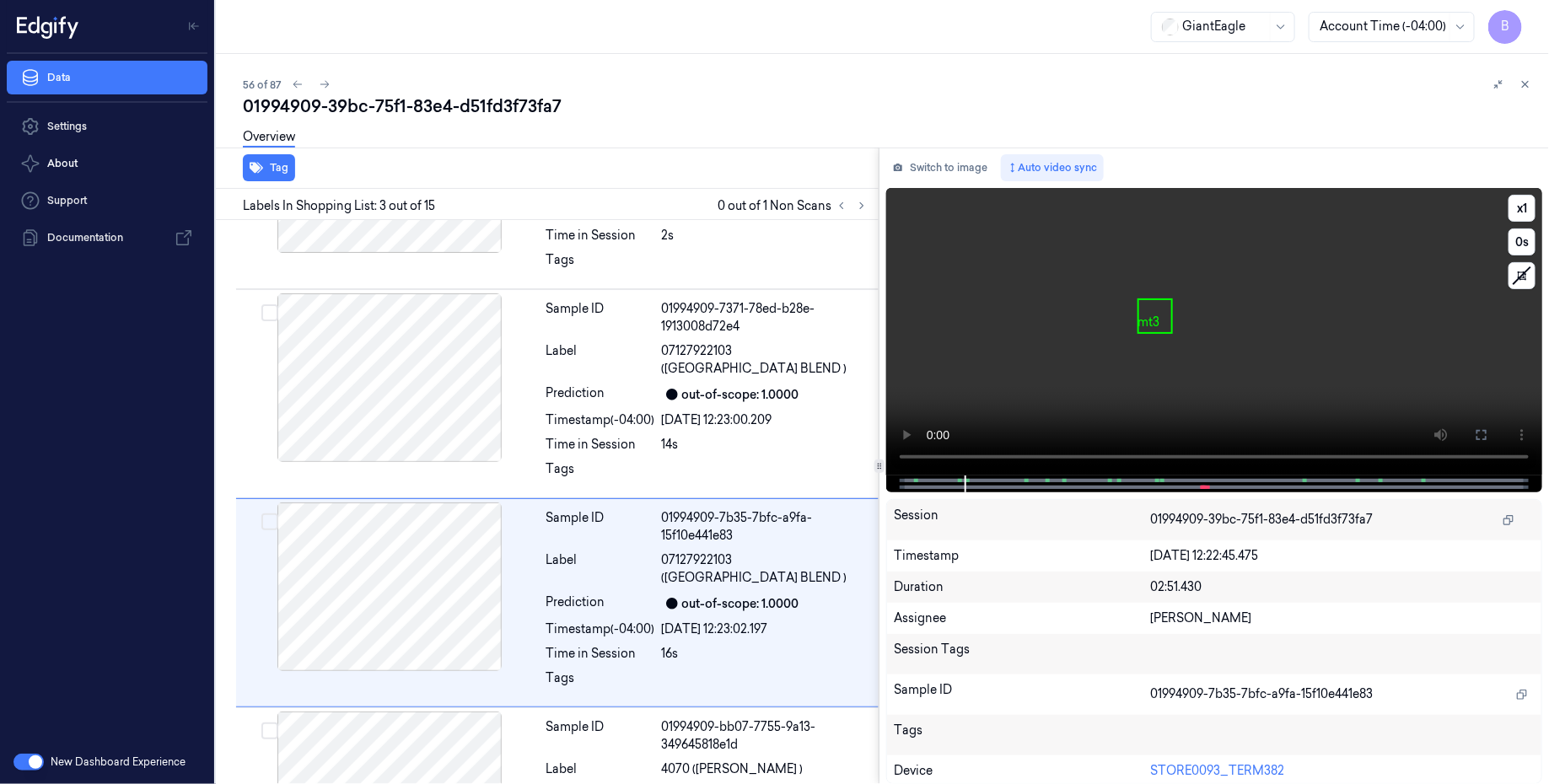
scroll to position [194, 0]
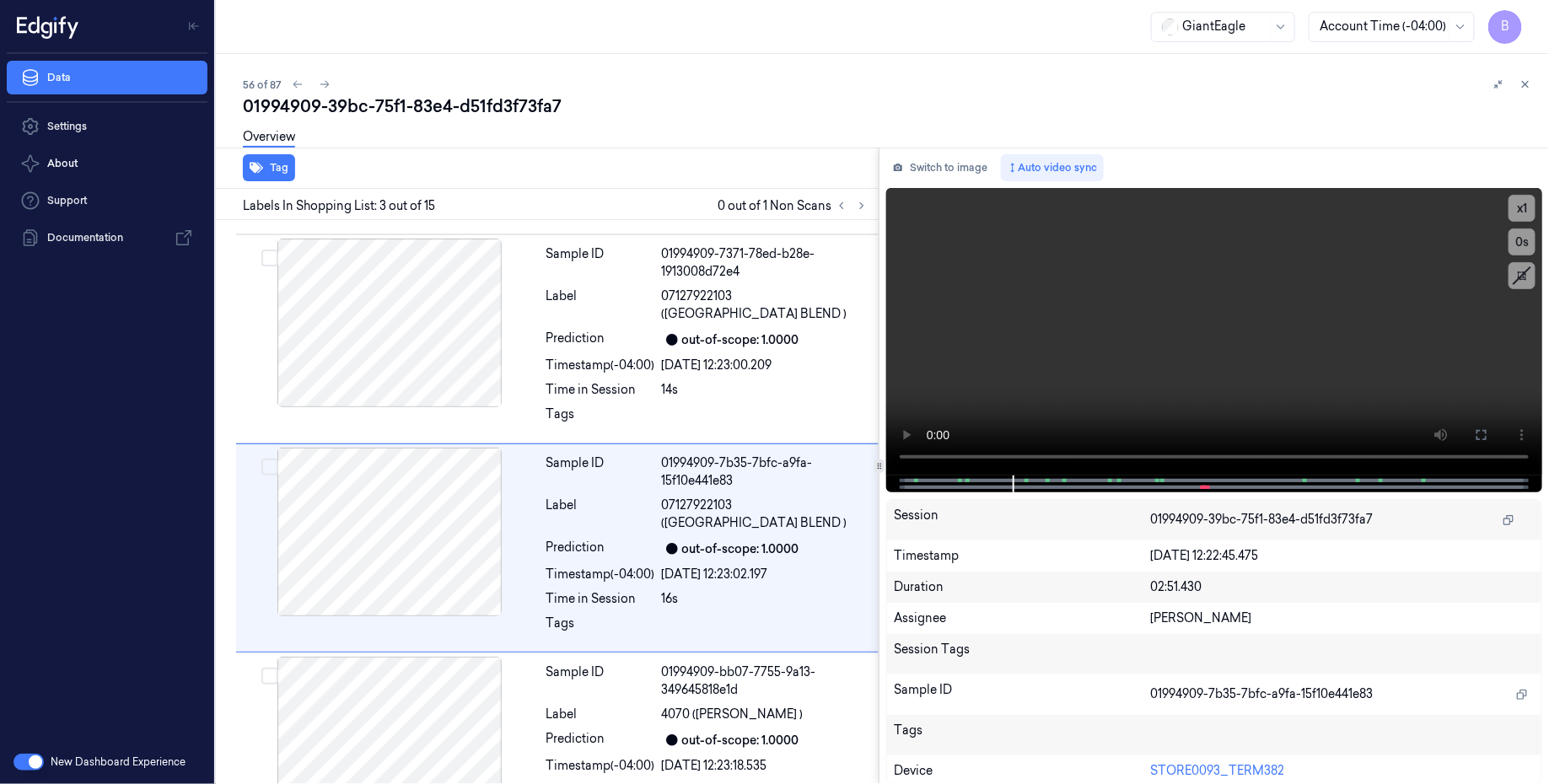
click at [523, 104] on div "01994909-39bc-75f1-83e4-d51fd3f73fa7" at bounding box center [889, 106] width 1292 height 23
copy div "d51fd3f73fa7"
click at [1524, 85] on icon at bounding box center [1526, 85] width 6 height 6
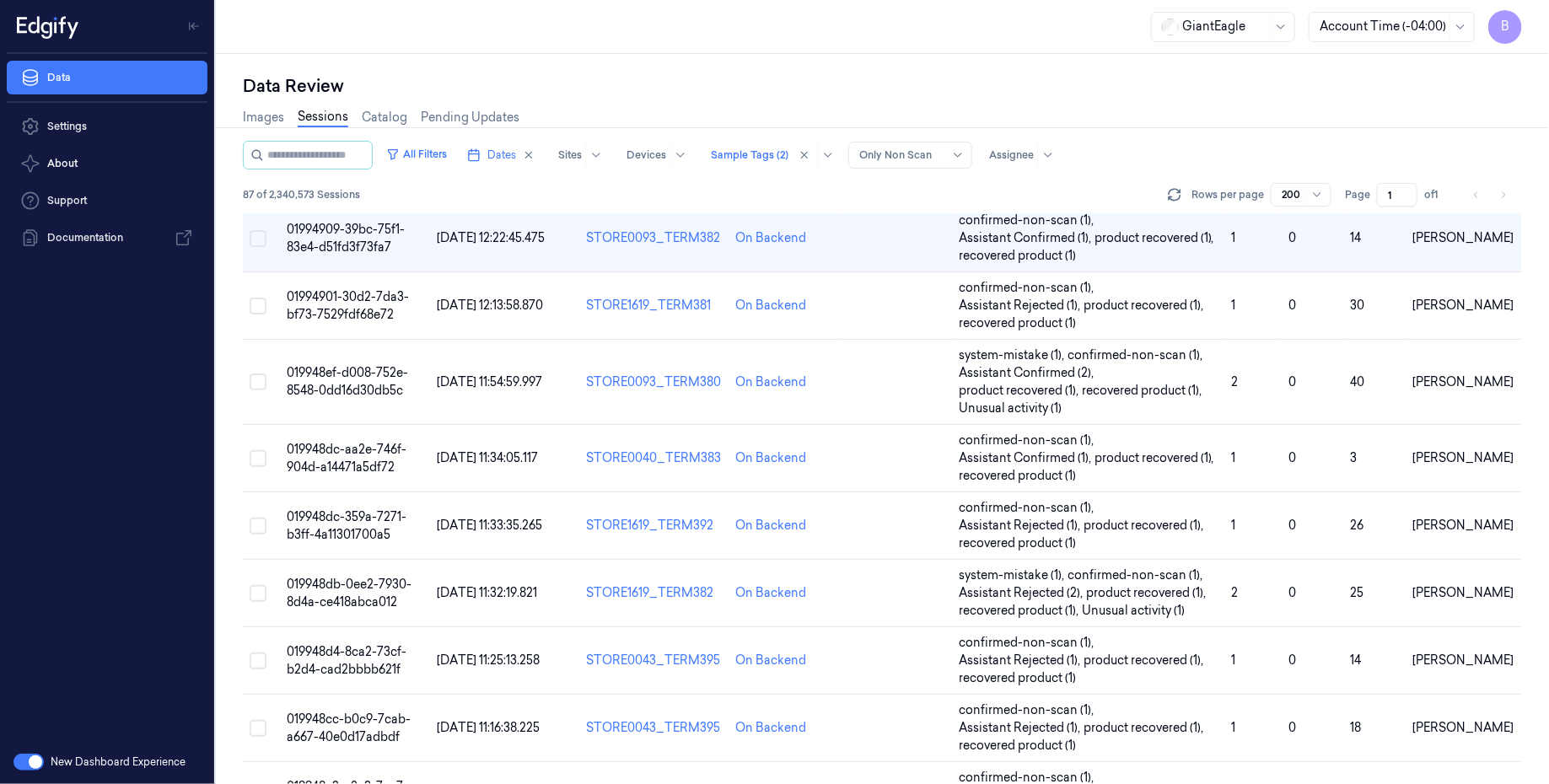
scroll to position [3506, 0]
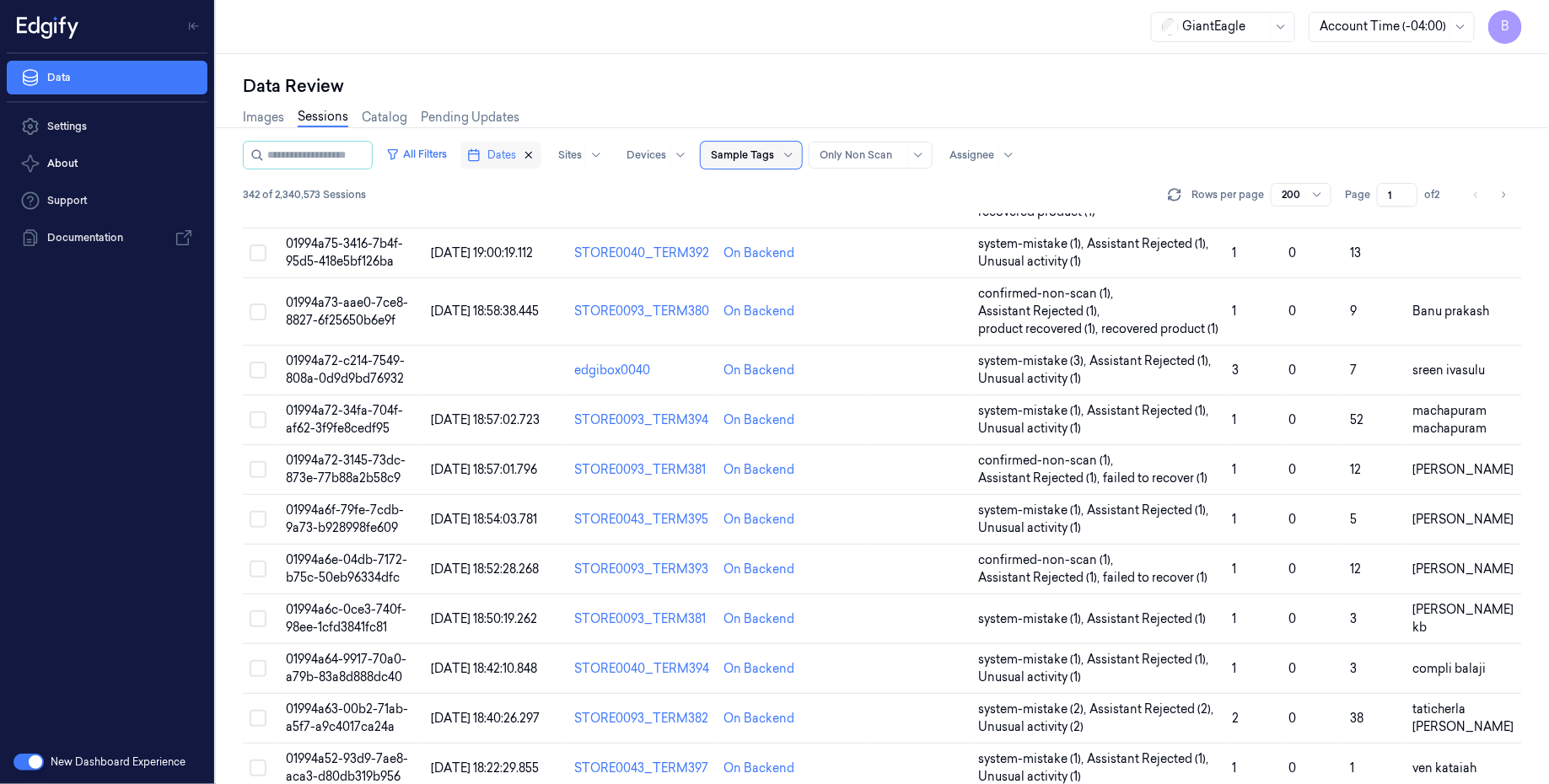
scroll to position [2777, 0]
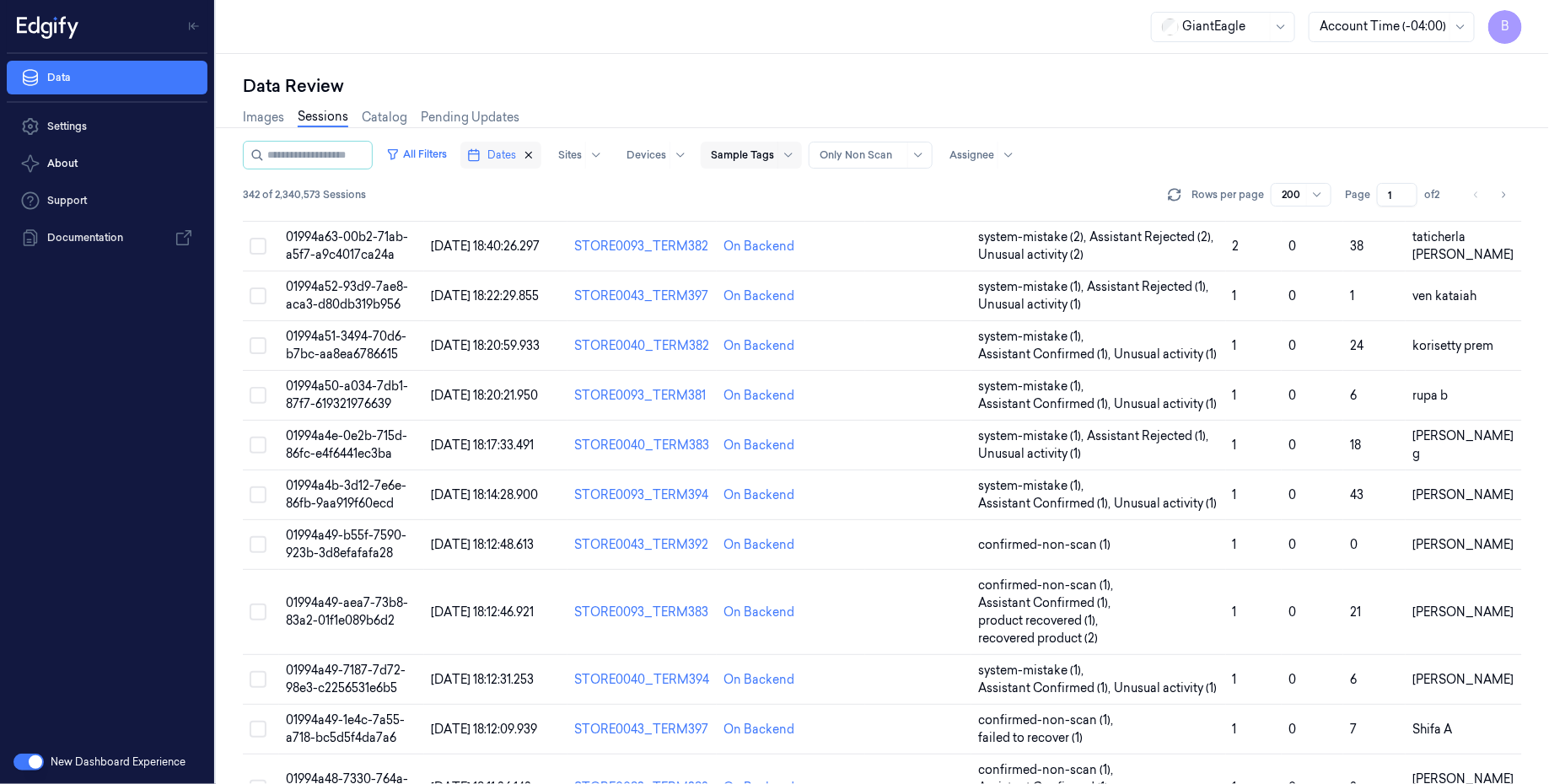
click at [534, 154] on icon "button" at bounding box center [529, 155] width 12 height 12
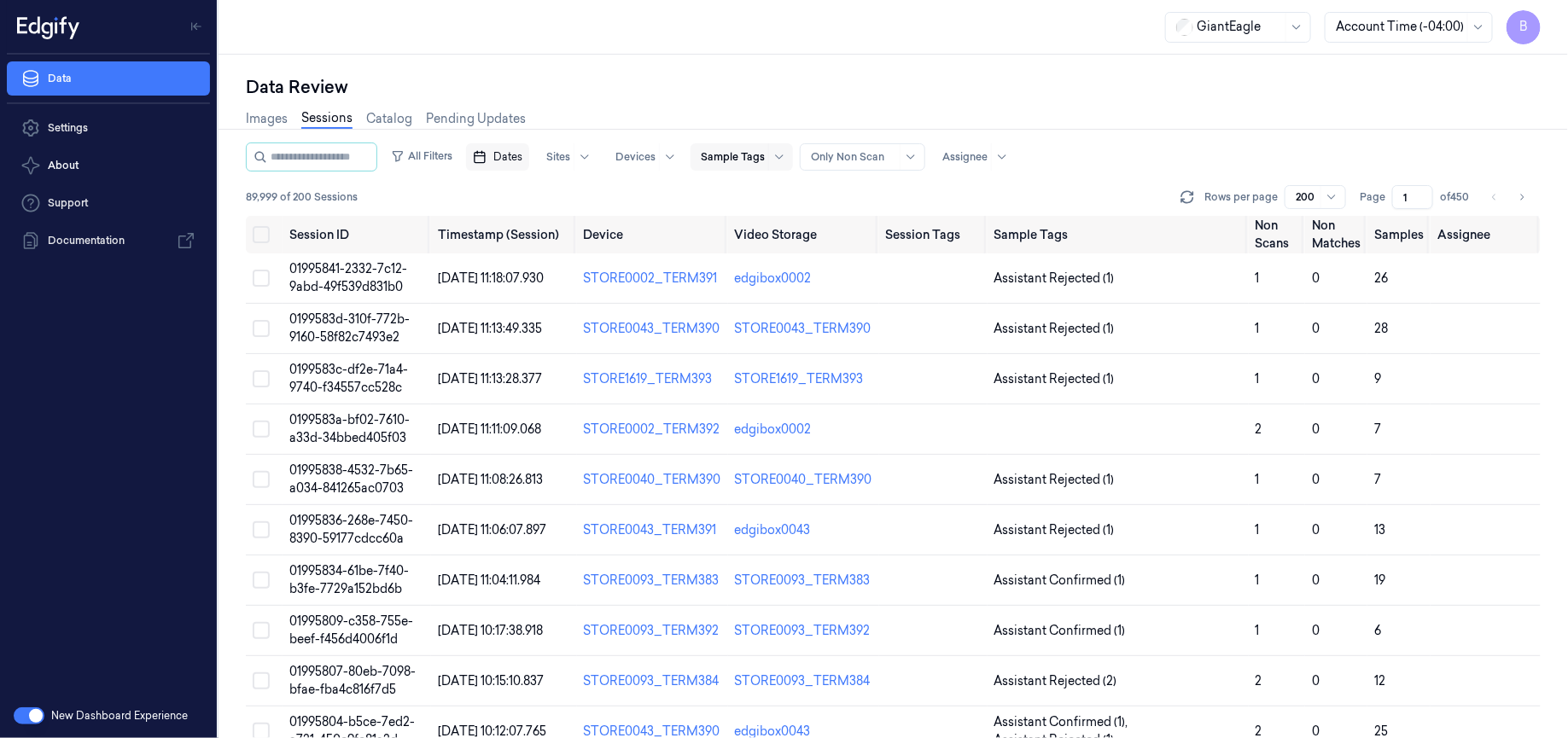
click at [518, 157] on span "Dates" at bounding box center [507, 157] width 29 height 16
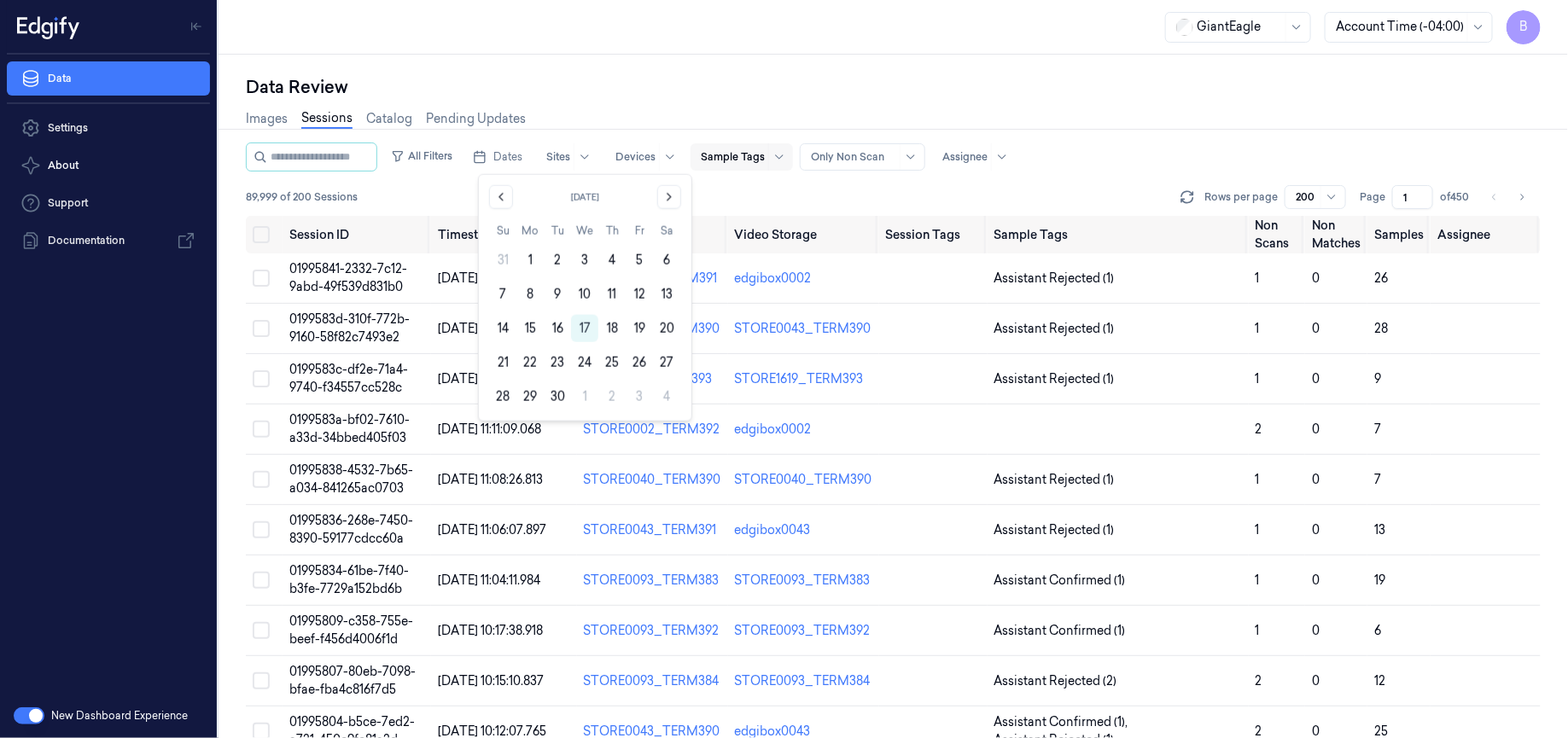
click at [600, 116] on div "Images Sessions Catalog Pending Updates" at bounding box center [893, 121] width 1295 height 43
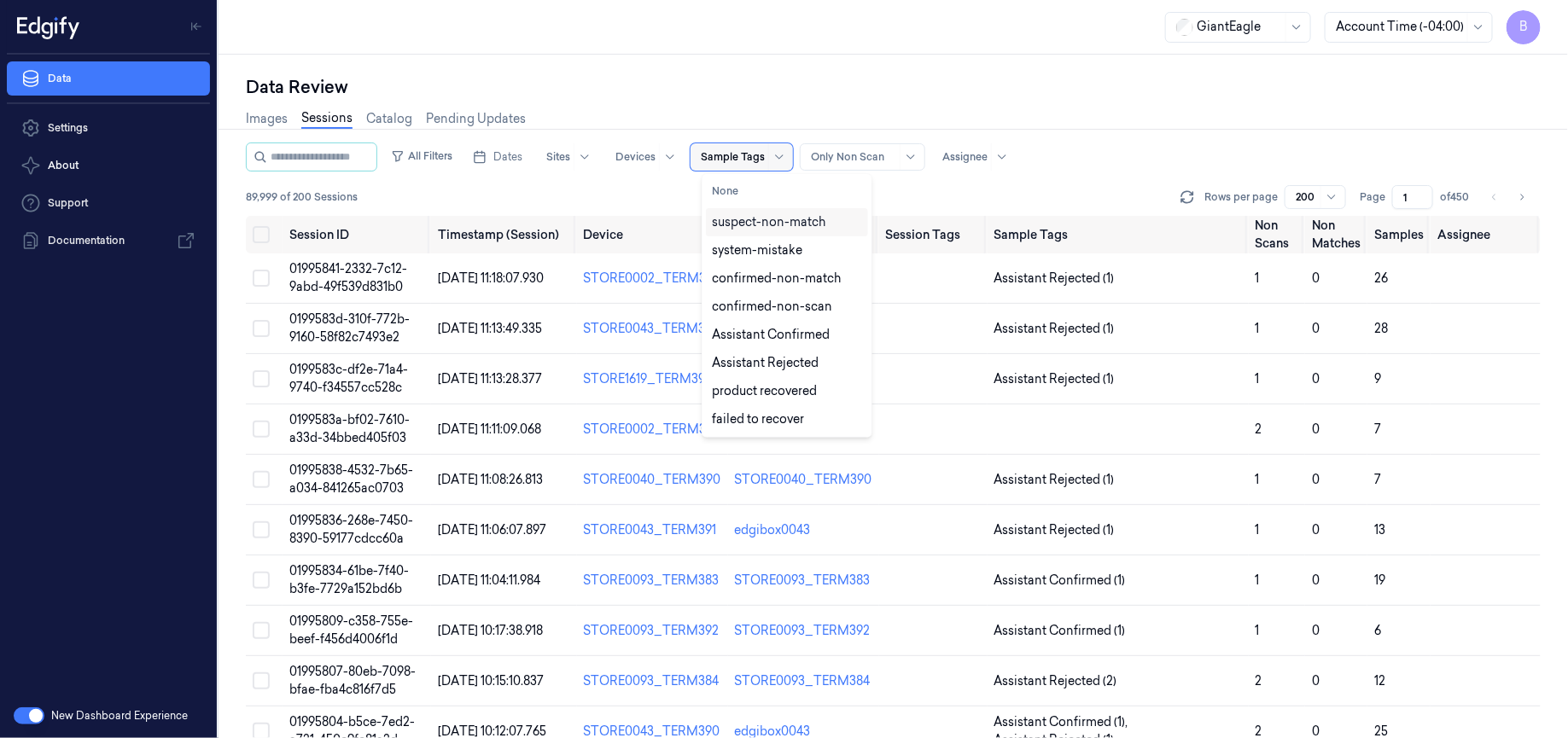
click at [753, 153] on div at bounding box center [732, 157] width 64 height 16
click at [725, 194] on button "None" at bounding box center [786, 191] width 162 height 28
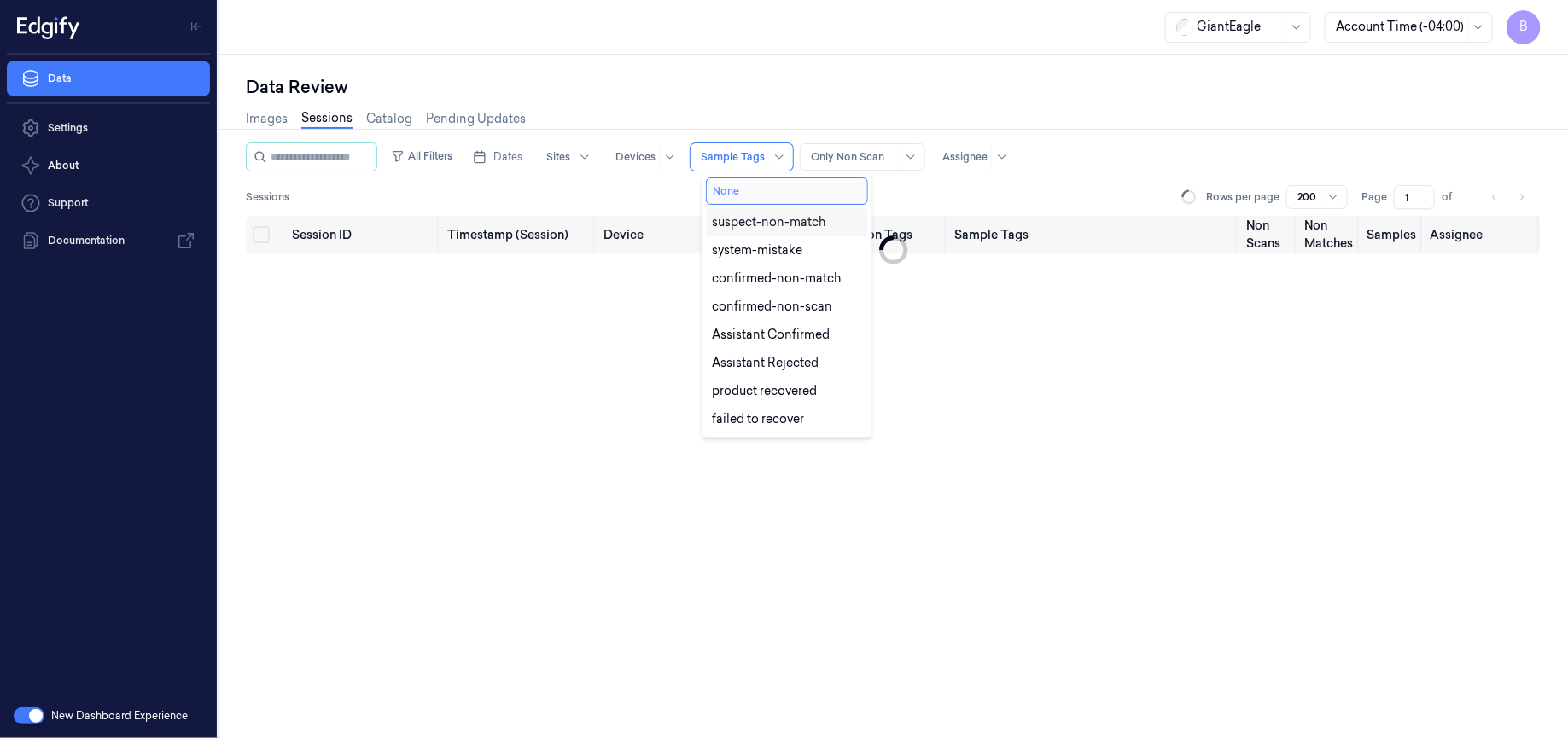
click at [758, 194] on button "None" at bounding box center [786, 191] width 162 height 28
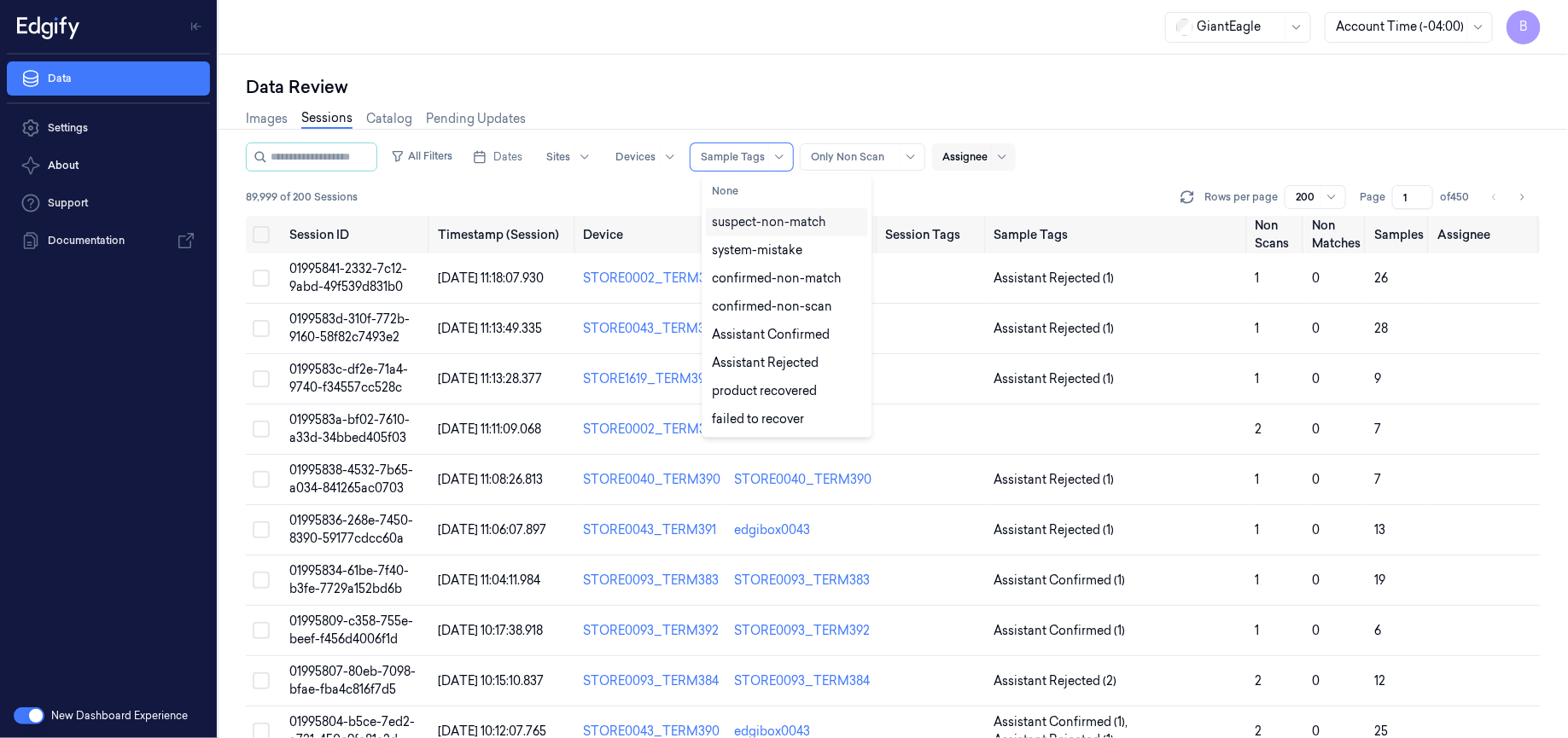
click at [988, 157] on div at bounding box center [965, 157] width 45 height 16
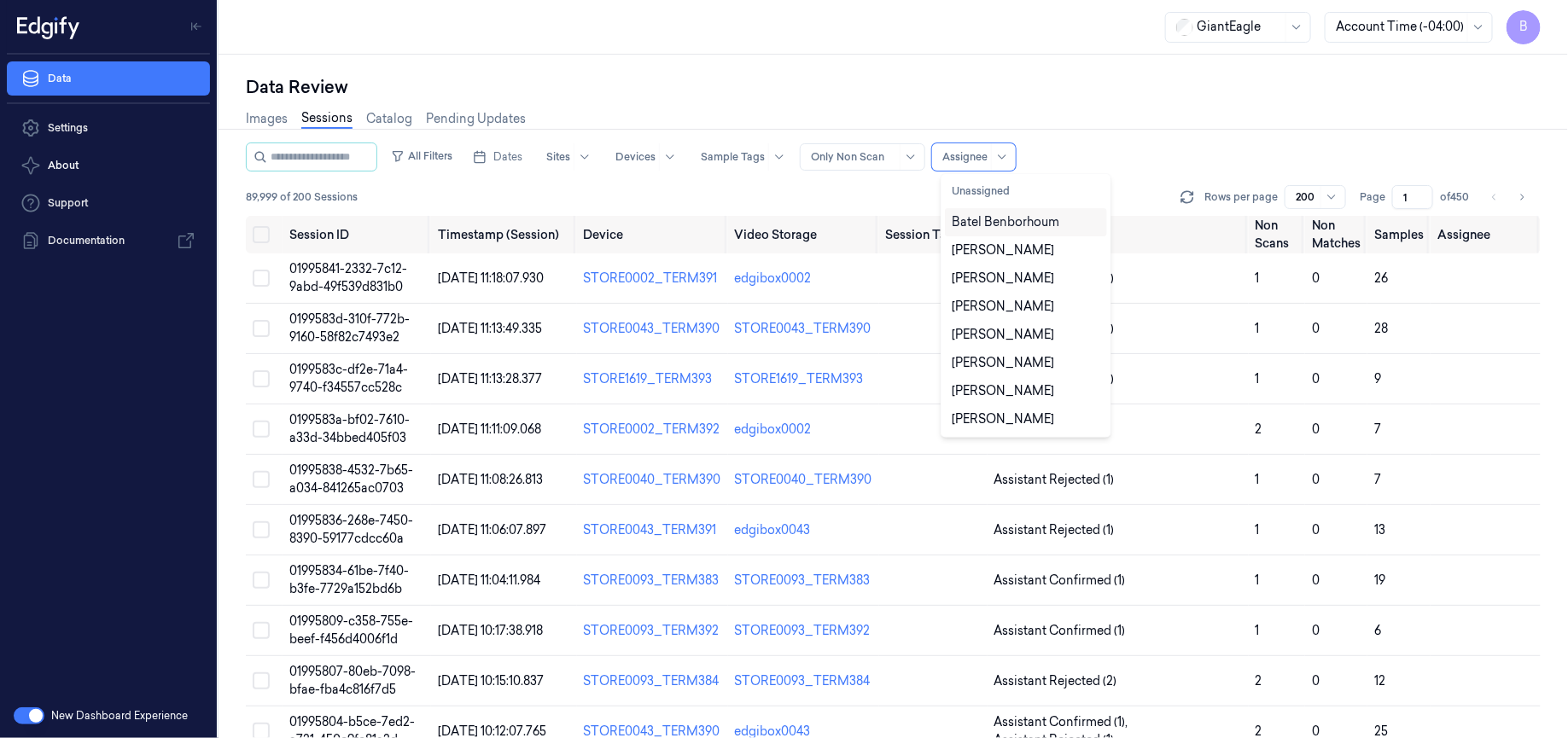
click at [1021, 220] on div "Batel Benborhoum" at bounding box center [1004, 222] width 107 height 18
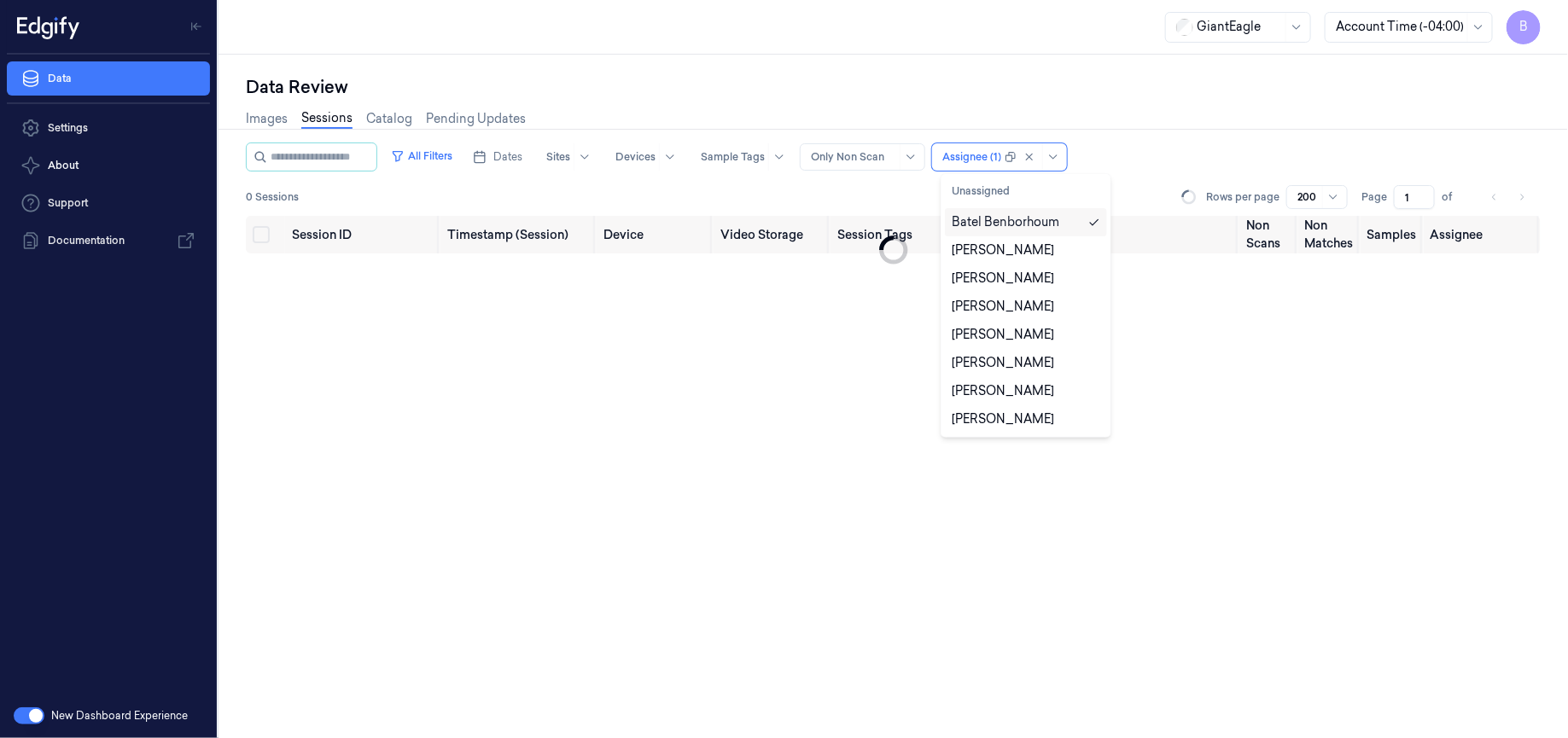
click at [1136, 146] on div "All Filters Dates Sites Devices Sample Tags Alert Type Only Non Scan option Bat…" at bounding box center [893, 156] width 1295 height 29
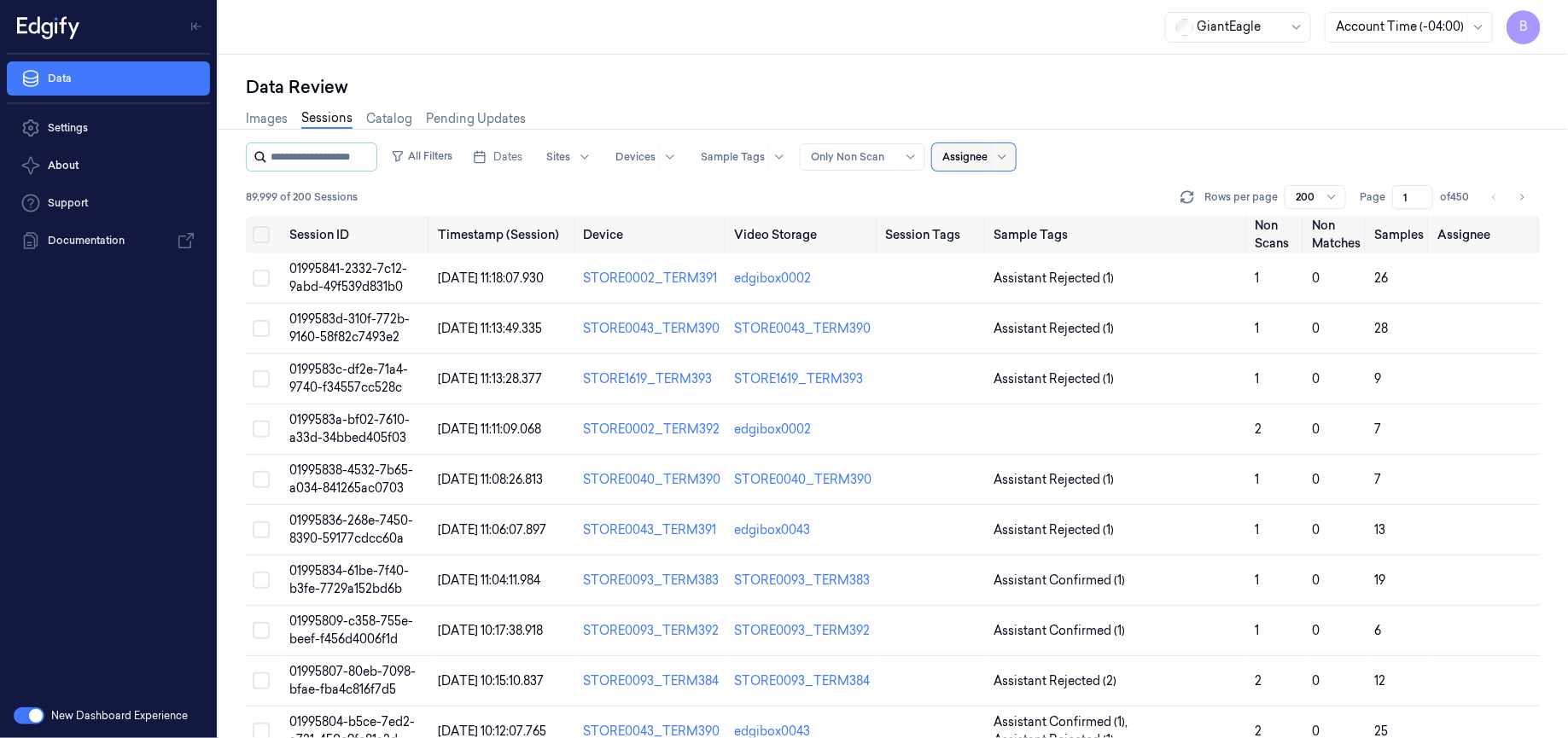
click at [326, 164] on input "string" at bounding box center [322, 157] width 102 height 28
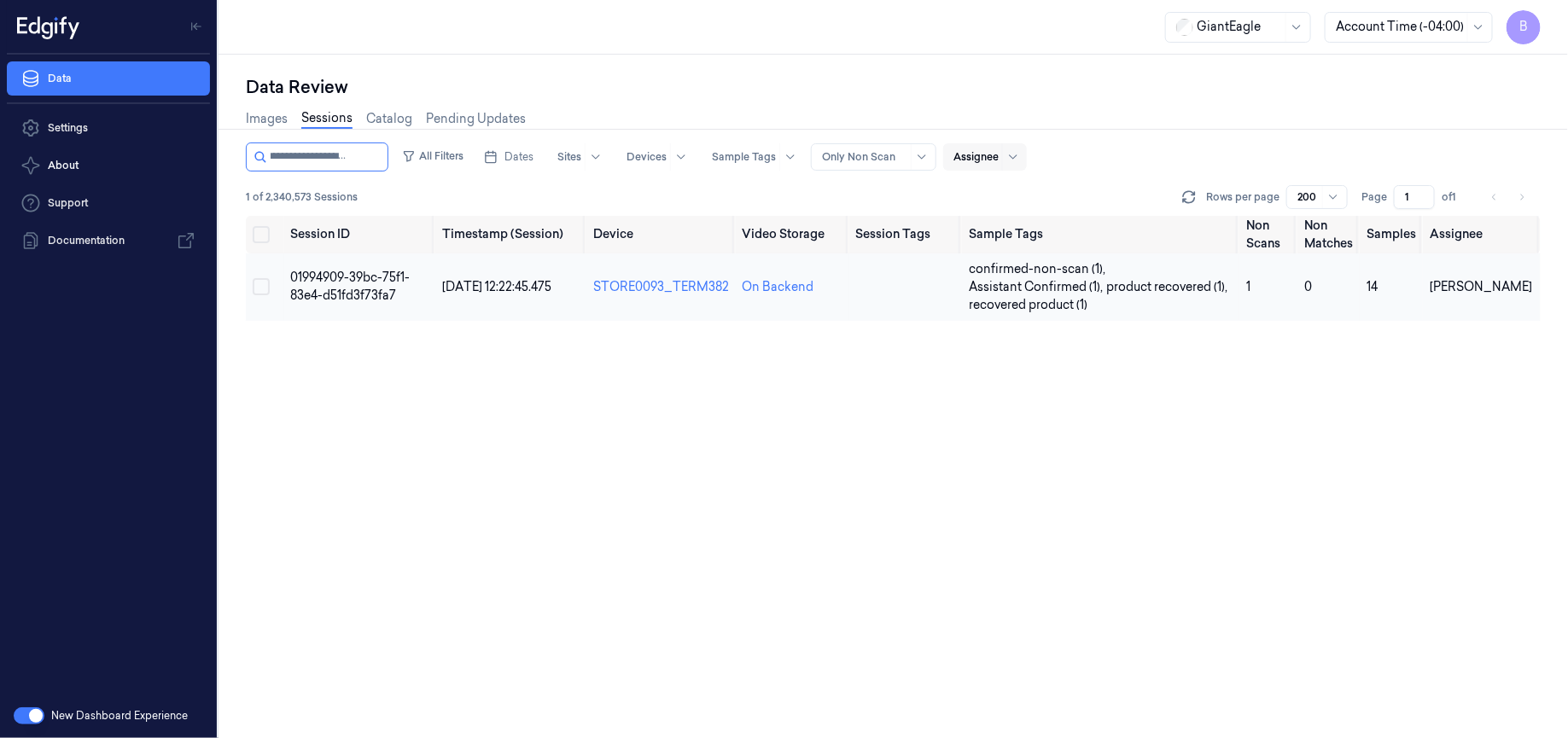
type input "**********"
click at [351, 288] on span "01994909-39bc-75f1-83e4-d51fd3f73fa7" at bounding box center [350, 286] width 119 height 33
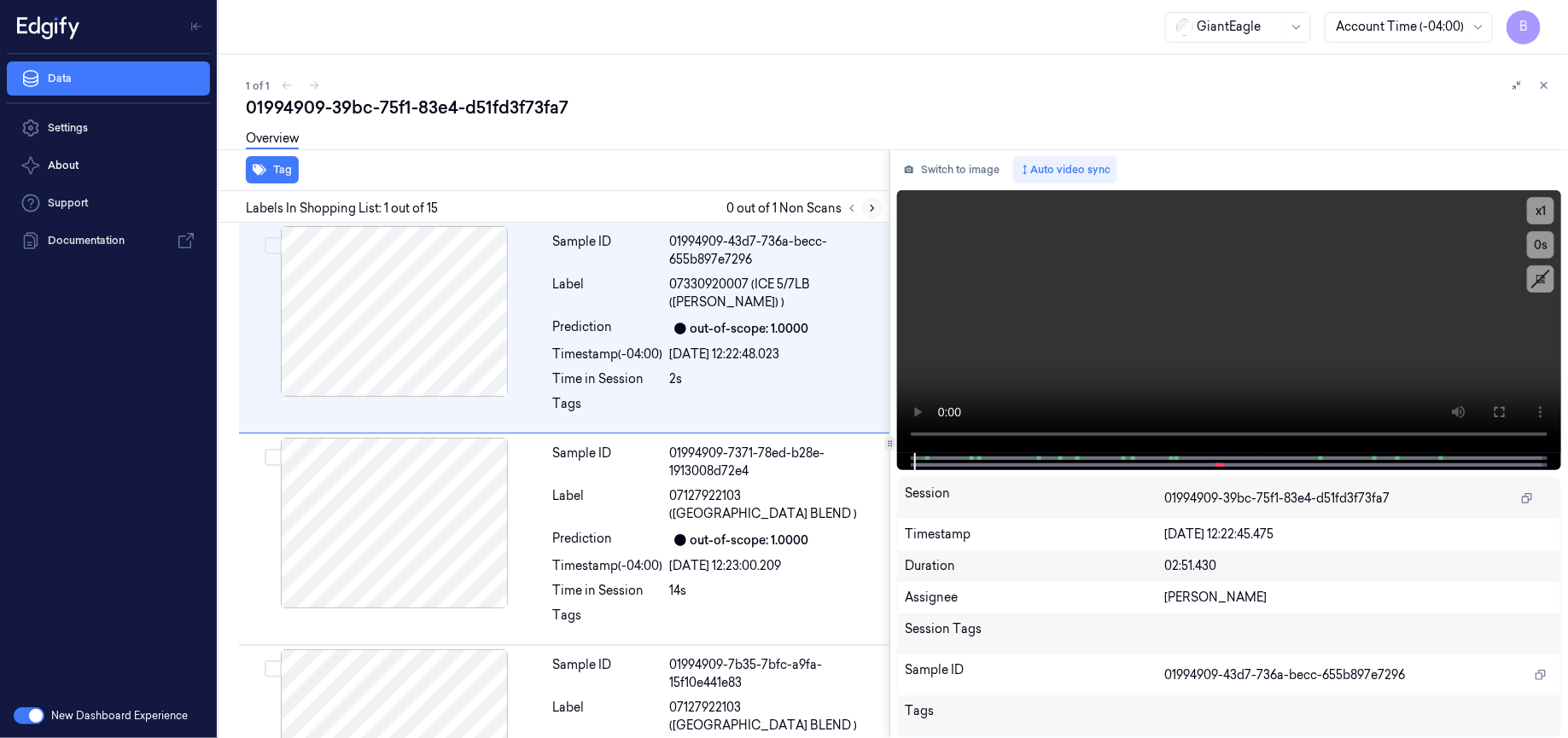
click at [871, 210] on icon at bounding box center [873, 209] width 12 height 12
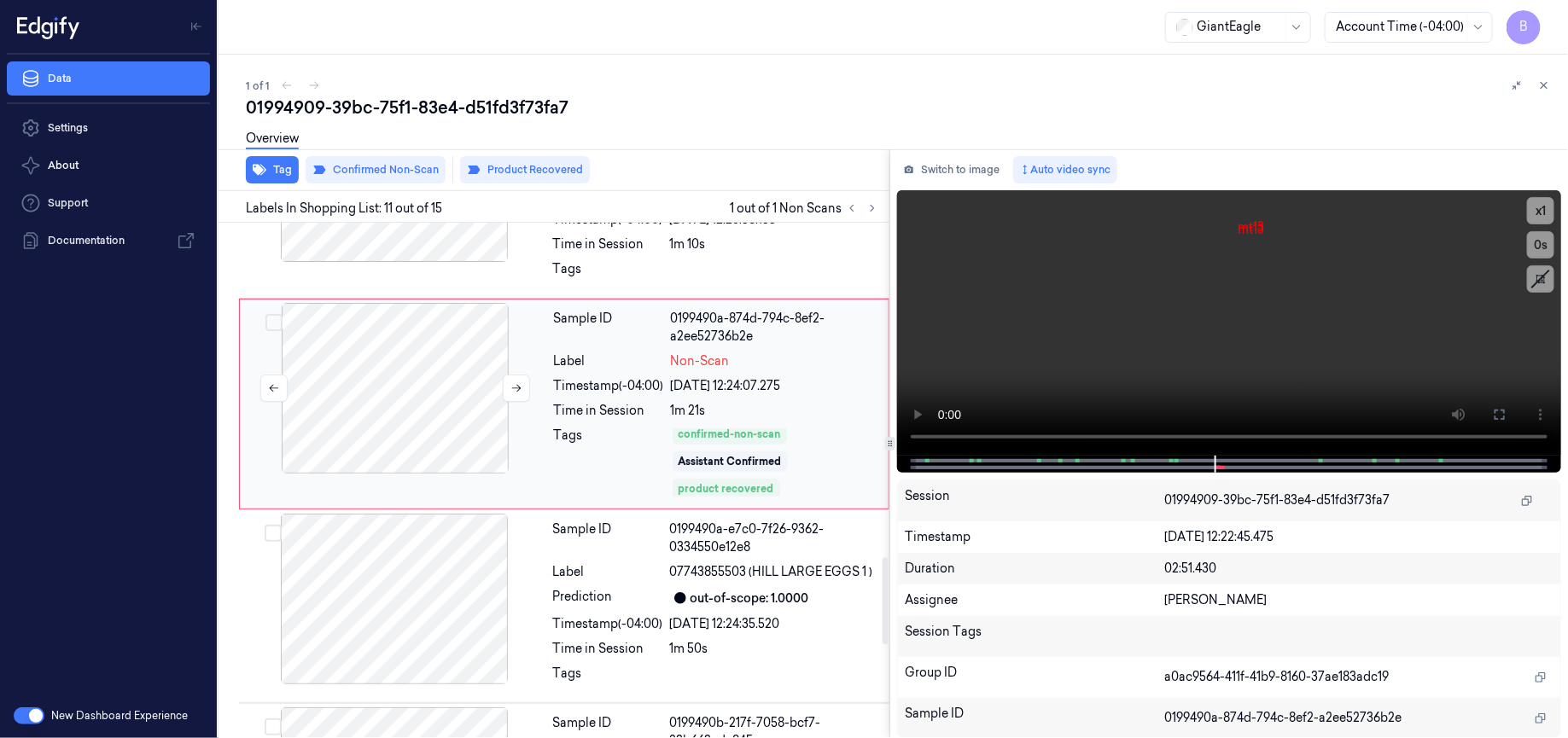
scroll to position [1987, 0]
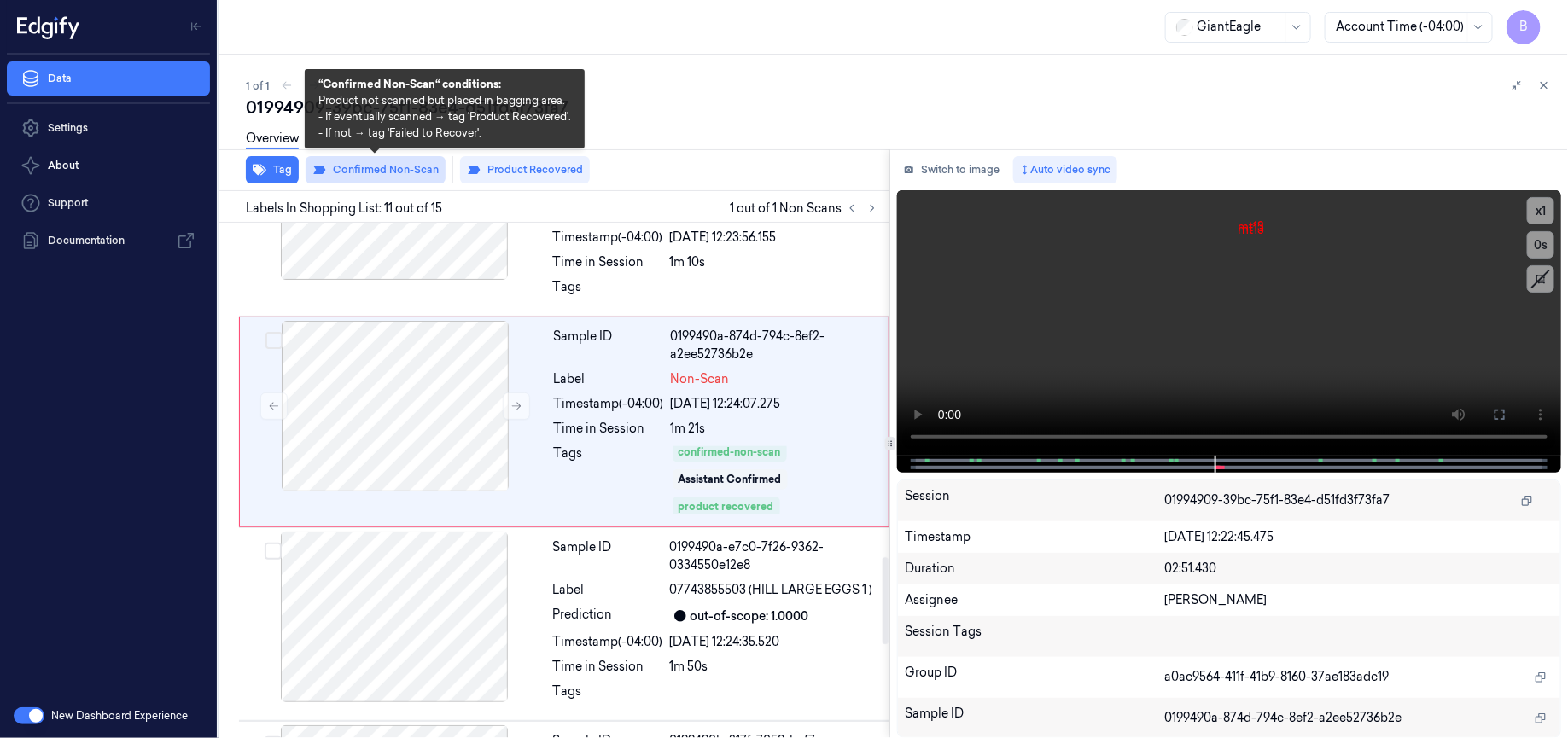
click at [409, 171] on button "Confirmed Non-Scan" at bounding box center [376, 170] width 140 height 28
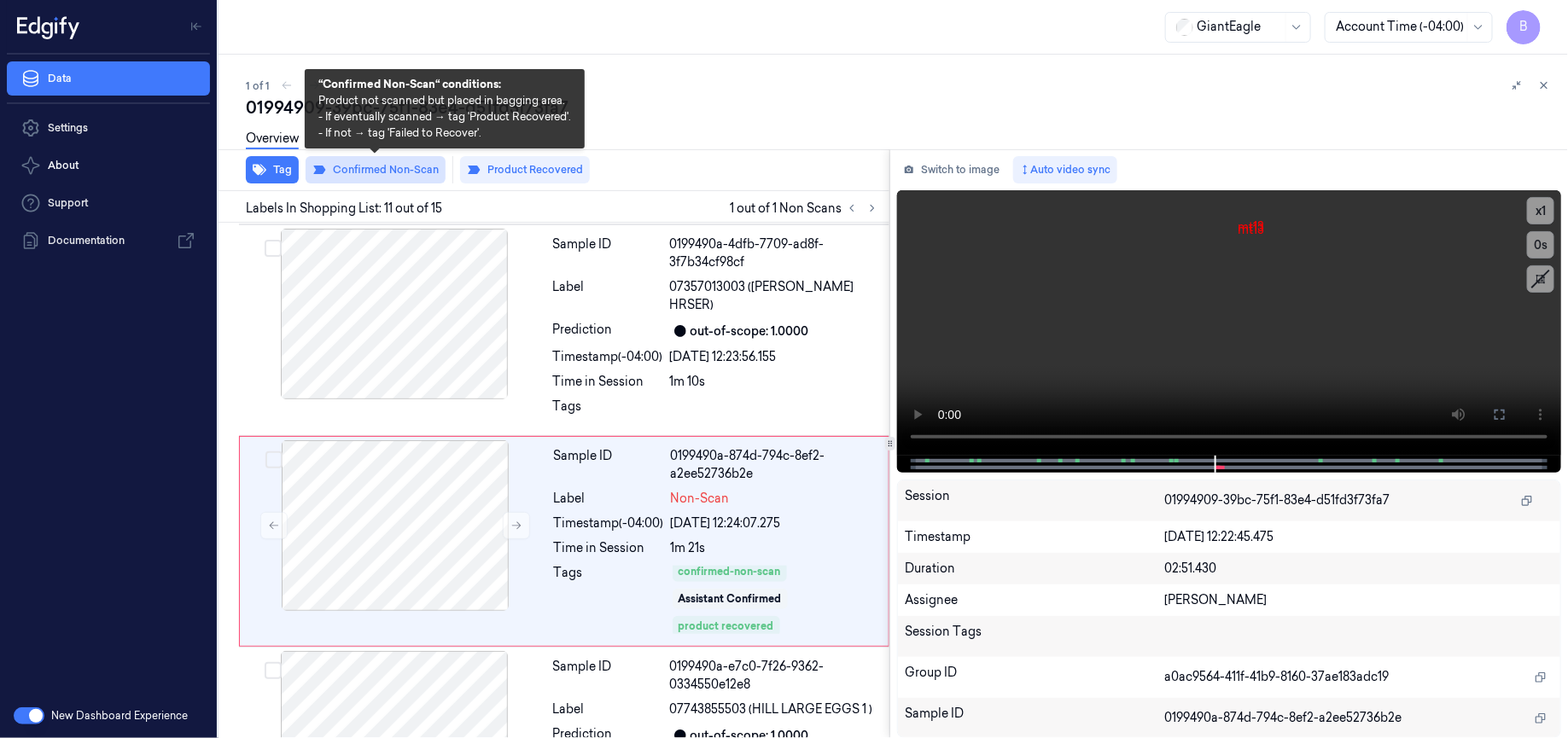
scroll to position [1851, 0]
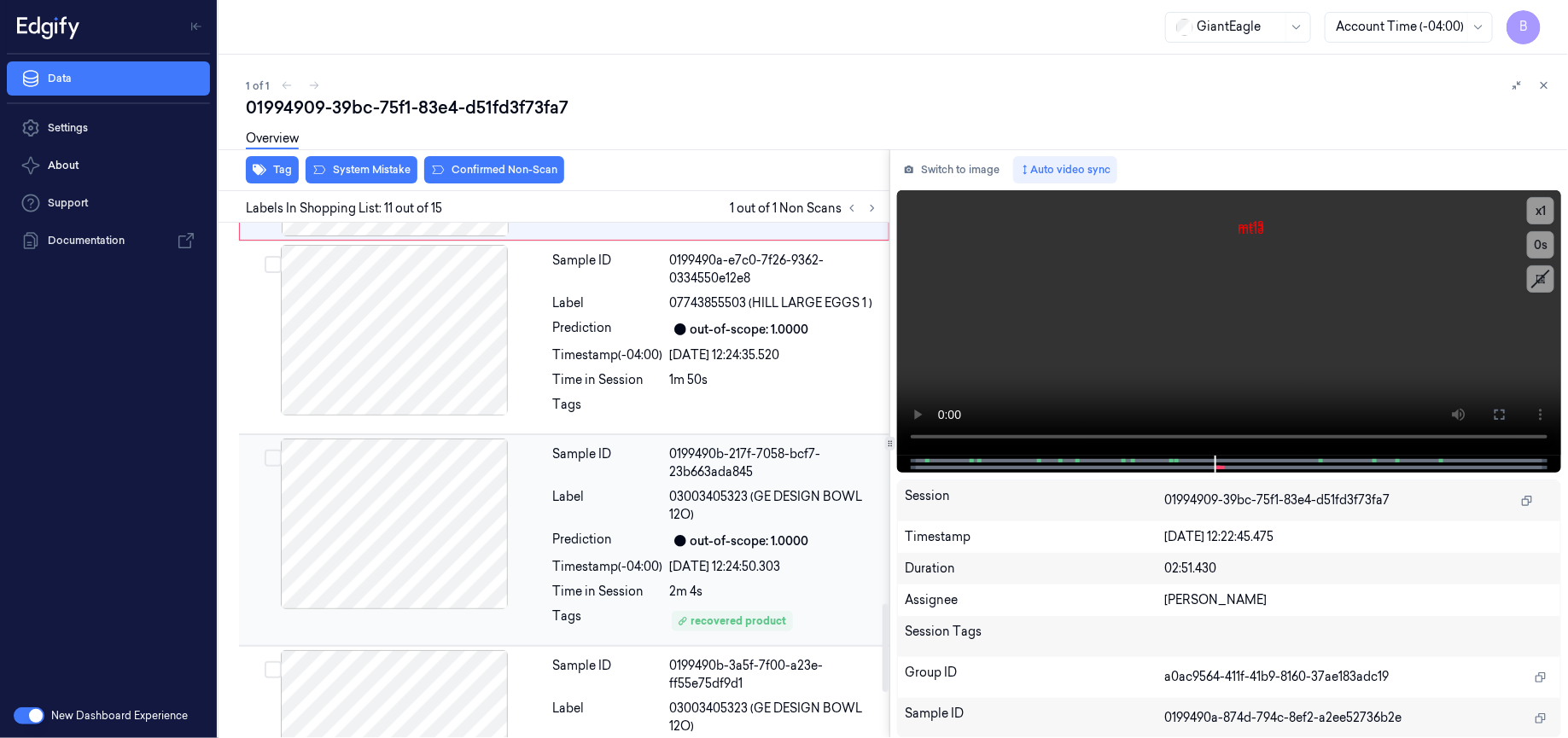
click at [428, 475] on div at bounding box center [393, 524] width 304 height 171
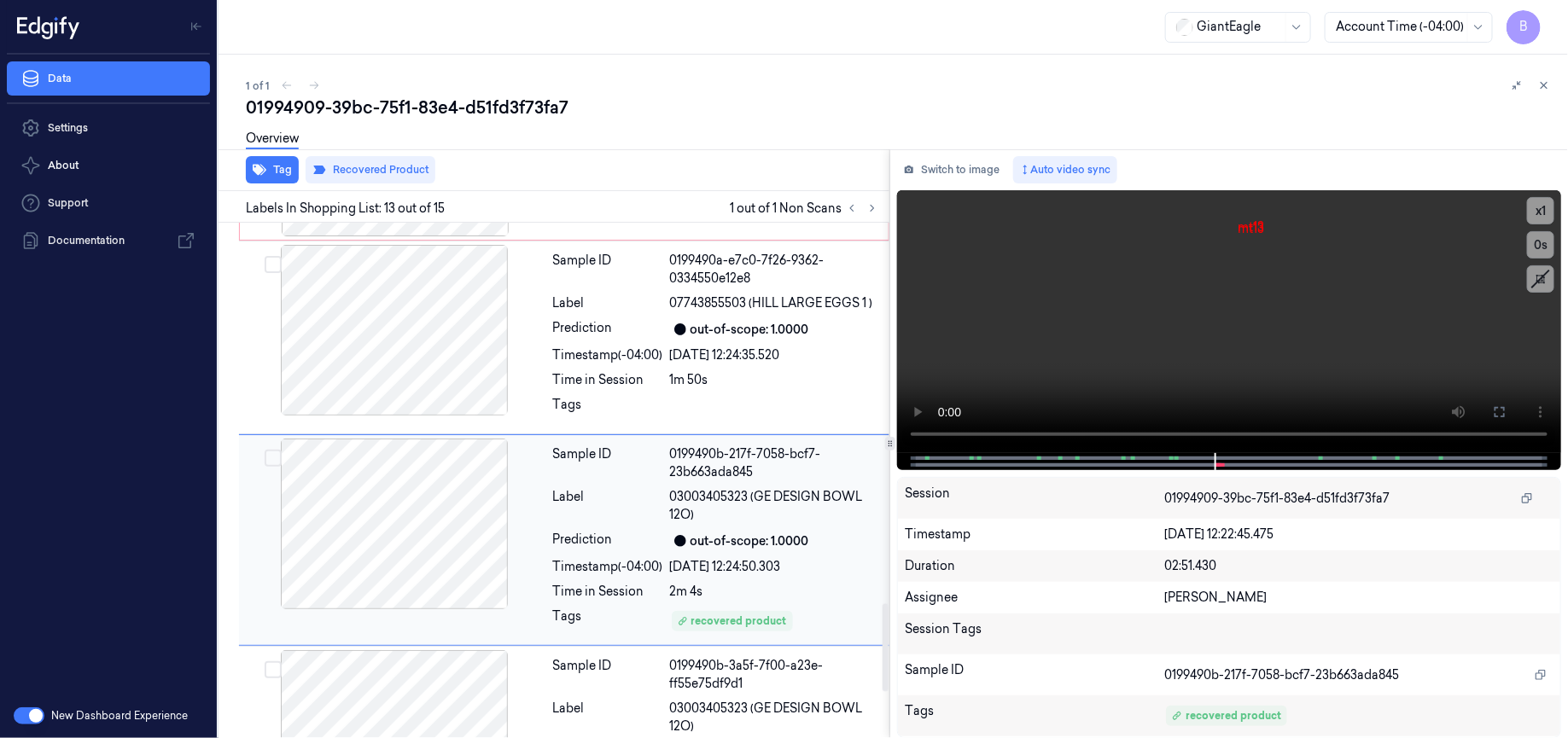
scroll to position [2240, 0]
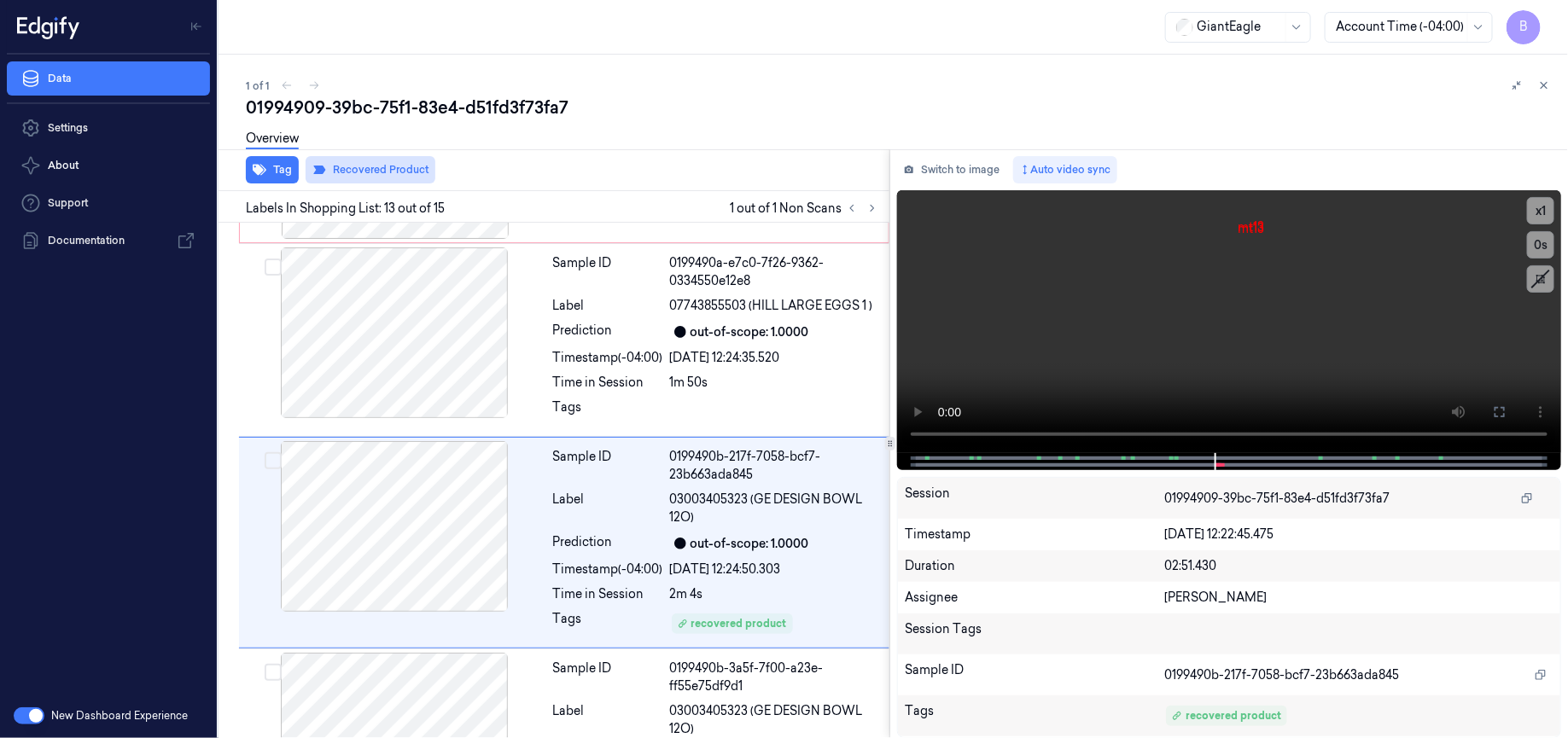
click at [362, 167] on button "Recovered Product" at bounding box center [371, 170] width 130 height 28
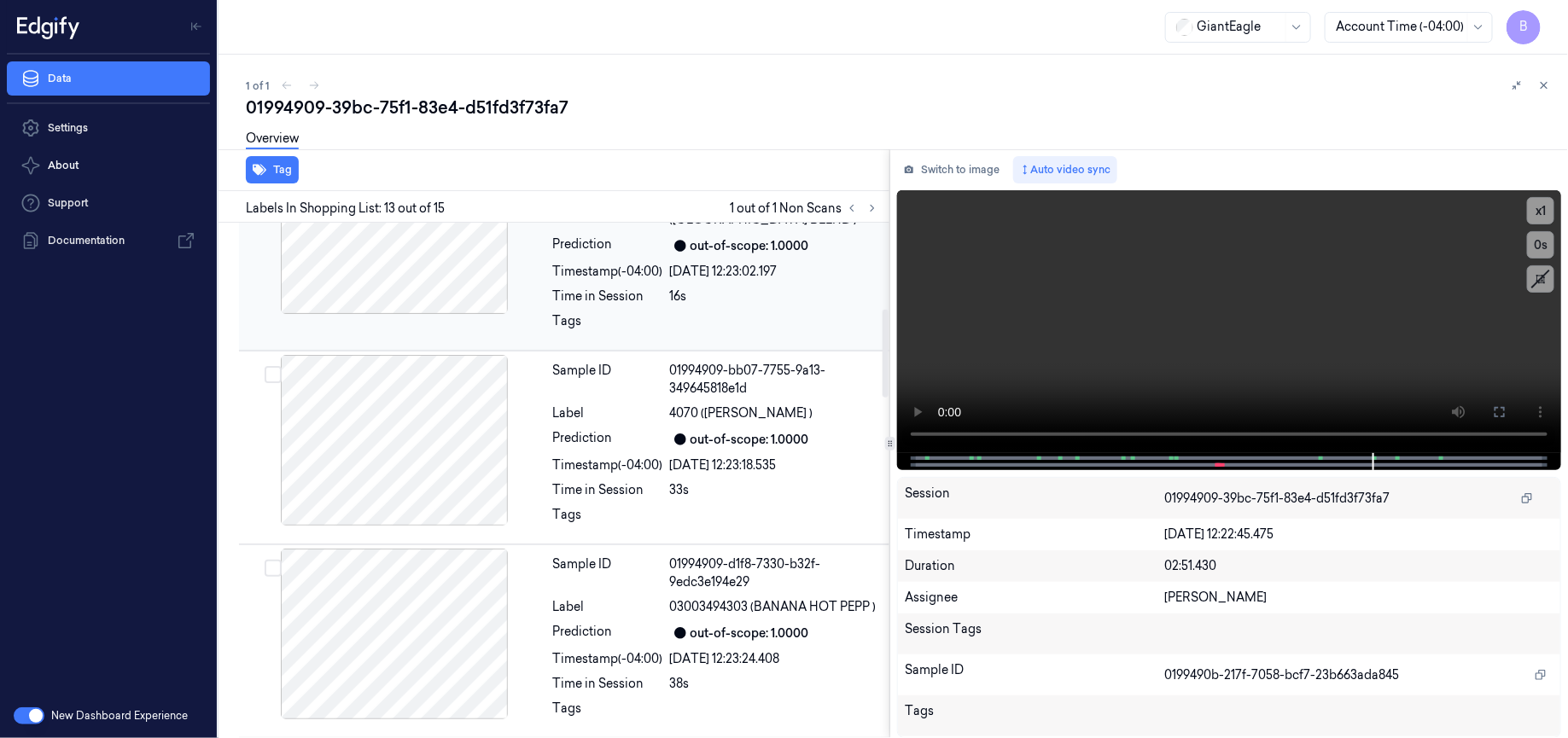
scroll to position [0, 0]
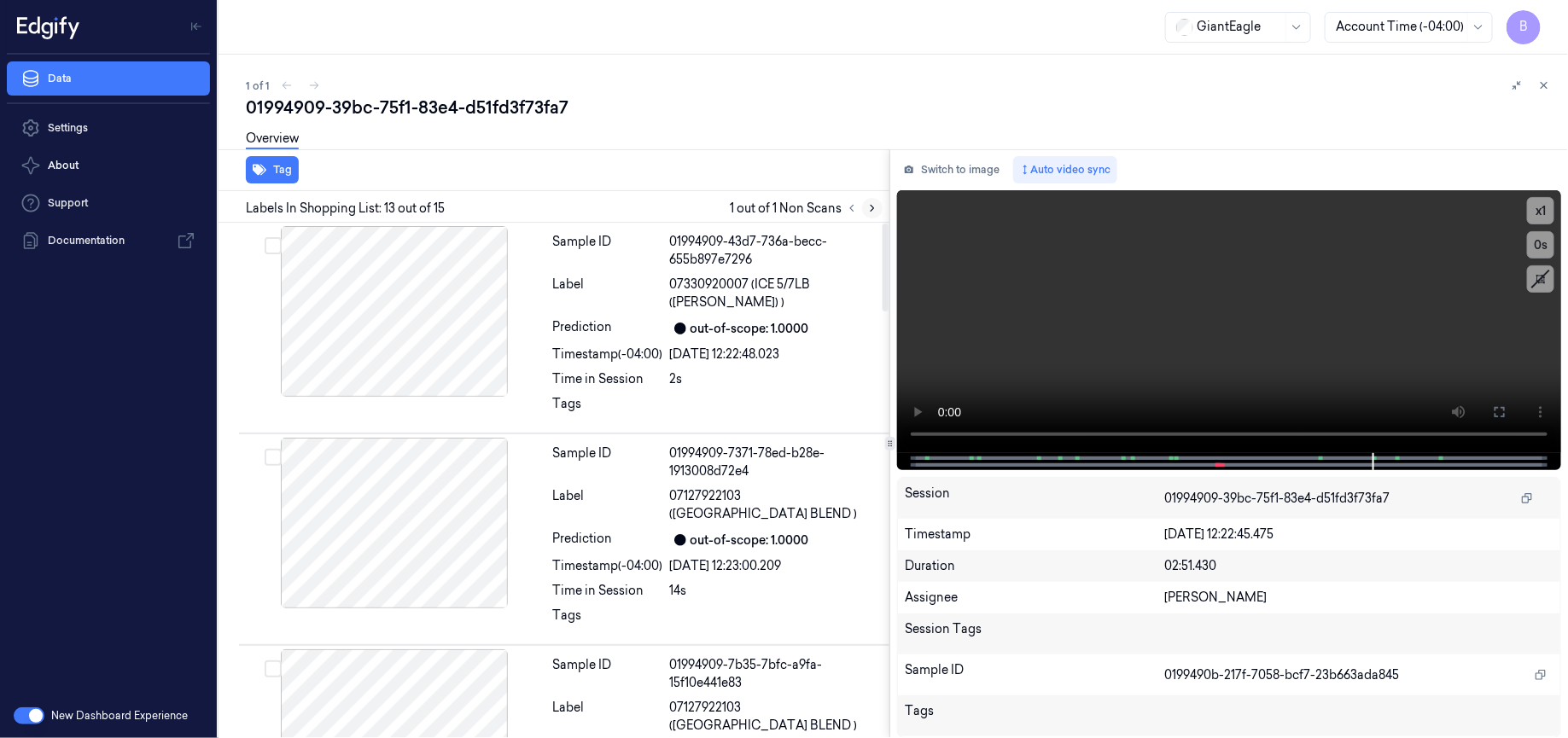
click at [873, 211] on icon at bounding box center [873, 209] width 12 height 12
click at [869, 211] on icon at bounding box center [873, 209] width 12 height 12
click at [851, 207] on icon at bounding box center [851, 209] width 3 height 6
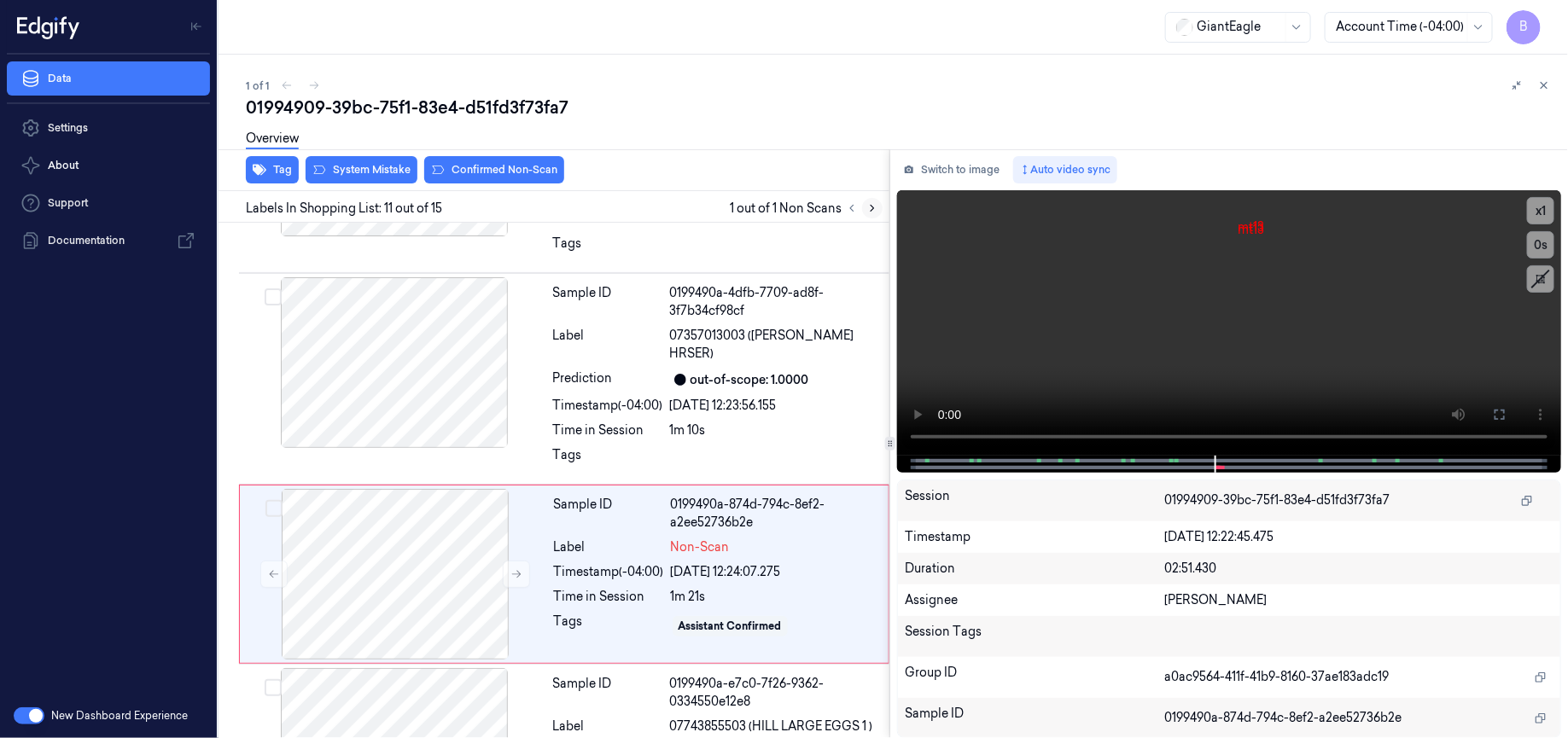
scroll to position [1851, 0]
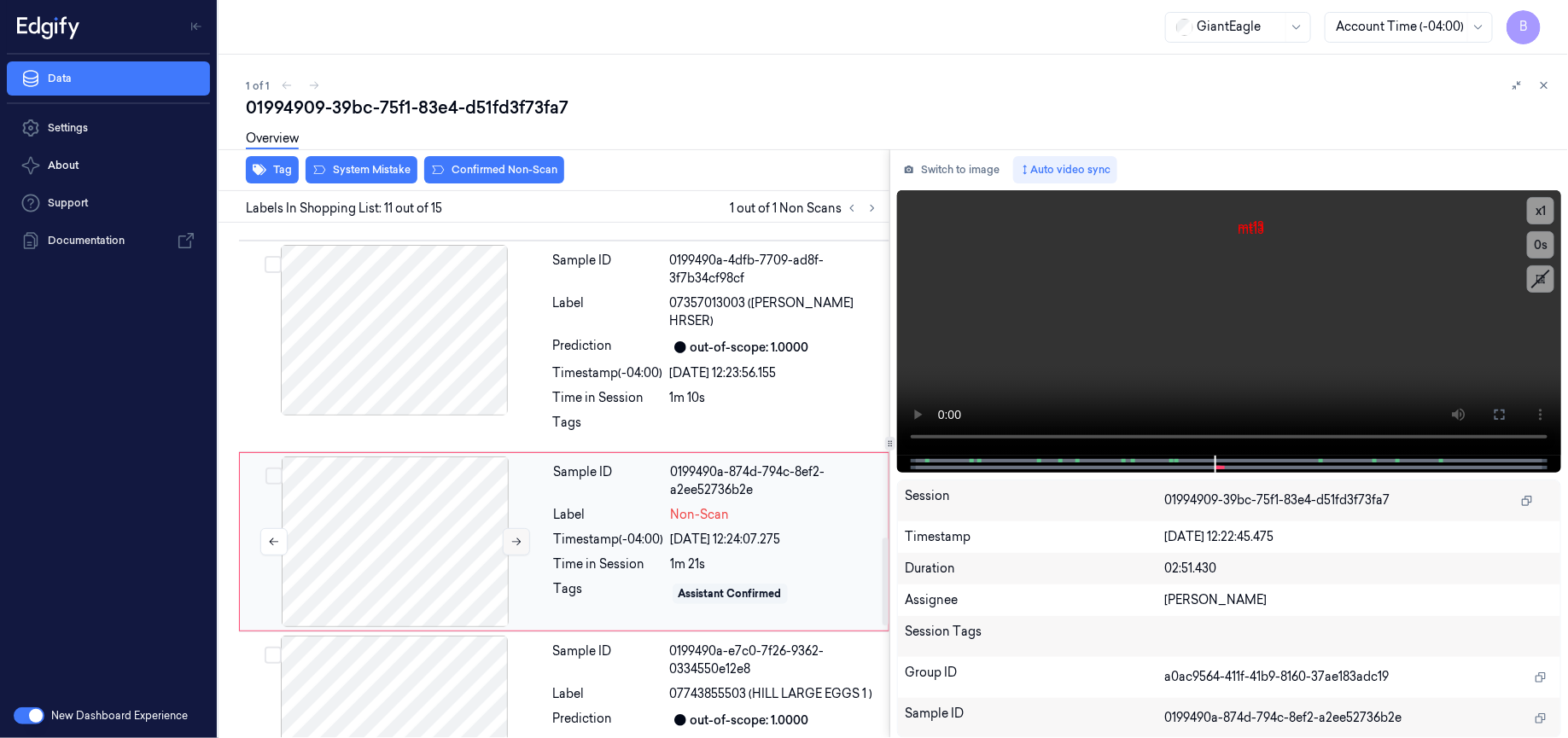
click at [514, 536] on icon at bounding box center [516, 542] width 12 height 12
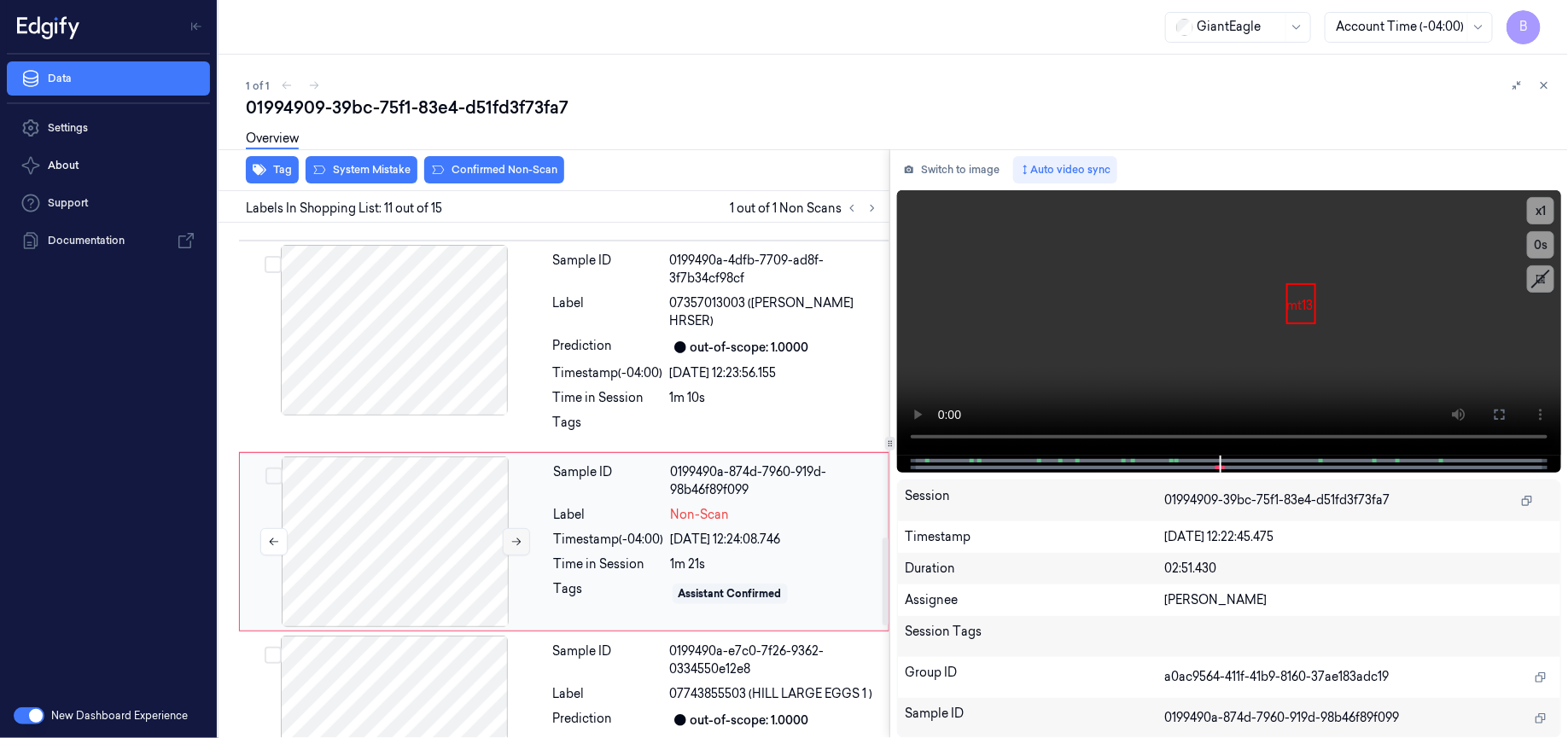
click at [514, 536] on icon at bounding box center [516, 542] width 12 height 12
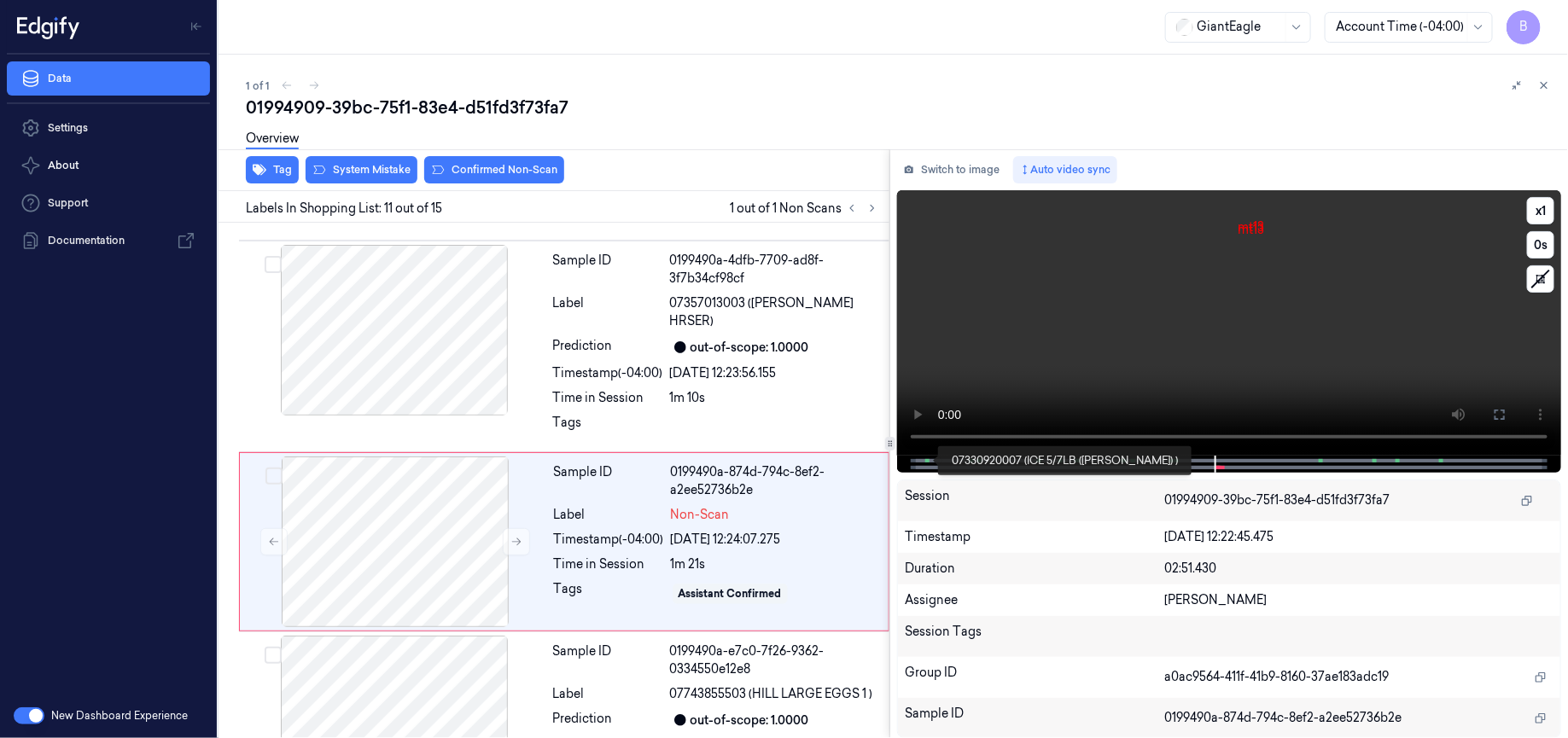
click at [926, 463] on span at bounding box center [926, 461] width 3 height 9
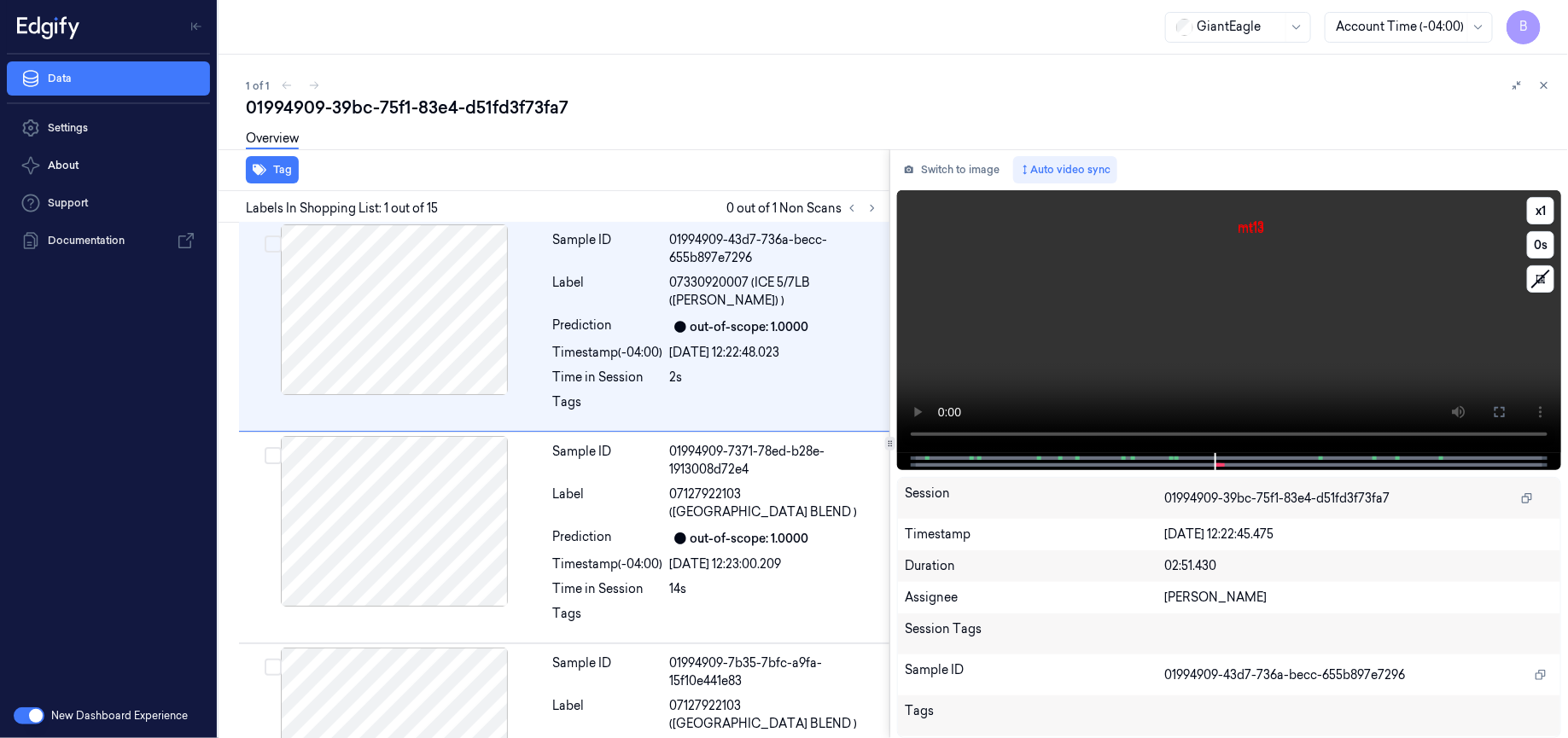
scroll to position [0, 0]
click at [973, 460] on span at bounding box center [973, 459] width 3 height 9
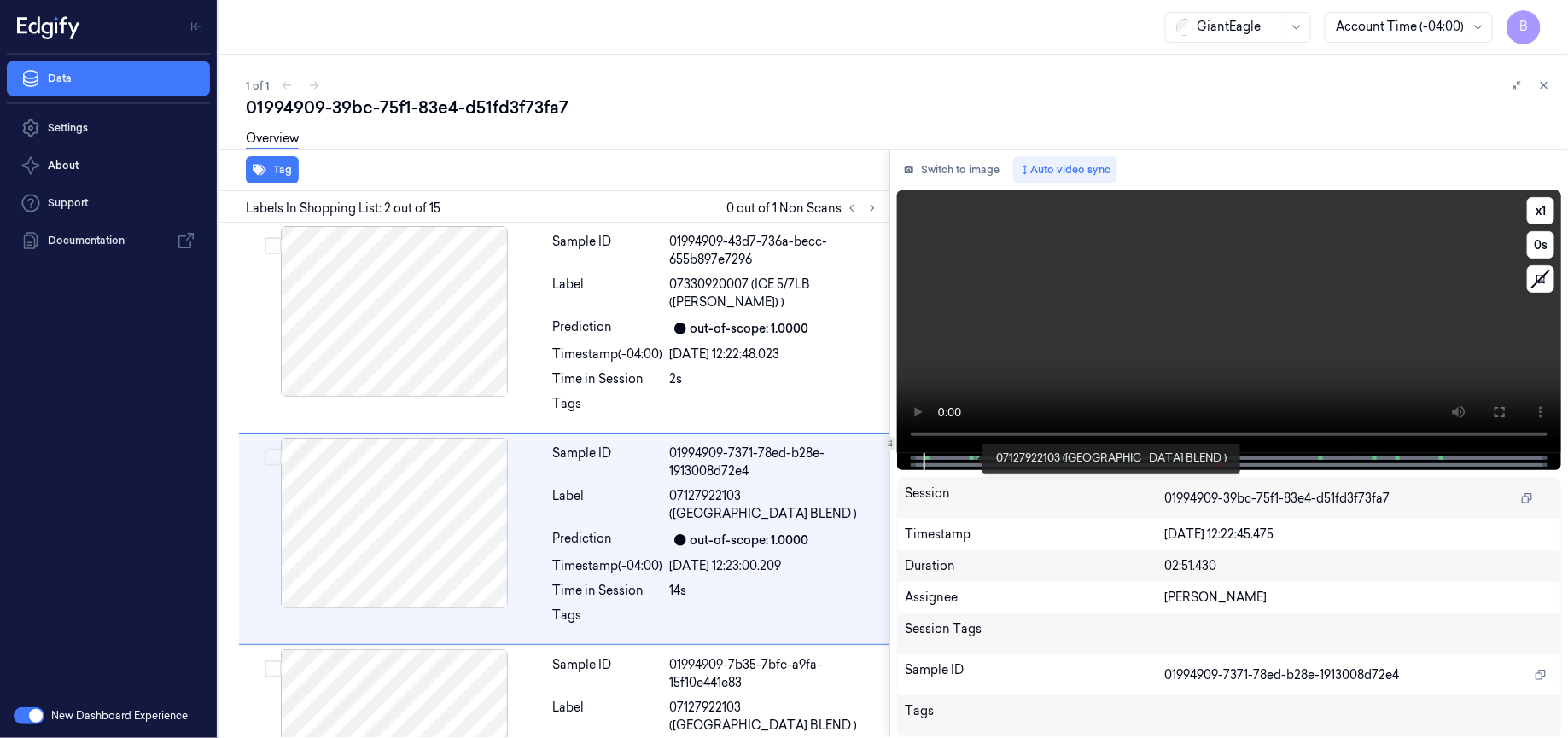
scroll to position [31, 0]
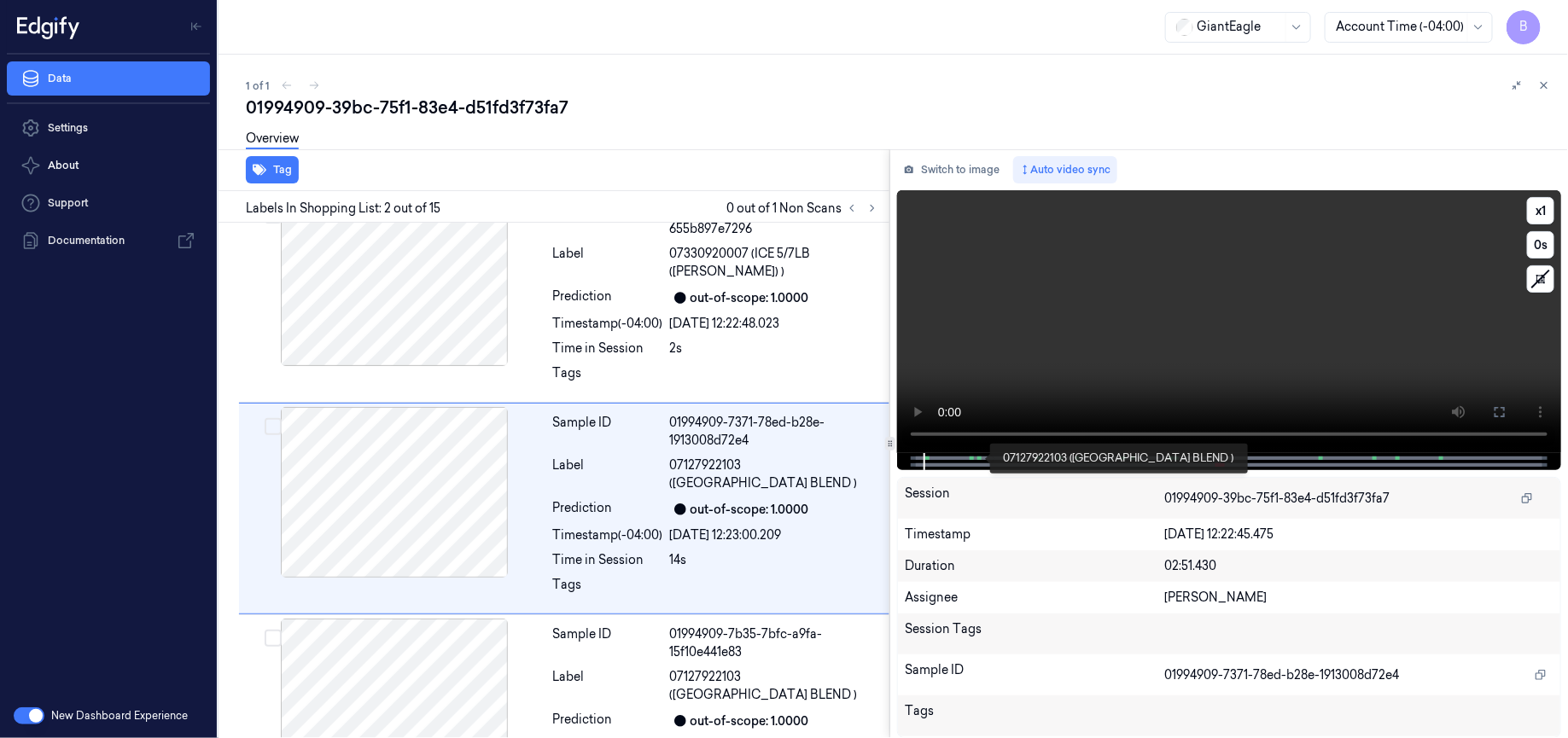
click at [979, 461] on span at bounding box center [980, 459] width 3 height 9
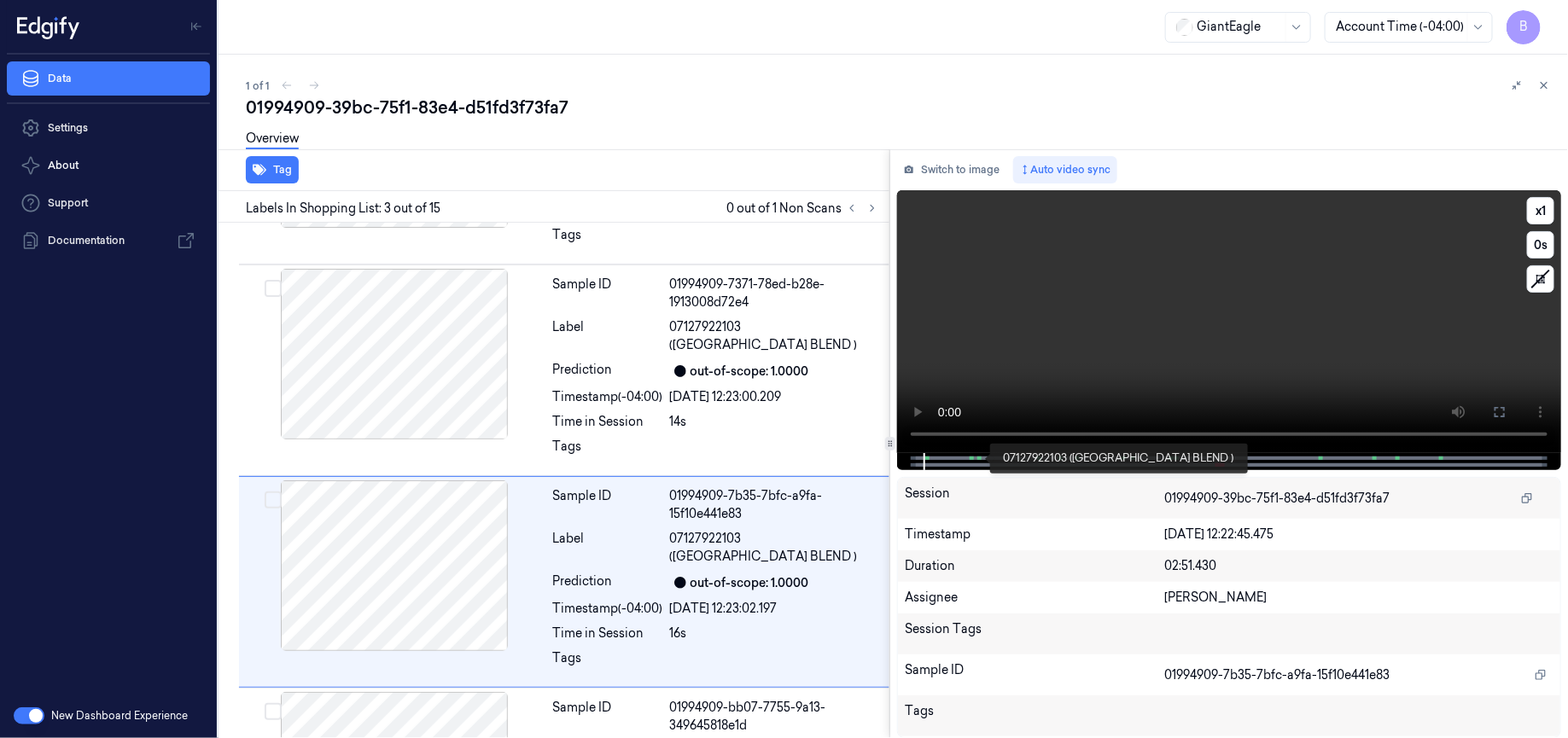
scroll to position [223, 0]
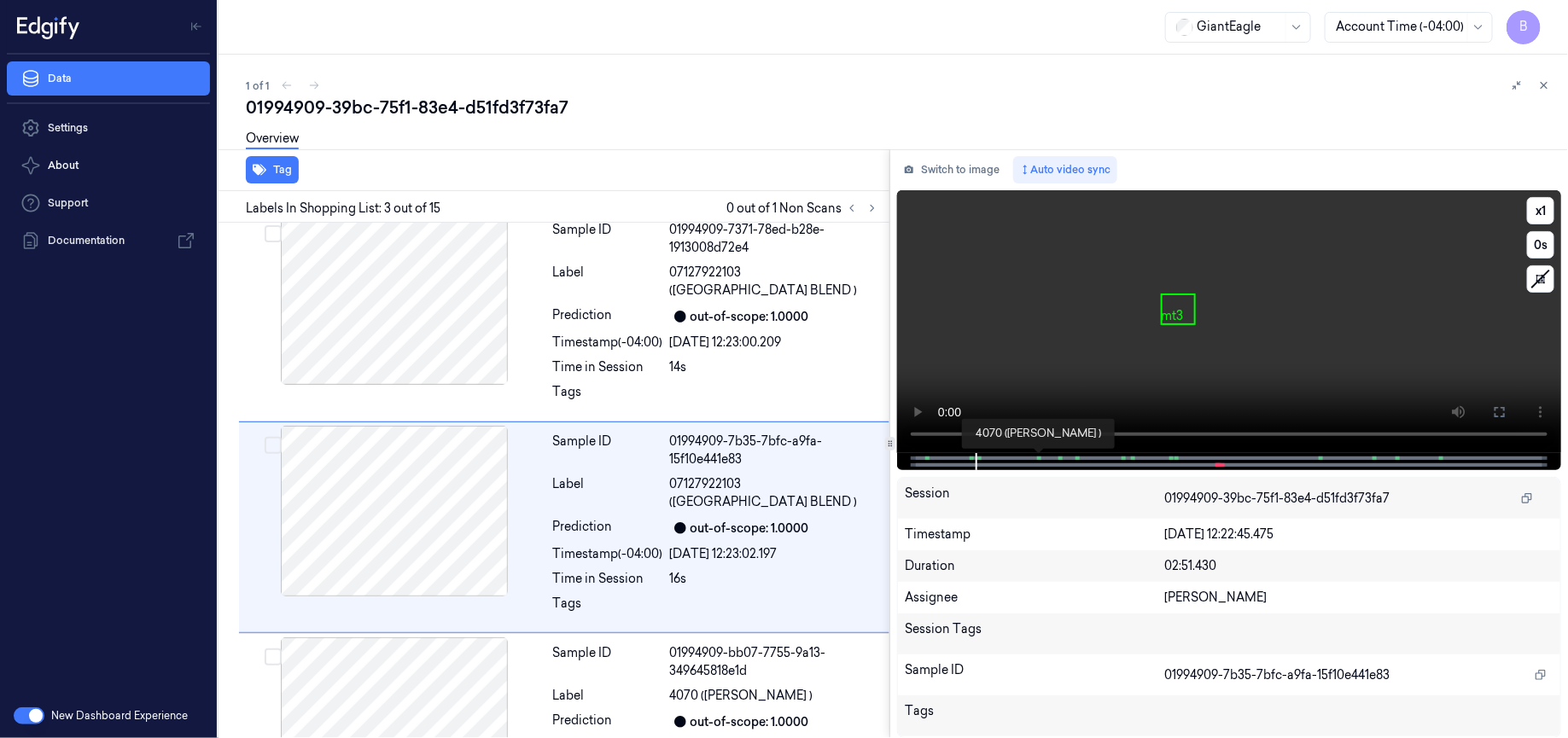
click at [1040, 461] on span at bounding box center [1040, 459] width 3 height 9
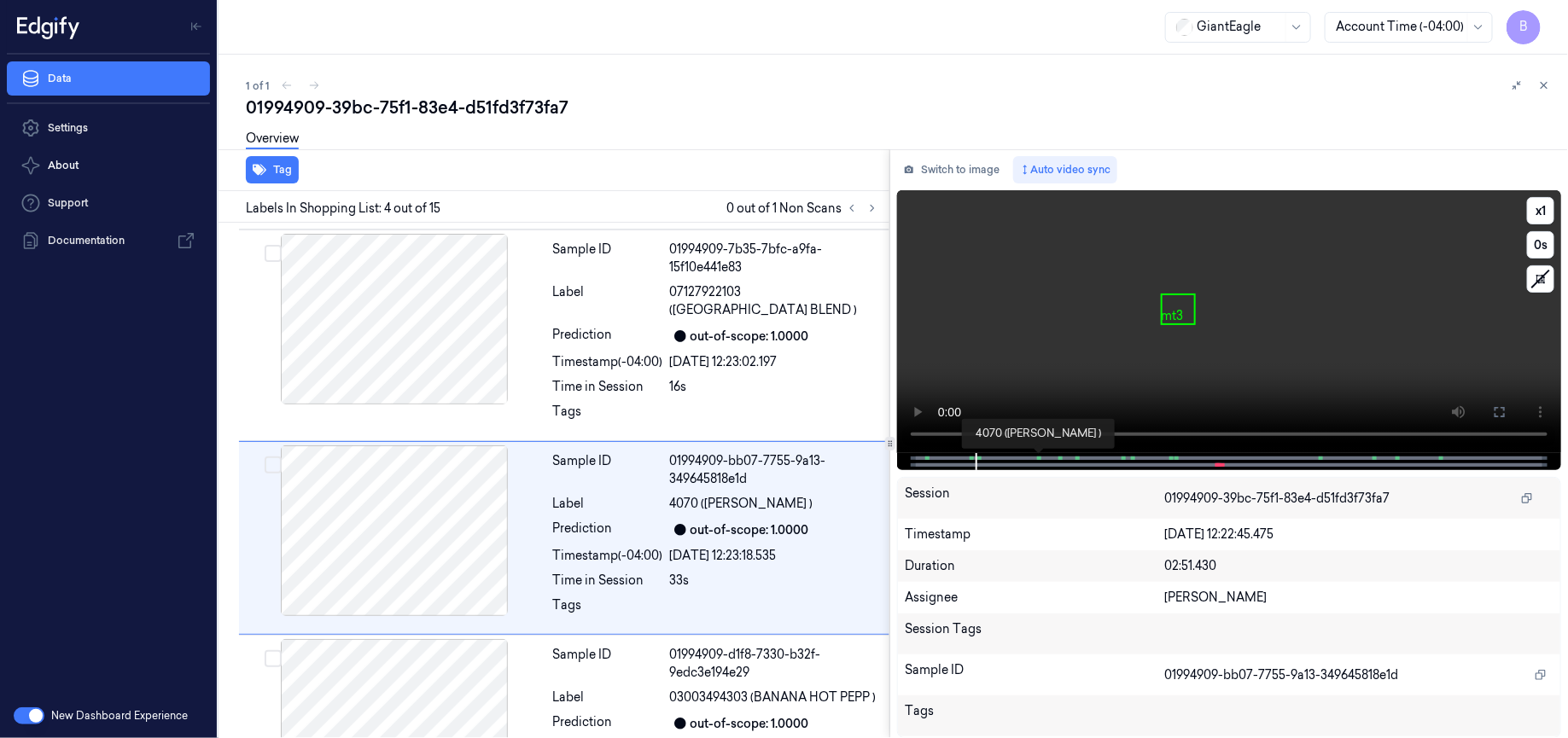
scroll to position [416, 0]
click at [1219, 464] on span at bounding box center [1218, 464] width 3 height 9
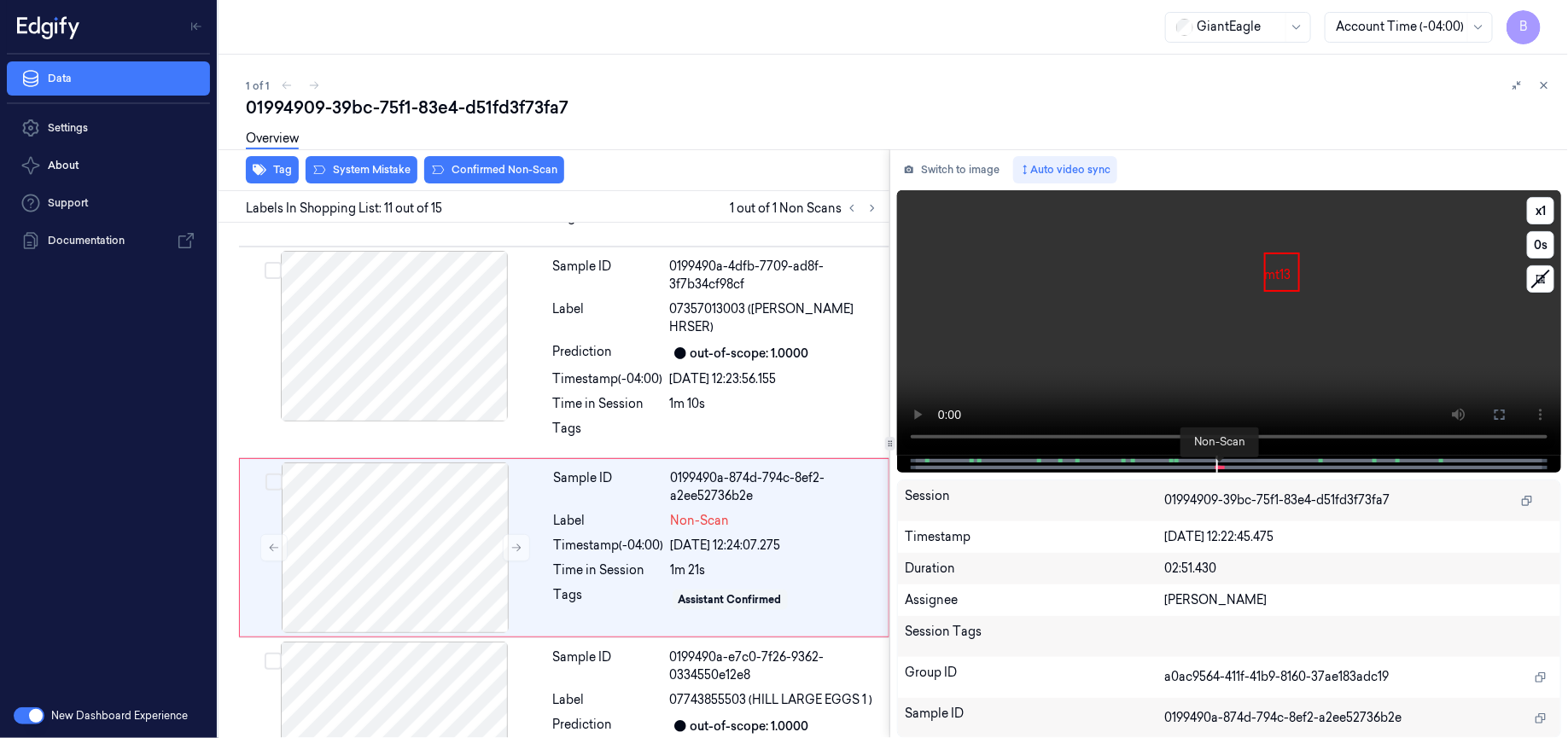
scroll to position [1851, 0]
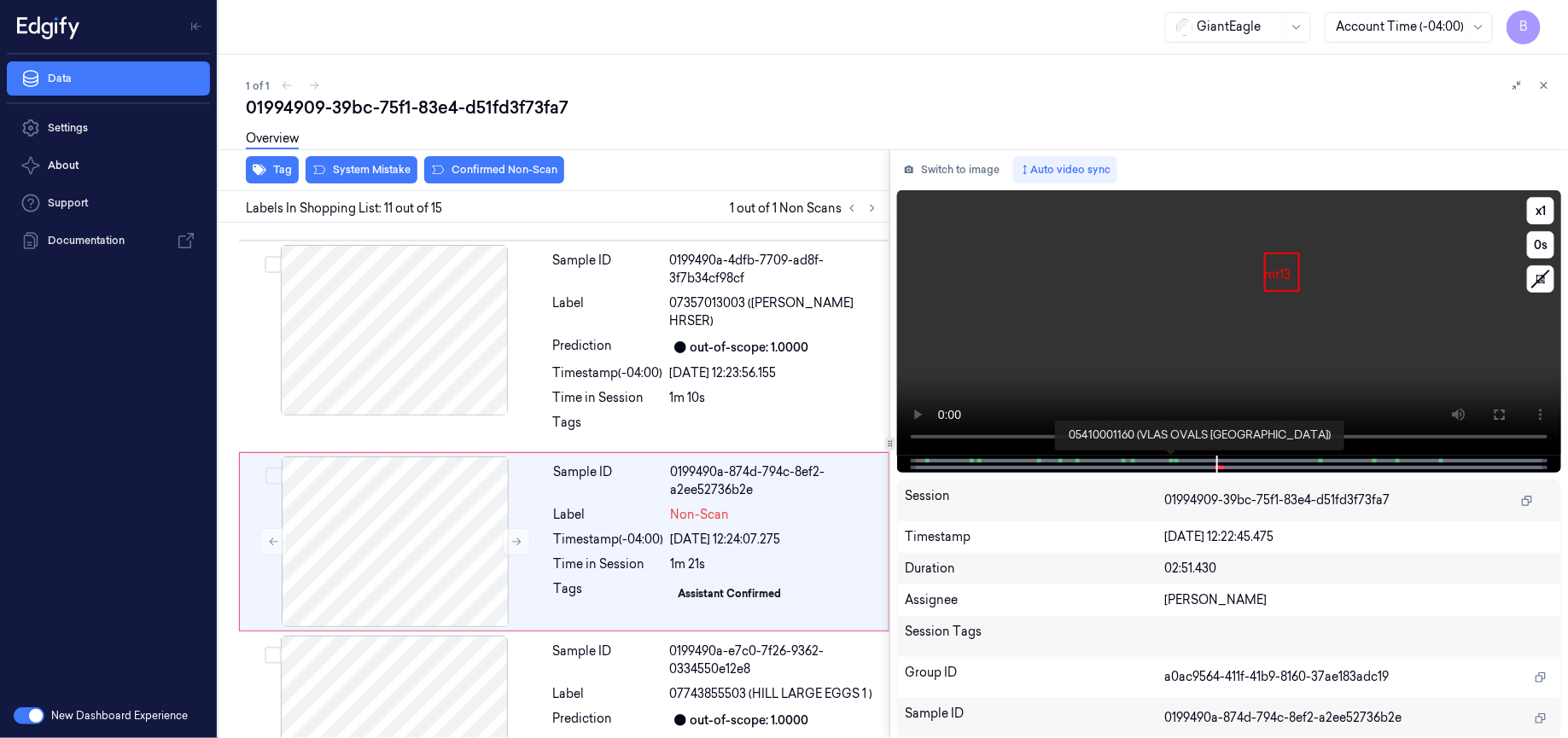
click at [1170, 461] on span at bounding box center [1171, 461] width 3 height 9
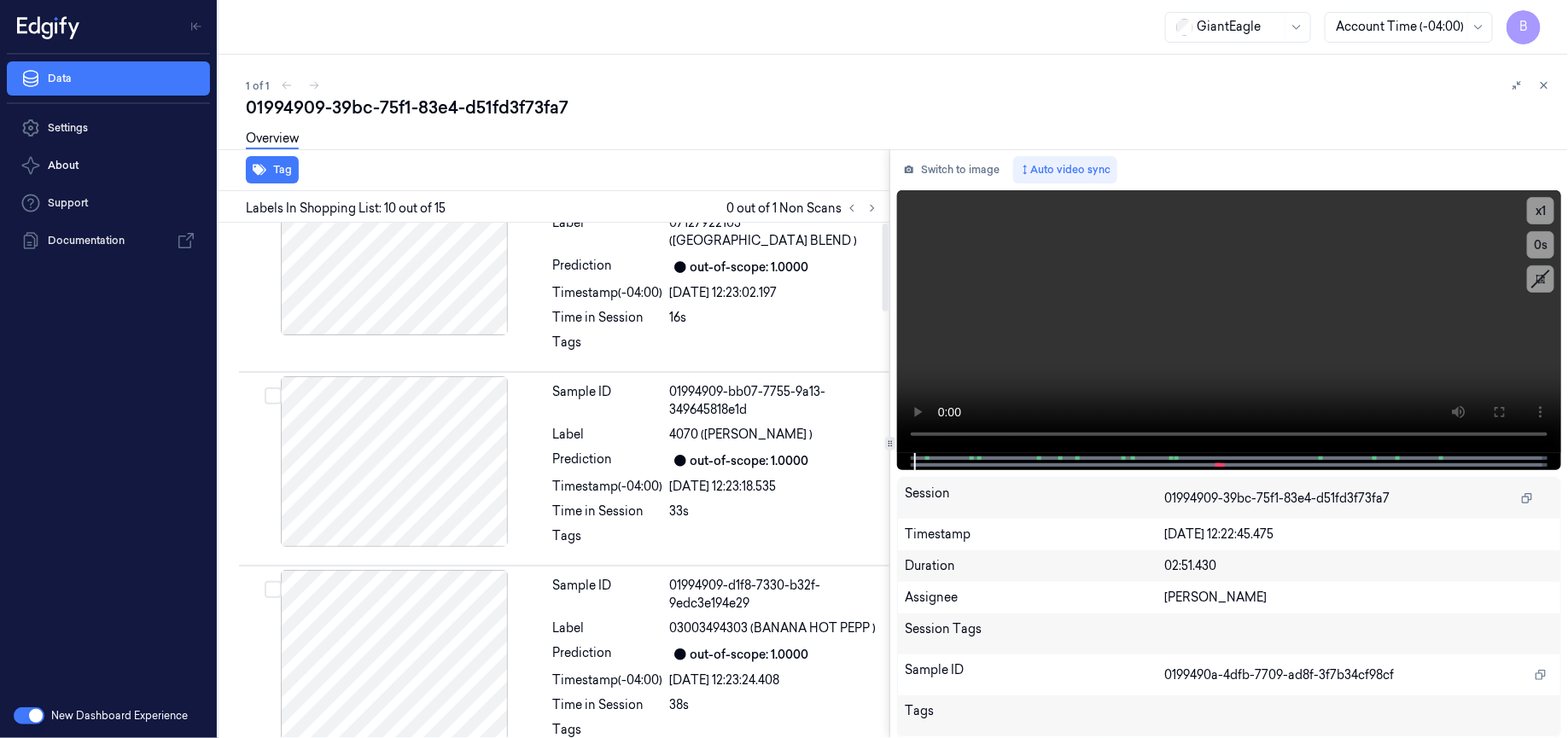
scroll to position [0, 0]
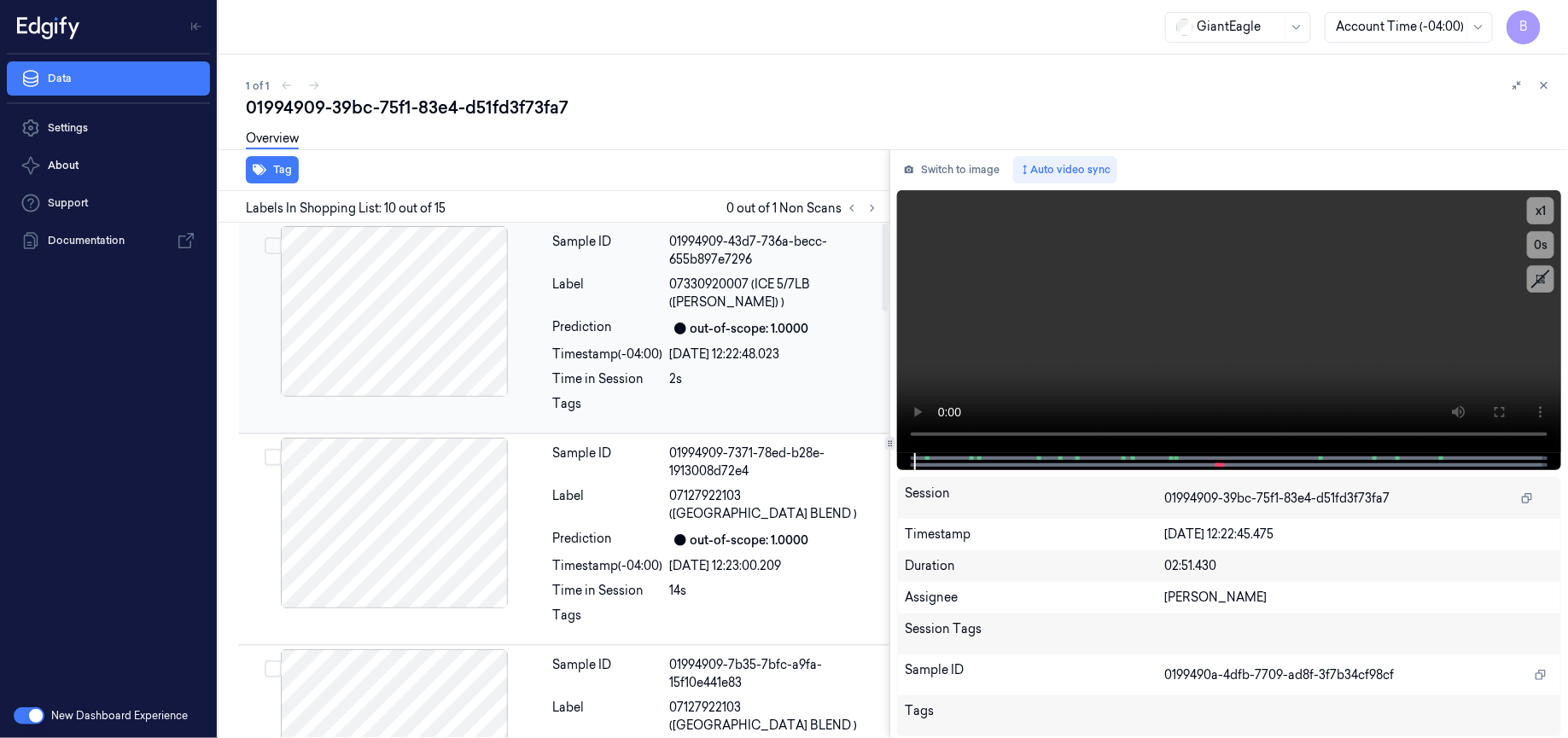
click at [630, 254] on div "Sample ID" at bounding box center [608, 251] width 110 height 35
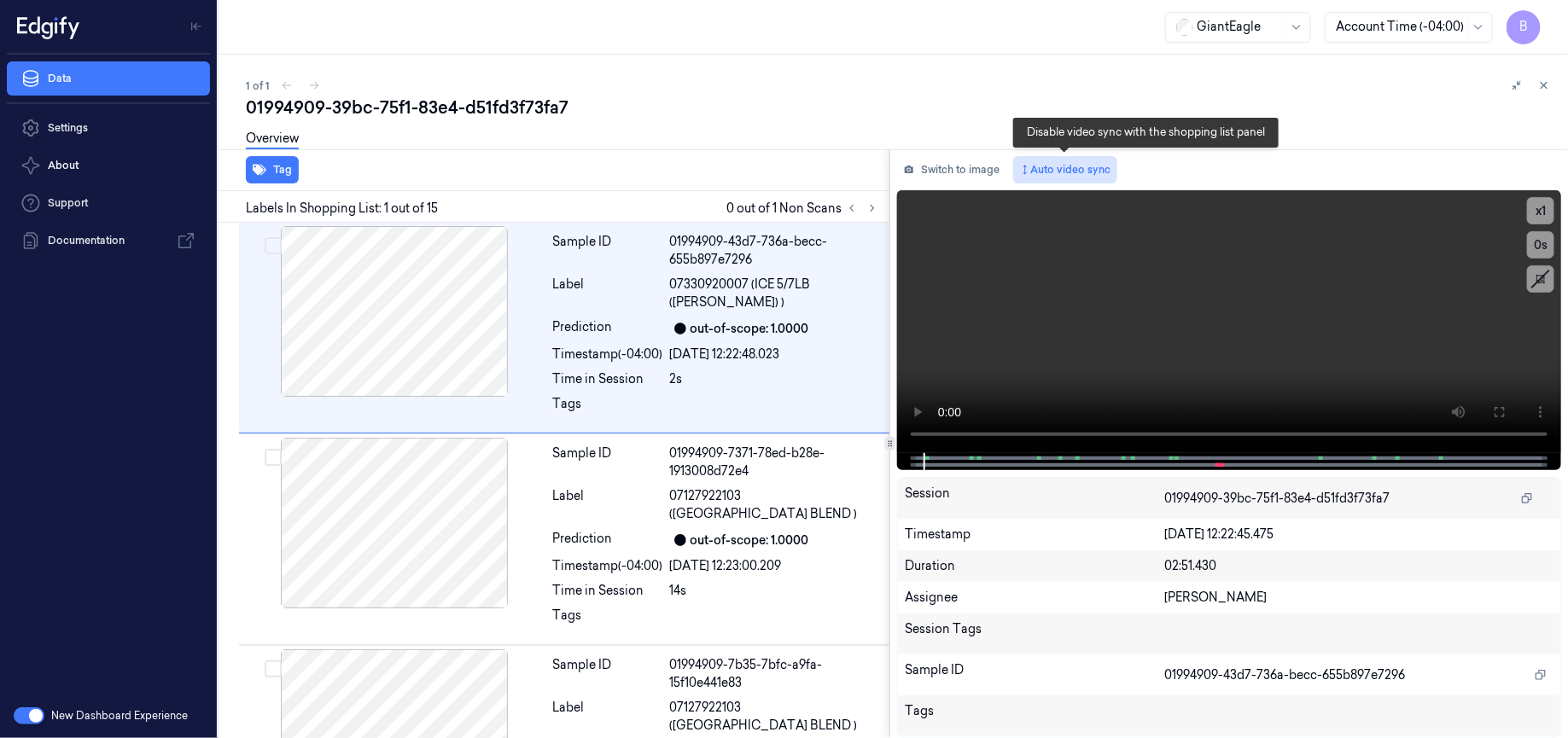
click at [1054, 168] on button "Auto video sync" at bounding box center [1065, 170] width 104 height 28
click at [1046, 168] on button "Auto video sync" at bounding box center [1065, 170] width 104 height 28
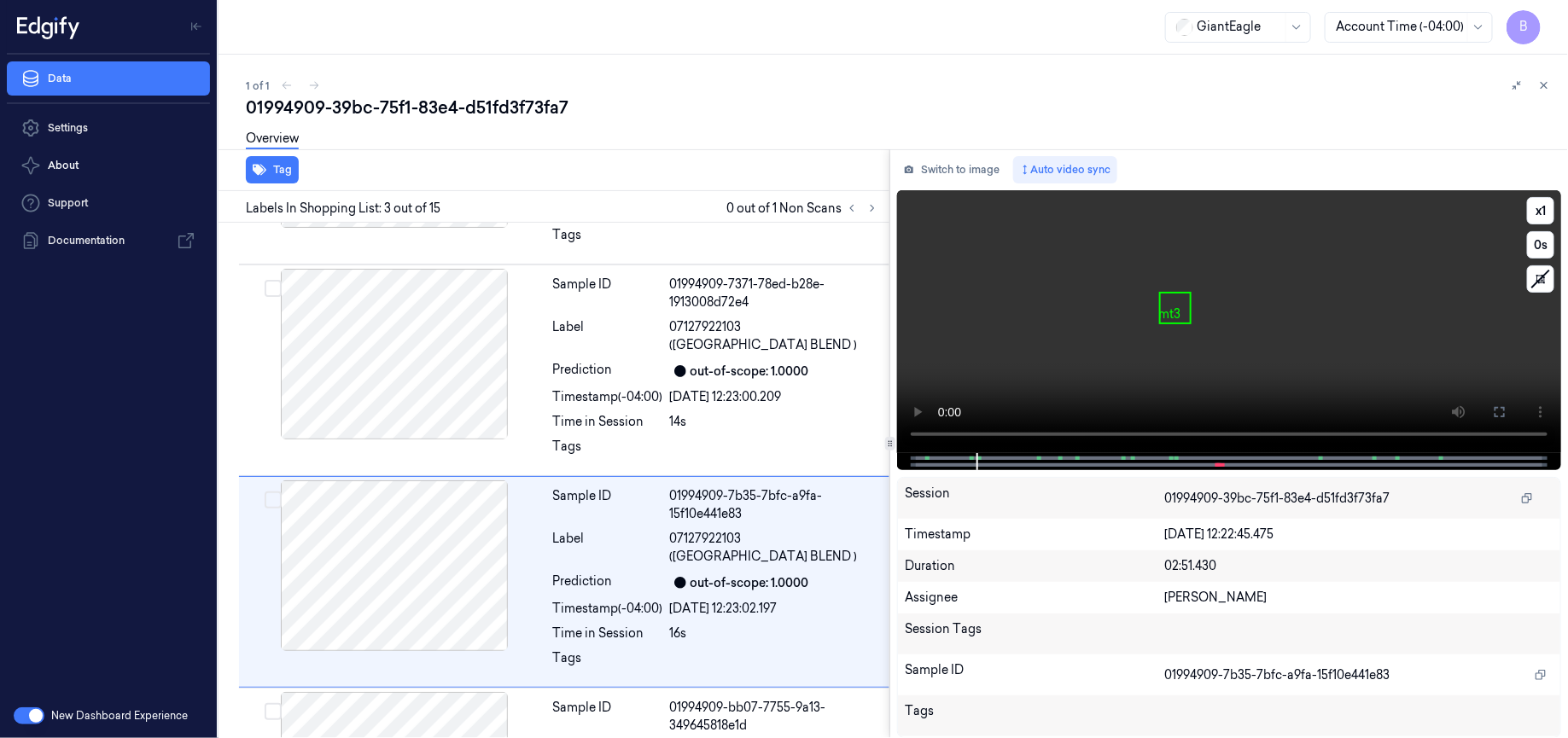
scroll to position [223, 0]
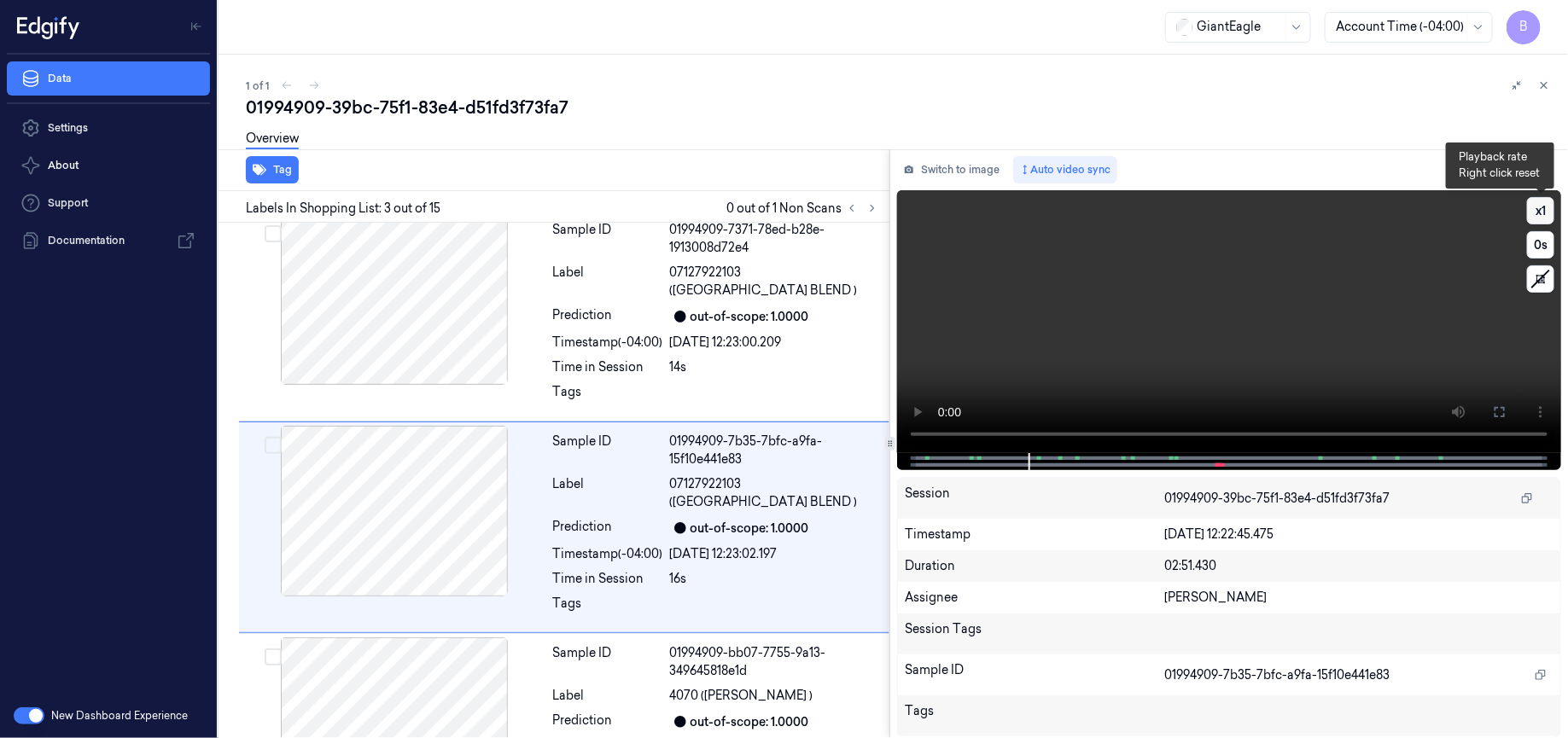
click at [1538, 211] on button "x 1" at bounding box center [1540, 211] width 28 height 28
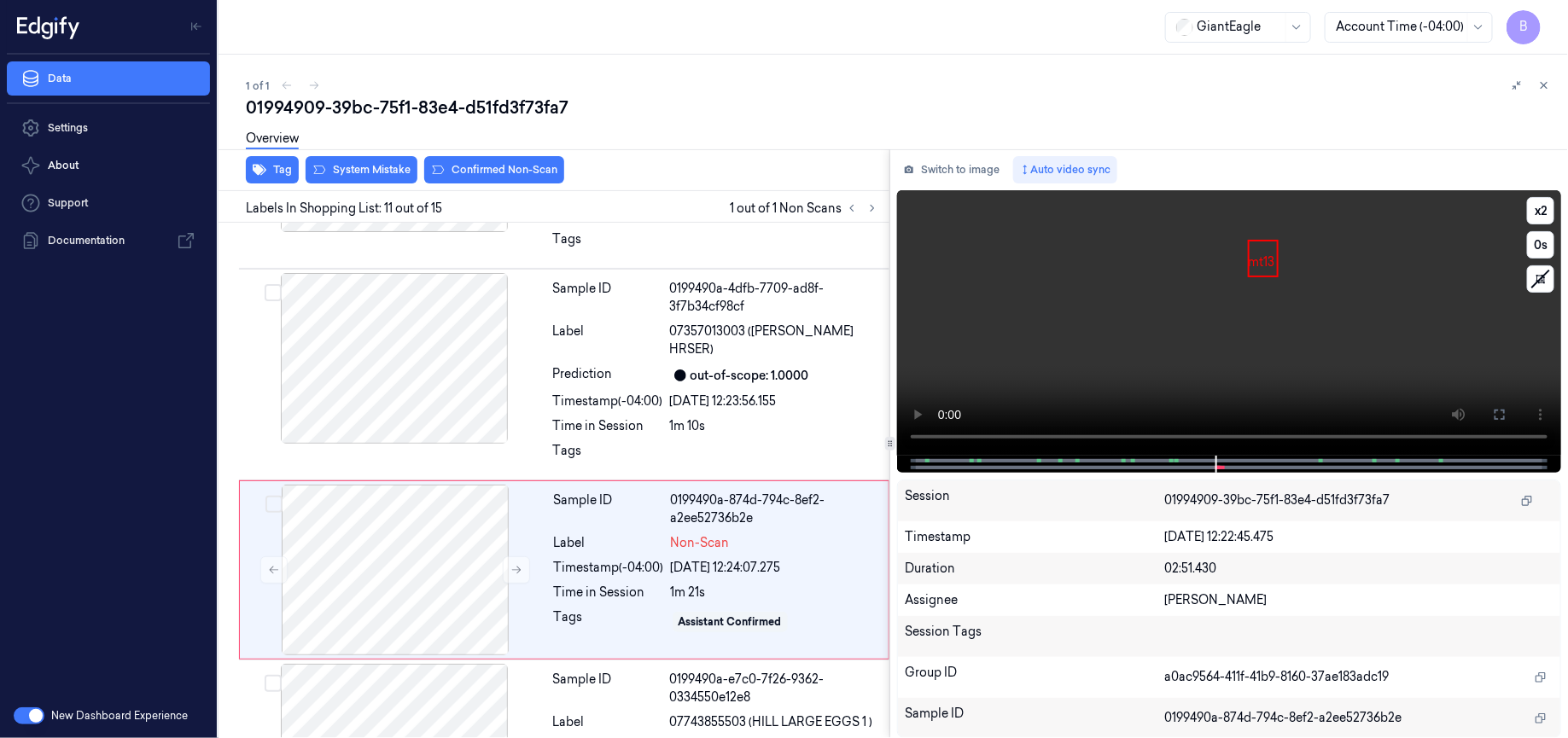
scroll to position [1851, 0]
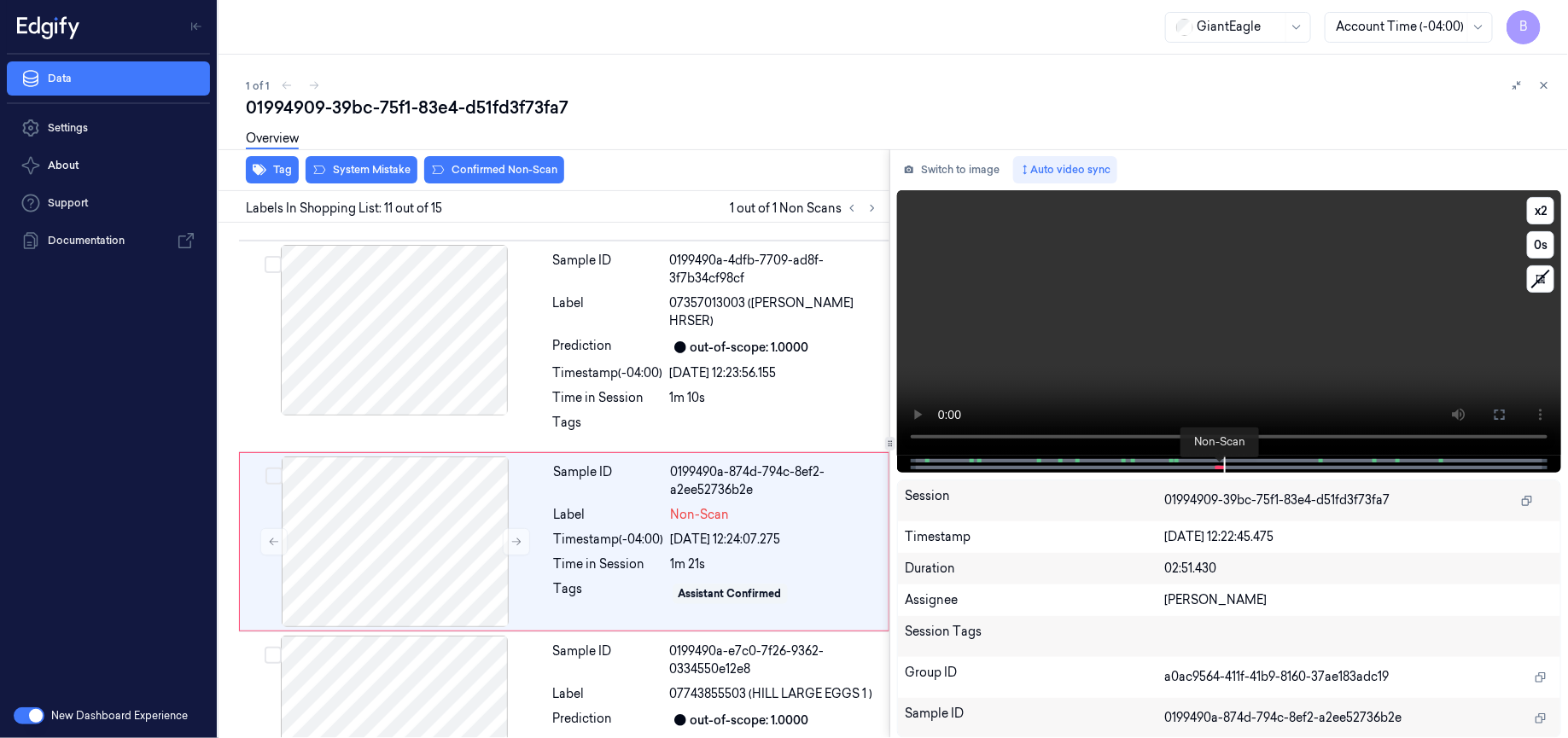
click at [1217, 468] on span at bounding box center [1218, 467] width 3 height 9
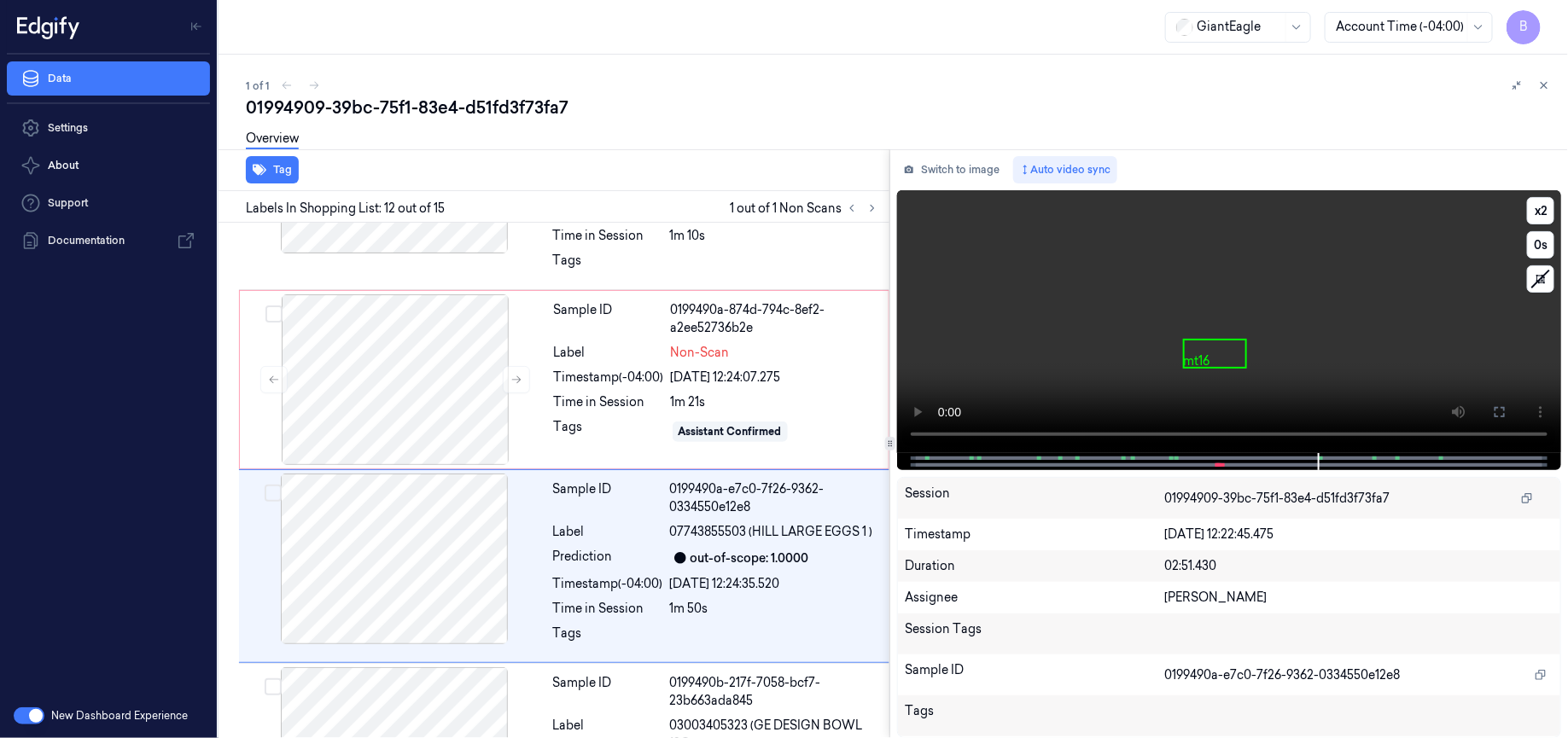
scroll to position [2037, 0]
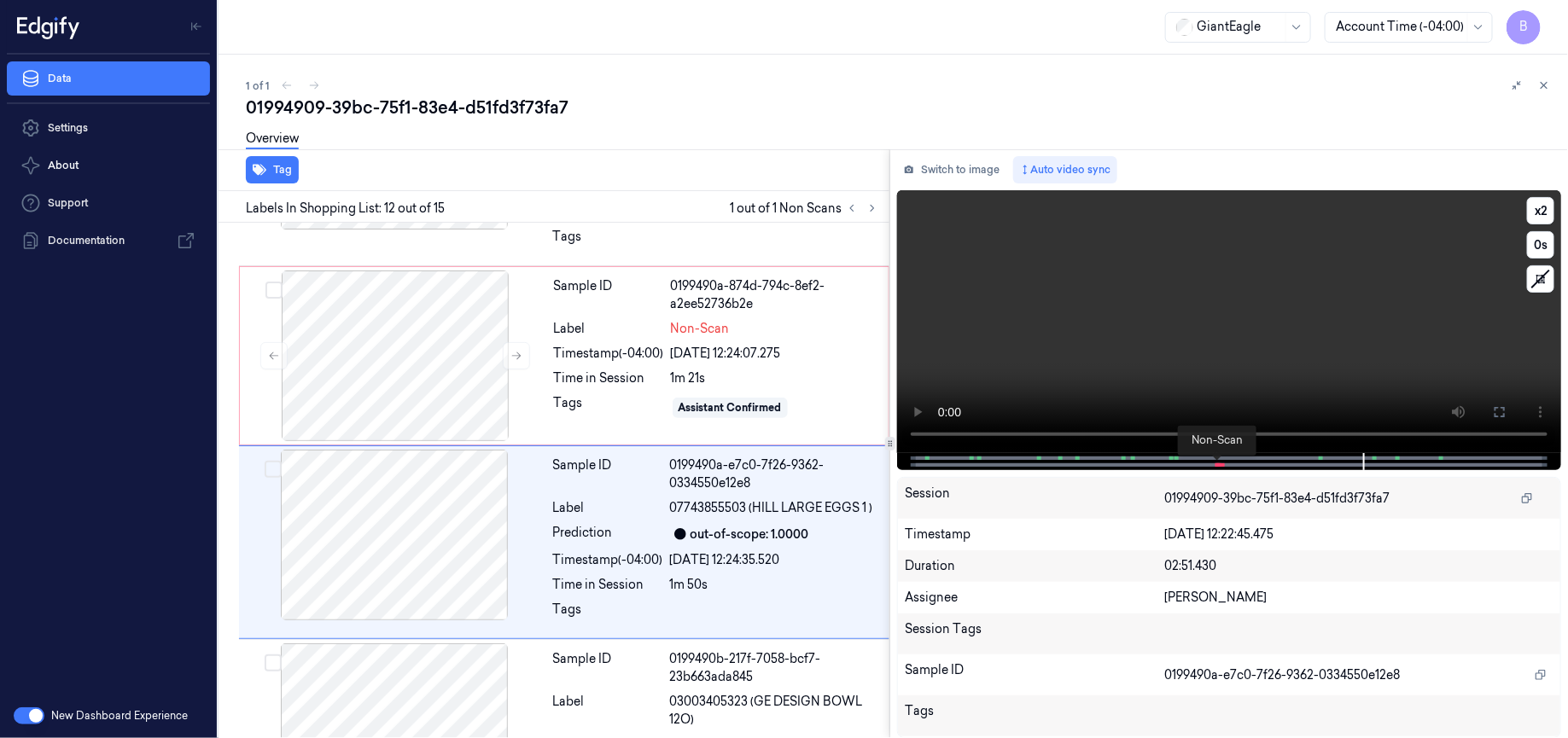
click at [1217, 468] on span at bounding box center [1218, 464] width 3 height 9
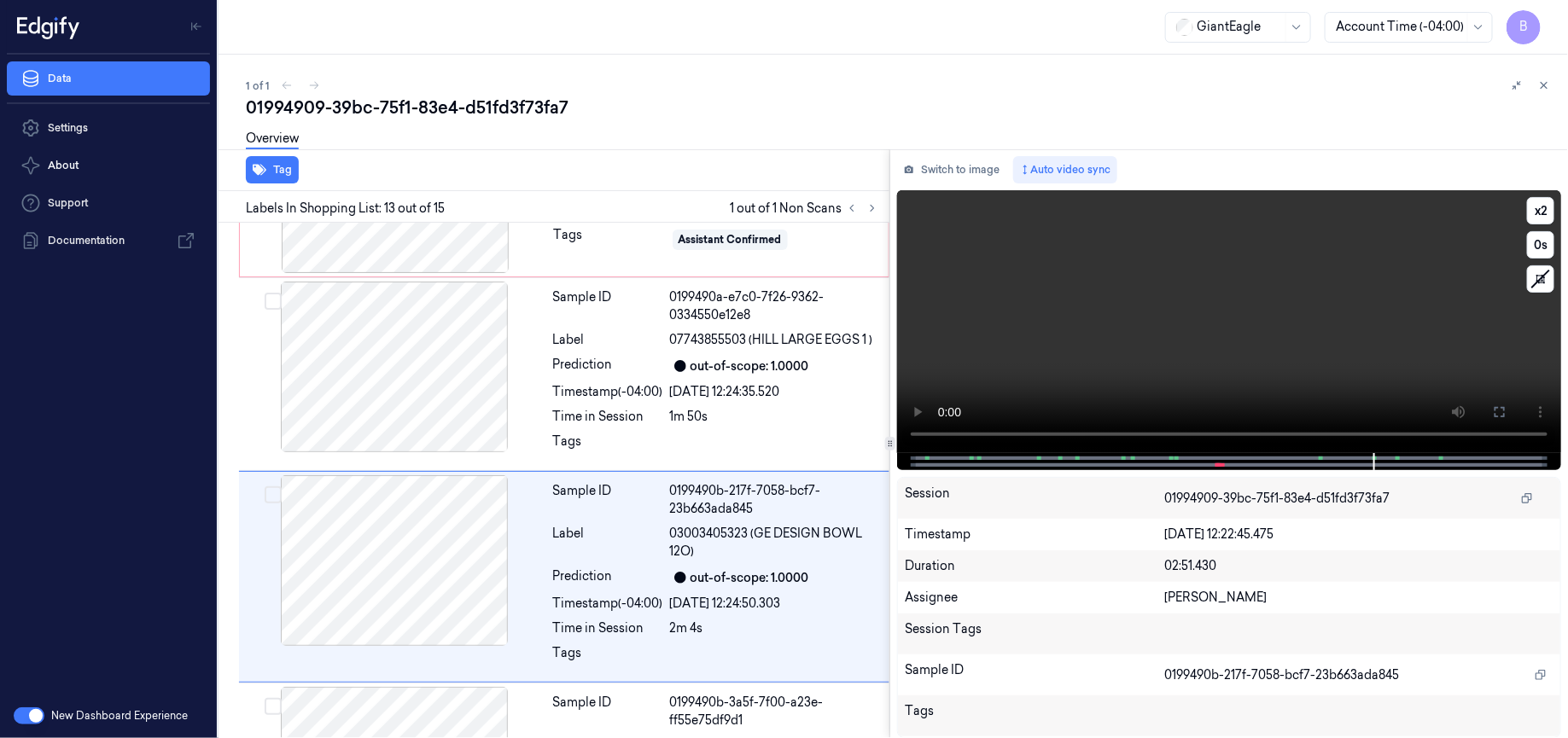
scroll to position [2240, 0]
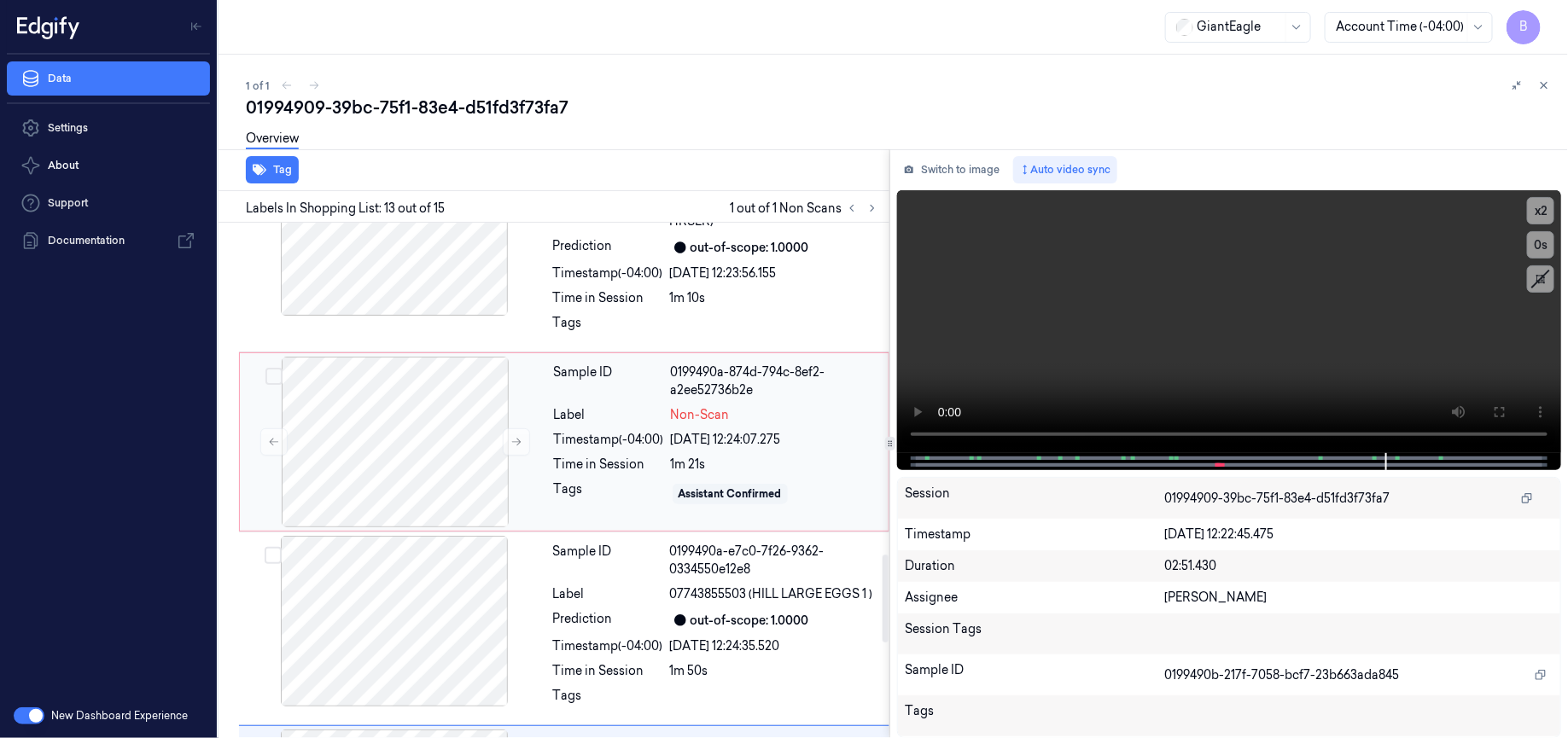
click at [820, 364] on div "0199490a-874d-794c-8ef2-a2ee52736b2e" at bounding box center [774, 382] width 208 height 35
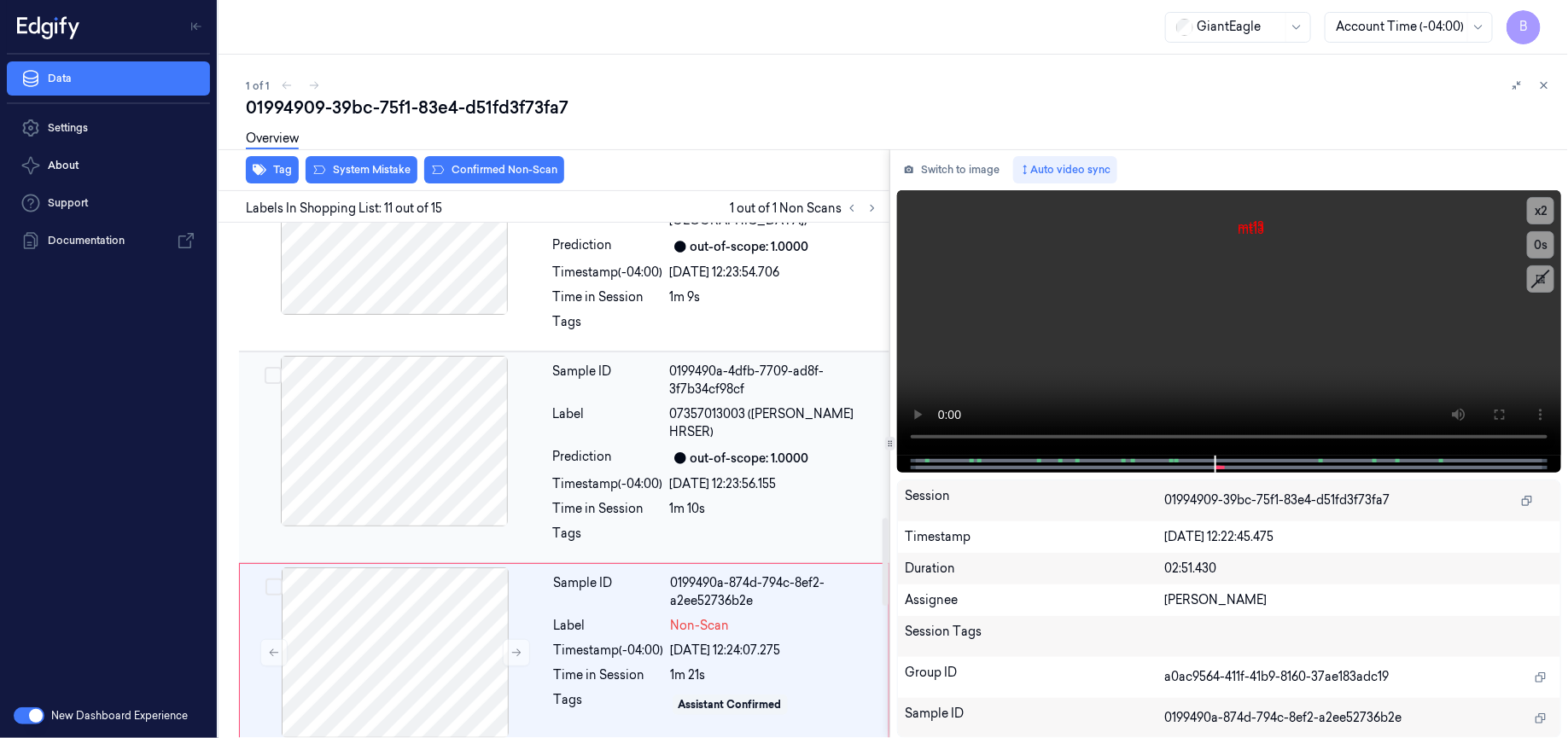
scroll to position [1735, 0]
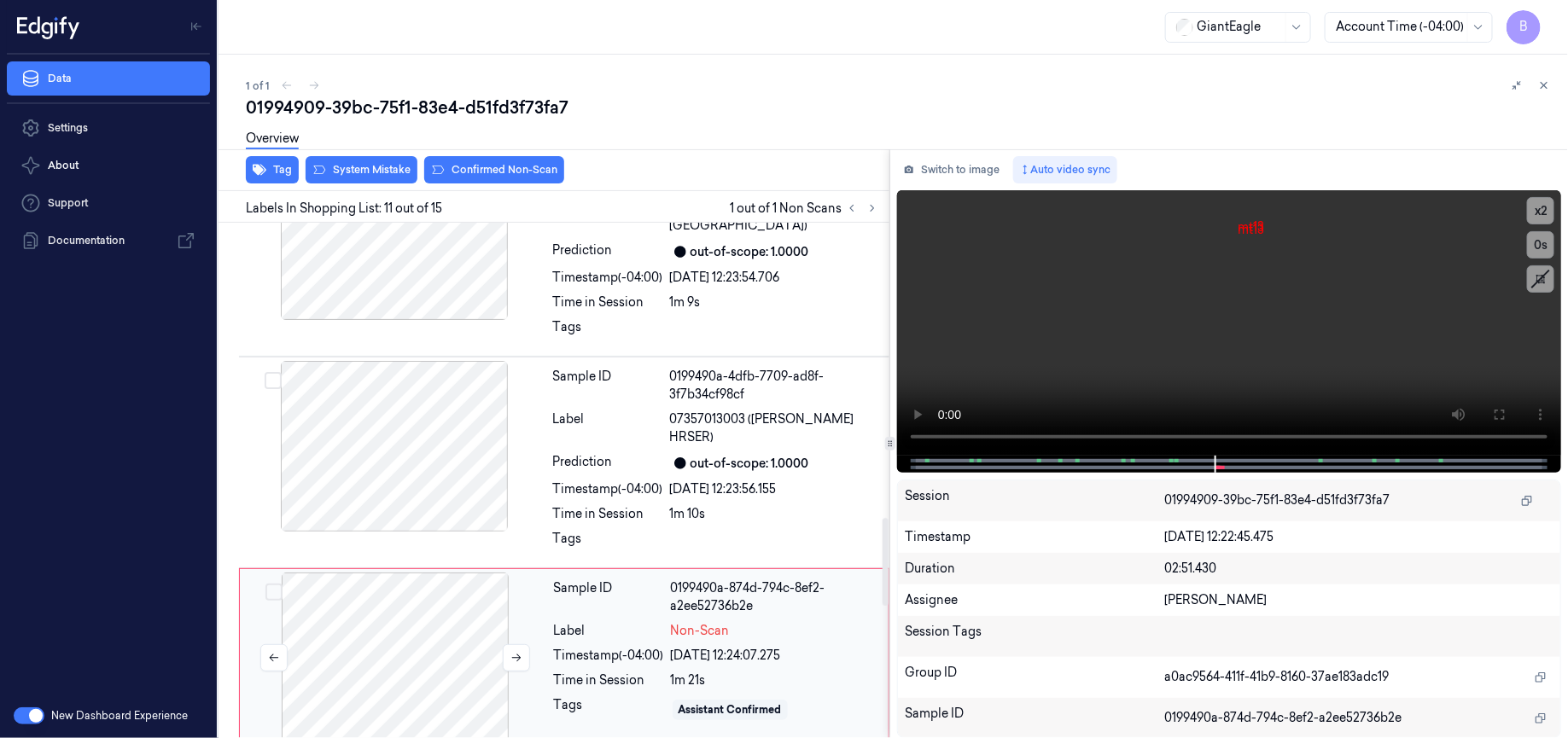
click at [432, 584] on div at bounding box center [394, 658] width 304 height 171
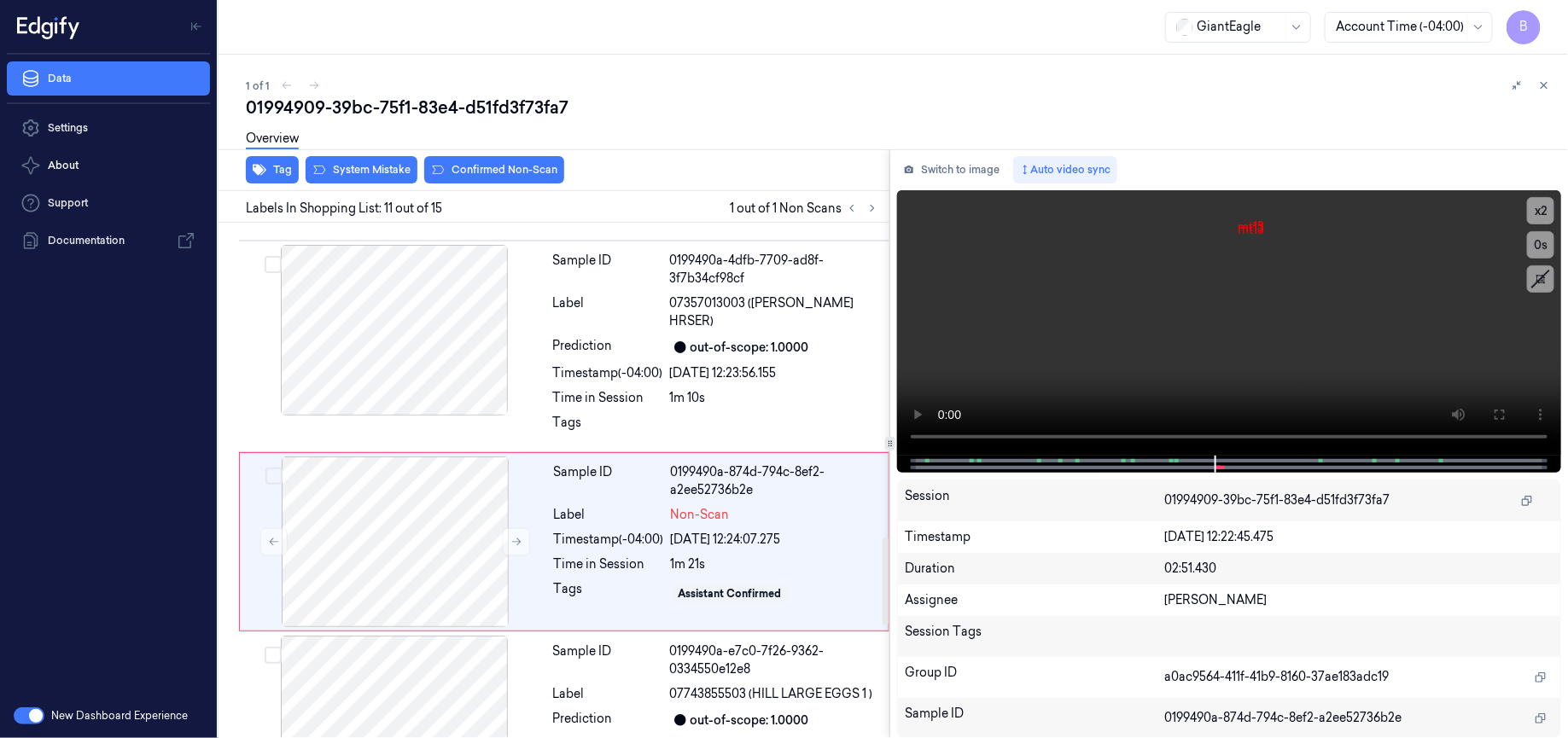
scroll to position [1851, 0]
click at [1220, 467] on span at bounding box center [1221, 467] width 3 height 9
click at [770, 531] on div "14/09/2025 12:24:07.275" at bounding box center [774, 540] width 208 height 18
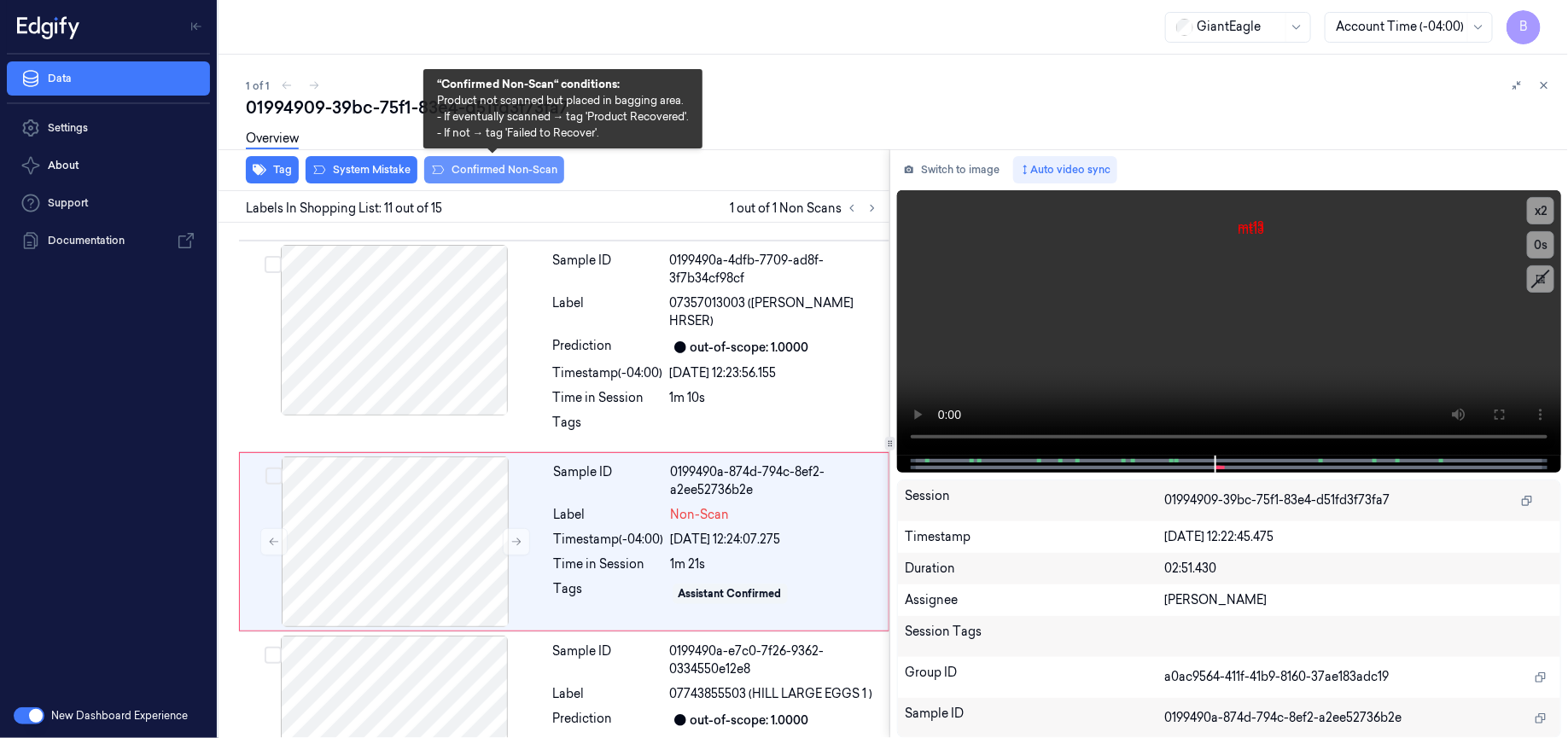
click at [480, 164] on button "Confirmed Non-Scan" at bounding box center [494, 170] width 140 height 28
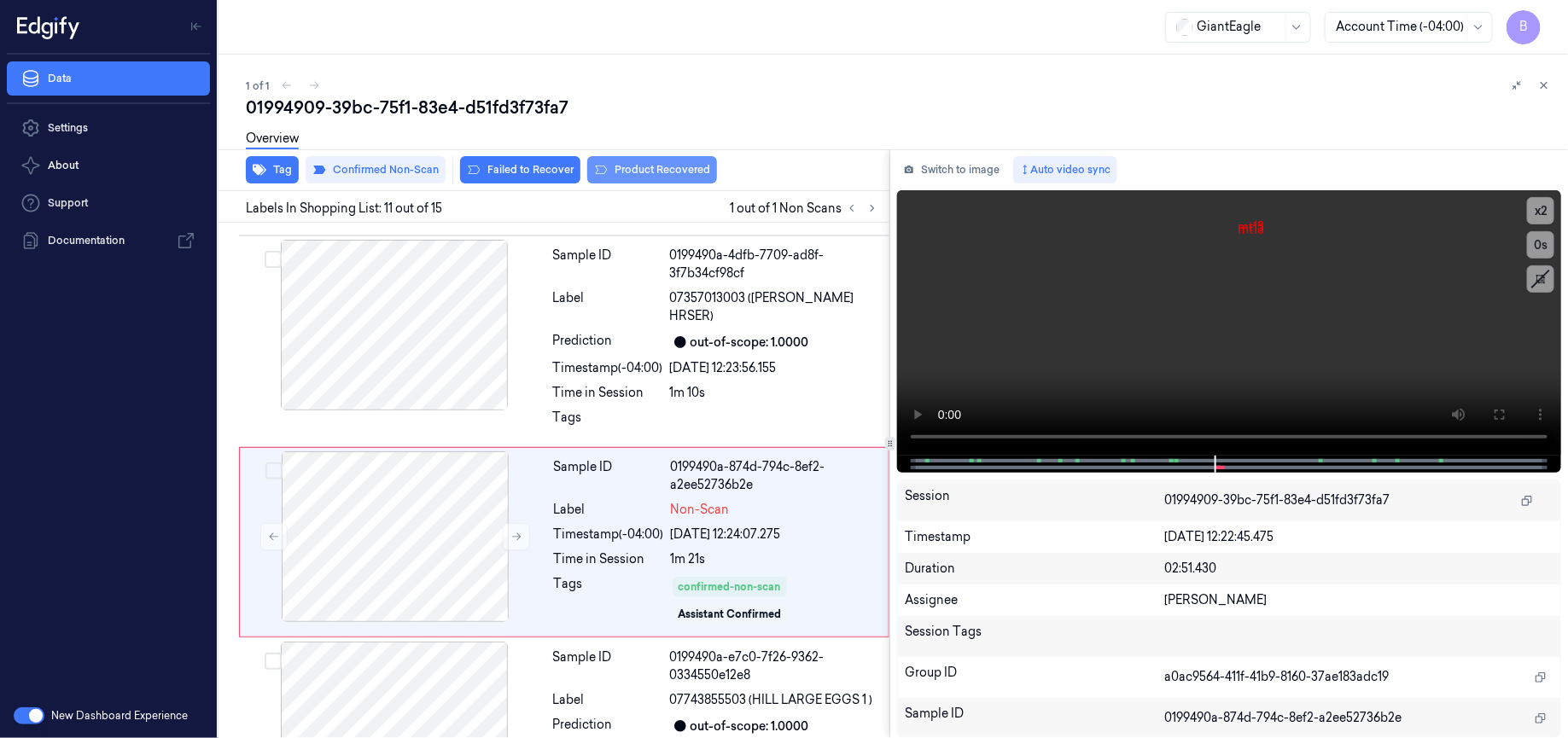
click at [663, 176] on button "Product Recovered" at bounding box center [652, 170] width 130 height 28
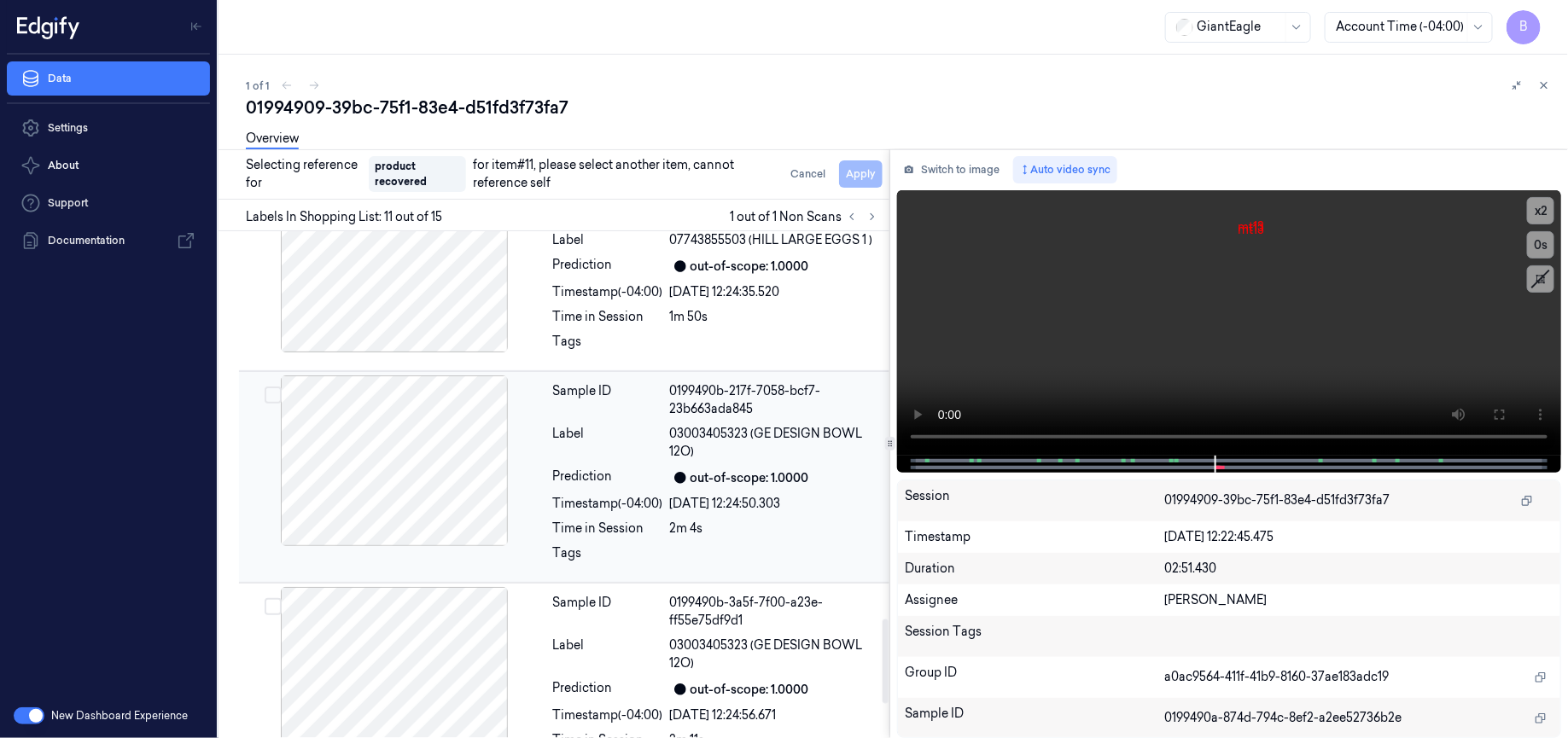
scroll to position [2337, 0]
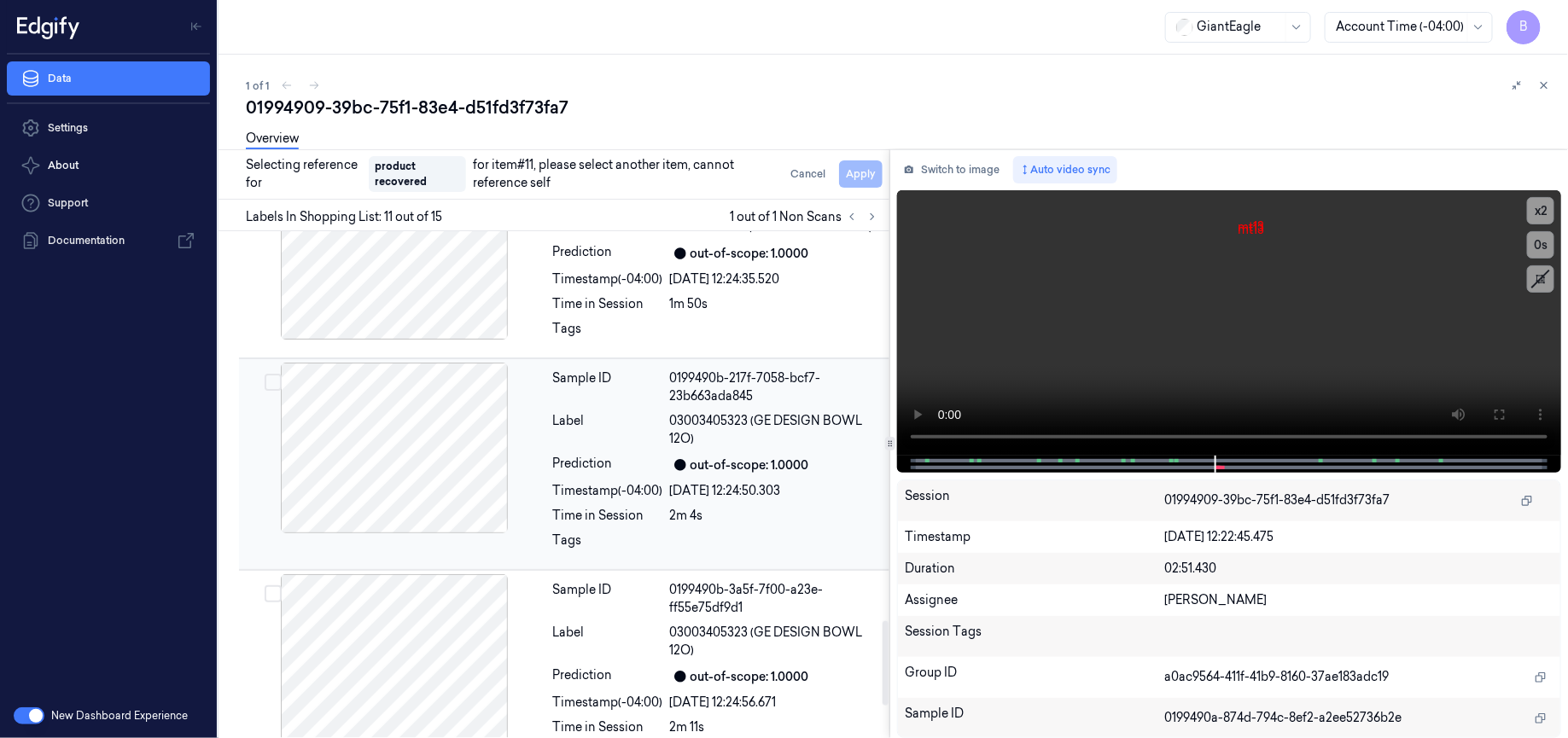
click at [763, 482] on div "14/09/2025 12:24:50.303" at bounding box center [774, 491] width 210 height 18
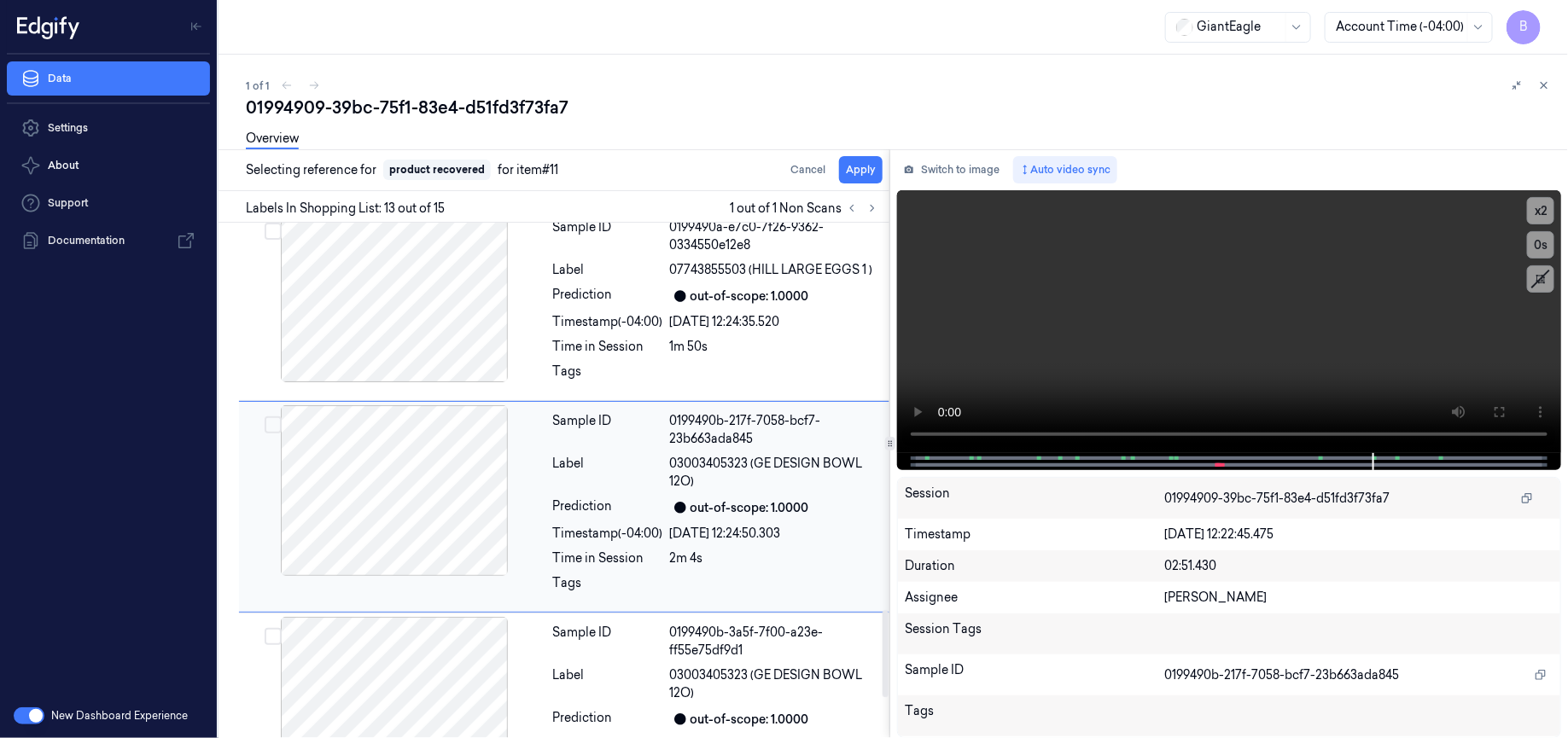
scroll to position [2249, 0]
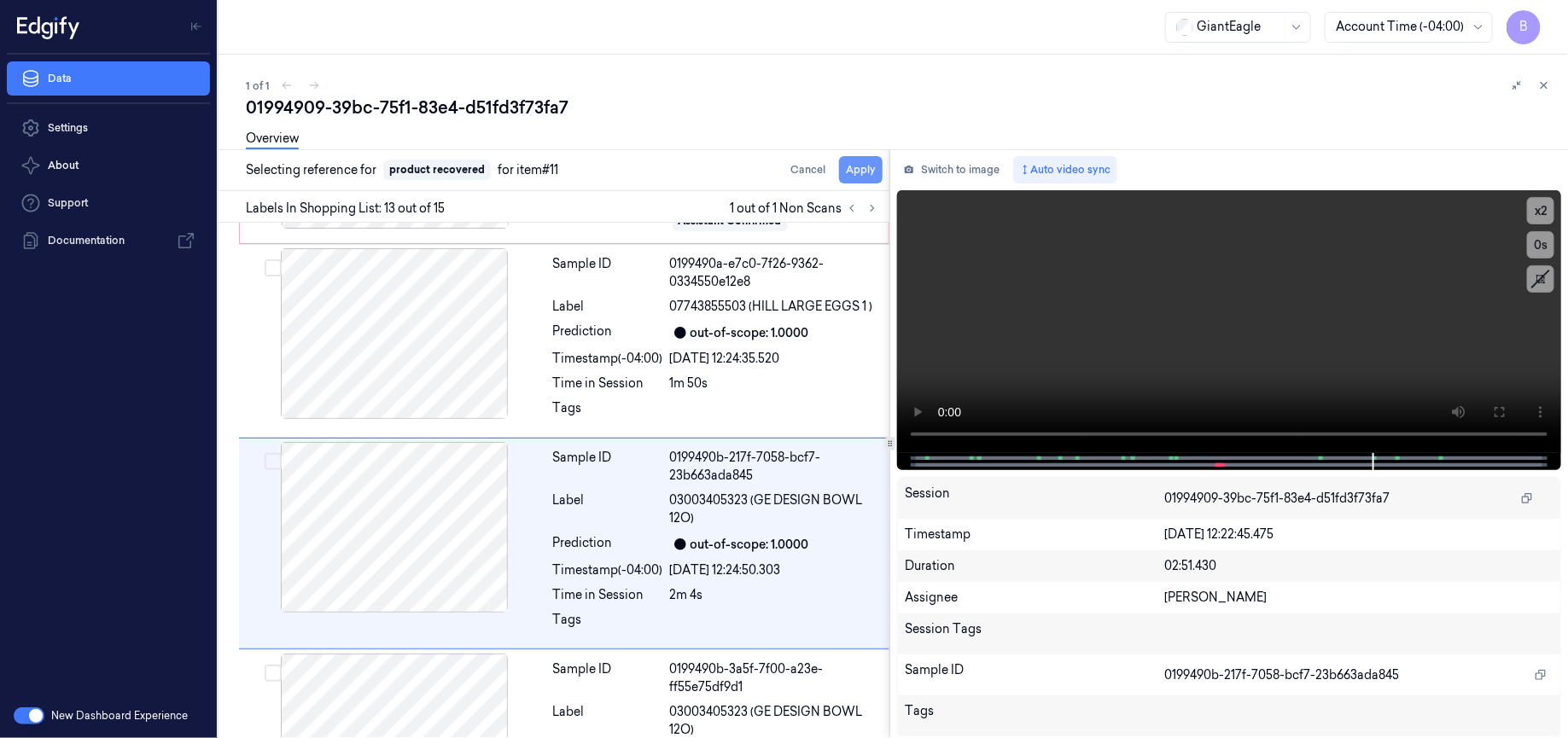
click at [869, 173] on button "Apply" at bounding box center [861, 170] width 43 height 28
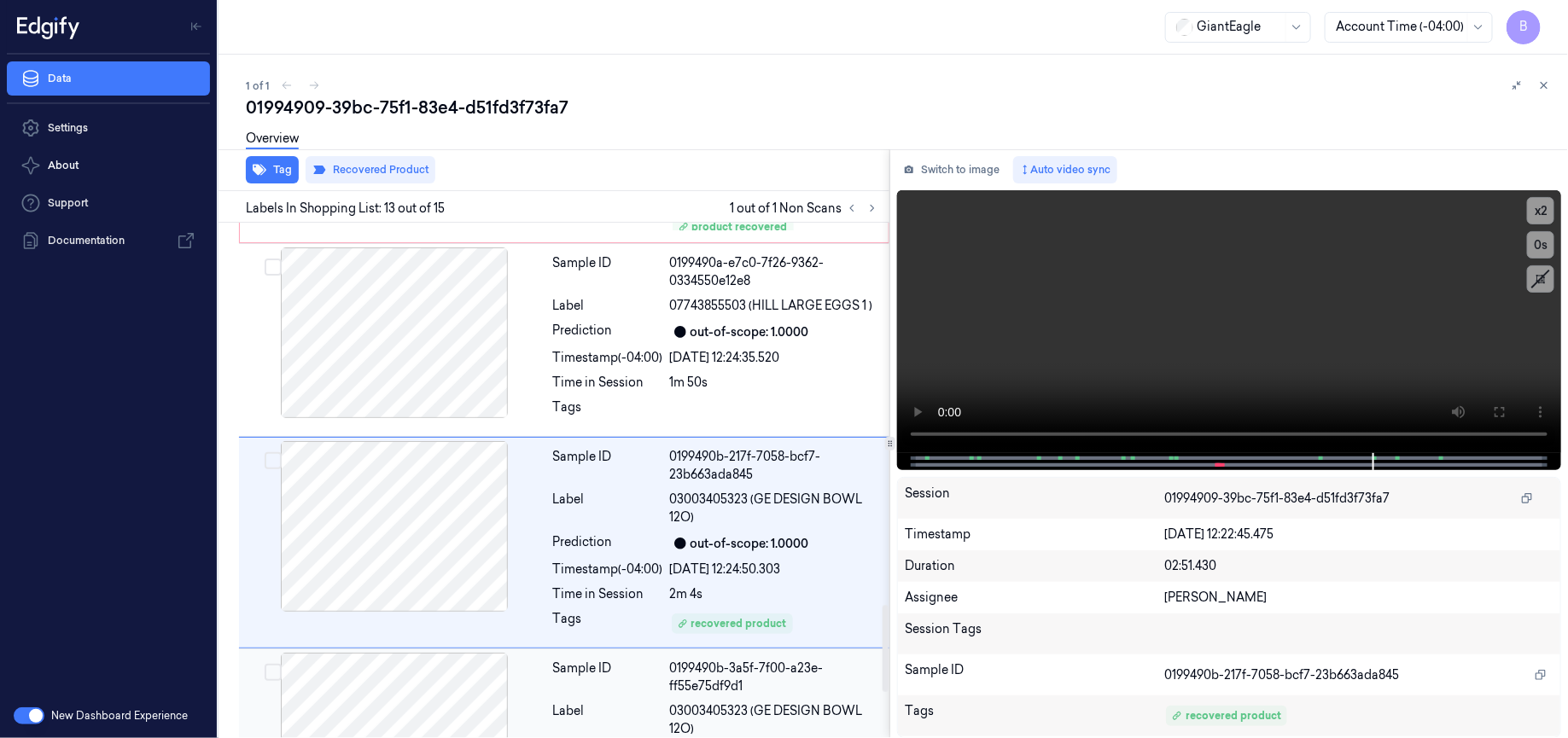
click at [460, 653] on div at bounding box center [393, 739] width 304 height 171
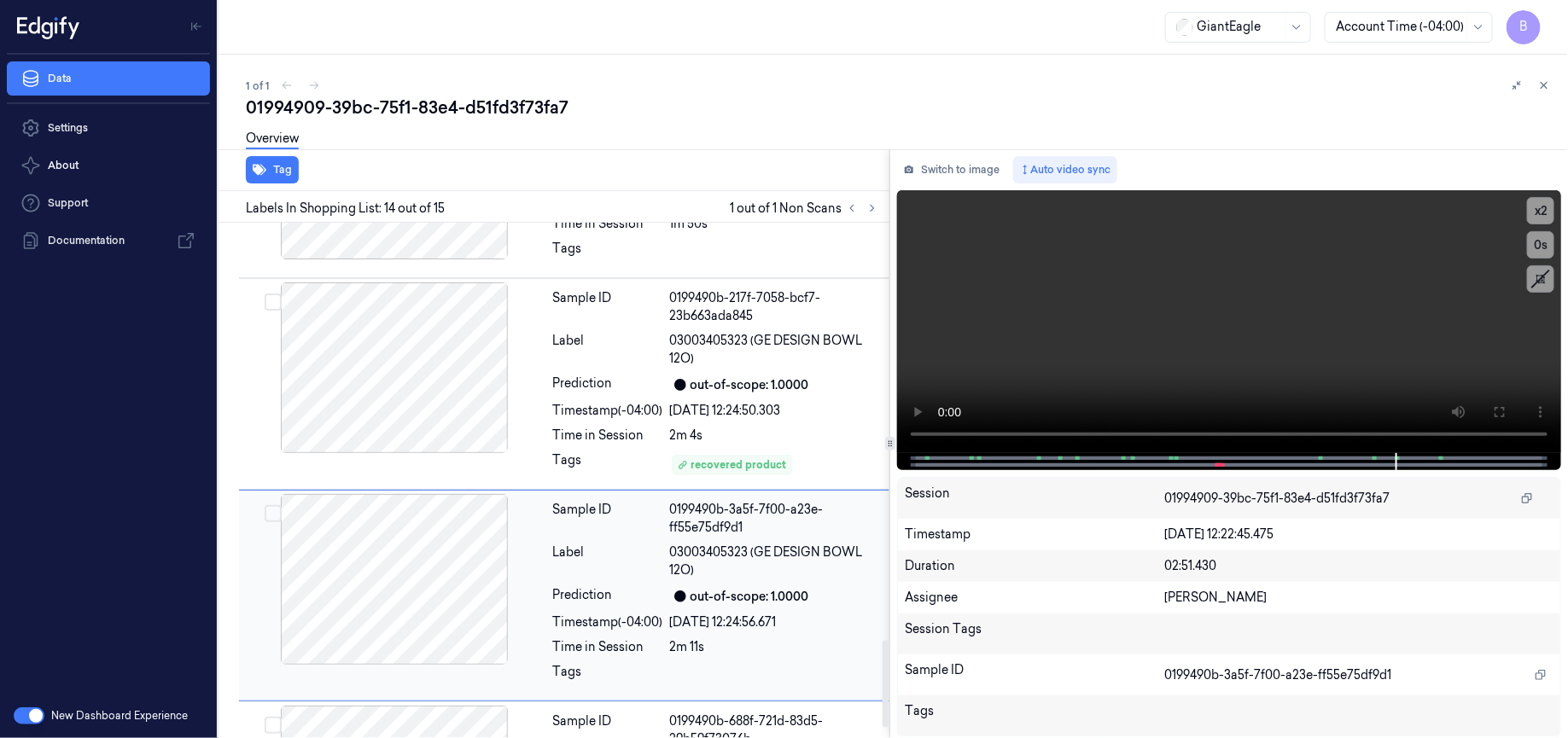
scroll to position [2482, 0]
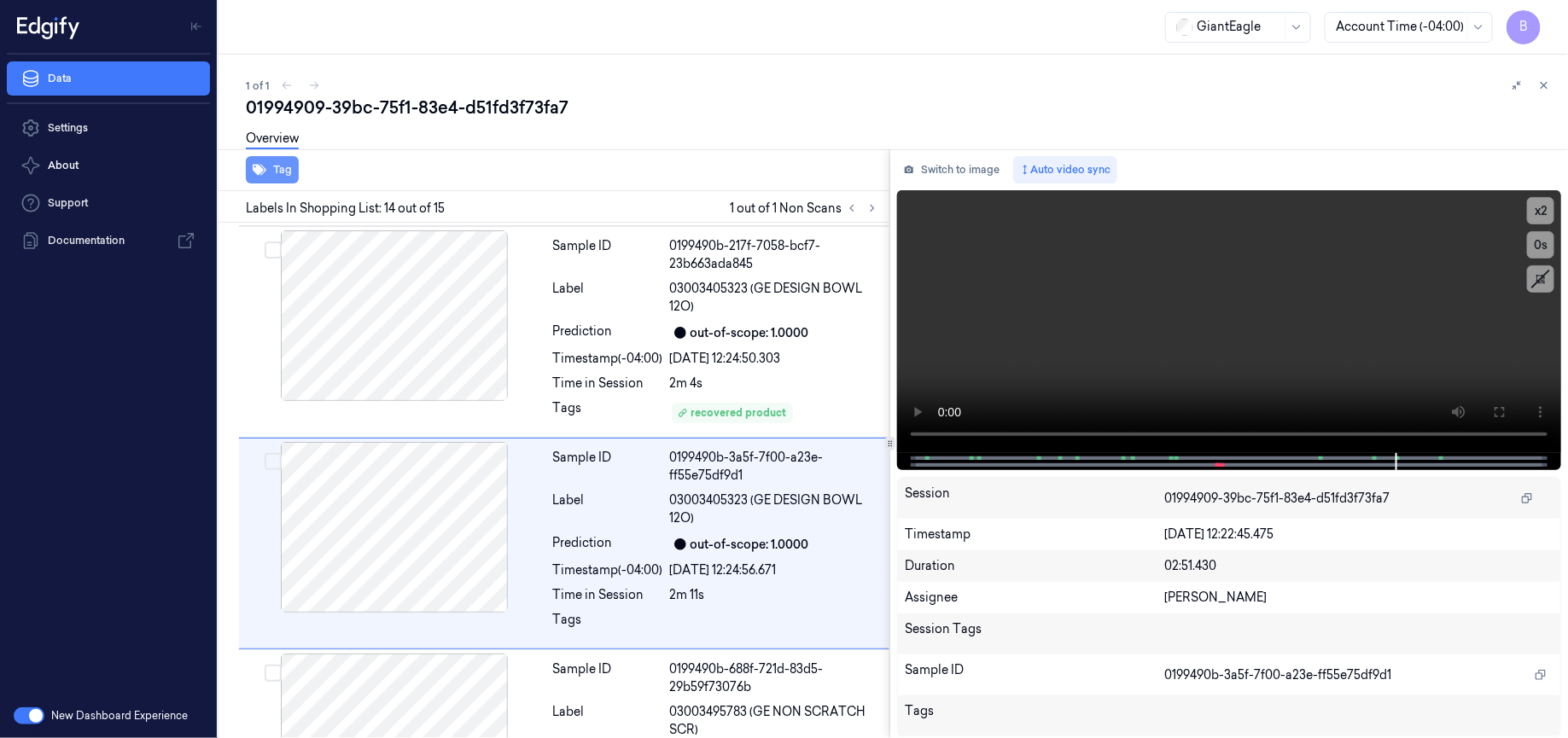
click at [269, 168] on button "Tag" at bounding box center [272, 170] width 53 height 28
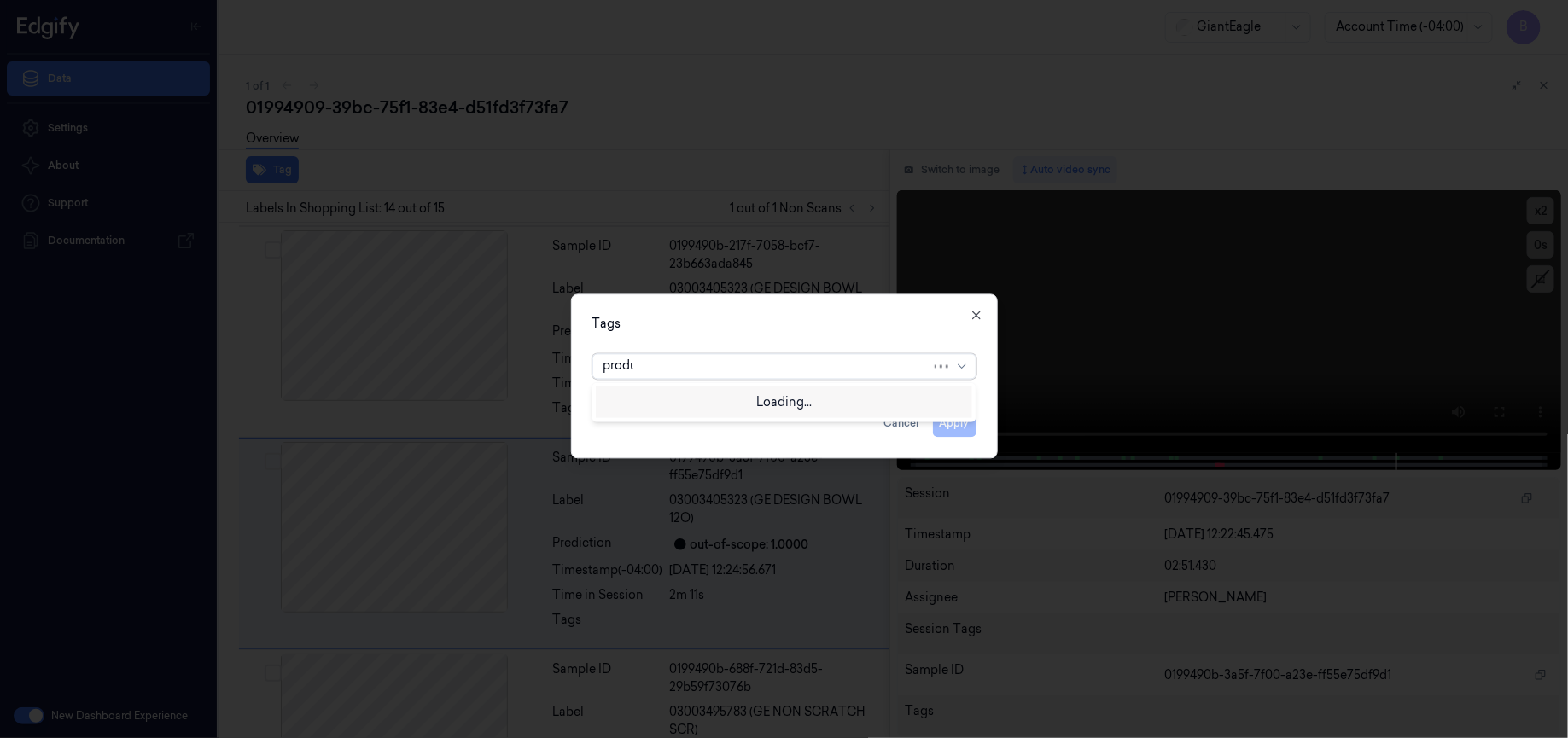
type input "produc"
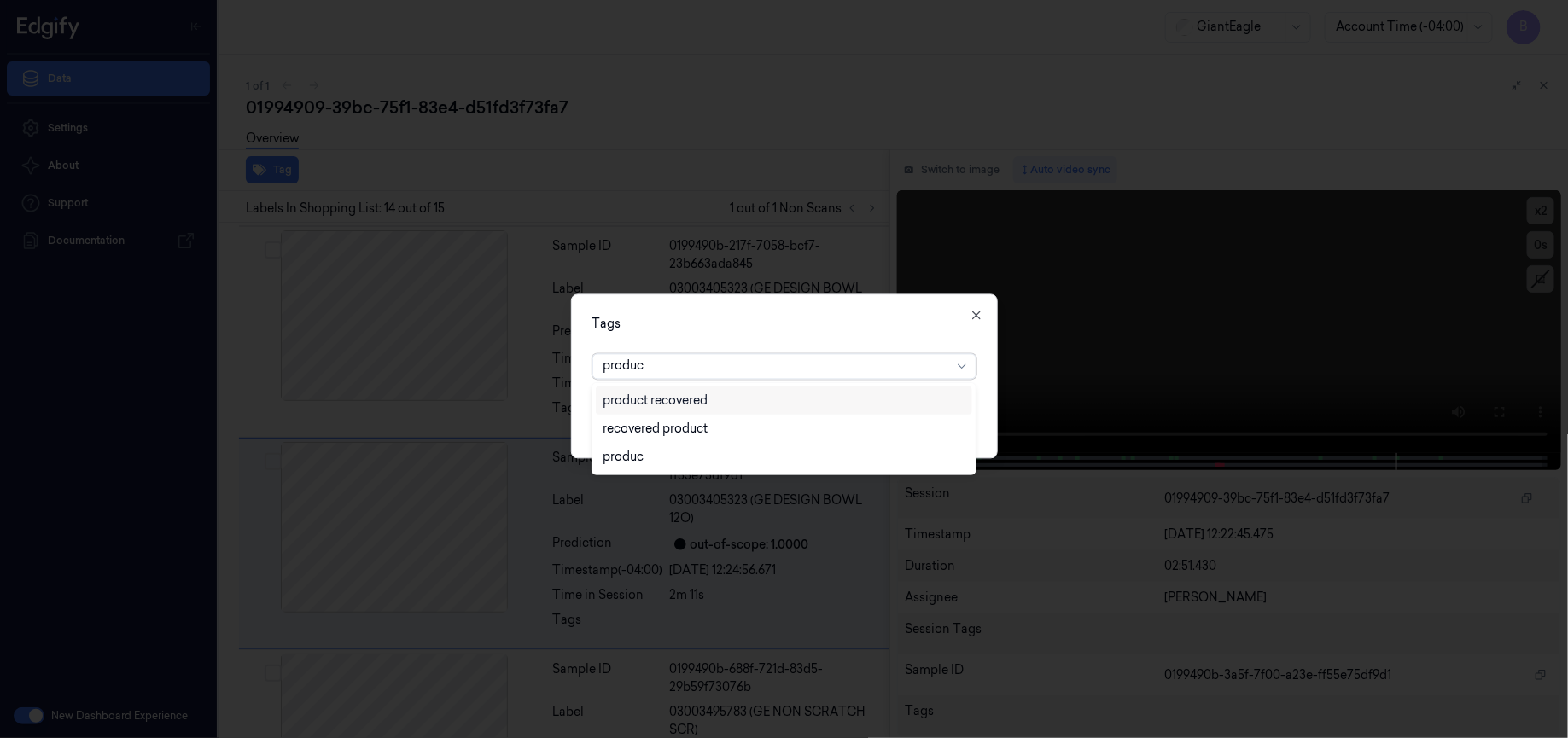
click at [684, 400] on div "product recovered" at bounding box center [654, 400] width 105 height 18
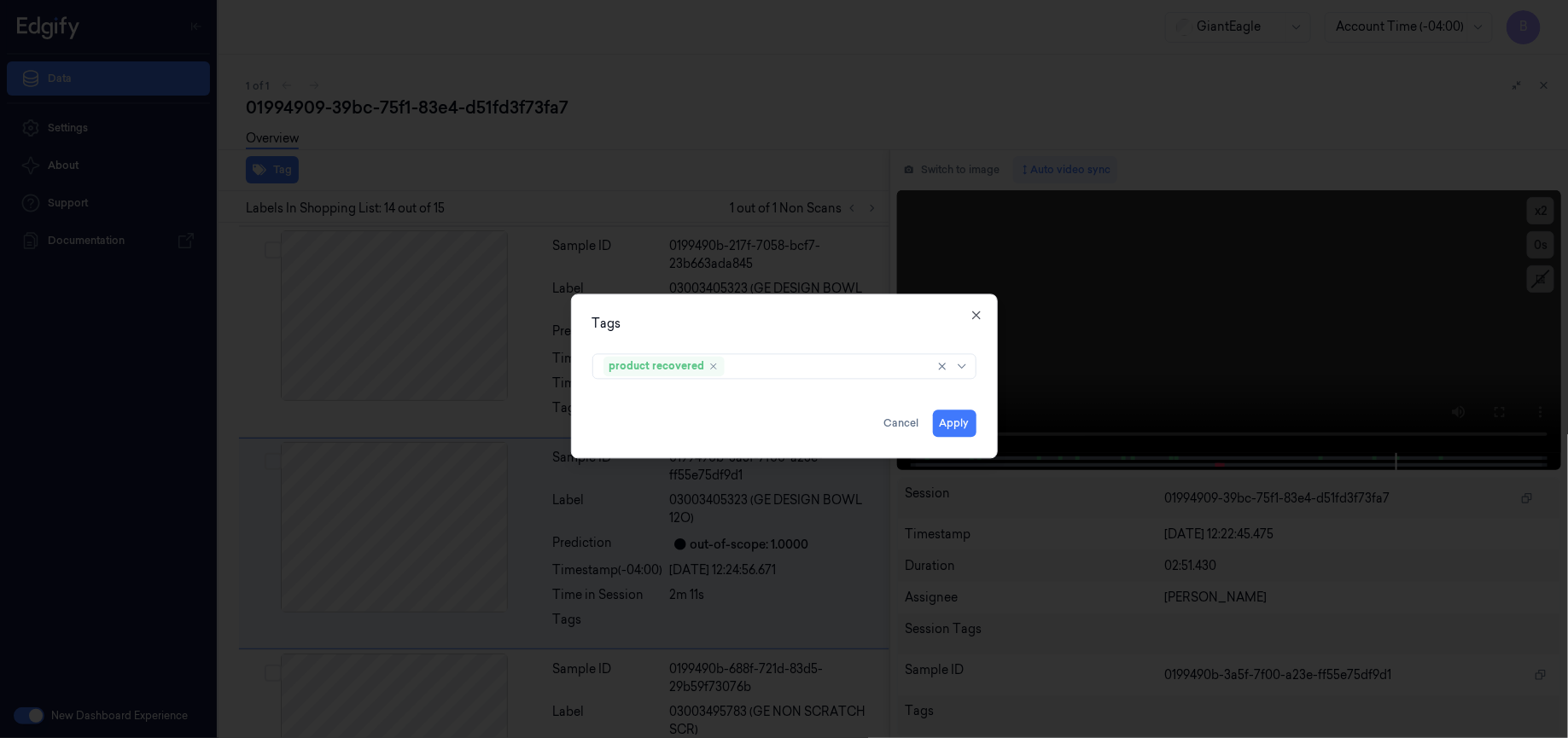
click at [887, 317] on div "Tags" at bounding box center [784, 324] width 384 height 18
click at [954, 422] on button "Apply" at bounding box center [954, 423] width 43 height 28
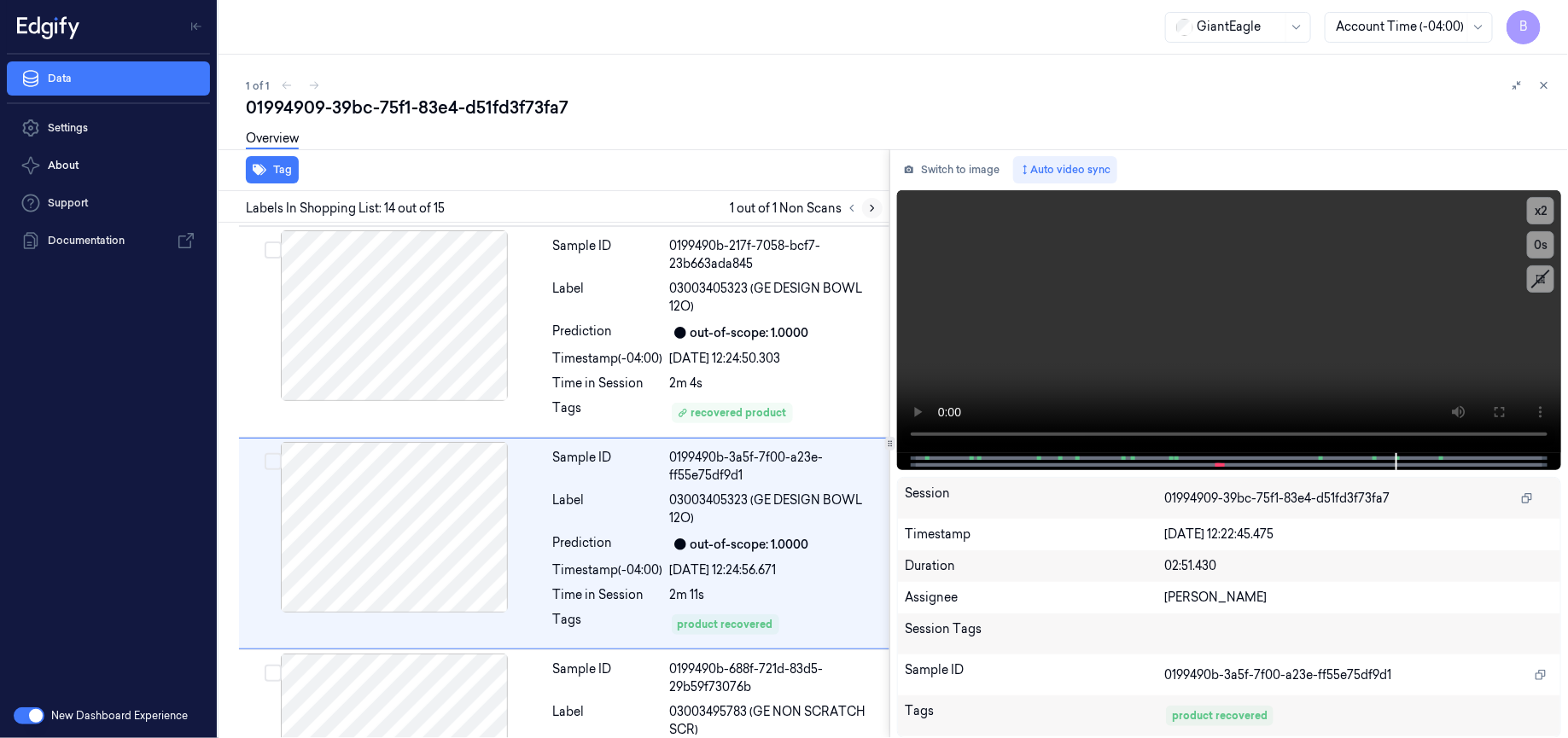
click at [871, 206] on icon at bounding box center [872, 209] width 3 height 6
click at [1540, 87] on icon at bounding box center [1543, 86] width 12 height 12
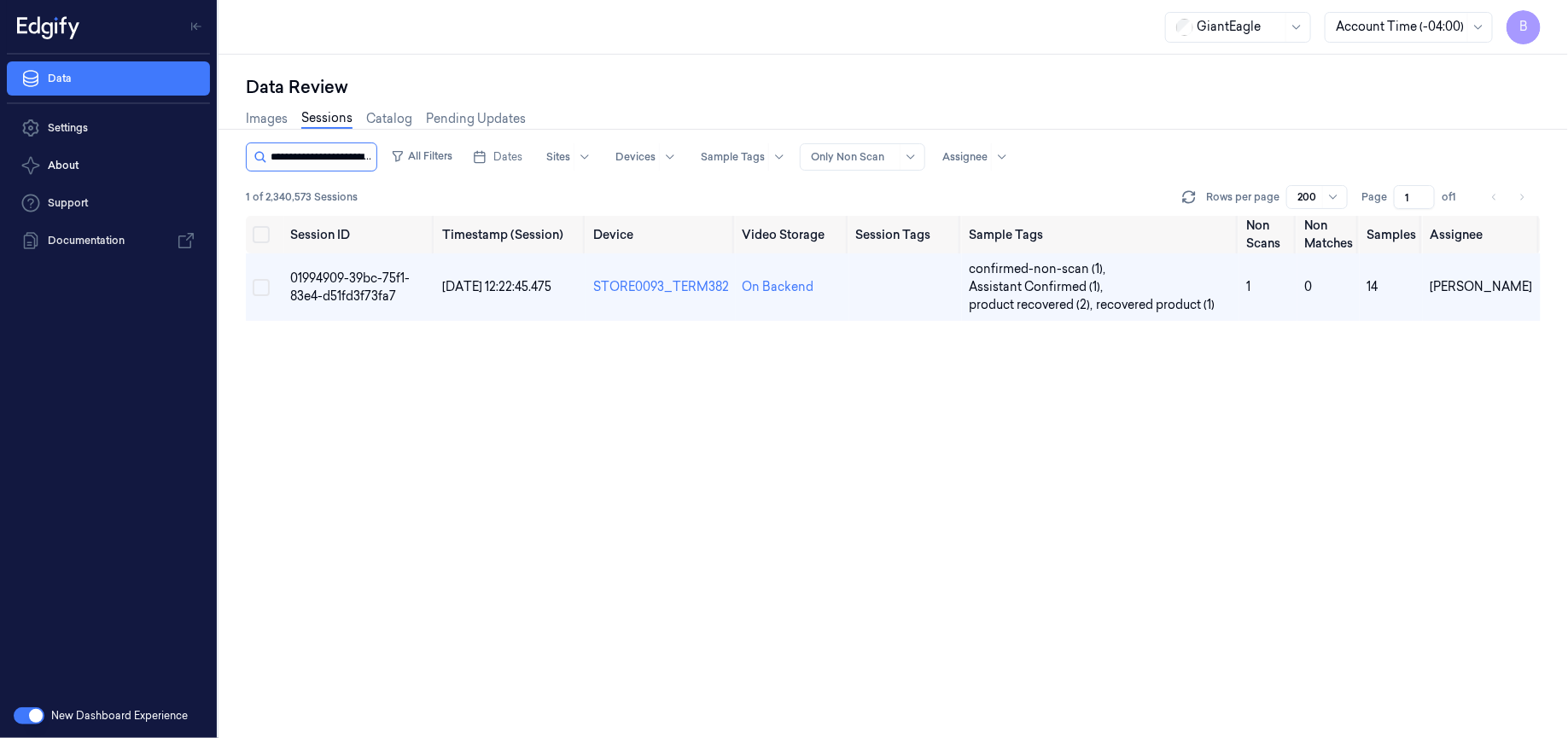
click at [328, 164] on input "string" at bounding box center [322, 157] width 102 height 28
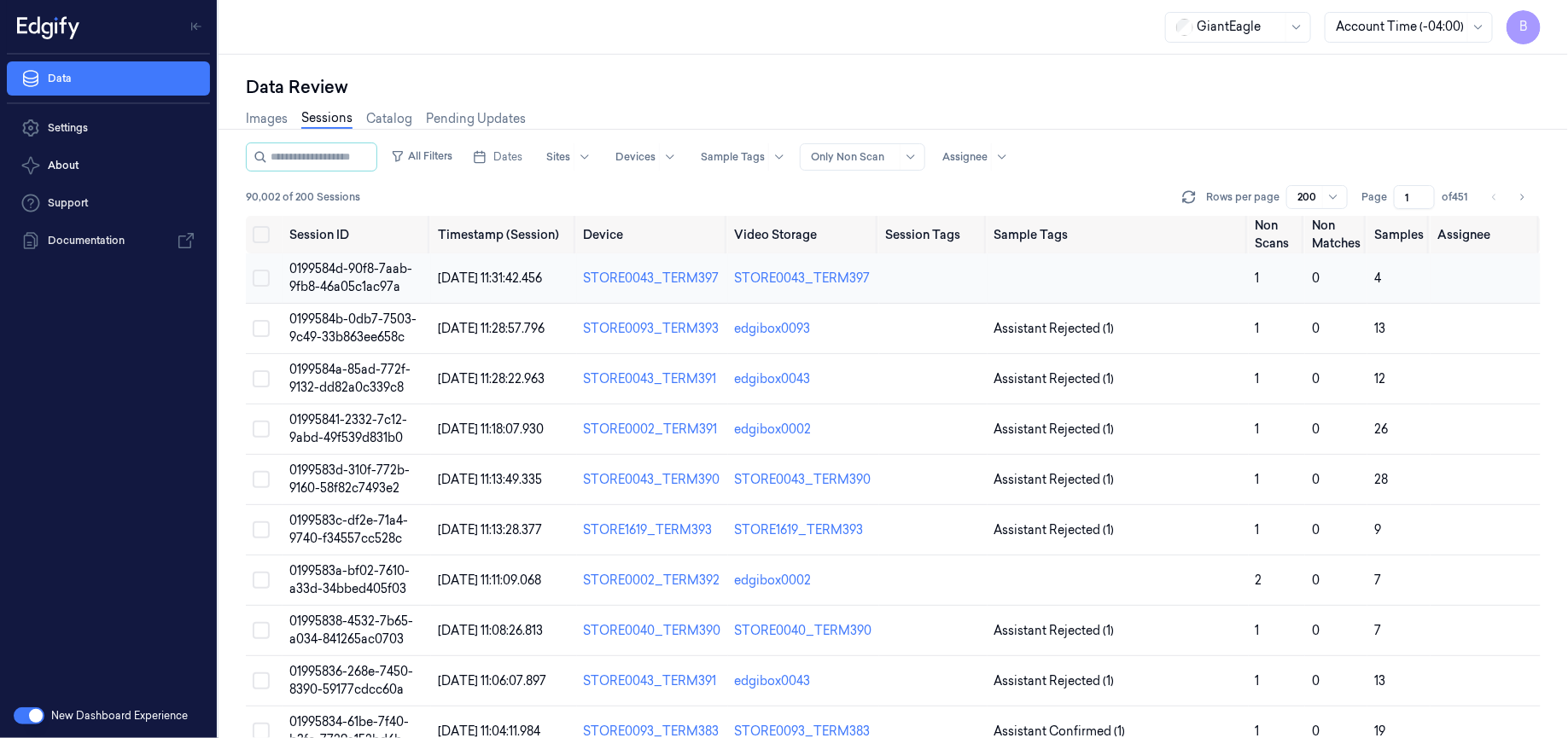
click at [300, 281] on span "0199584d-90f8-7aab-9fb8-46a05c1ac97a" at bounding box center [350, 277] width 123 height 33
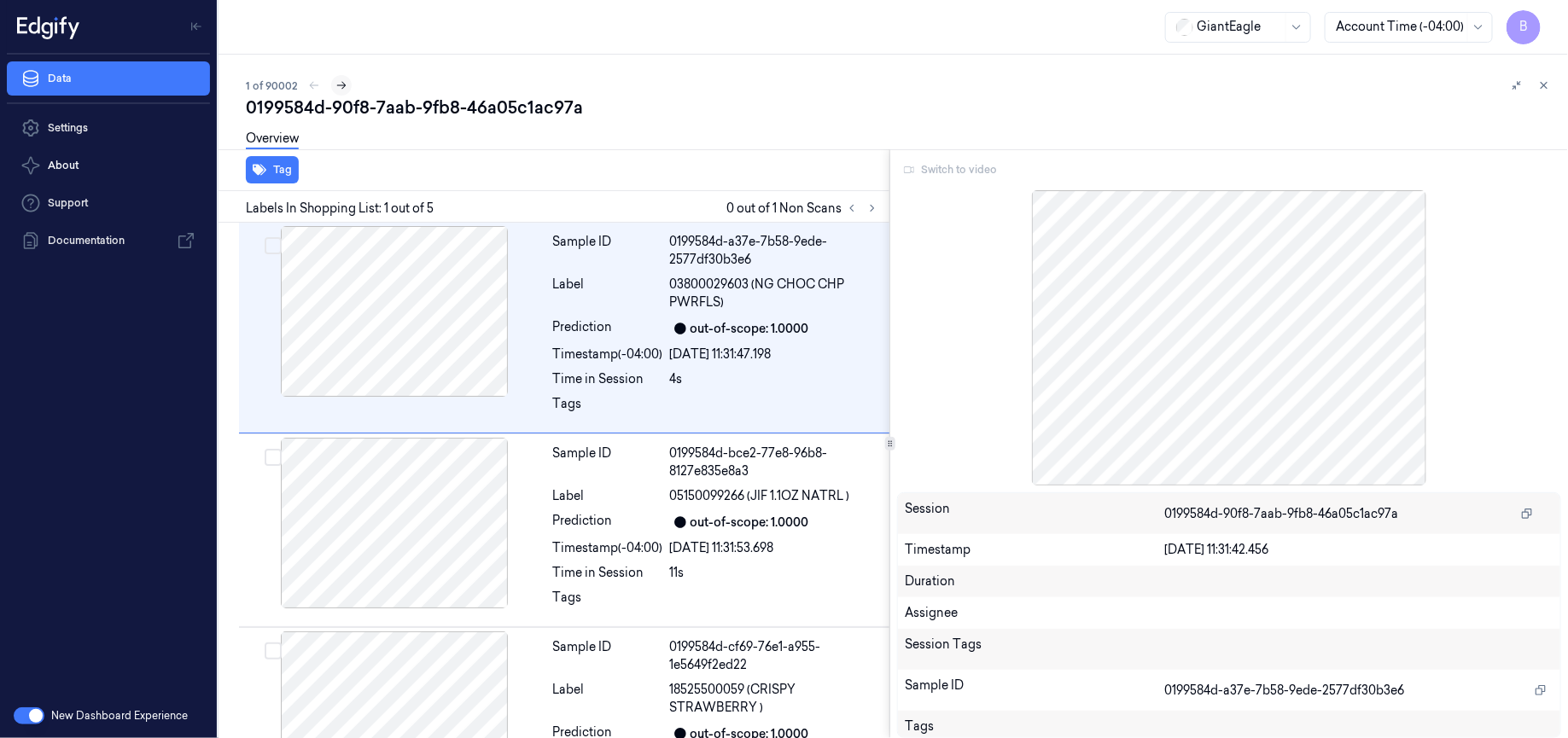
click at [340, 85] on icon at bounding box center [342, 86] width 10 height 8
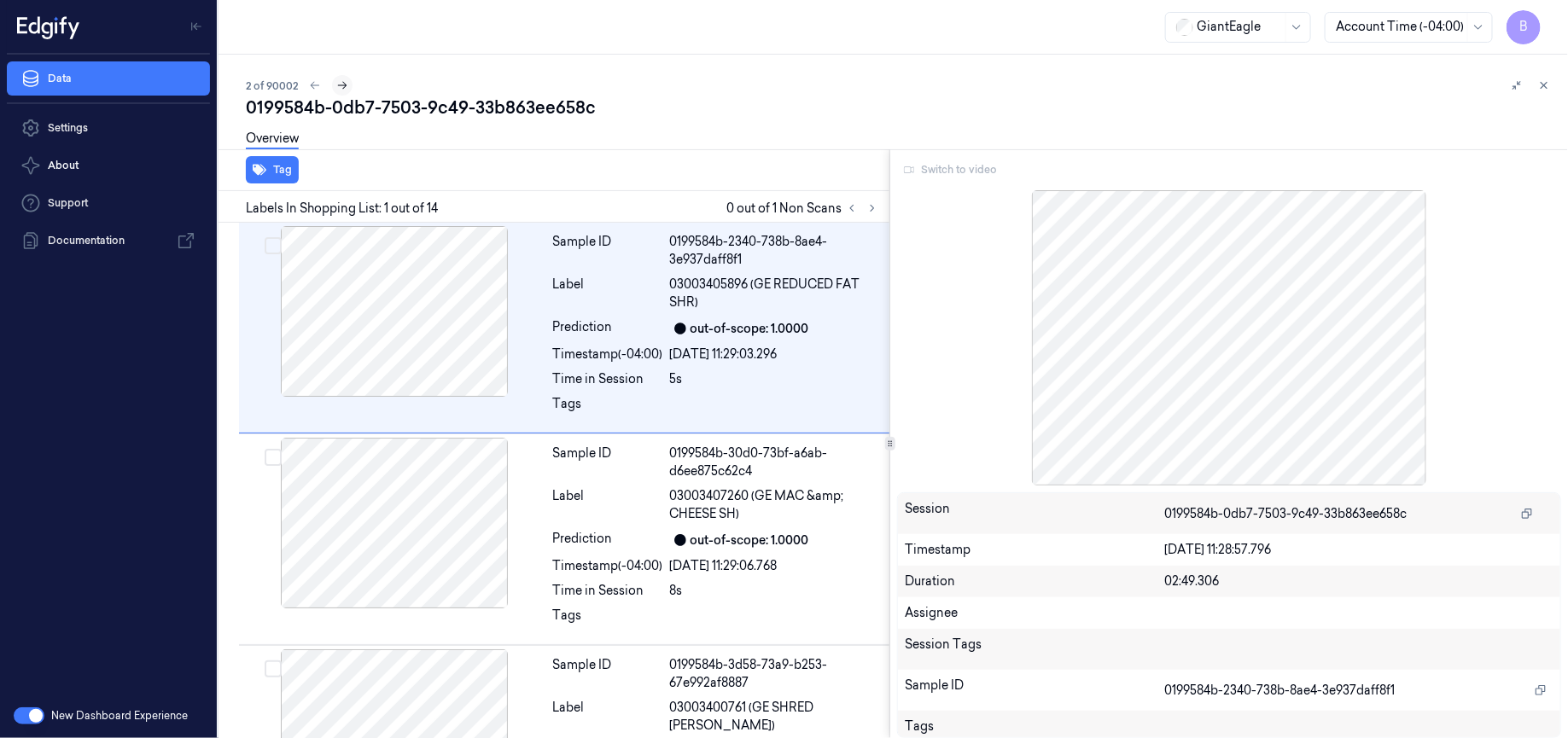
click at [340, 85] on icon at bounding box center [343, 86] width 10 height 8
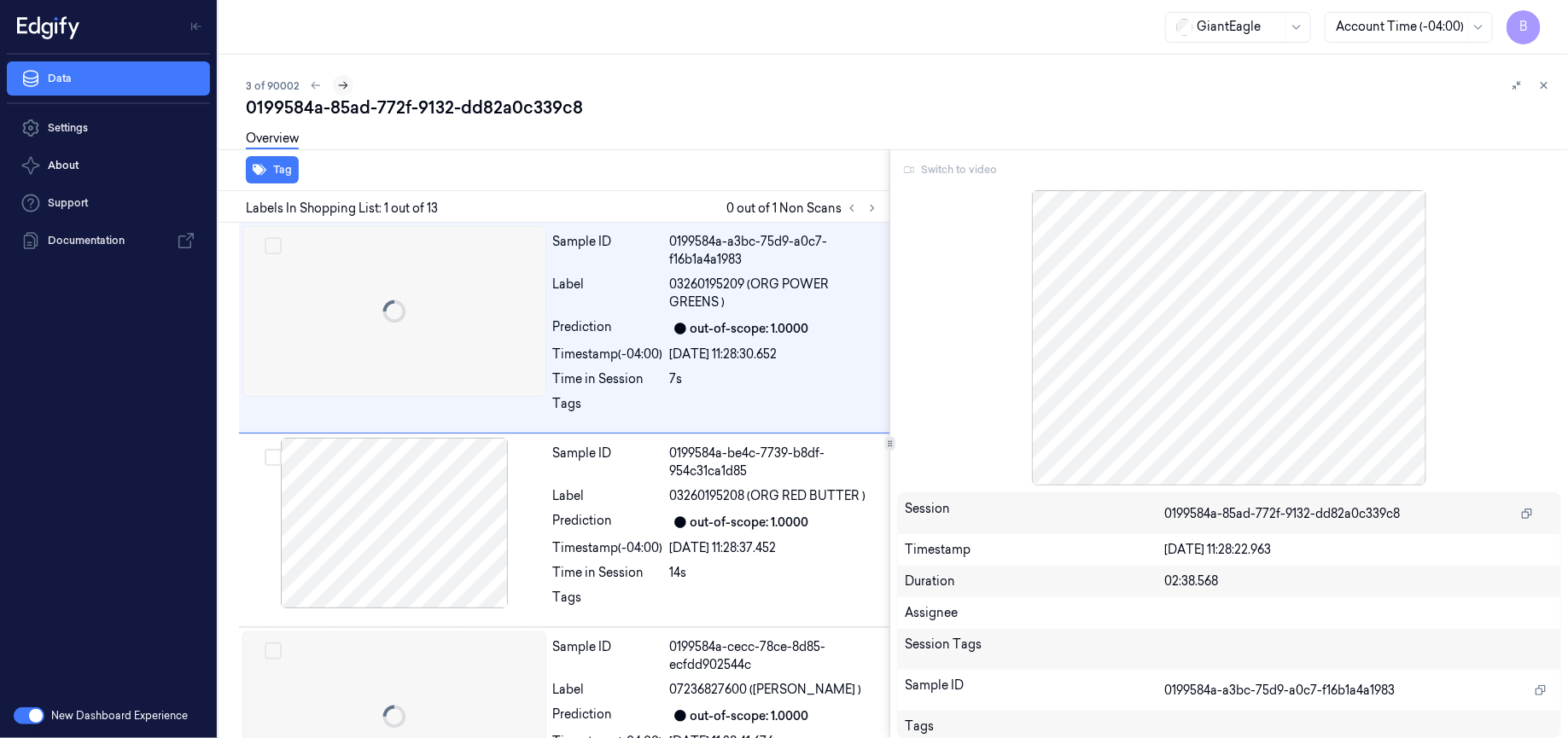
click at [340, 85] on icon at bounding box center [343, 86] width 10 height 8
